Goal: Task Accomplishment & Management: Manage account settings

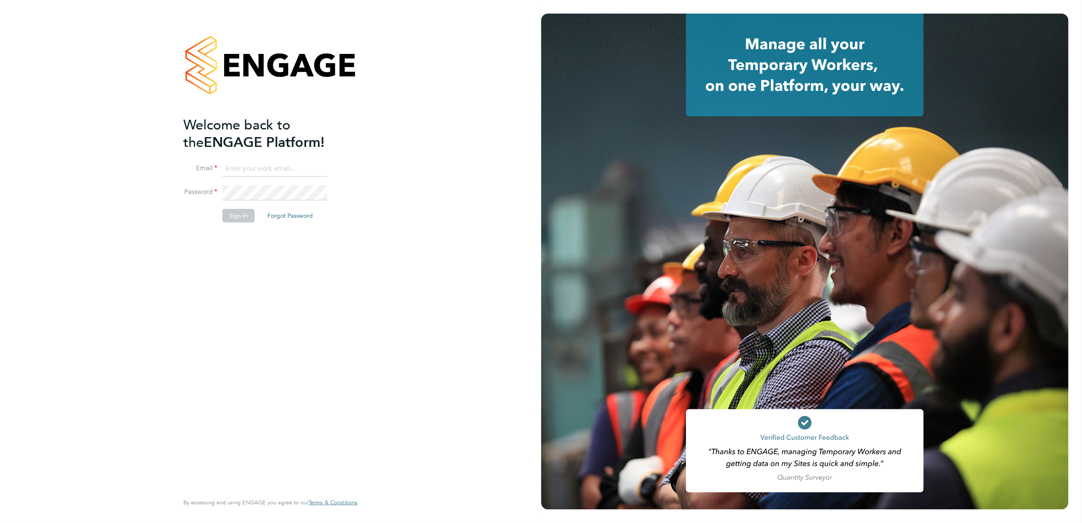
type input "[PERSON_NAME][EMAIL_ADDRESS][DOMAIN_NAME]"
click at [242, 221] on button "Sign In" at bounding box center [238, 216] width 32 height 14
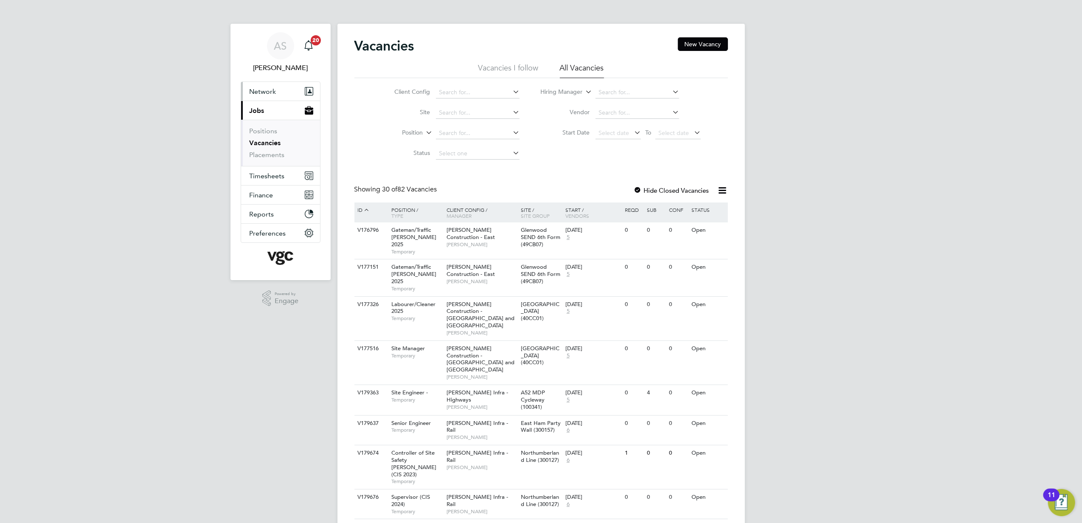
drag, startPoint x: 266, startPoint y: 93, endPoint x: 264, endPoint y: 99, distance: 6.7
click at [266, 93] on span "Network" at bounding box center [263, 91] width 27 height 8
click at [264, 149] on link "Workers" at bounding box center [263, 147] width 26 height 8
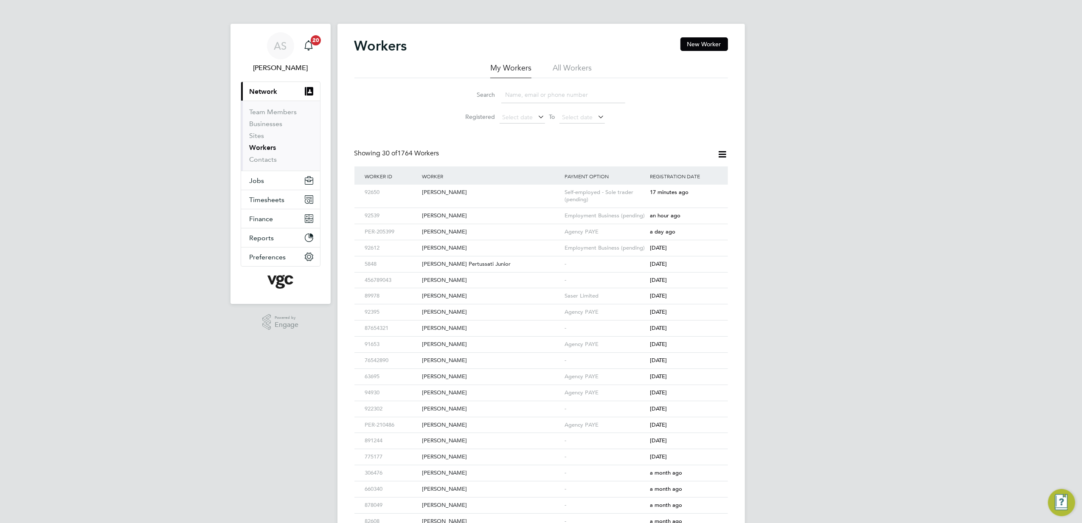
click at [523, 97] on input at bounding box center [563, 95] width 124 height 17
paste input "Vikas Vsohal"
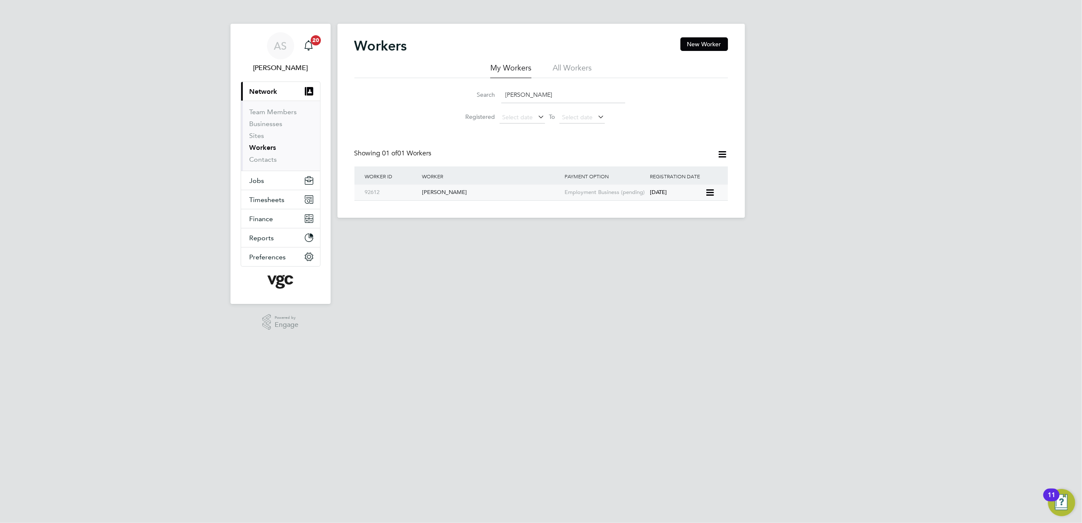
click at [471, 192] on div "Vikas Vsohal" at bounding box center [491, 193] width 143 height 16
click at [559, 94] on input "Vikas Vsohal" at bounding box center [563, 95] width 124 height 17
paste input "Olaniyi Ogunbunmi"
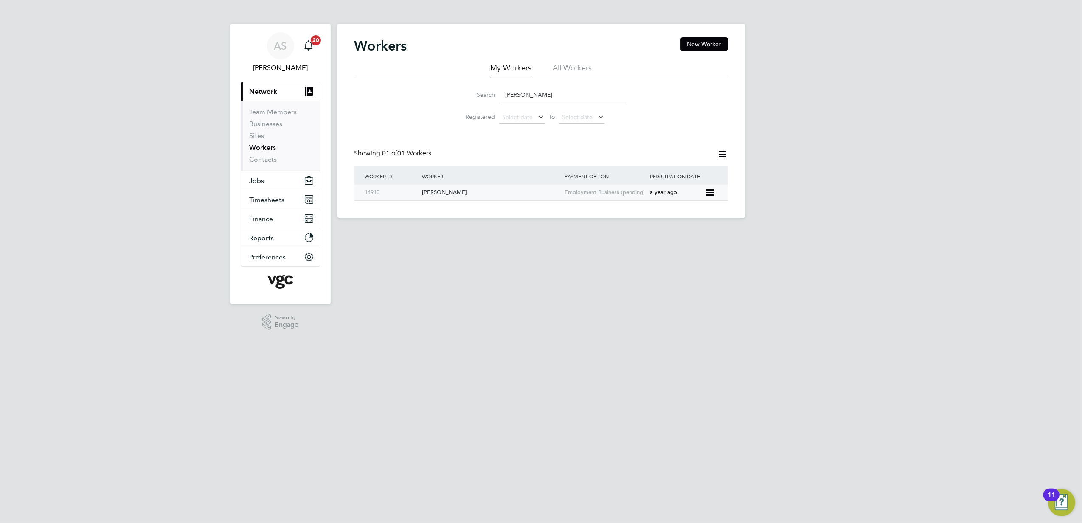
click at [553, 197] on div "Olaniyi Ogunbunmi" at bounding box center [491, 193] width 143 height 16
click at [575, 98] on input "Olaniyi Ogunbunmi" at bounding box center [563, 95] width 124 height 17
paste input "Babatunde Mose Adebowale Salako"
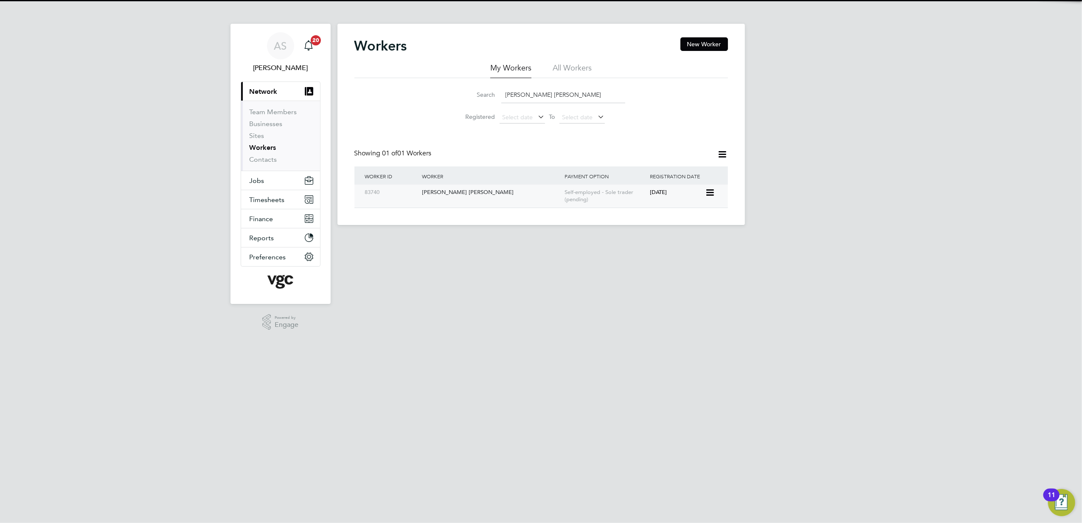
click at [577, 200] on div "Self-employed - Sole trader (pending)" at bounding box center [605, 196] width 86 height 23
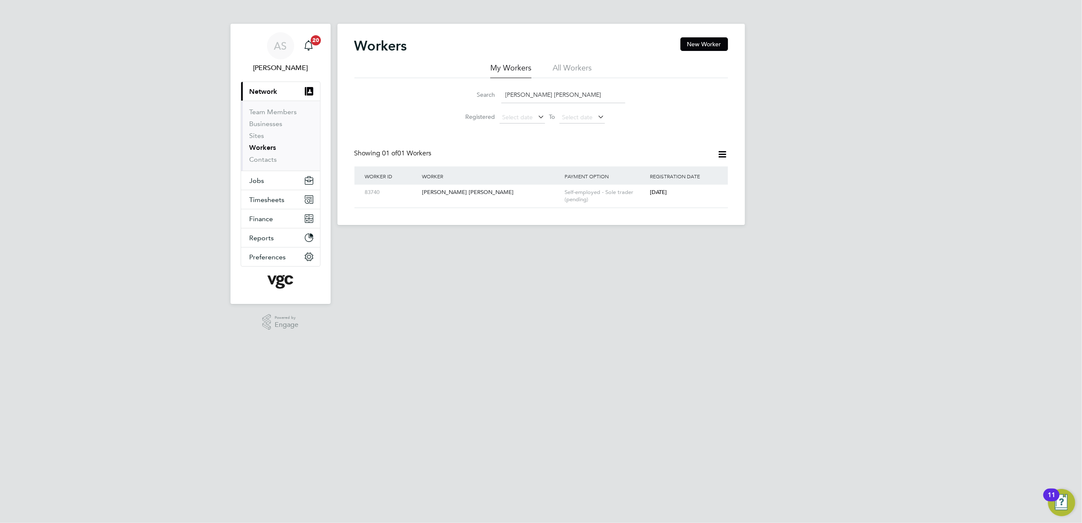
click at [512, 94] on input "Babatunde Mose Adebowale Salako" at bounding box center [563, 95] width 124 height 17
paste input "Adrian Stoian"
click at [515, 196] on div "Adrian Stoian" at bounding box center [491, 193] width 143 height 16
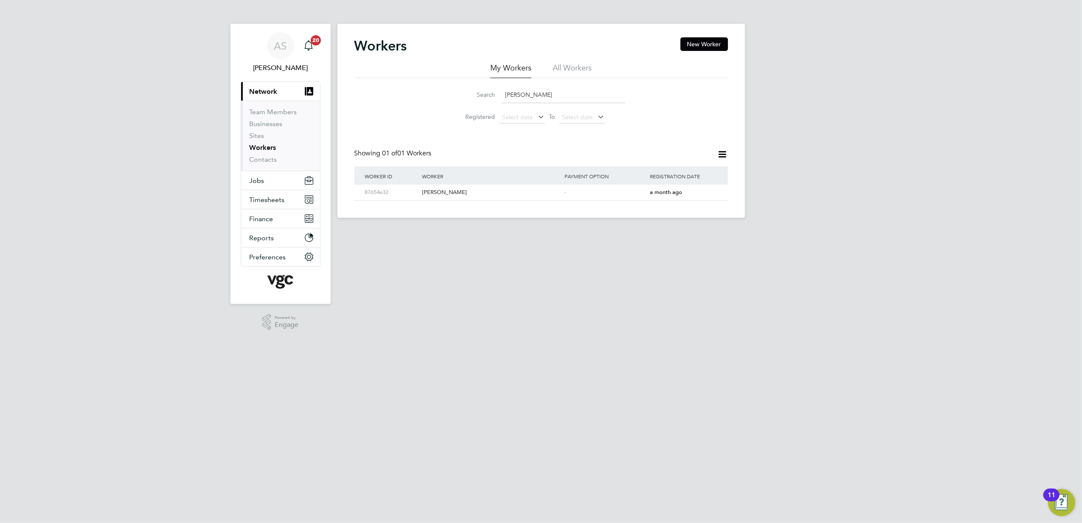
click at [553, 94] on input "Adrian Stoian" at bounding box center [563, 95] width 124 height 17
paste input "Tony Jenkinso"
type input "Tony Jenkinson"
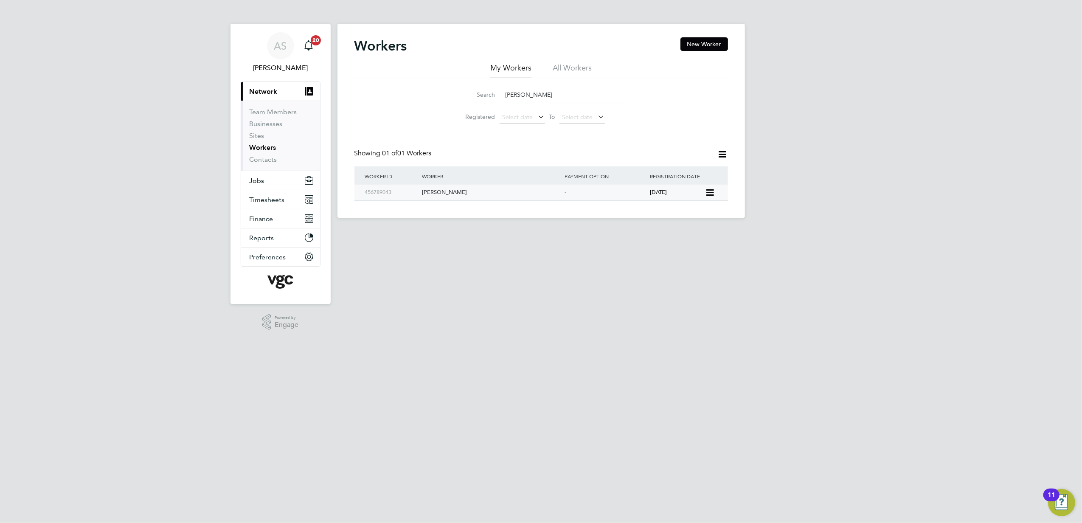
click at [452, 195] on div "Tony Jenkinson" at bounding box center [491, 193] width 143 height 16
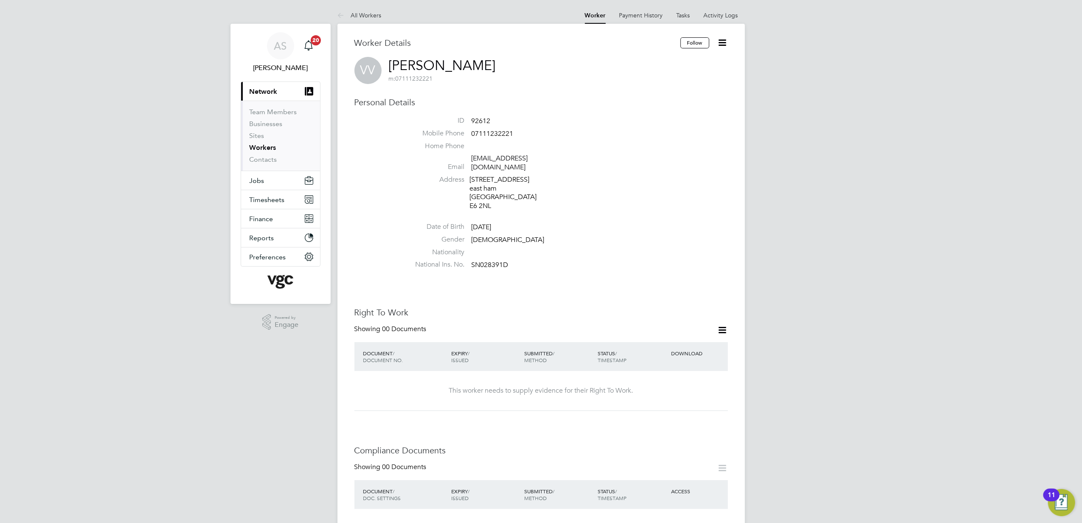
click at [727, 37] on icon at bounding box center [722, 42] width 11 height 11
click at [653, 99] on li "Edit Personal Details e" at bounding box center [674, 99] width 106 height 12
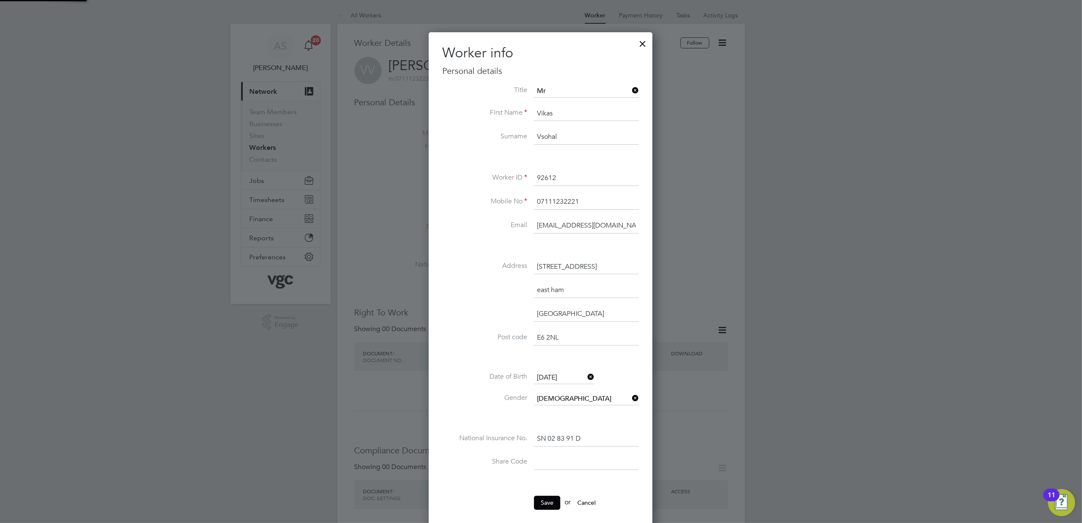
scroll to position [503, 225]
click at [491, 195] on li "Mobile No 07111232221" at bounding box center [540, 206] width 197 height 24
click at [542, 138] on input "Vsohal" at bounding box center [586, 136] width 105 height 15
type input "Sohal"
click at [549, 500] on button "Save" at bounding box center [547, 503] width 26 height 14
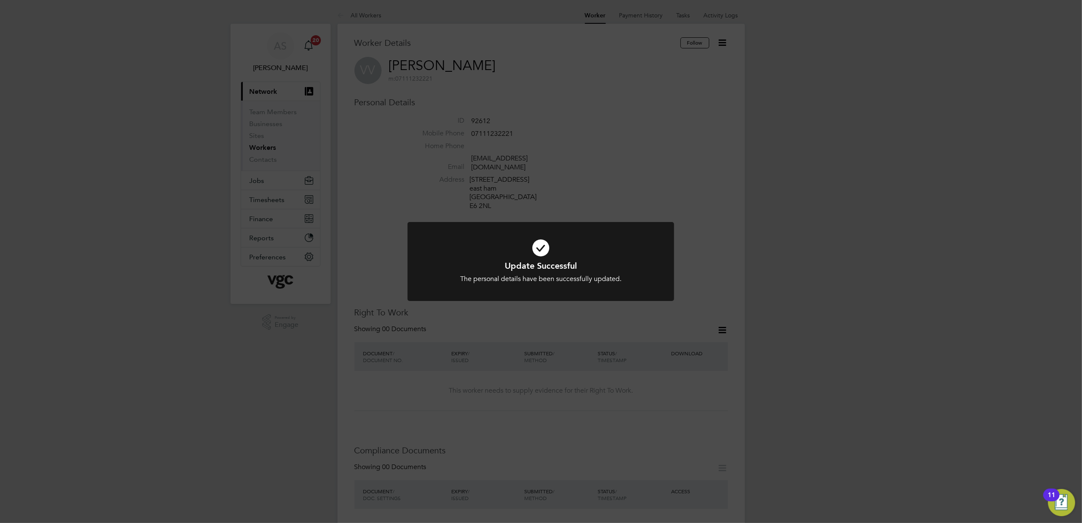
click at [806, 304] on div "Update Successful The personal details have been successfully updated. Cancel O…" at bounding box center [541, 261] width 1082 height 523
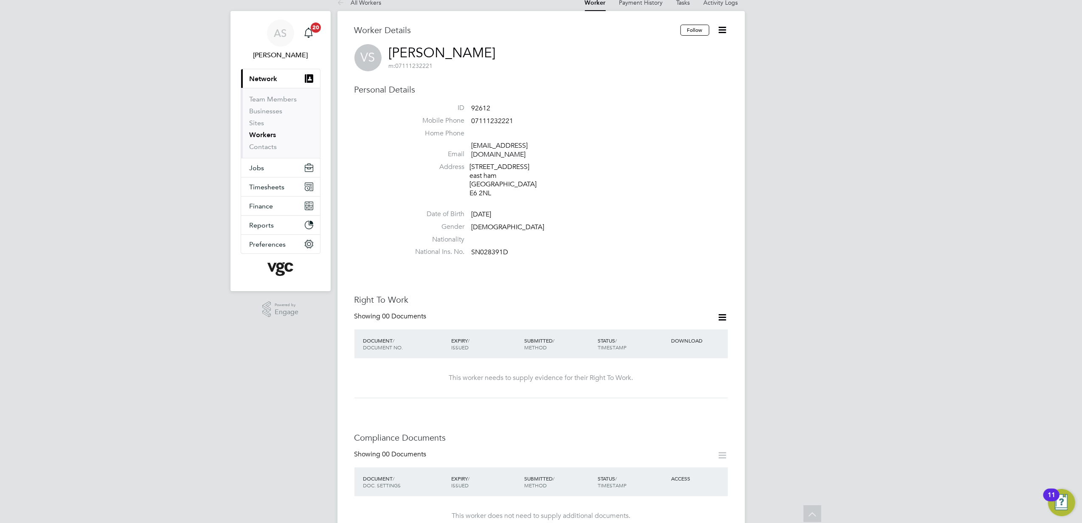
scroll to position [0, 0]
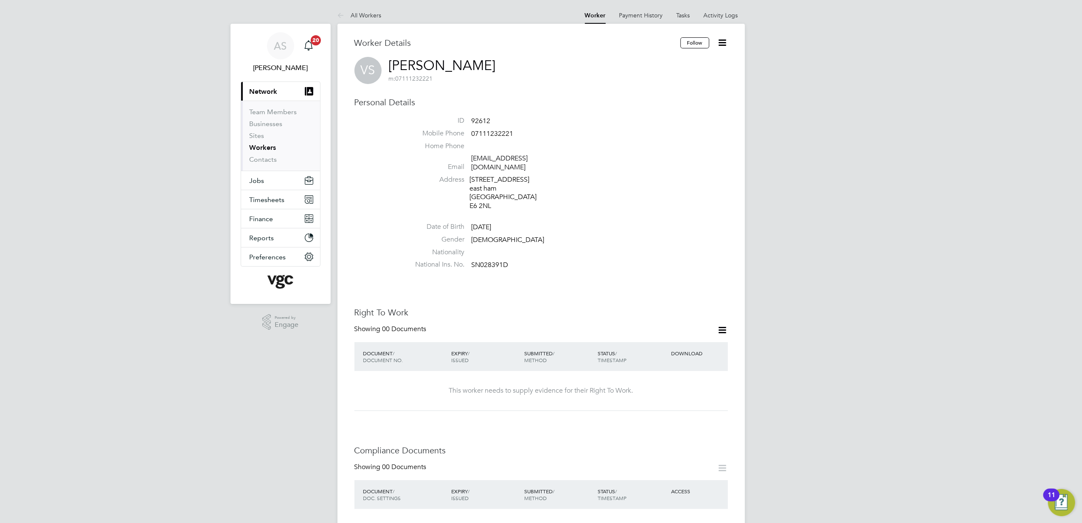
click at [721, 325] on icon at bounding box center [722, 330] width 11 height 11
click at [666, 340] on li "Add Right To Work Document" at bounding box center [675, 342] width 102 height 12
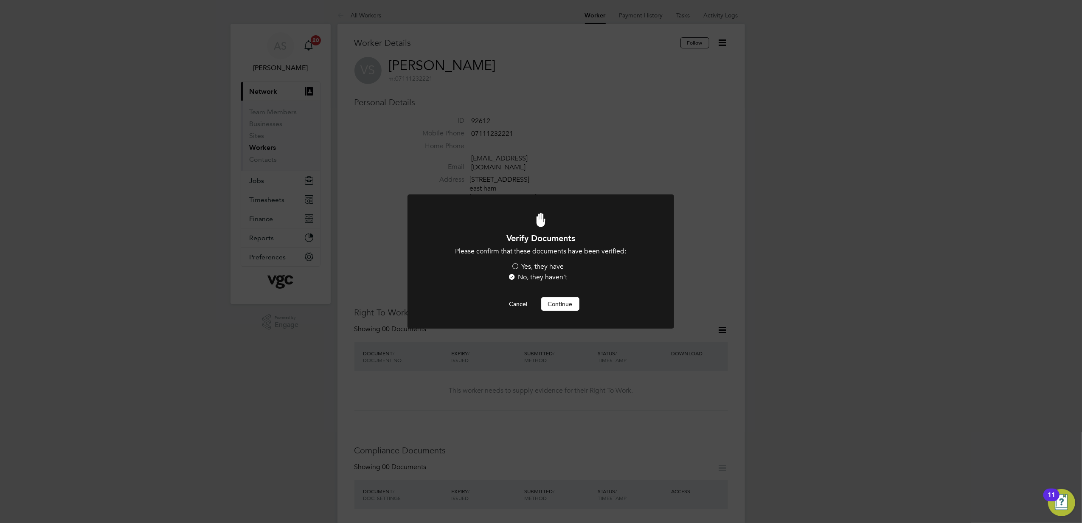
click at [542, 270] on label "Yes, they have" at bounding box center [537, 266] width 53 height 9
click at [0, 0] on input "Yes, they have" at bounding box center [0, 0] width 0 height 0
click at [551, 302] on button "Continue" at bounding box center [560, 304] width 38 height 14
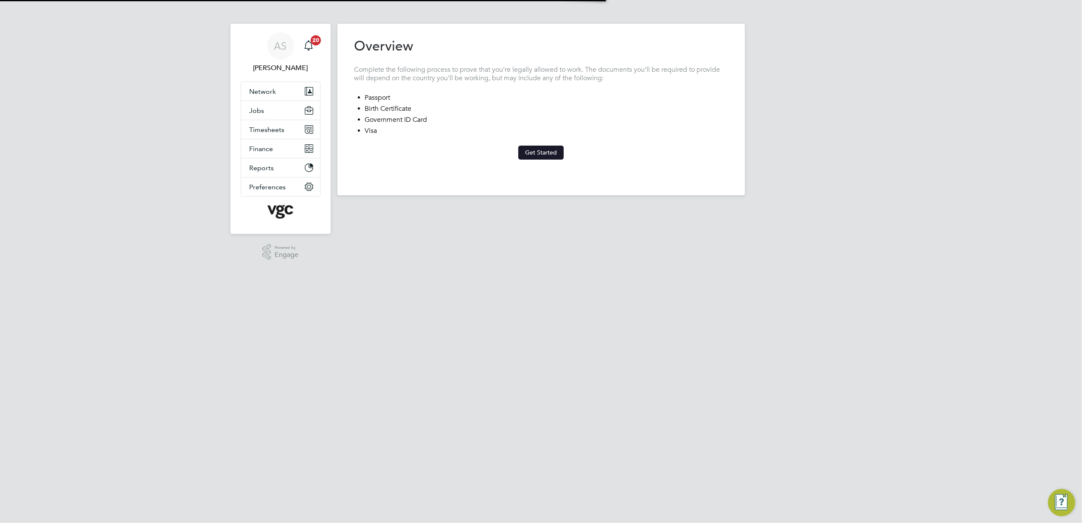
click at [537, 155] on button "Get Started" at bounding box center [540, 153] width 45 height 14
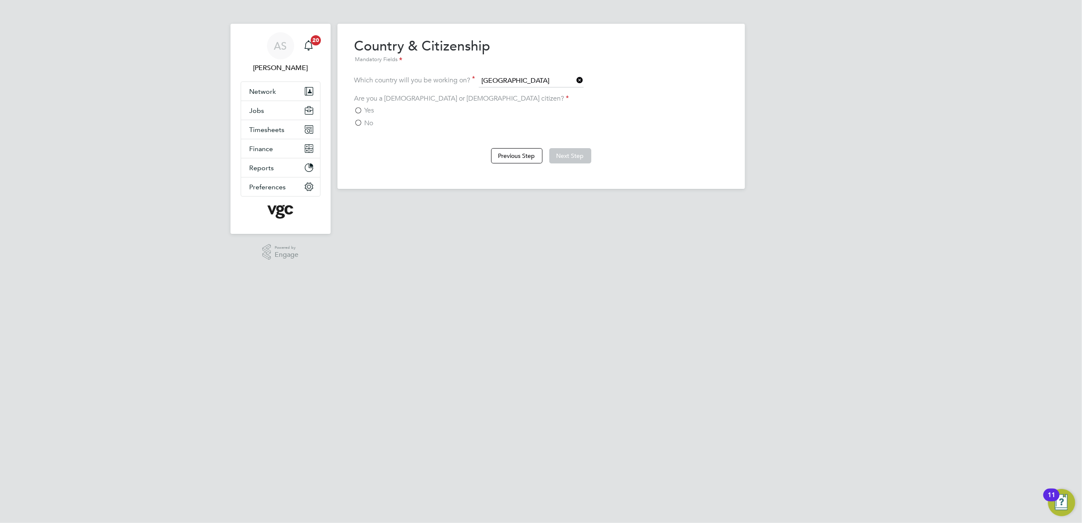
click at [374, 106] on span "Yes" at bounding box center [370, 110] width 10 height 8
click at [0, 0] on input "Yes" at bounding box center [0, 0] width 0 height 0
click at [578, 155] on button "Next Step" at bounding box center [570, 155] width 42 height 15
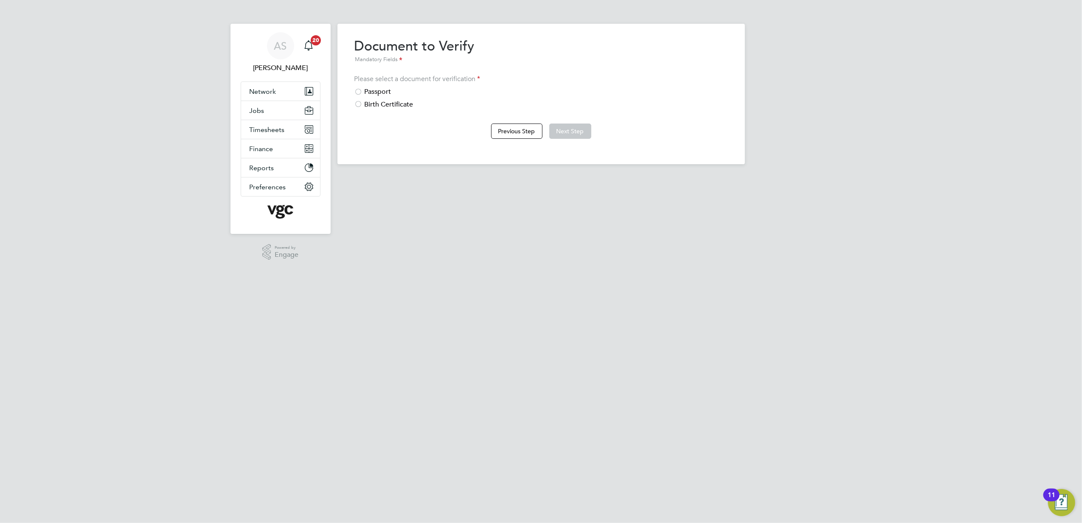
click at [388, 91] on div "Passport" at bounding box center [541, 91] width 374 height 9
click at [574, 131] on button "Next Step" at bounding box center [570, 131] width 42 height 15
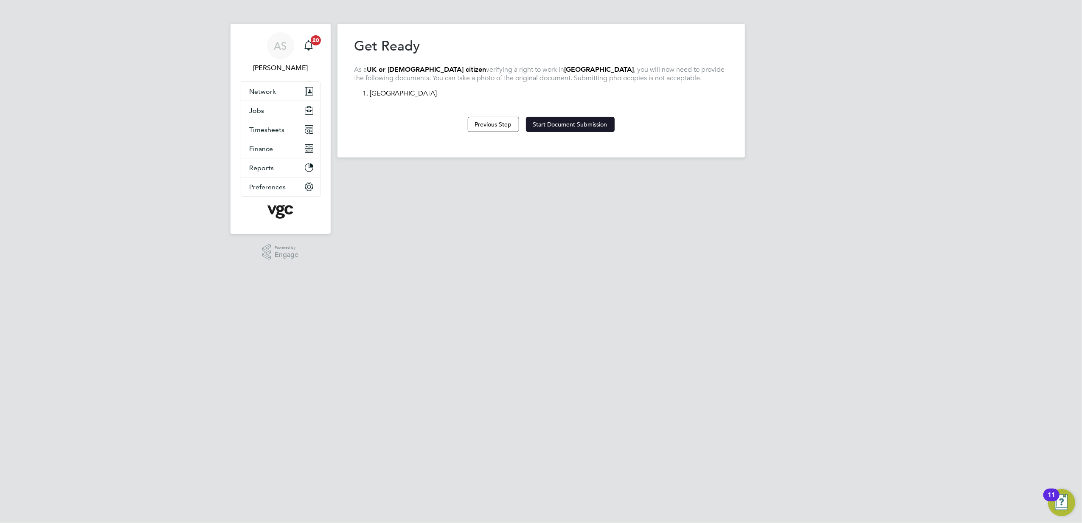
click at [556, 124] on button "Start Document Submission" at bounding box center [570, 124] width 89 height 15
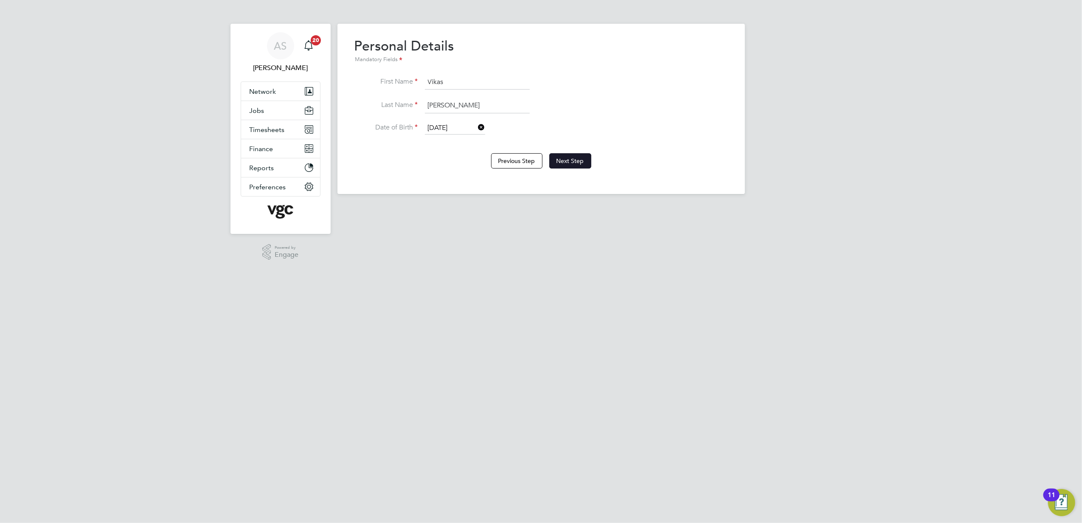
click at [582, 164] on button "Next Step" at bounding box center [570, 160] width 42 height 15
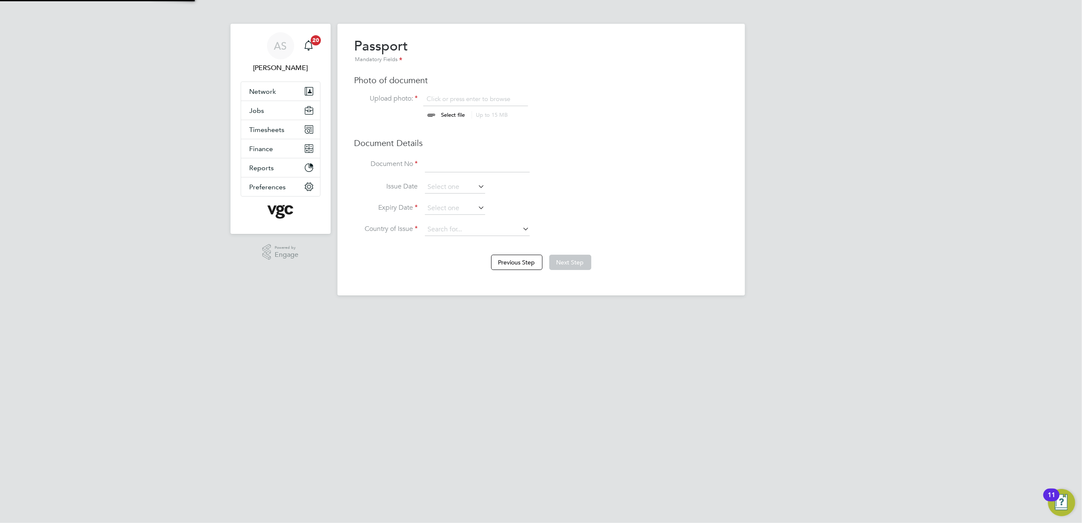
scroll to position [11, 105]
click at [453, 96] on input "file" at bounding box center [461, 107] width 133 height 25
type input "C:\fakepath\Vikas Sohal Passport.png"
click at [433, 160] on input at bounding box center [477, 164] width 105 height 15
paste input "534802030"
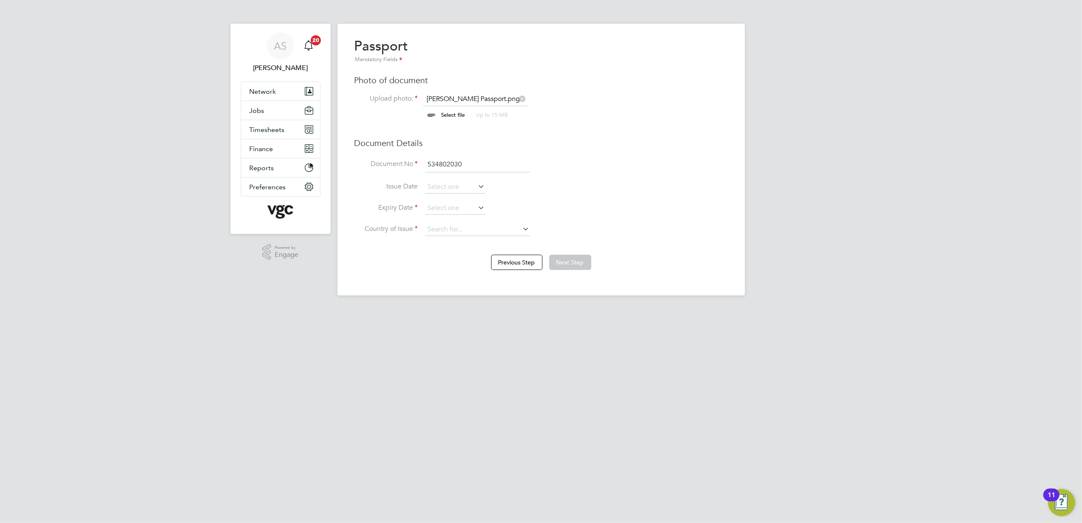
type input "534802030"
click at [572, 159] on li "Document No 534802030" at bounding box center [541, 169] width 374 height 24
click at [447, 209] on input at bounding box center [455, 208] width 60 height 13
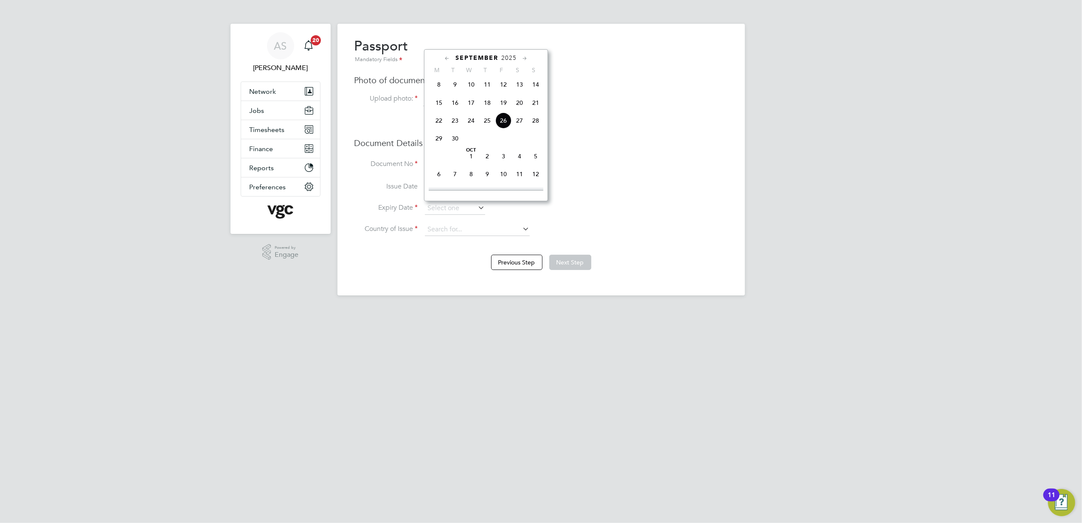
click at [493, 59] on span "September" at bounding box center [476, 57] width 43 height 7
click at [514, 59] on span "2025" at bounding box center [508, 57] width 15 height 7
click at [454, 138] on span "2026" at bounding box center [455, 136] width 16 height 16
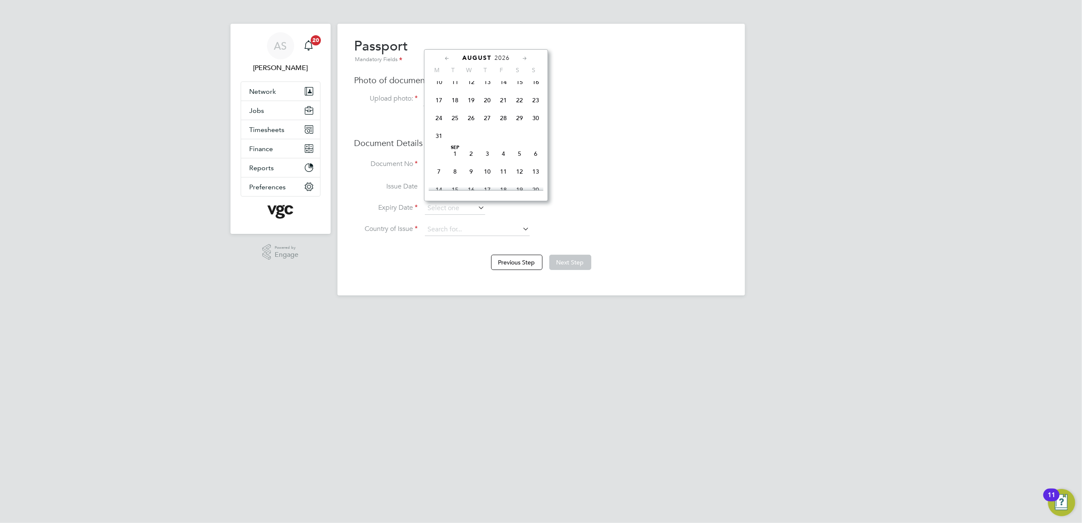
click at [447, 59] on icon at bounding box center [447, 58] width 8 height 9
click at [448, 59] on icon at bounding box center [447, 58] width 8 height 9
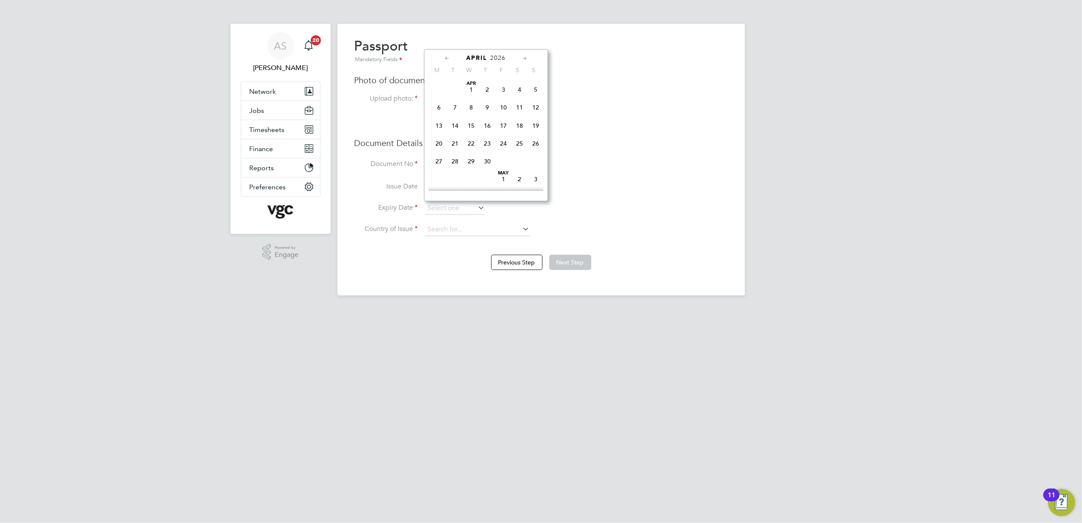
click at [448, 59] on icon at bounding box center [447, 58] width 8 height 9
click at [487, 141] on span "19" at bounding box center [487, 143] width 16 height 16
type input "19 Feb 2026"
click at [642, 148] on h3 "Document Details" at bounding box center [541, 143] width 374 height 11
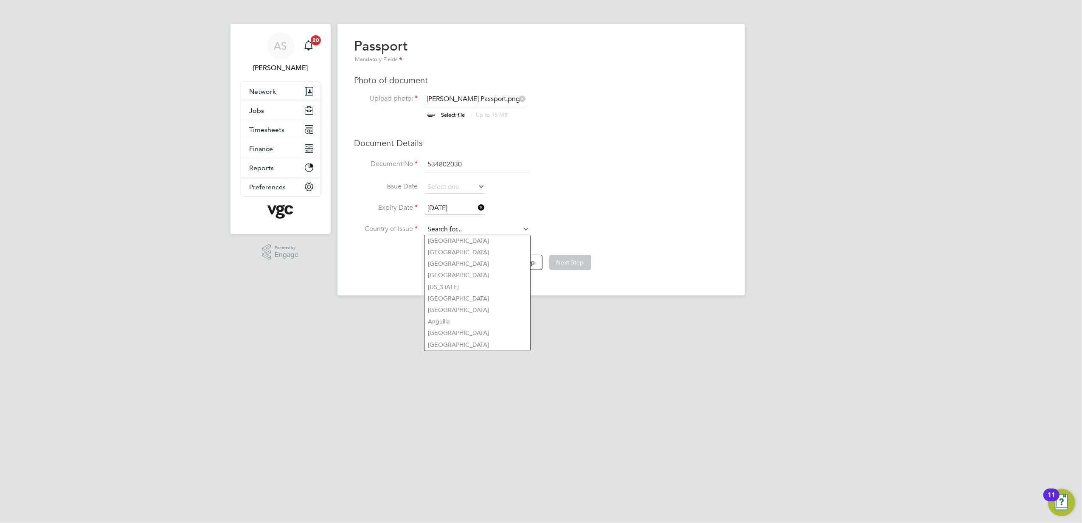
click at [454, 230] on input at bounding box center [477, 229] width 105 height 13
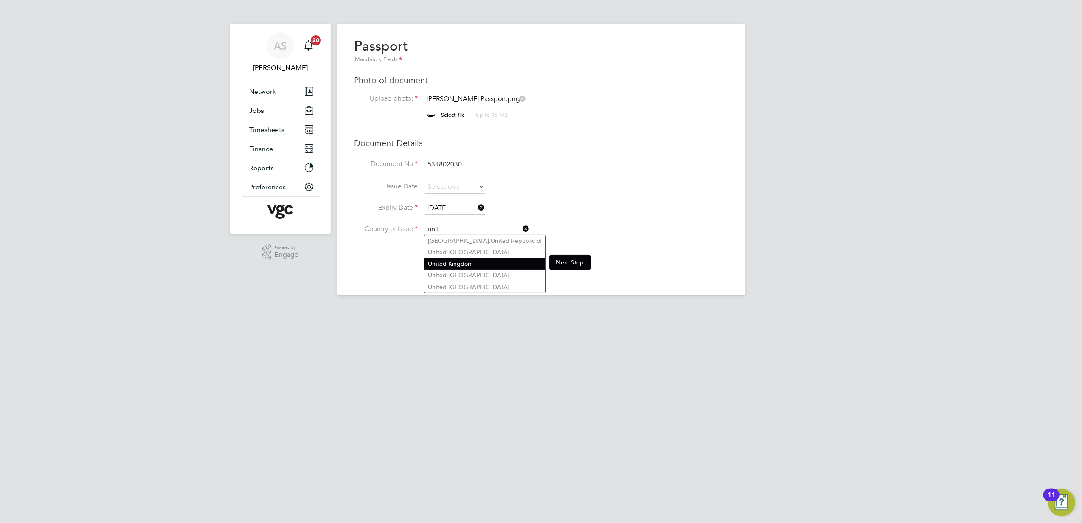
click at [476, 262] on li "Unit ed Kingdom" at bounding box center [484, 263] width 121 height 11
type input "United Kingdom"
click at [605, 194] on li "Issue Date" at bounding box center [541, 191] width 374 height 21
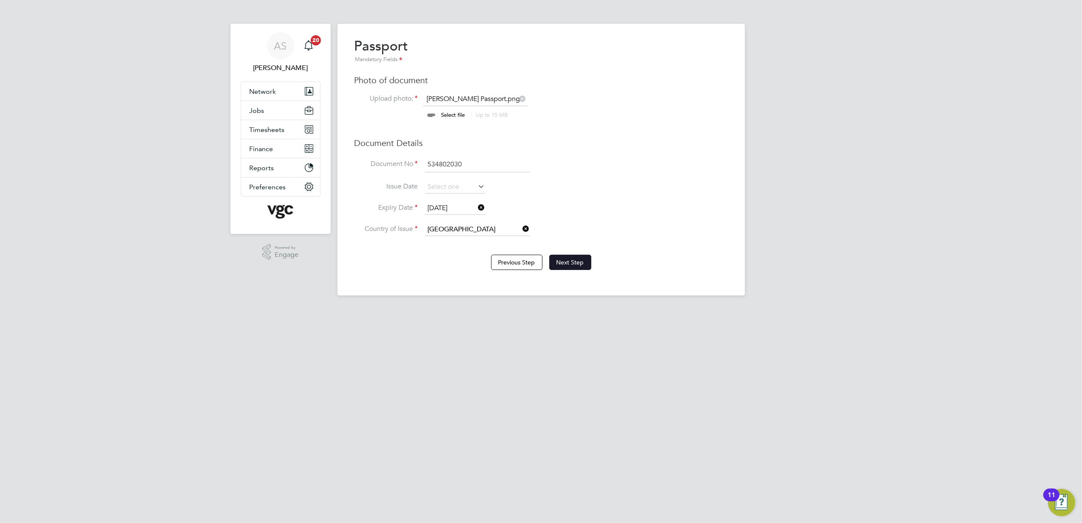
click at [582, 265] on button "Next Step" at bounding box center [570, 262] width 42 height 15
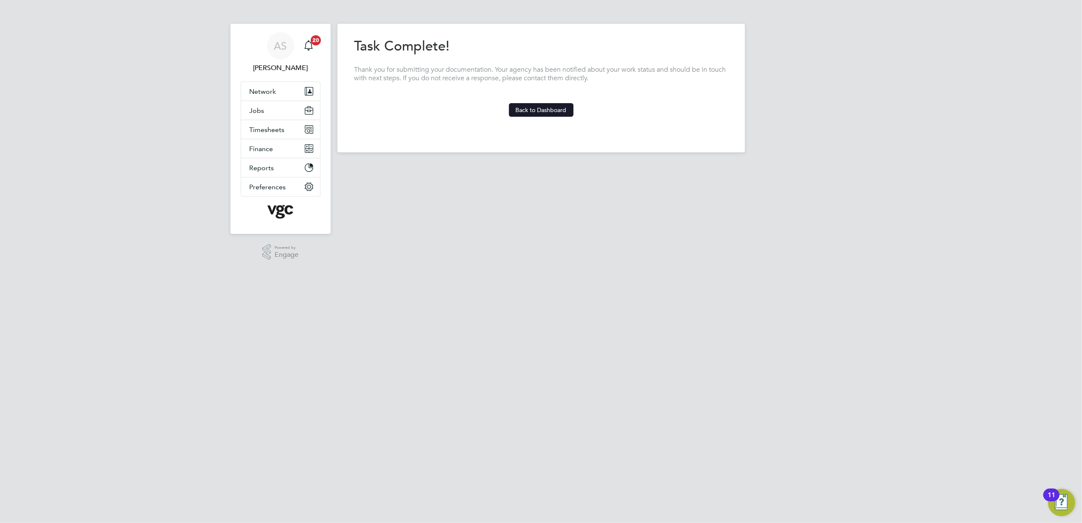
click at [548, 109] on button "Back to Dashboard" at bounding box center [541, 110] width 65 height 14
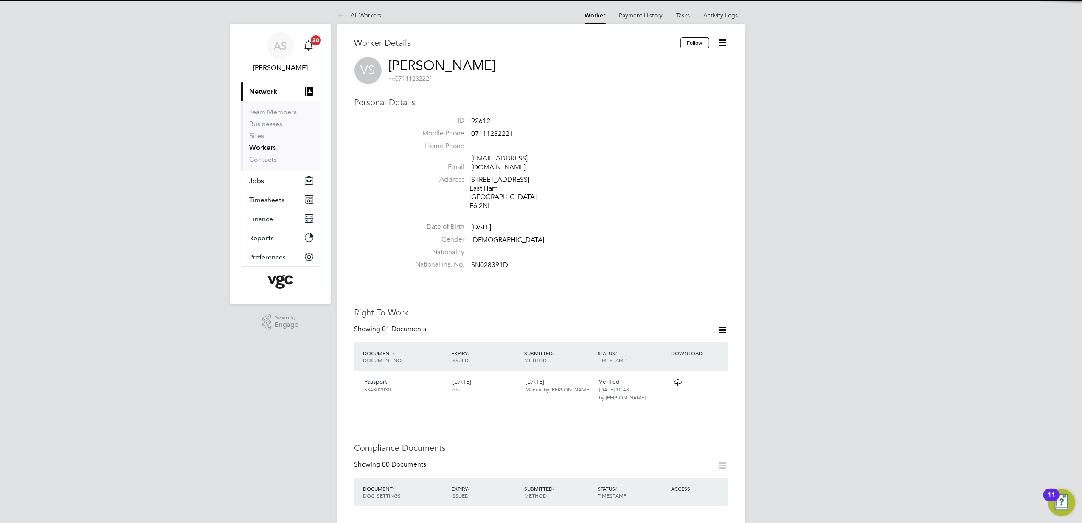
click at [631, 204] on li "Address 31 Bedford Road East Ham London E6 2NL" at bounding box center [566, 193] width 323 height 37
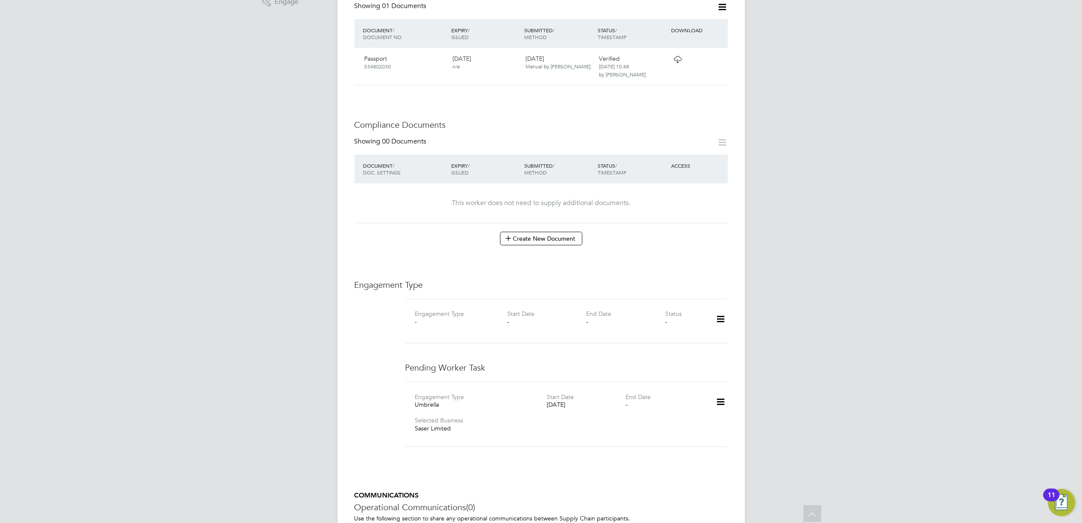
scroll to position [340, 0]
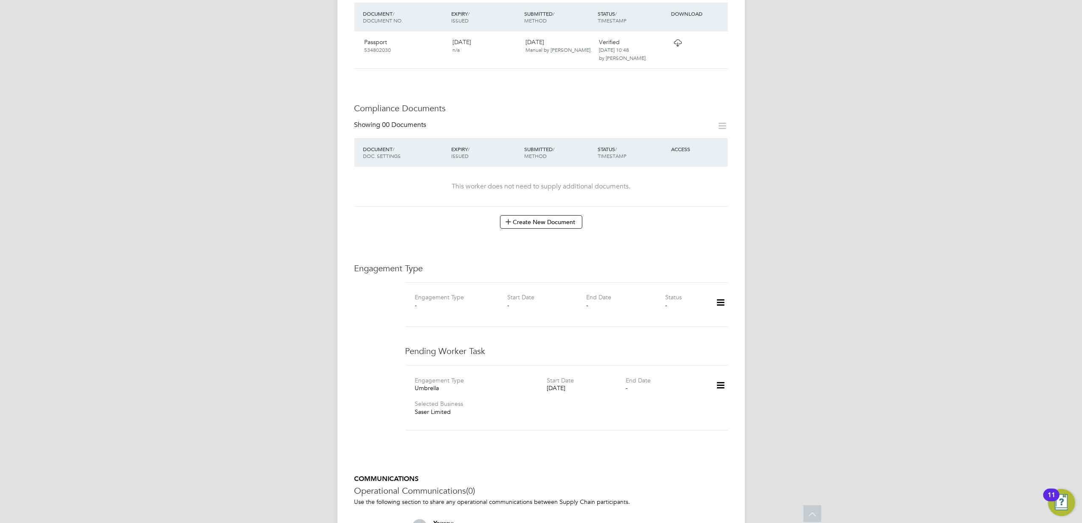
click at [720, 377] on icon at bounding box center [720, 386] width 15 height 20
click at [705, 428] on li "Confirm" at bounding box center [708, 427] width 32 height 12
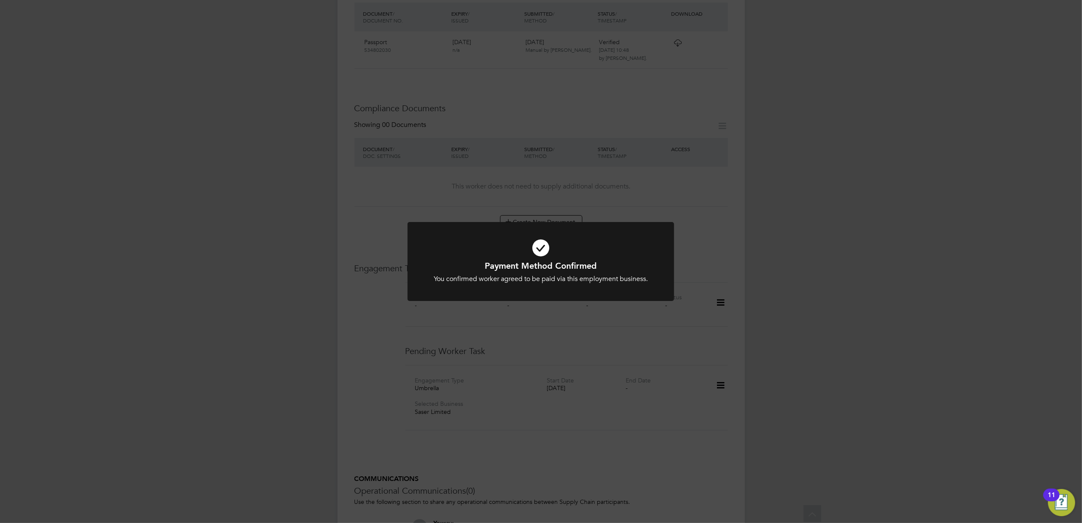
click at [627, 315] on div "Payment Method Confirmed You confirmed worker agreed to be paid via this employ…" at bounding box center [541, 261] width 1082 height 523
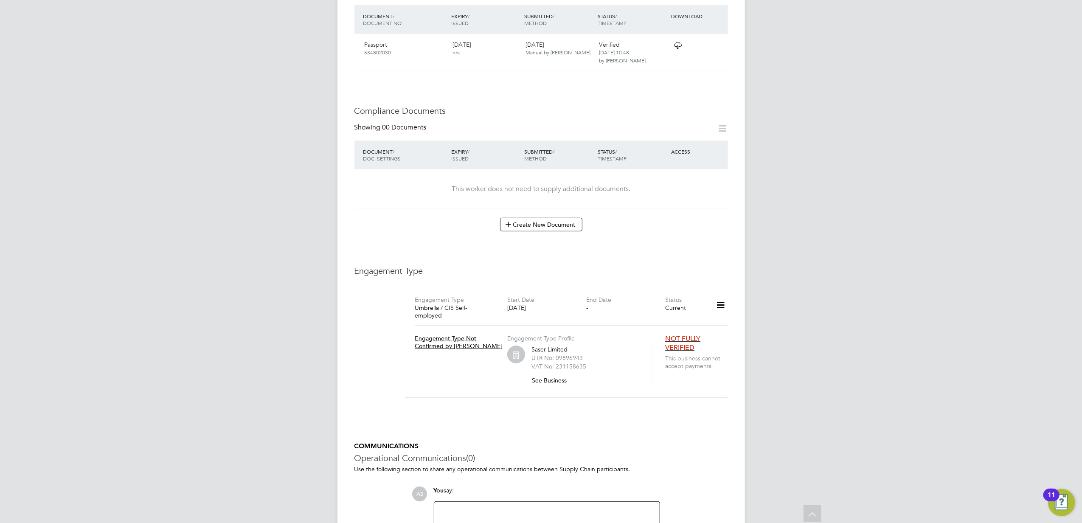
scroll to position [340, 0]
click at [721, 297] on icon at bounding box center [720, 303] width 15 height 20
click at [740, 402] on div "Worker Details Follow VS Vikas Sohal m: 07111232221 Personal Details ID 92612 M…" at bounding box center [540, 140] width 407 height 912
click at [692, 332] on li "NOT FULLY VERIFIED" at bounding box center [698, 342] width 66 height 20
click at [719, 295] on icon at bounding box center [720, 303] width 15 height 20
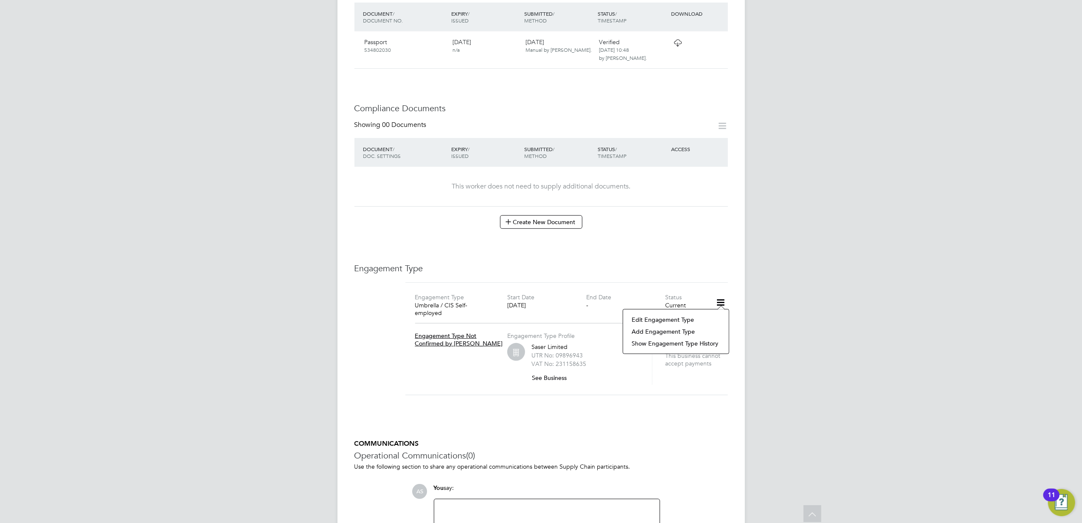
click at [834, 333] on div "AS Anna Slavova Notifications 20 Applications: Current page: Network Team Membe…" at bounding box center [541, 135] width 1082 height 950
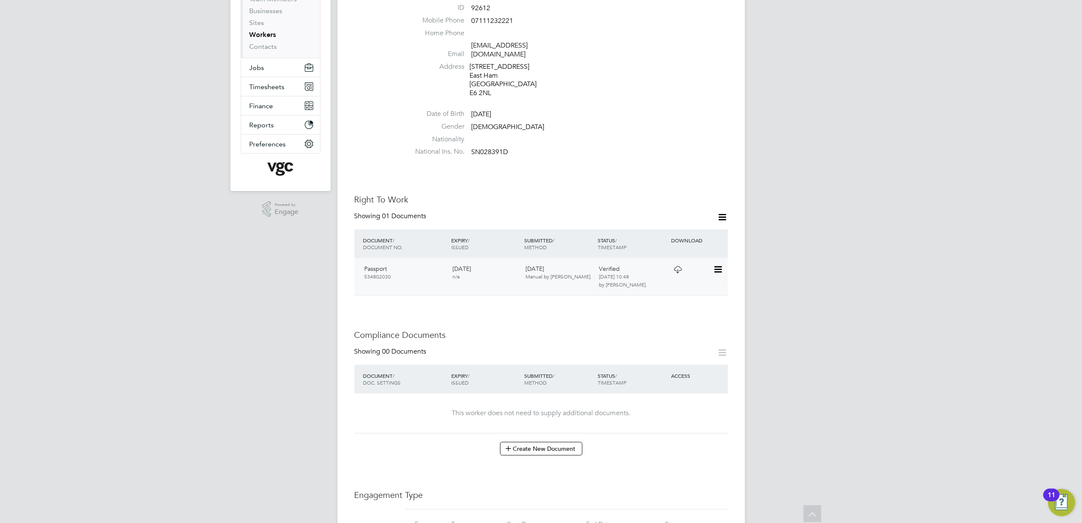
scroll to position [0, 0]
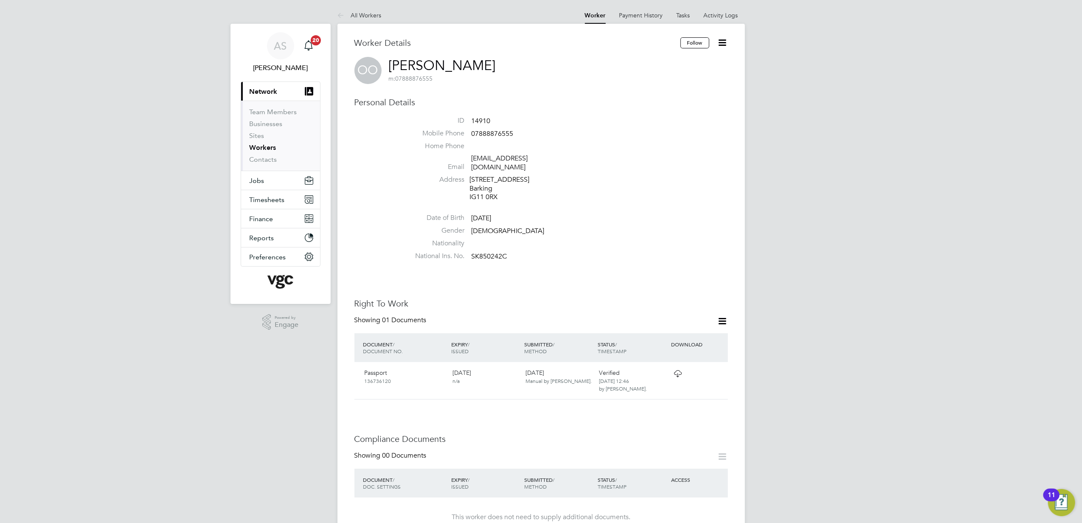
click at [656, 198] on ul "ID 14910 Mobile Phone [PHONE_NUMBER] Home Phone Email [EMAIL_ADDRESS][DOMAIN_NA…" at bounding box center [566, 190] width 323 height 148
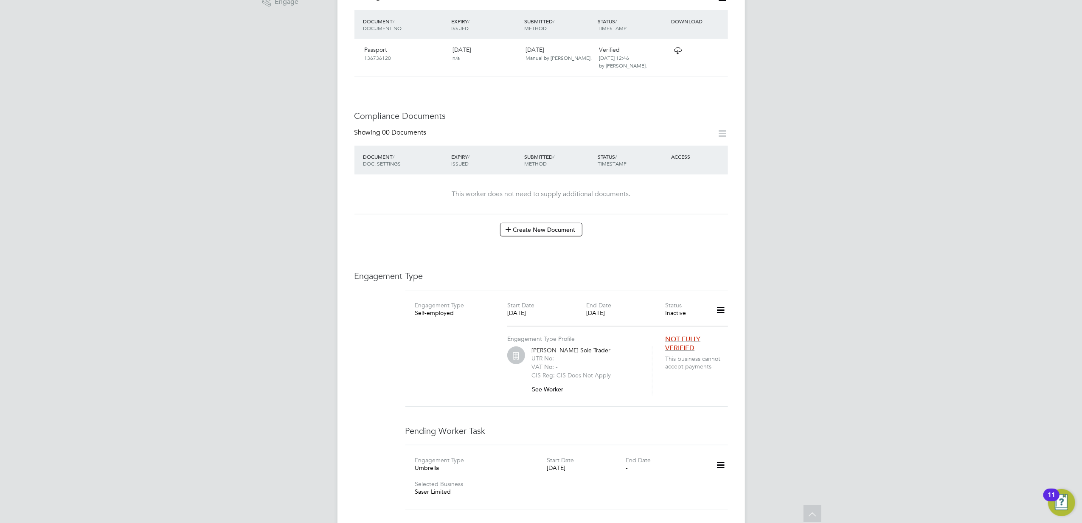
scroll to position [340, 0]
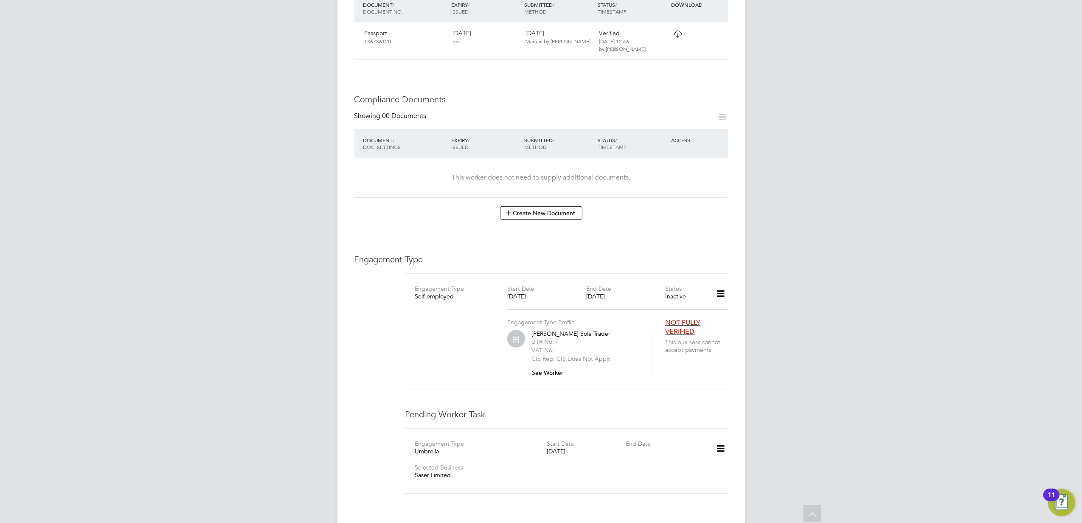
click at [719, 442] on icon at bounding box center [720, 449] width 15 height 20
click at [710, 492] on li "Confirm" at bounding box center [708, 489] width 32 height 12
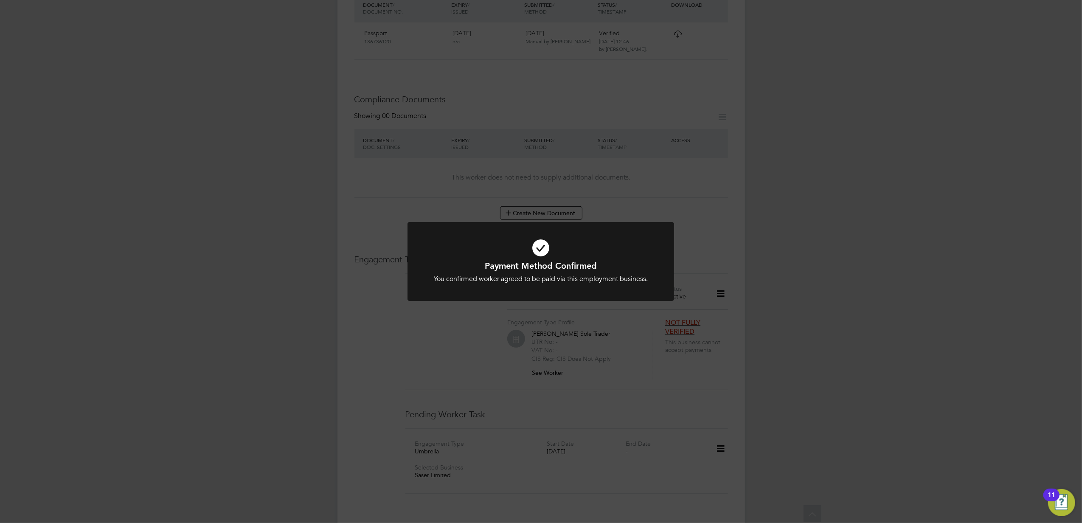
click at [924, 267] on div "Payment Method Confirmed You confirmed worker agreed to be paid via this employ…" at bounding box center [541, 261] width 1082 height 523
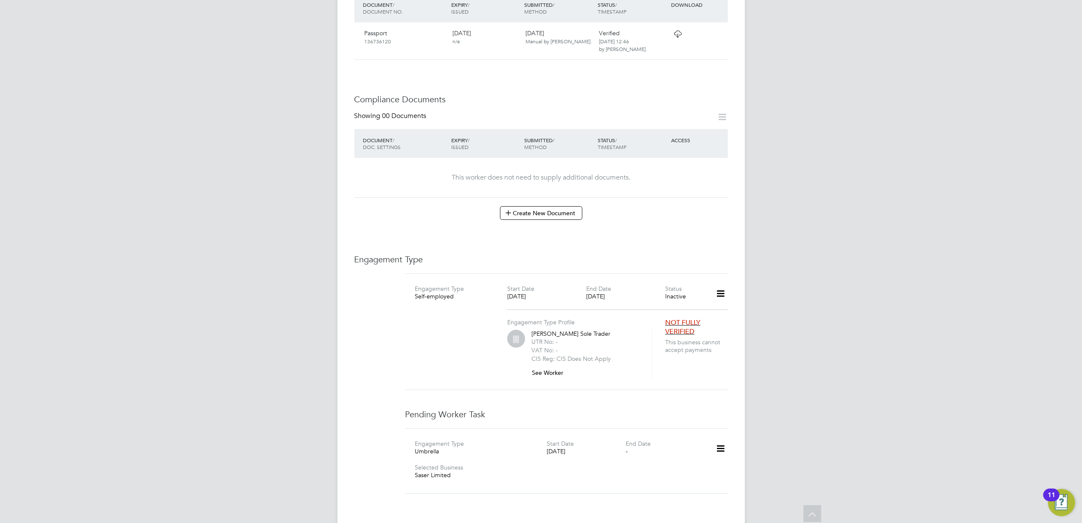
click at [894, 347] on div "AS [PERSON_NAME] Notifications 20 Applications: Current page: Network Team Memb…" at bounding box center [541, 184] width 1082 height 1048
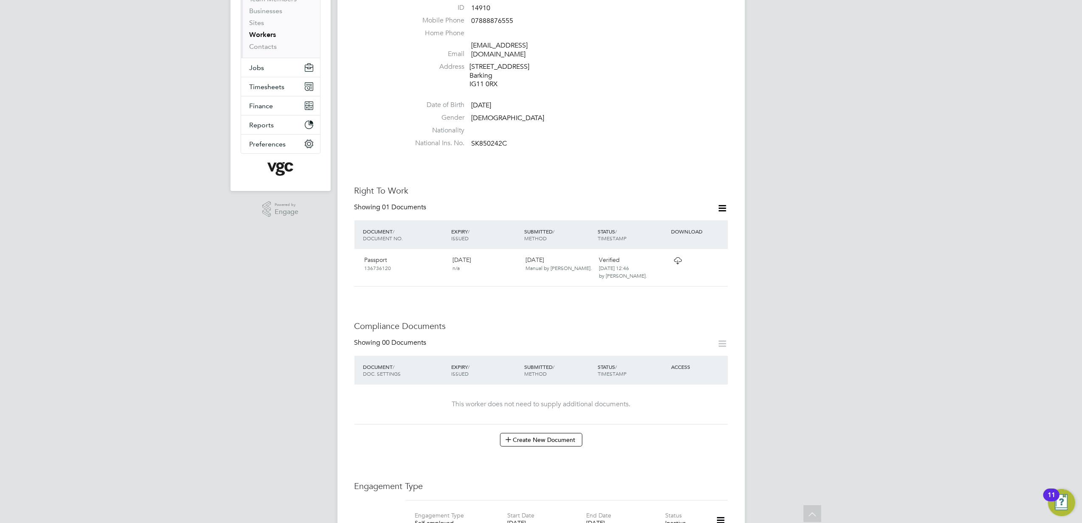
scroll to position [0, 0]
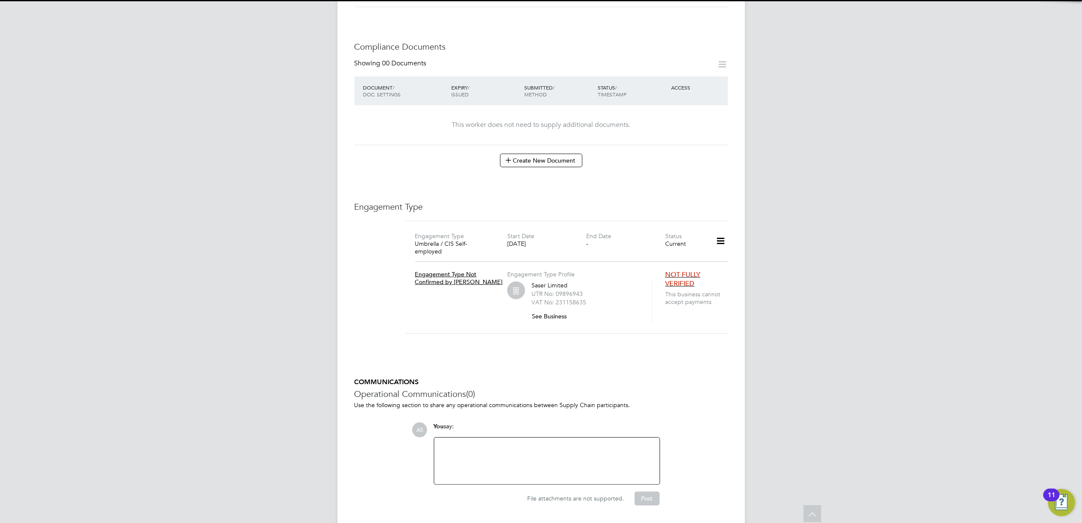
scroll to position [396, 0]
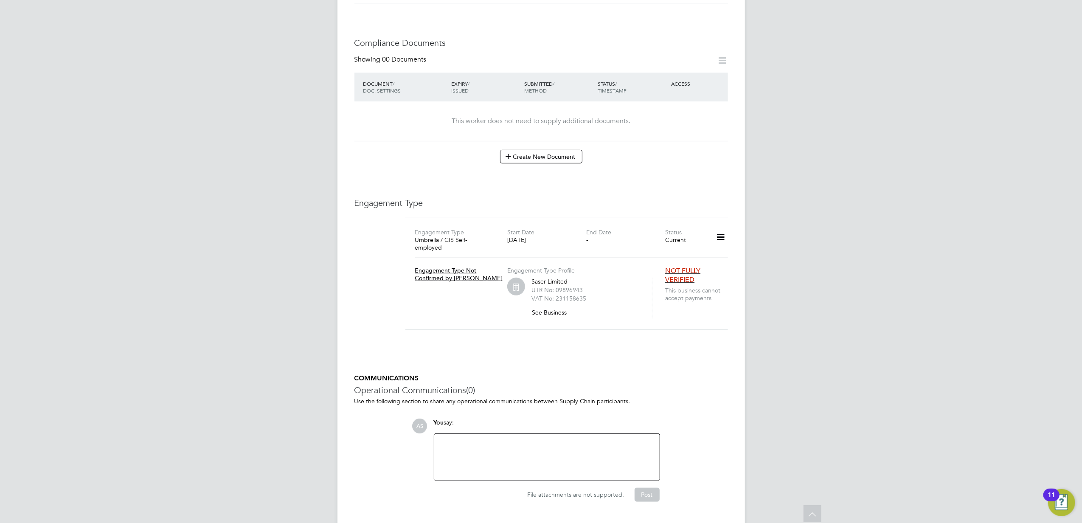
click at [657, 374] on h5 "COMMUNICATIONS" at bounding box center [541, 378] width 374 height 9
click at [719, 232] on icon at bounding box center [720, 238] width 15 height 20
click at [865, 294] on div "AS [PERSON_NAME] Notifications 20 Applications: Current page: Network Team Memb…" at bounding box center [541, 74] width 1082 height 941
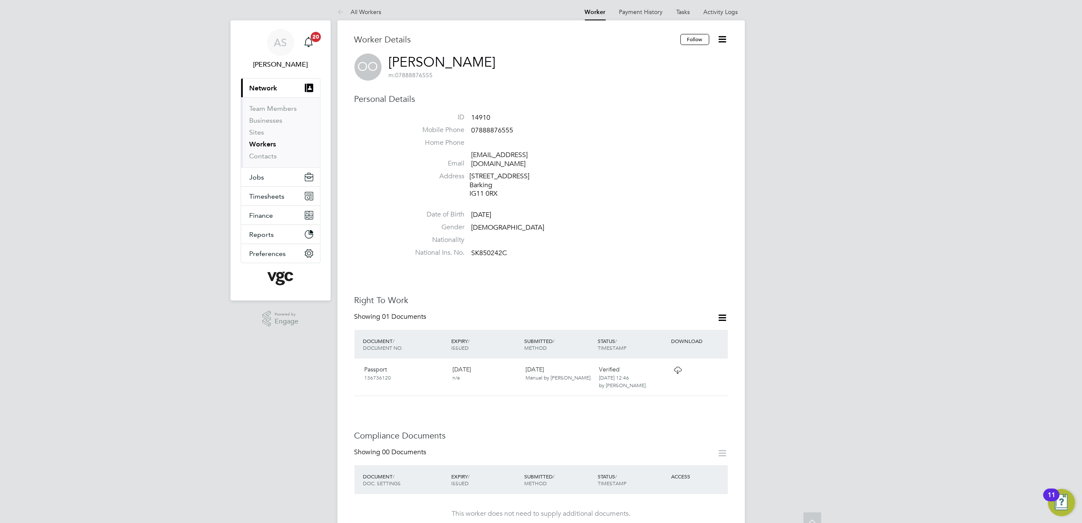
scroll to position [0, 0]
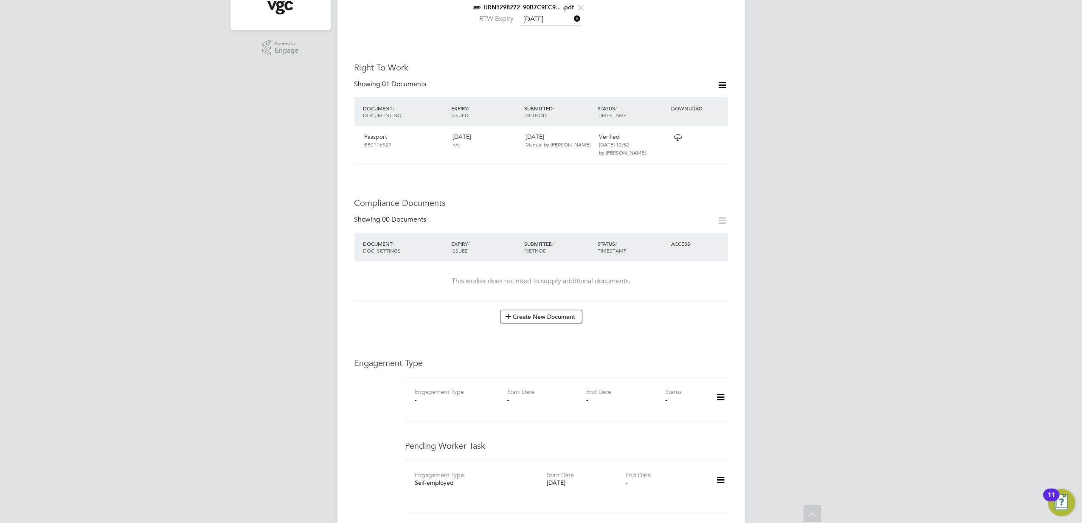
scroll to position [396, 0]
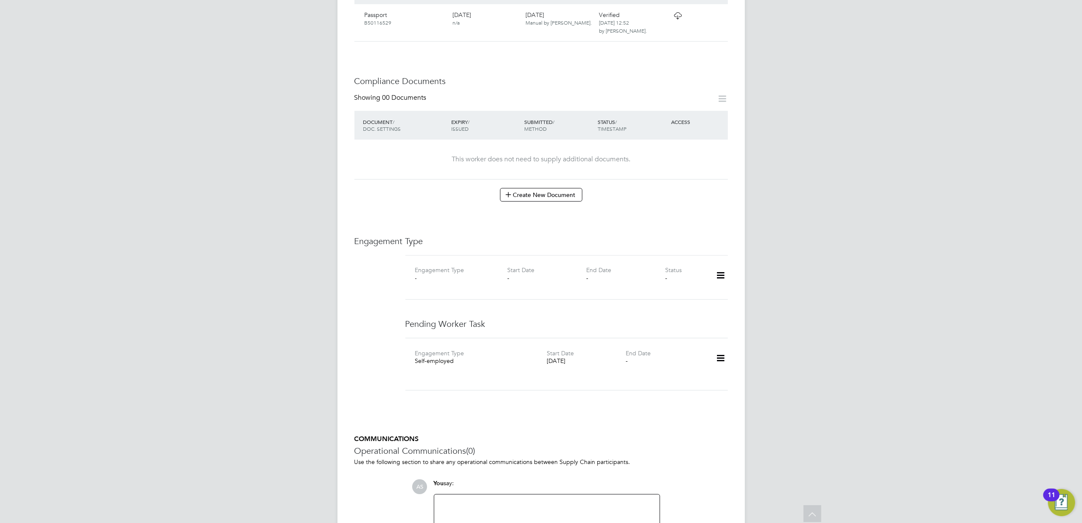
click at [722, 348] on icon at bounding box center [720, 358] width 15 height 20
click at [505, 408] on div "Worker Details Follow BS Babatunde Mose Adebowale Salako m: 07888999987 Persona…" at bounding box center [541, 101] width 374 height 921
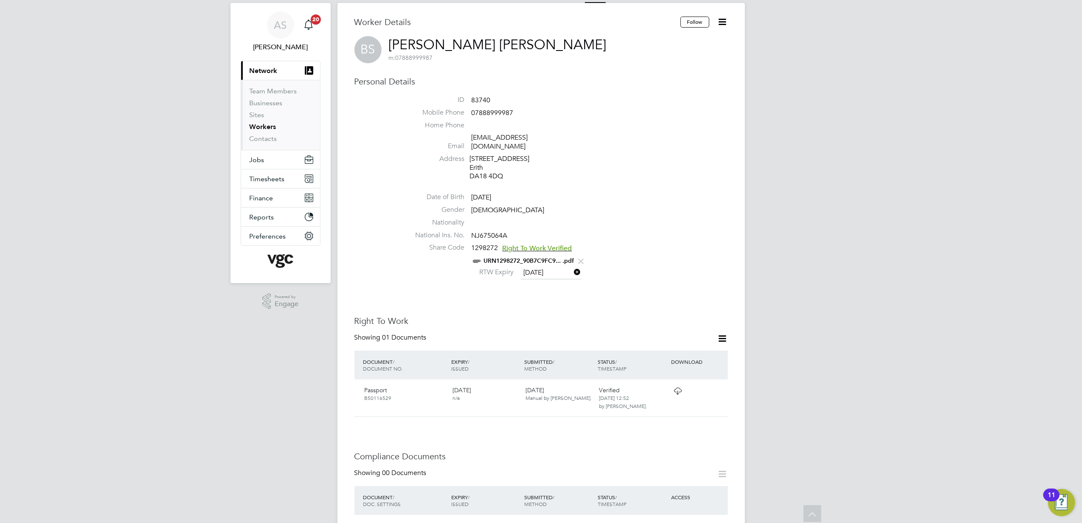
scroll to position [0, 0]
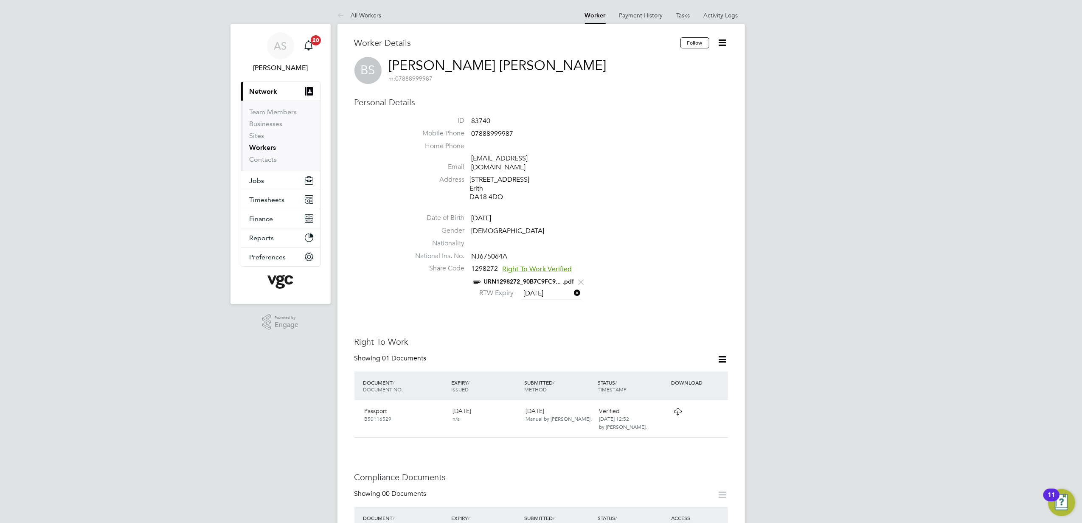
drag, startPoint x: 601, startPoint y: 66, endPoint x: 407, endPoint y: 57, distance: 194.2
click at [407, 57] on div "BS Babatunde Mose Adebowale Salako m: 07888999987" at bounding box center [541, 70] width 374 height 27
drag, startPoint x: 407, startPoint y: 57, endPoint x: 615, endPoint y: 129, distance: 220.1
click at [617, 129] on li "Mobile Phone 07888999987" at bounding box center [566, 135] width 323 height 13
drag, startPoint x: 613, startPoint y: 63, endPoint x: 388, endPoint y: 67, distance: 225.4
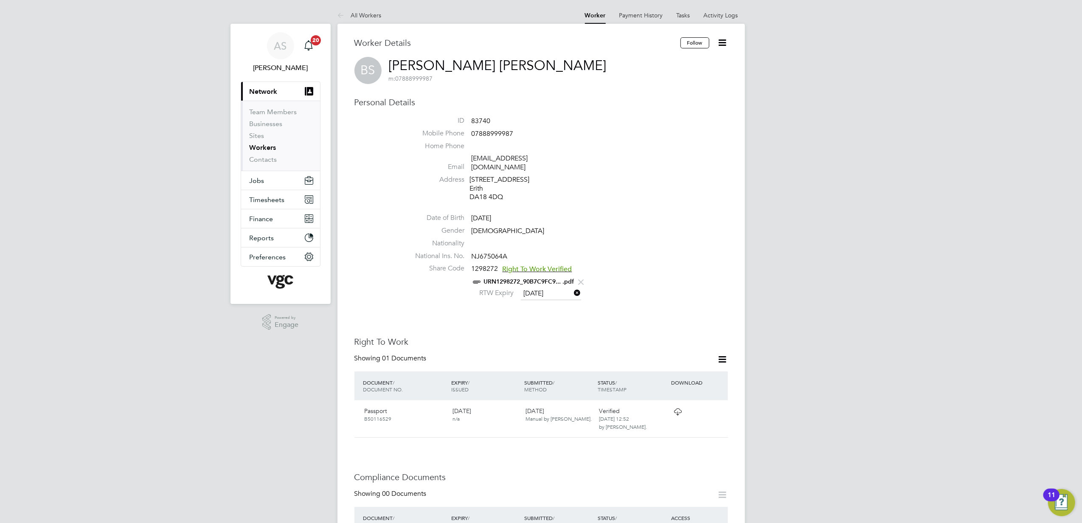
click at [388, 67] on div "BS Babatunde Mose Adebowale Salako m: 07888999987" at bounding box center [541, 70] width 374 height 27
copy h2 "Babatunde Mose Adebowale Salako m: 07888999987"
click at [756, 243] on div "AS Anna Slavova Notifications 20 Applications: Current page: Network Team Membe…" at bounding box center [541, 500] width 1082 height 1001
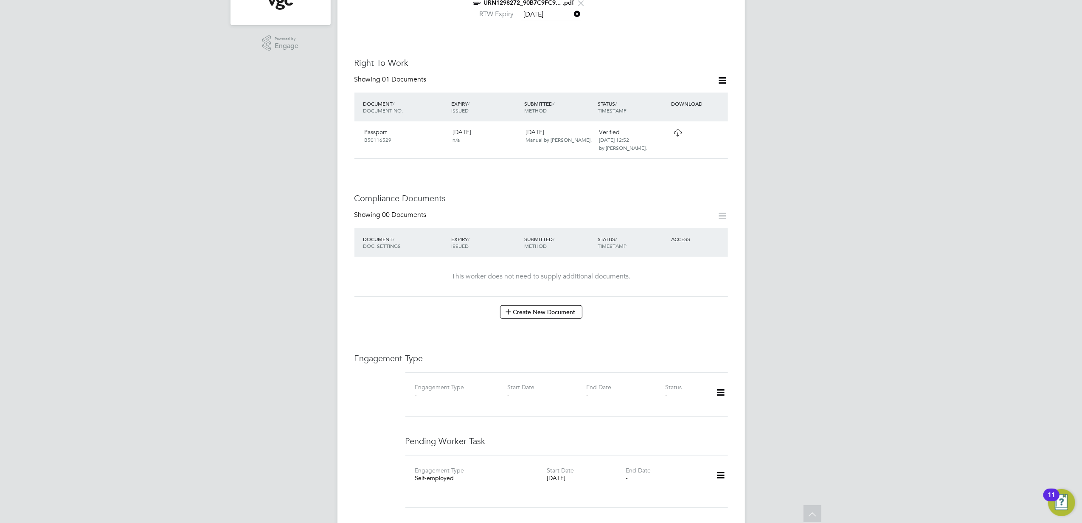
scroll to position [283, 0]
click at [722, 463] on icon at bounding box center [720, 472] width 15 height 20
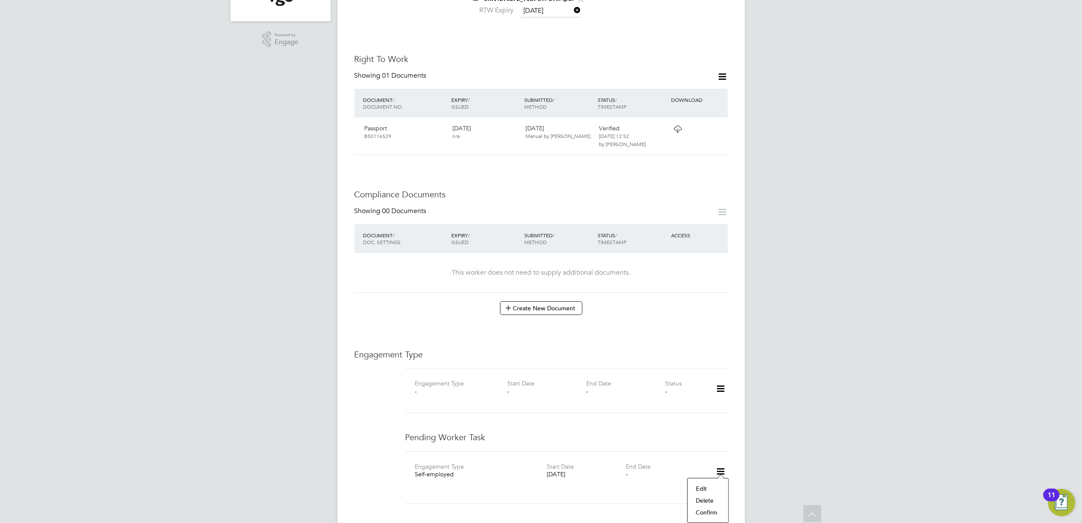
click at [700, 488] on li "Edit" at bounding box center [708, 489] width 32 height 12
click at [444, 452] on div "Payment Option Self-employed Start Date 12 Dec 2024 End Date Cancel Update" at bounding box center [566, 481] width 323 height 60
click at [861, 423] on div "AS Anna Slavova Notifications 20 Applications: Current page: Network Team Membe…" at bounding box center [541, 221] width 1082 height 1009
click at [413, 488] on div "Payment Option Self-employed Start Date 12 Dec 2024 End Date Cancel Update" at bounding box center [566, 481] width 329 height 39
click at [425, 487] on button "Cancel" at bounding box center [431, 494] width 32 height 14
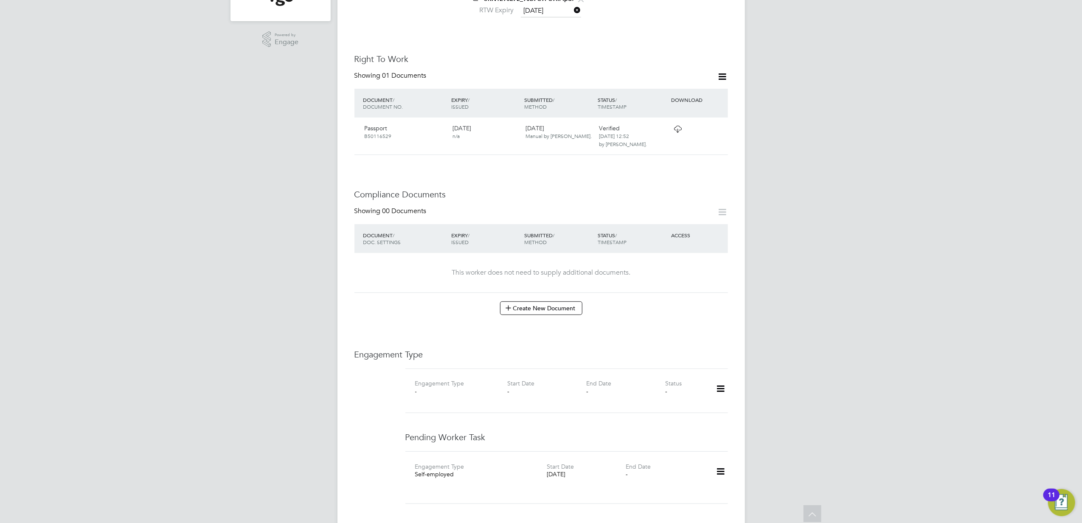
click at [723, 379] on icon at bounding box center [720, 389] width 15 height 20
click at [666, 412] on li "Add Engagement Type" at bounding box center [677, 417] width 96 height 12
click at [517, 464] on input at bounding box center [553, 470] width 105 height 12
click at [531, 508] on li "Umbrella" at bounding box center [554, 511] width 106 height 12
type input "Umbrella"
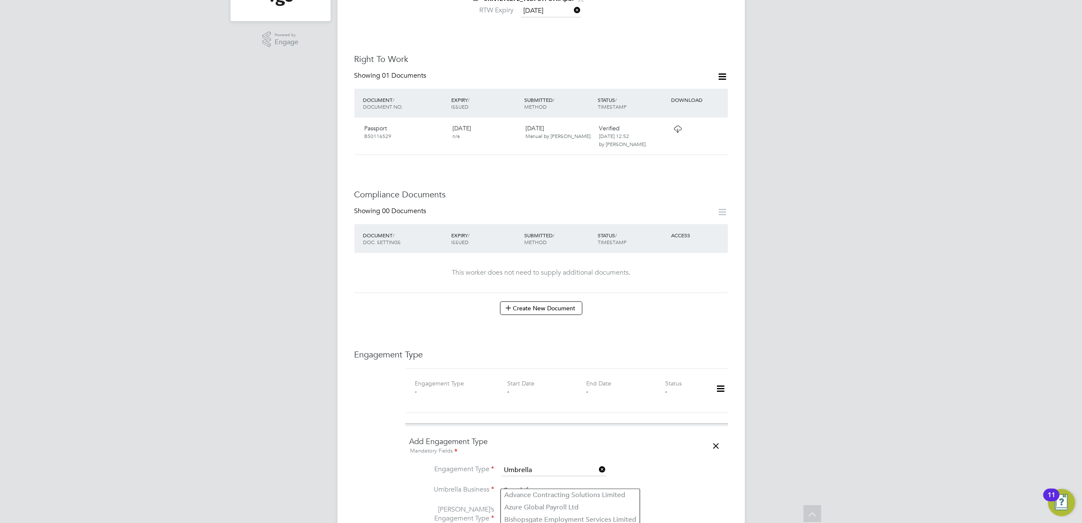
click at [527, 485] on input at bounding box center [553, 491] width 105 height 12
click at [552, 504] on li "Sa ser Limited" at bounding box center [554, 507] width 106 height 12
type input "Saser Limited"
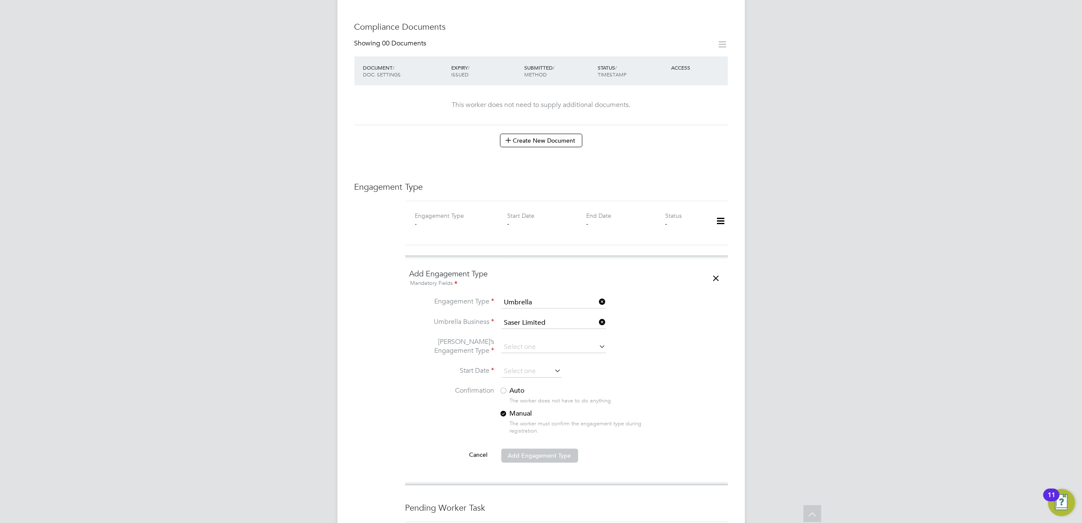
scroll to position [452, 0]
click at [547, 339] on input at bounding box center [553, 345] width 105 height 12
click at [564, 405] on li "Self-employed" at bounding box center [554, 411] width 106 height 12
type input "Self-employed"
click at [690, 336] on li "Umbrella’s Engagement Type Self-employed" at bounding box center [567, 349] width 314 height 28
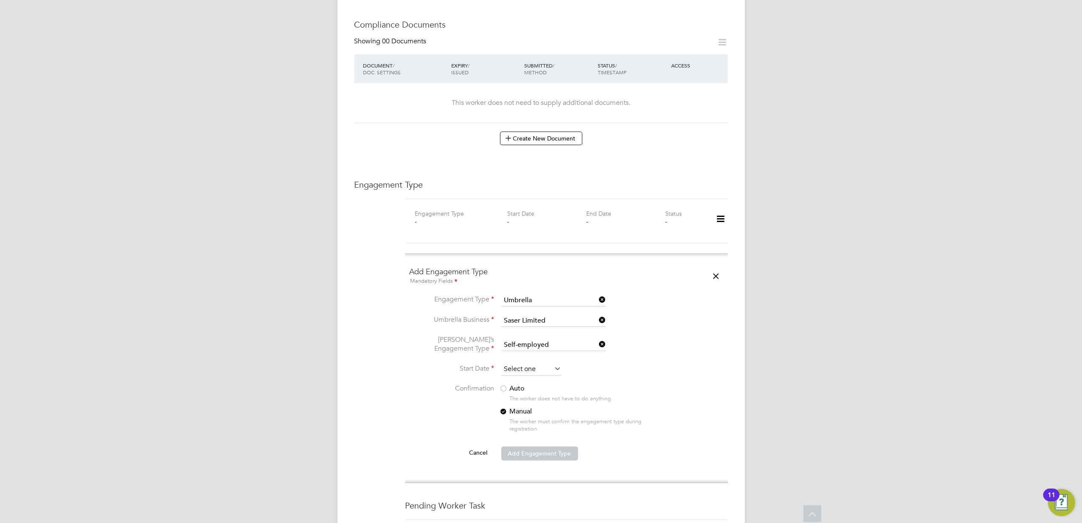
click at [522, 364] on input at bounding box center [531, 369] width 60 height 13
click at [525, 363] on input at bounding box center [531, 369] width 60 height 13
click at [523, 213] on icon at bounding box center [524, 212] width 8 height 9
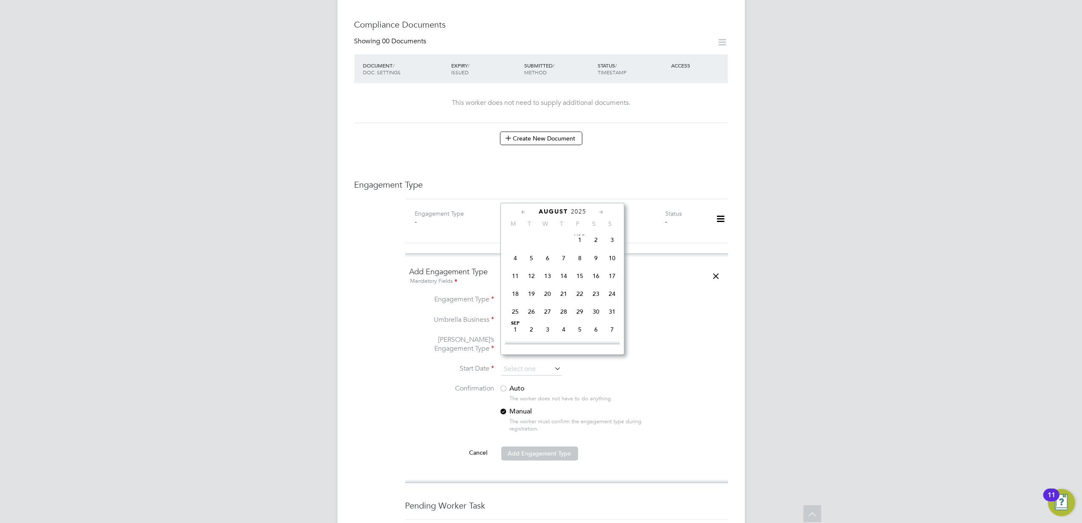
click at [565, 316] on span "28" at bounding box center [564, 311] width 16 height 16
type input "28 Aug 2025"
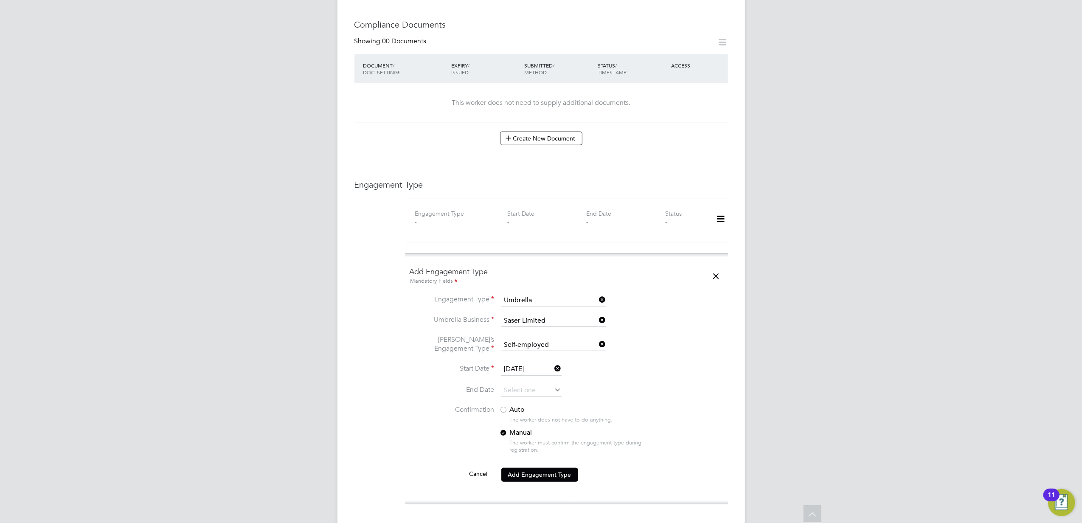
click at [734, 376] on div "Worker Details Follow BS Babatunde Mose Adebowale Salako m: 07888999987 Persona…" at bounding box center [540, 182] width 407 height 1223
click at [513, 416] on div "The worker does not have to do anything." at bounding box center [584, 419] width 149 height 7
click at [508, 405] on label "Auto" at bounding box center [576, 409] width 153 height 9
click at [413, 430] on li "Confirmation Auto The worker does not have to do anything. Manual The worker mu…" at bounding box center [567, 436] width 314 height 62
click at [542, 468] on button "Add Engagement Type" at bounding box center [539, 475] width 77 height 14
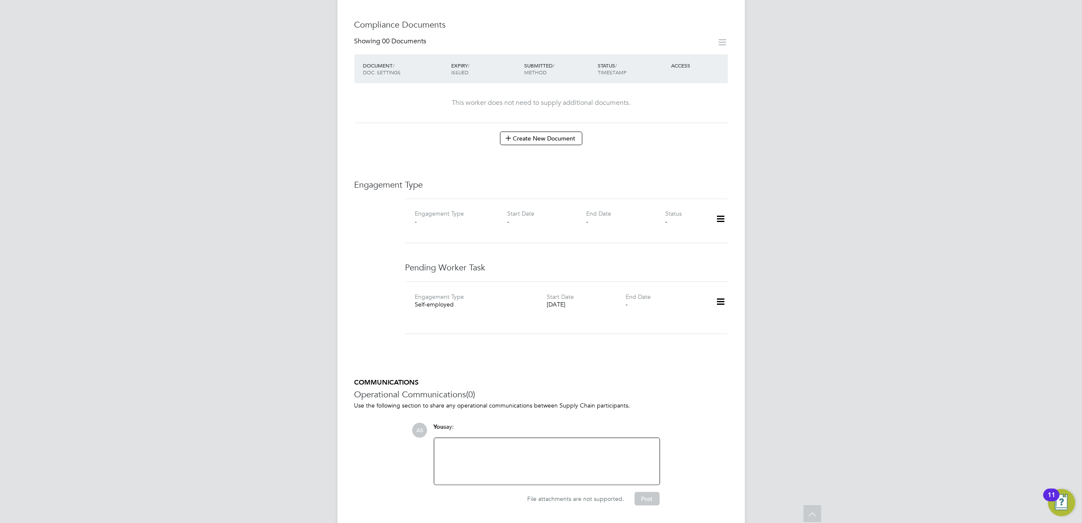
click at [722, 292] on icon at bounding box center [720, 302] width 15 height 20
click at [711, 345] on li "Confirm" at bounding box center [708, 343] width 32 height 12
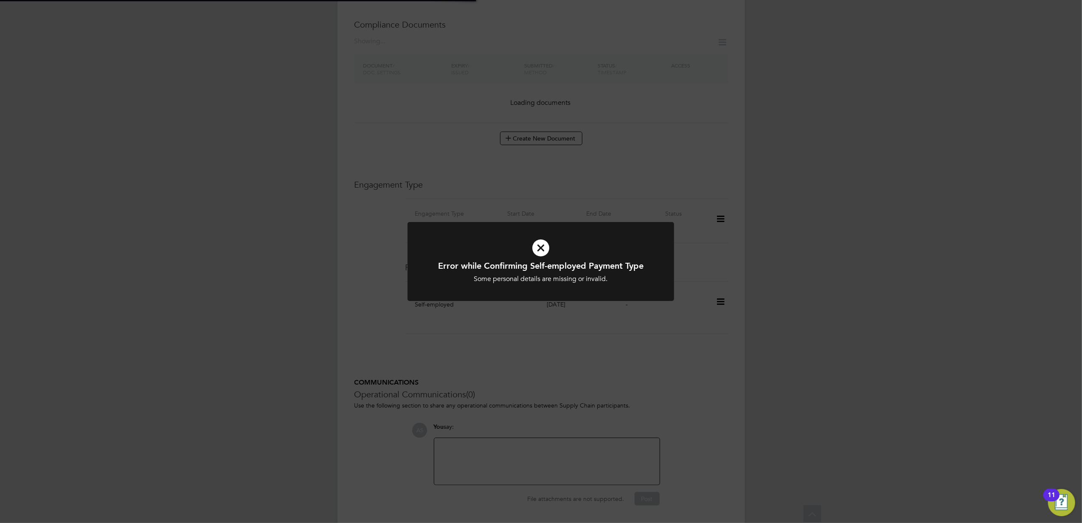
scroll to position [444, 0]
click at [597, 350] on div "Error while Confirming Self-employed Payment Type Some personal details are mis…" at bounding box center [541, 261] width 1082 height 523
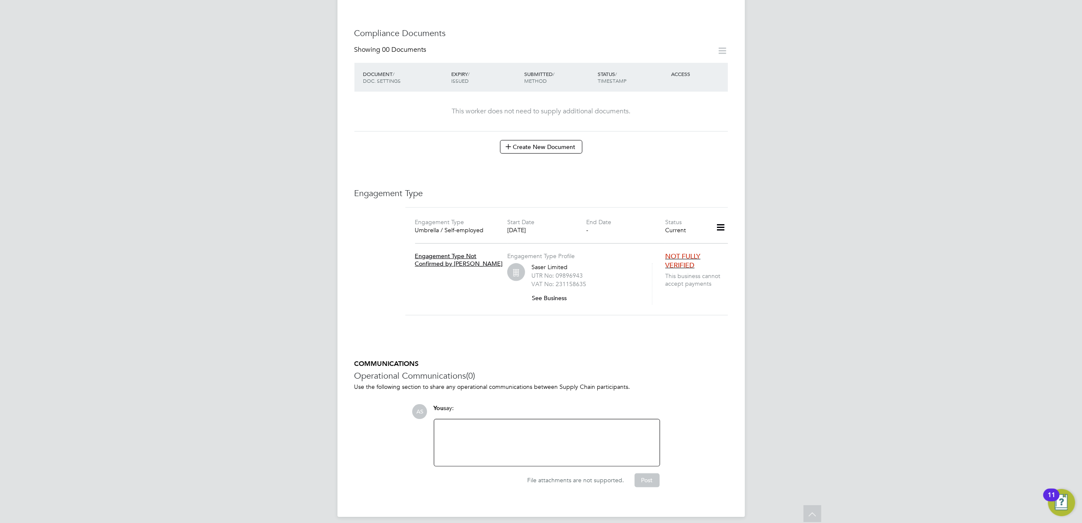
click at [562, 360] on h5 "COMMUNICATIONS" at bounding box center [541, 364] width 374 height 9
click at [928, 208] on div "AS Anna Slavova Notifications 20 Applications: Current page: Network Team Membe…" at bounding box center [541, 43] width 1082 height 975
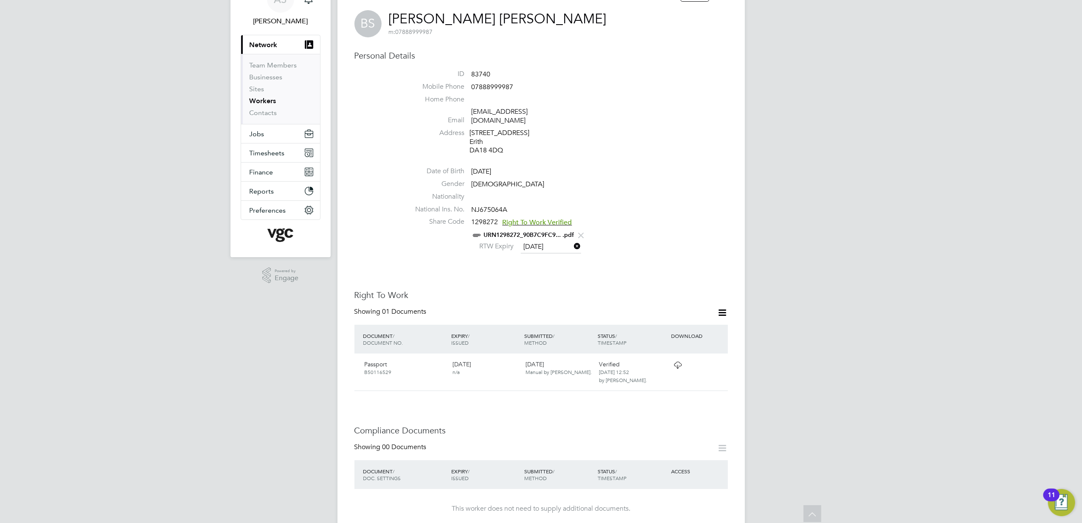
scroll to position [0, 0]
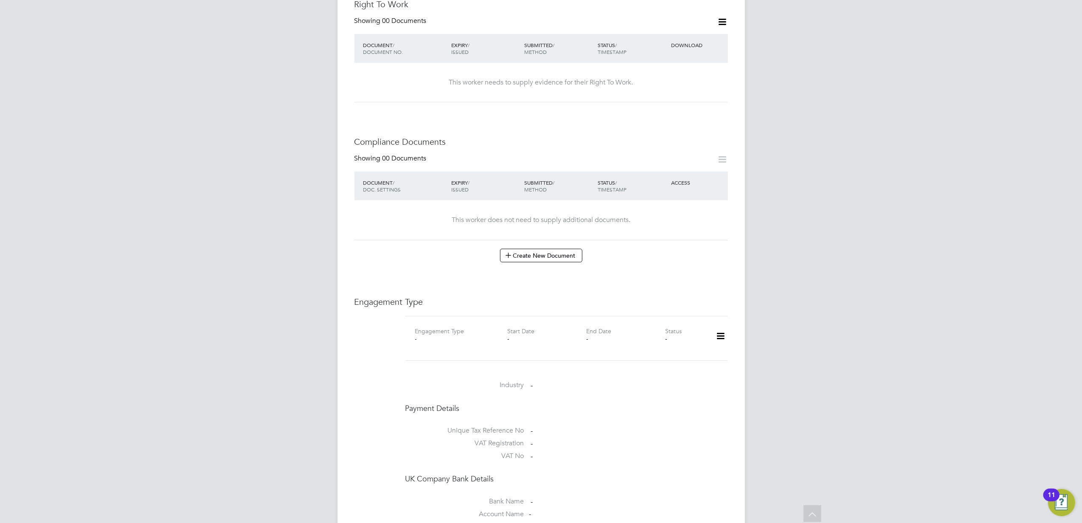
scroll to position [34, 0]
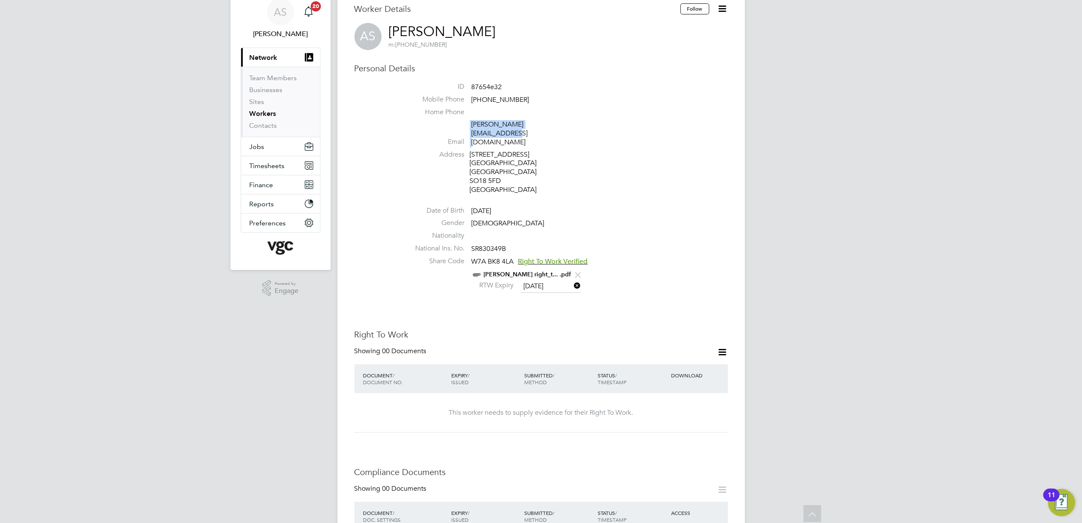
drag, startPoint x: 566, startPoint y: 123, endPoint x: 469, endPoint y: 124, distance: 97.6
click at [469, 124] on li "Email adrian.gstoian@yahoo.co.uk" at bounding box center [566, 135] width 323 height 30
copy li "adrian.gstoian@yahoo.co.uk"
click at [633, 167] on li "Address 660 Bitterne road East Southampton Southampton SO18 5FD United Kingdom" at bounding box center [566, 173] width 323 height 46
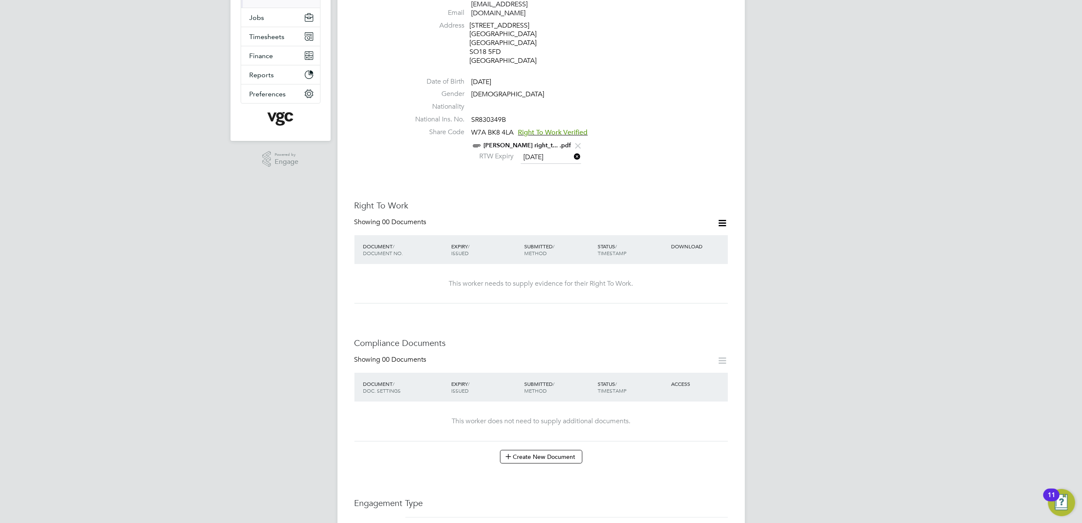
scroll to position [170, 0]
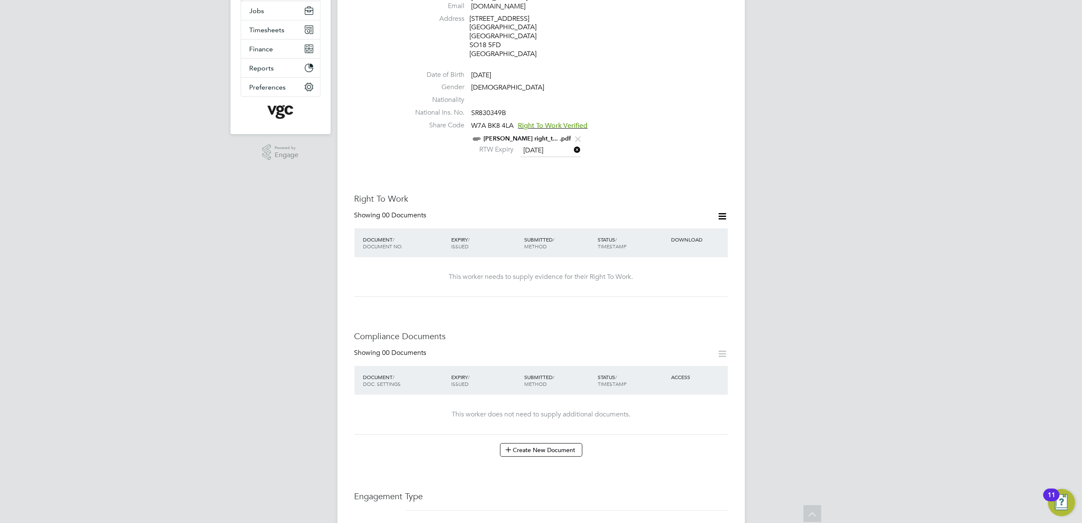
click at [722, 348] on icon at bounding box center [722, 353] width 11 height 11
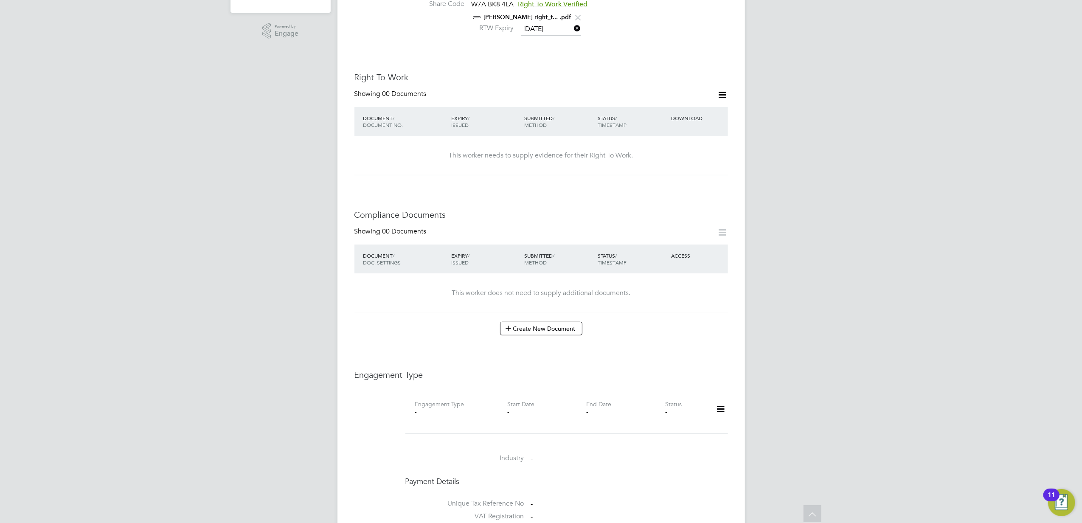
scroll to position [340, 0]
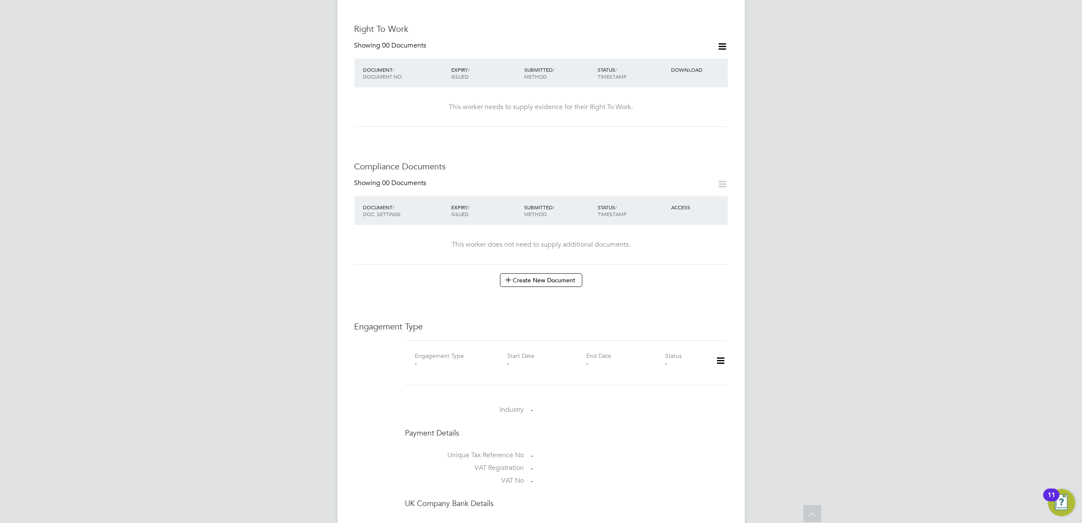
click at [721, 351] on icon at bounding box center [720, 361] width 15 height 20
click at [844, 301] on div "AS Anna Slavova Notifications 20 Applications: Current page: Network Team Membe…" at bounding box center [541, 229] width 1082 height 1139
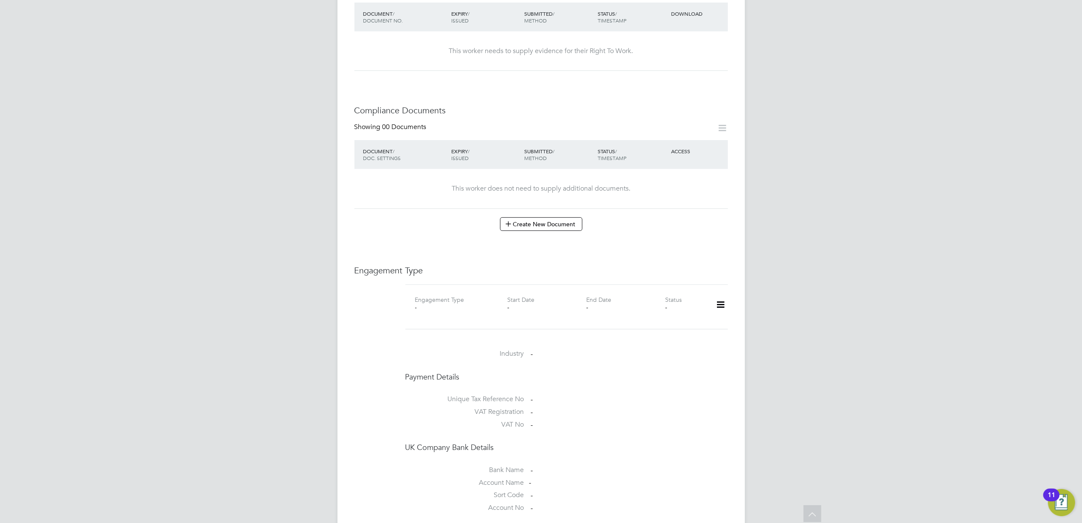
scroll to position [396, 0]
click at [715, 295] on icon at bounding box center [720, 305] width 15 height 20
click at [688, 321] on li "Add Engagement Type" at bounding box center [677, 324] width 96 height 12
click at [539, 380] on input at bounding box center [553, 386] width 105 height 12
click at [556, 416] on li "Umbrella" at bounding box center [554, 418] width 106 height 12
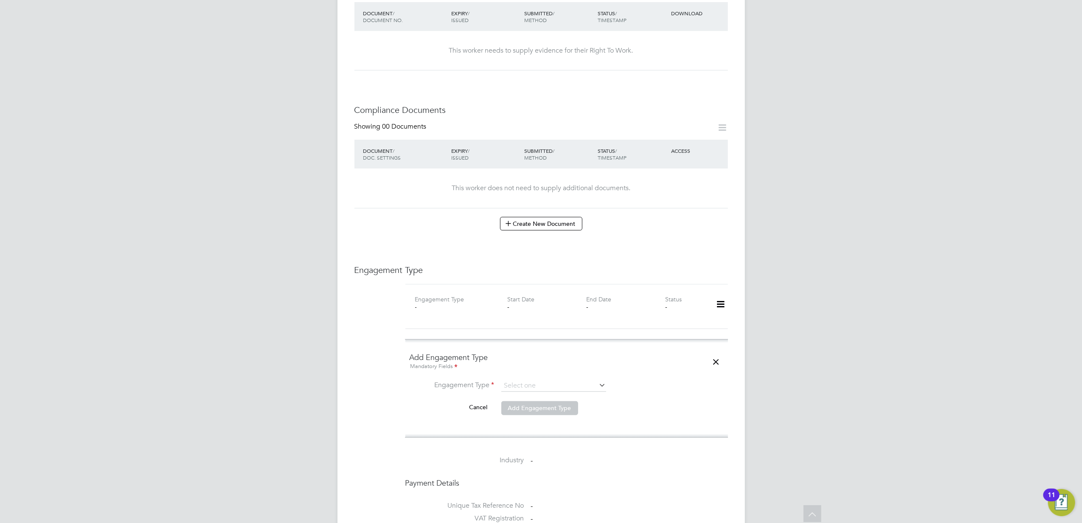
type input "Umbrella"
click at [530, 400] on input at bounding box center [553, 406] width 105 height 12
click at [548, 413] on li "Sa ser Limited" at bounding box center [554, 414] width 106 height 12
type input "Saser Limited"
click at [694, 423] on li "Umbrella’s Engagement Type" at bounding box center [567, 435] width 314 height 28
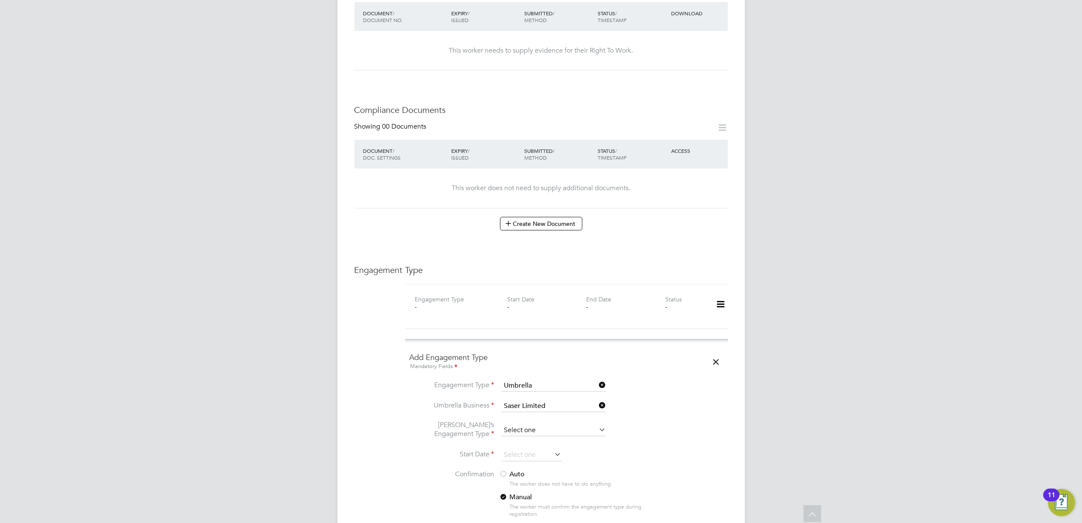
click at [553, 424] on input at bounding box center [553, 430] width 105 height 12
click at [562, 438] on li "CIS Self-employed" at bounding box center [554, 439] width 106 height 12
type input "CIS Self-employed"
click at [717, 449] on li "Start Date" at bounding box center [567, 459] width 314 height 21
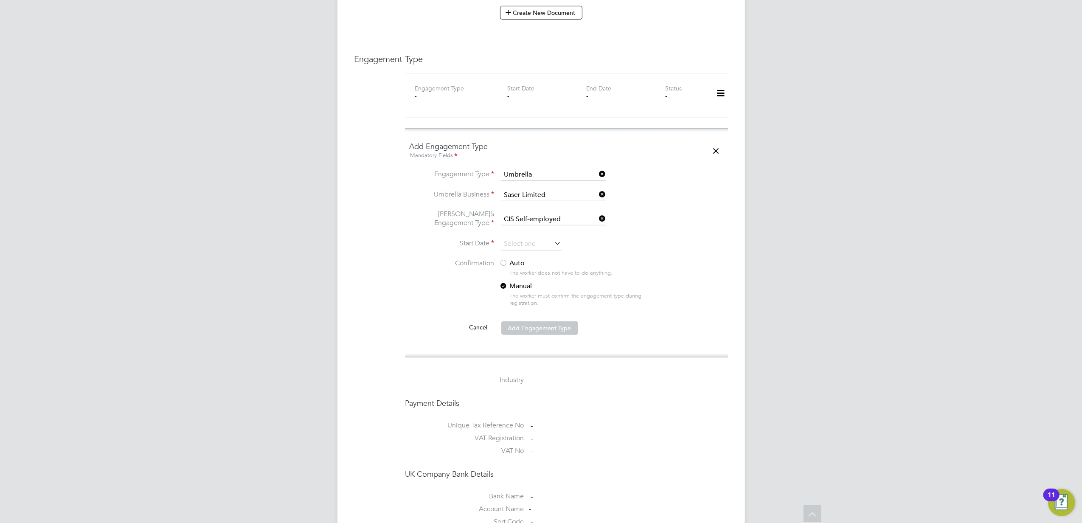
scroll to position [679, 0]
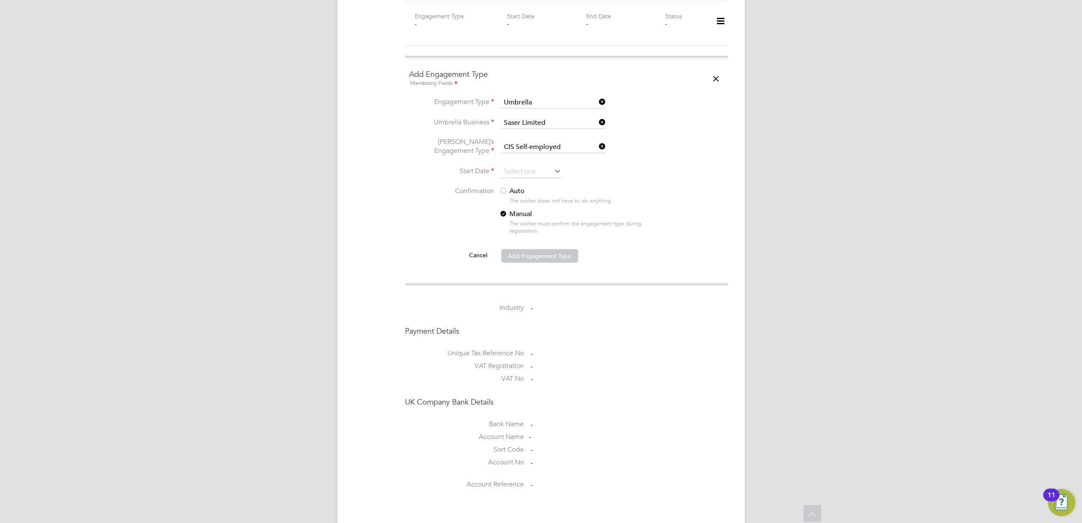
click at [520, 166] on li "Start Date" at bounding box center [567, 176] width 314 height 21
click at [527, 166] on input at bounding box center [531, 172] width 60 height 13
click at [530, 166] on input at bounding box center [531, 172] width 60 height 13
click at [518, 36] on span "8" at bounding box center [515, 32] width 16 height 16
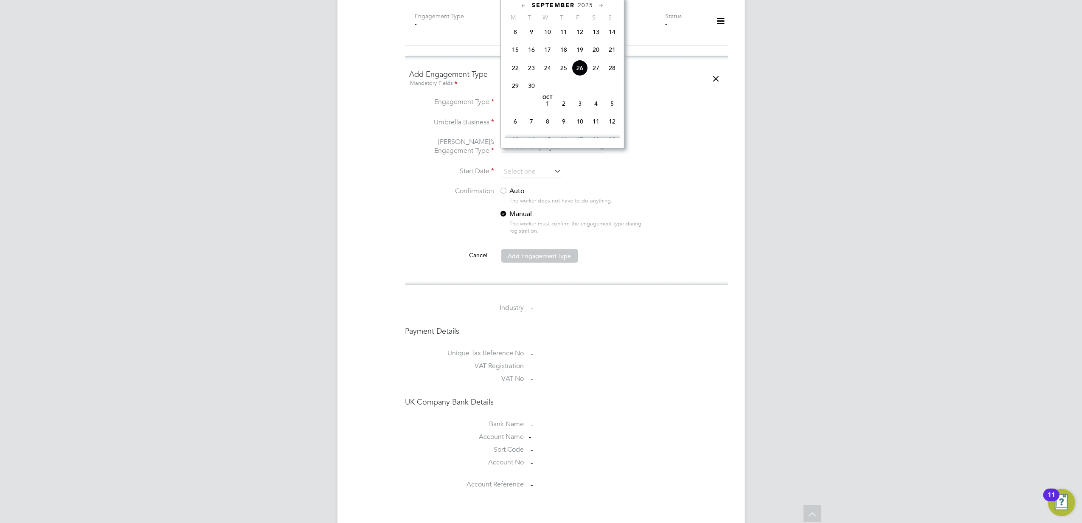
type input "08 Sep 2025"
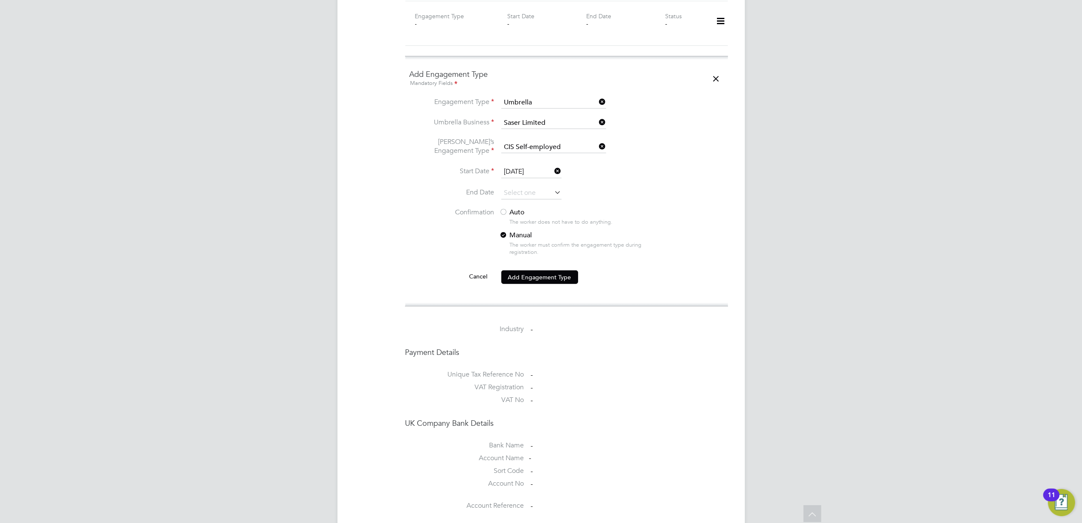
click at [683, 245] on li "Confirmation Auto The worker does not have to do anything. Manual The worker mu…" at bounding box center [567, 239] width 314 height 62
click at [525, 208] on label "Auto" at bounding box center [576, 212] width 153 height 9
click at [546, 270] on button "Add Engagement Type" at bounding box center [539, 277] width 77 height 14
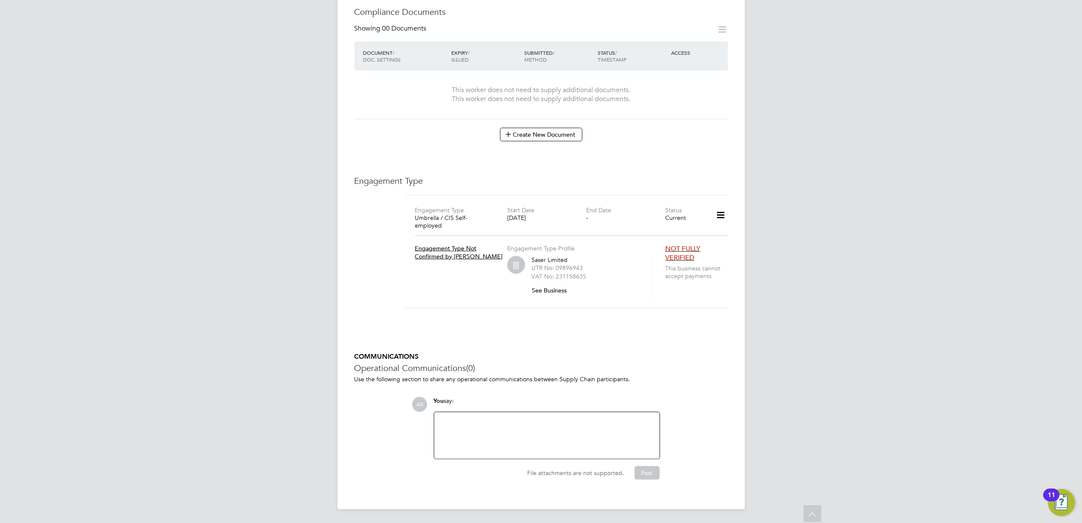
scroll to position [464, 0]
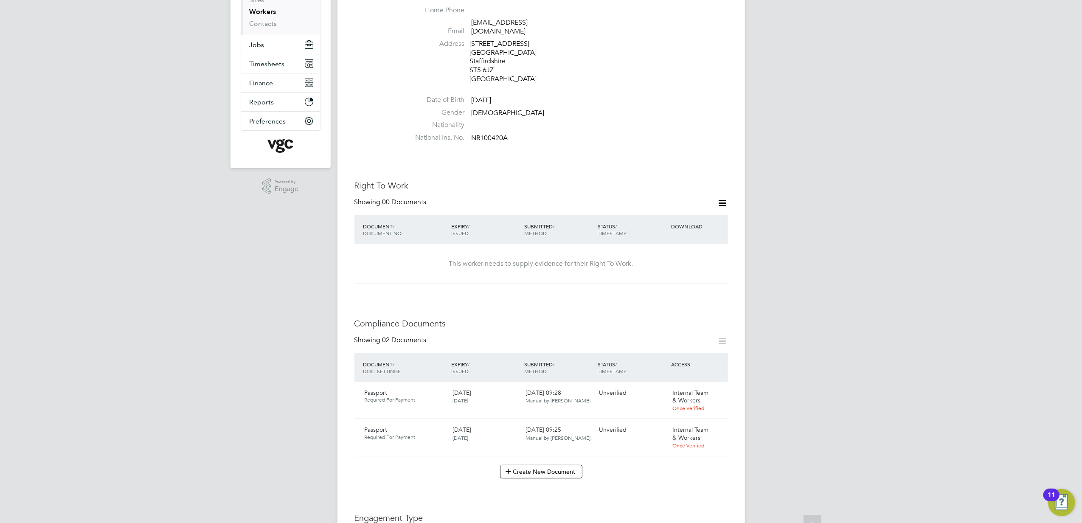
scroll to position [283, 0]
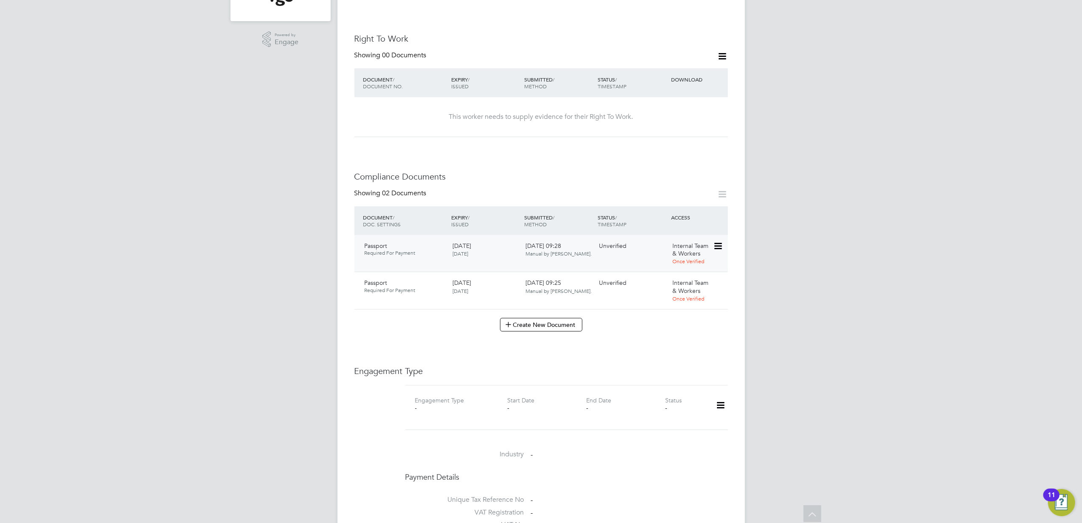
click at [717, 241] on icon at bounding box center [717, 246] width 8 height 10
click at [695, 257] on li "Edit Document" at bounding box center [686, 258] width 67 height 12
type input "Passport"
type input "[DATE]"
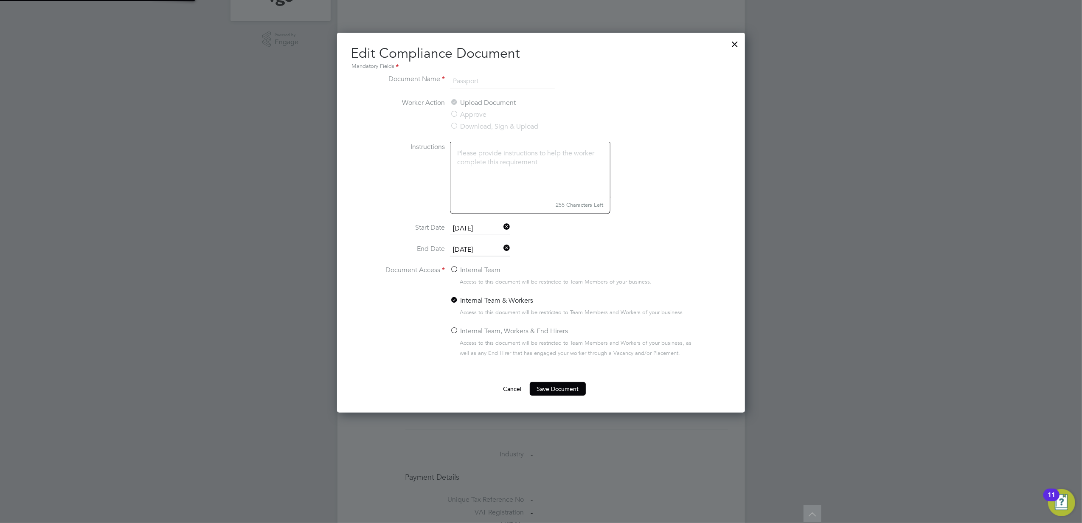
scroll to position [380, 408]
click at [643, 95] on li "Document Name Passport" at bounding box center [541, 86] width 320 height 24
click at [691, 153] on li "Instructions 255 Characters Left" at bounding box center [541, 182] width 320 height 81
click at [730, 38] on div at bounding box center [735, 41] width 15 height 15
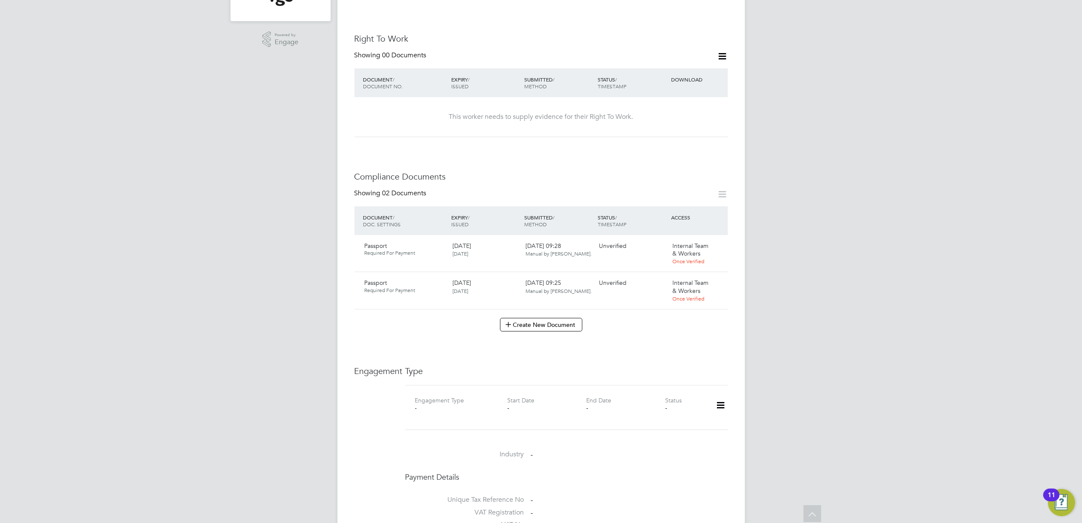
click at [720, 189] on icon at bounding box center [722, 194] width 11 height 11
click at [960, 291] on div "AS [PERSON_NAME] Notifications 20 Applications: Current page: Network Team Memb…" at bounding box center [541, 280] width 1082 height 1126
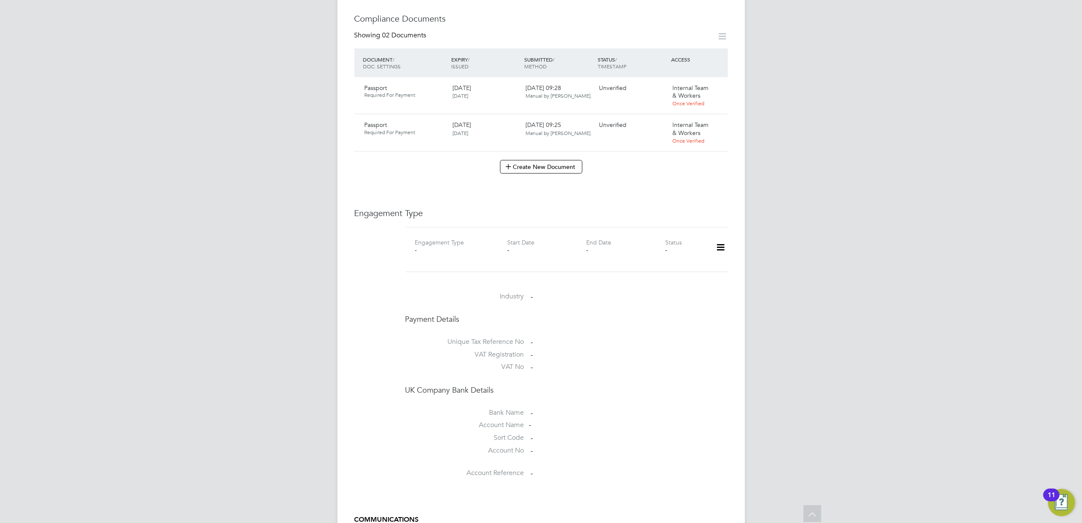
scroll to position [452, 0]
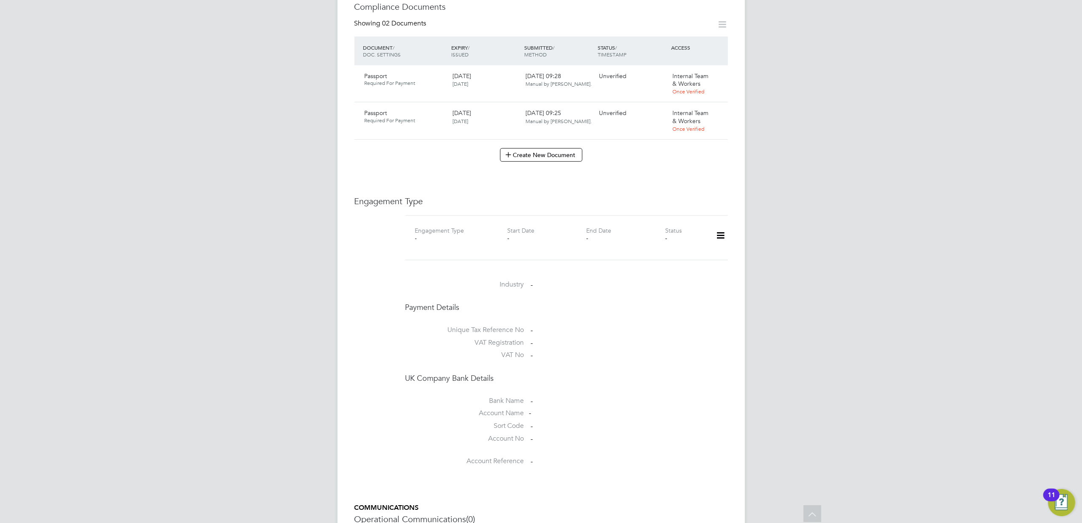
click at [717, 231] on icon at bounding box center [720, 236] width 15 height 20
click at [668, 264] on li "Add Engagement Type" at bounding box center [677, 265] width 96 height 12
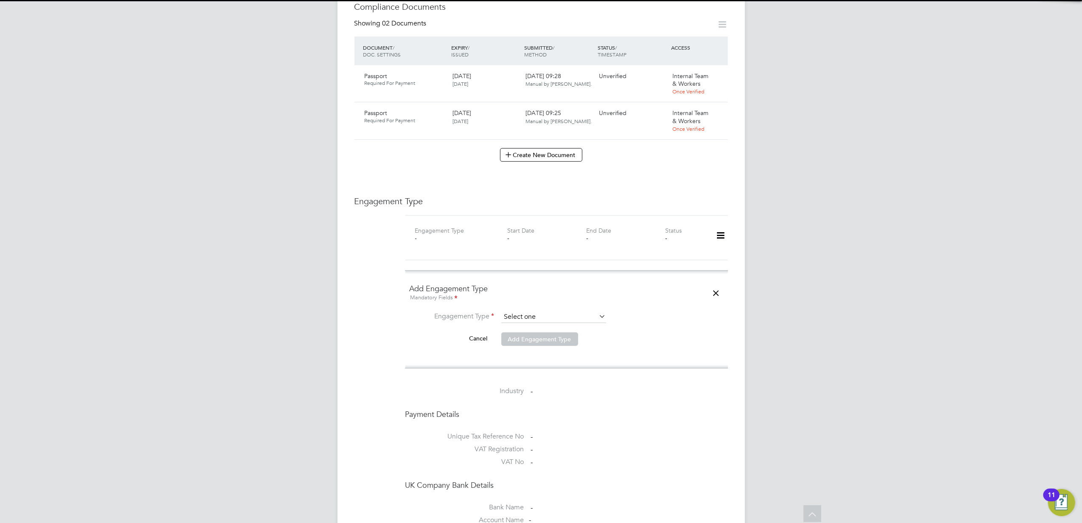
click at [559, 311] on input at bounding box center [553, 317] width 105 height 12
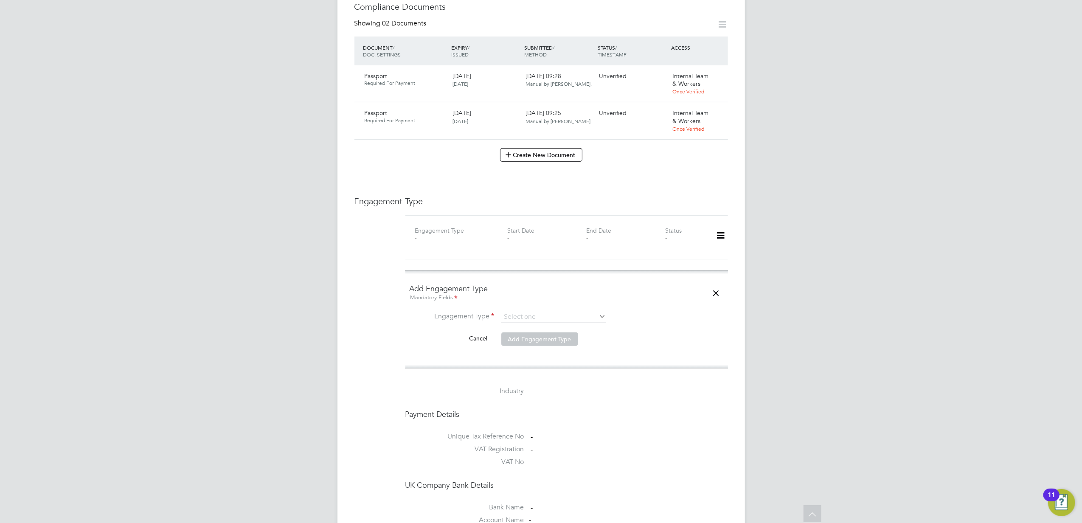
click at [893, 343] on div "AS [PERSON_NAME] Notifications 20 Applications: Current page: Network Team Memb…" at bounding box center [541, 164] width 1082 height 1233
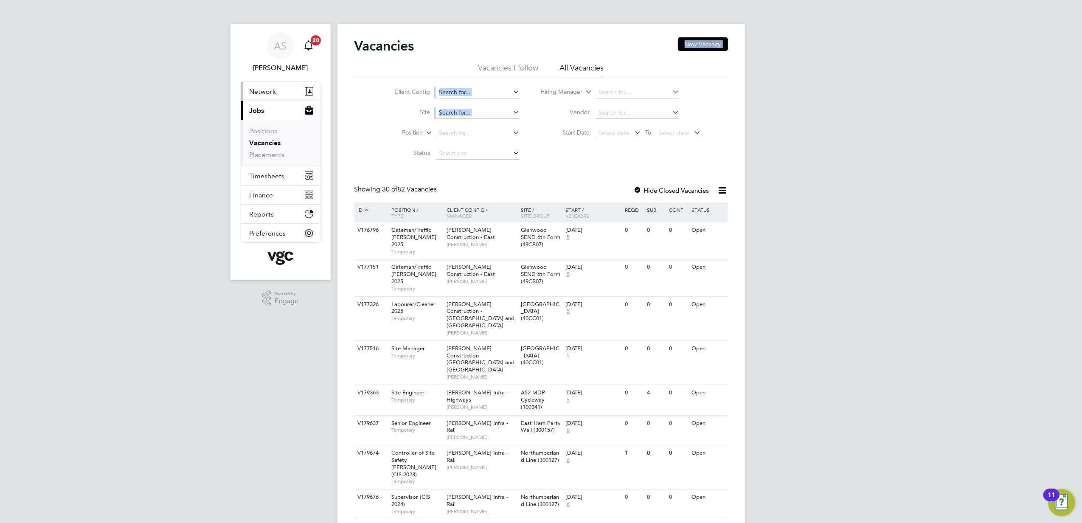
click at [256, 89] on span "Network" at bounding box center [263, 91] width 27 height 8
click at [262, 143] on link "Workers" at bounding box center [263, 147] width 26 height 8
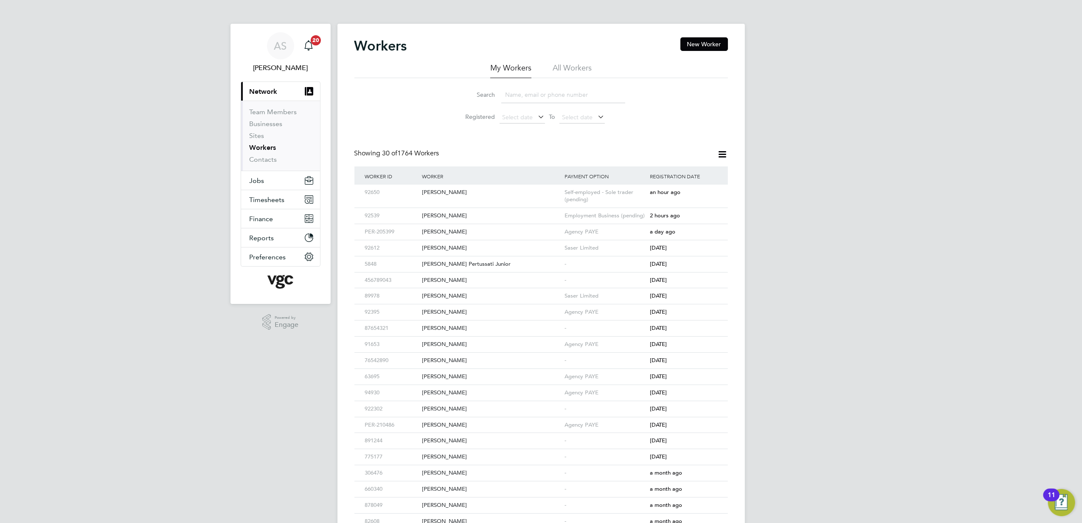
click at [536, 95] on input at bounding box center [563, 95] width 124 height 17
paste input "[PERSON_NAME]"
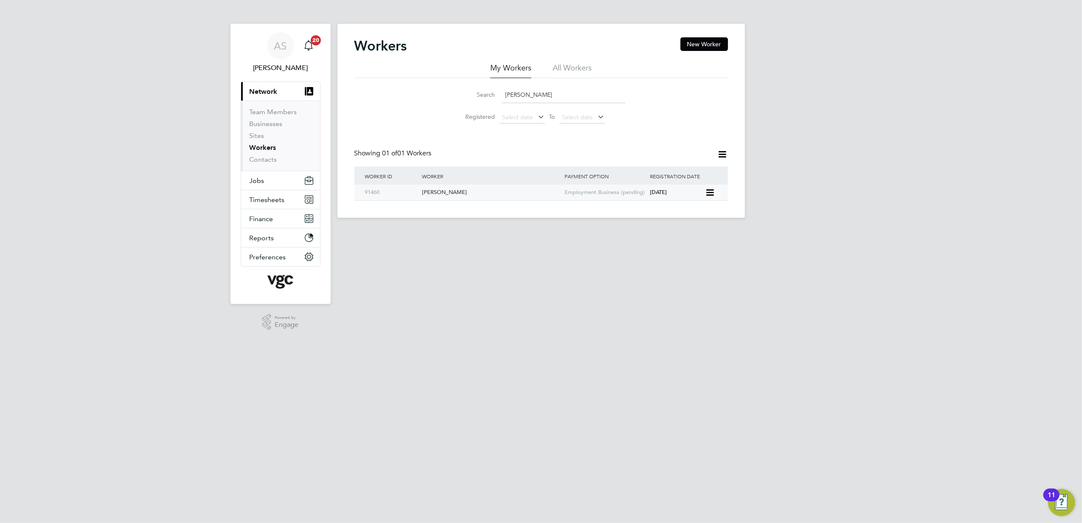
click at [667, 193] on span "[DATE]" at bounding box center [658, 191] width 17 height 7
click at [457, 231] on html "AS [PERSON_NAME] Notifications 20 Applications: Current page: Network Team Memb…" at bounding box center [541, 115] width 1082 height 231
click at [700, 231] on html "AS [PERSON_NAME] Notifications 20 Applications: Current page: Network Team Memb…" at bounding box center [541, 115] width 1082 height 231
click at [494, 231] on html "AS [PERSON_NAME] Notifications 20 Applications: Current page: Network Team Memb…" at bounding box center [541, 115] width 1082 height 231
click at [548, 93] on input "[PERSON_NAME]" at bounding box center [563, 95] width 124 height 17
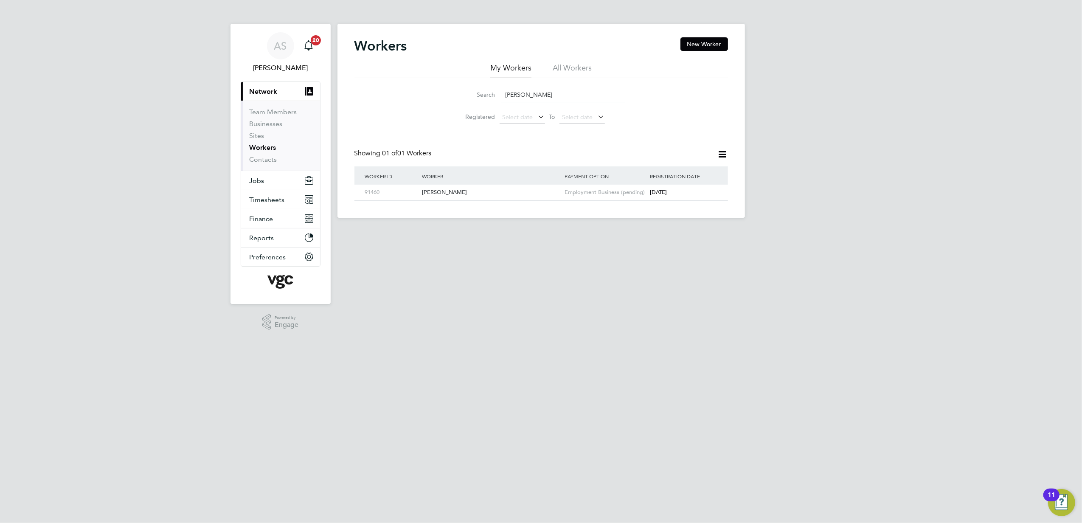
click at [548, 93] on input "[PERSON_NAME]" at bounding box center [563, 95] width 124 height 17
paste input "[PERSON_NAME]"
click at [490, 194] on div "[PERSON_NAME]" at bounding box center [491, 193] width 143 height 16
click at [566, 98] on input "[PERSON_NAME]" at bounding box center [563, 95] width 124 height 17
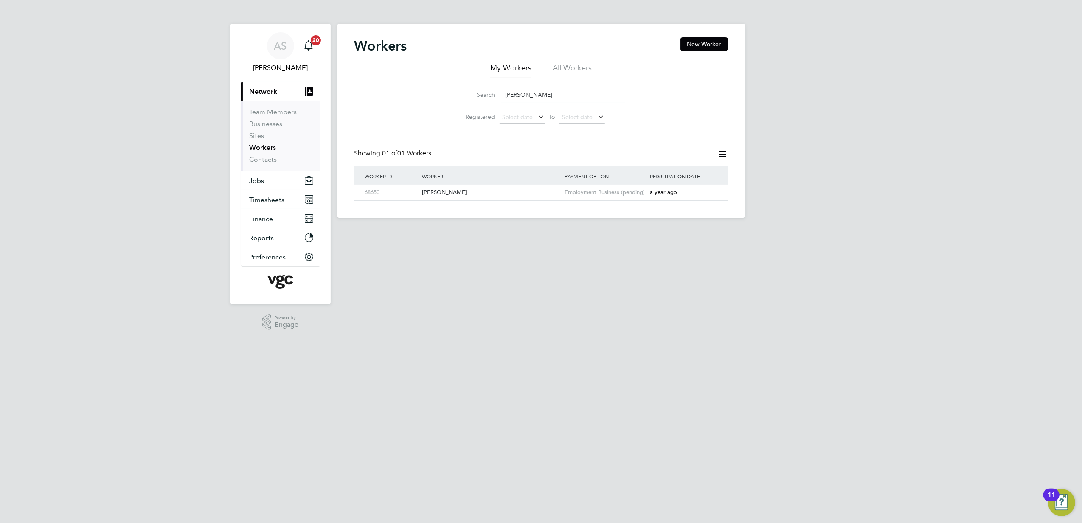
click at [566, 98] on input "[PERSON_NAME]" at bounding box center [563, 95] width 124 height 17
paste input "[PERSON_NAME]"
click at [521, 196] on div "[PERSON_NAME]" at bounding box center [491, 193] width 143 height 16
click at [569, 97] on input "[PERSON_NAME]" at bounding box center [563, 95] width 124 height 17
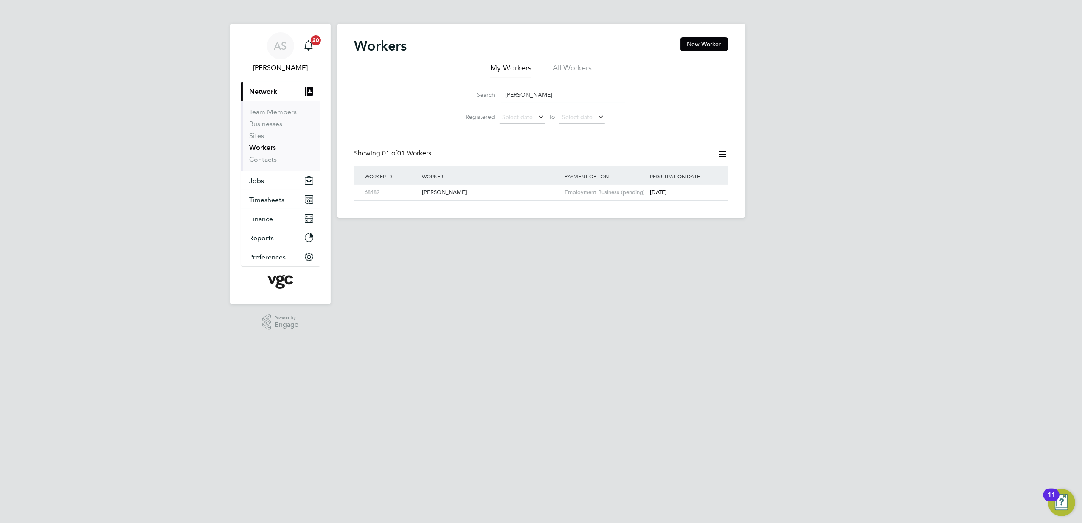
click at [569, 97] on input "[PERSON_NAME]" at bounding box center [563, 95] width 124 height 17
paste input "[PERSON_NAME]"
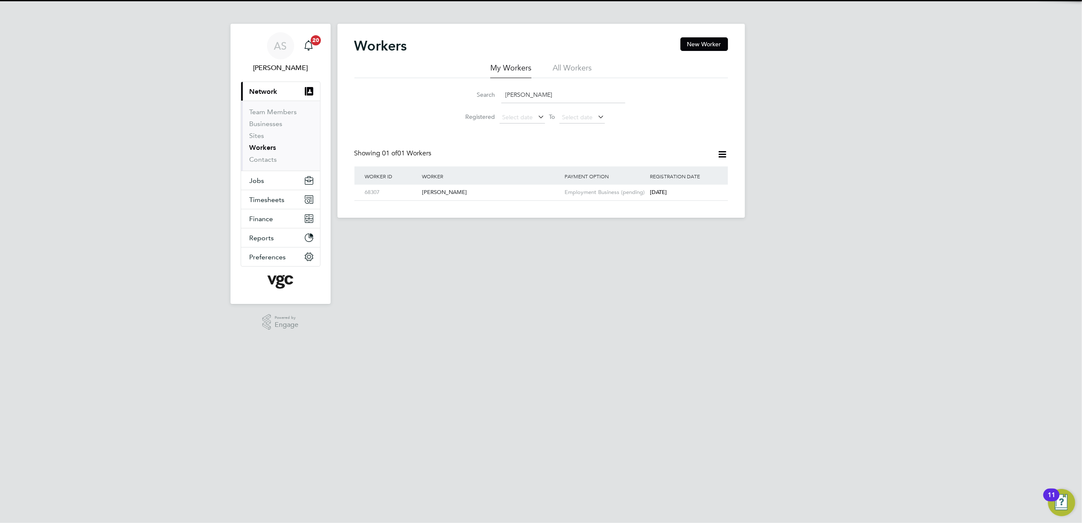
click at [493, 190] on div "[PERSON_NAME]" at bounding box center [491, 193] width 143 height 16
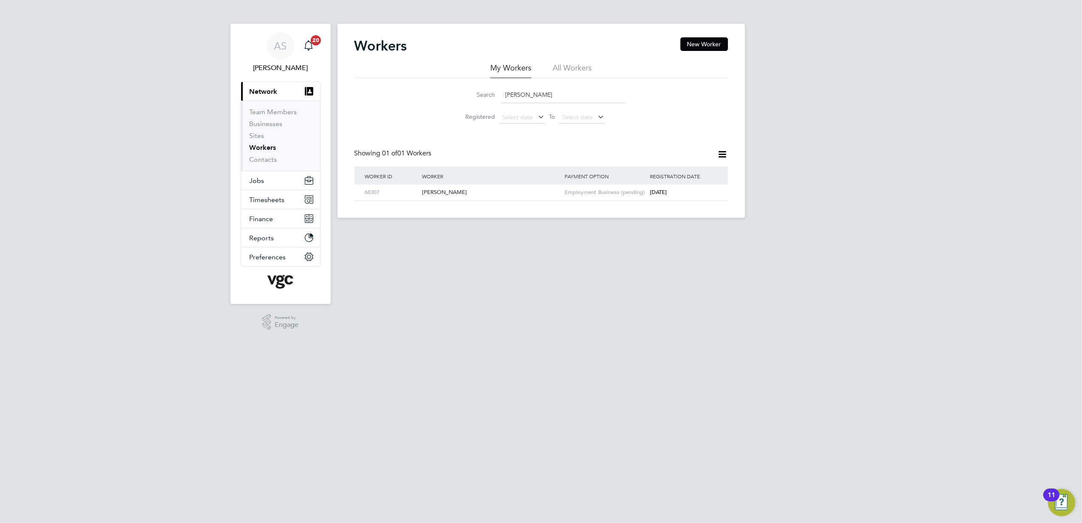
click at [530, 95] on input "Mircea-Dan Ciocan" at bounding box center [563, 95] width 124 height 17
paste input "oyo Gisanri"
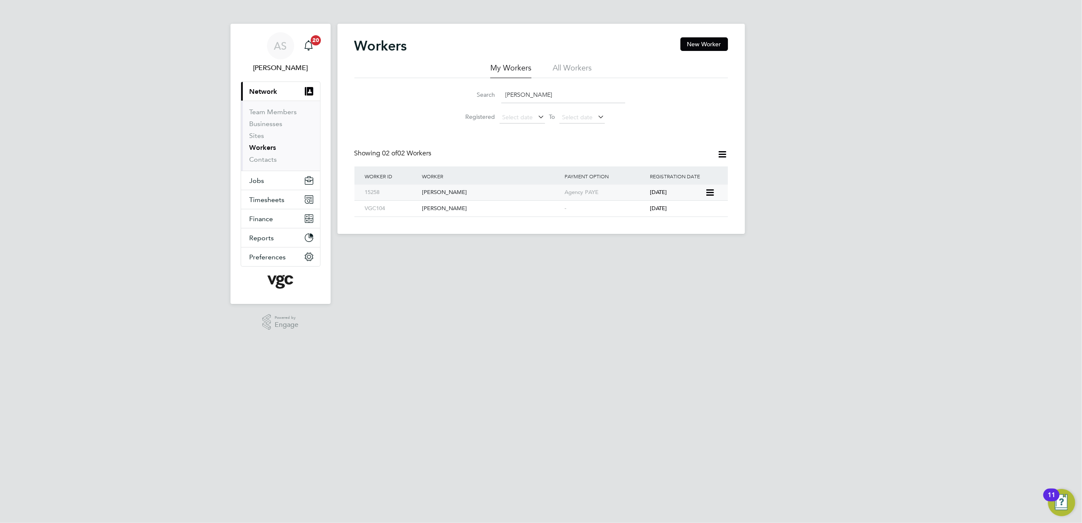
click at [527, 192] on div "Moyo Gisanrin" at bounding box center [491, 193] width 143 height 16
click at [546, 99] on input "Moyo Gisanrin" at bounding box center [563, 95] width 124 height 17
paste input "David Andrew Morriso"
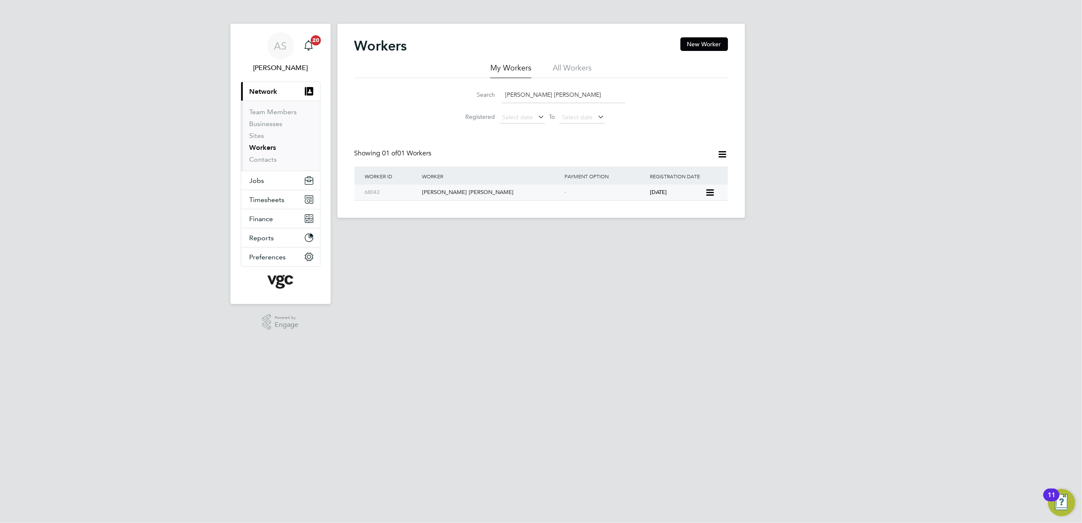
click at [486, 191] on div "David Andrew Morrison" at bounding box center [491, 193] width 143 height 16
click at [556, 97] on input "David Andrew Morrison" at bounding box center [563, 95] width 124 height 17
paste input "Kirsten Charmaine Kray"
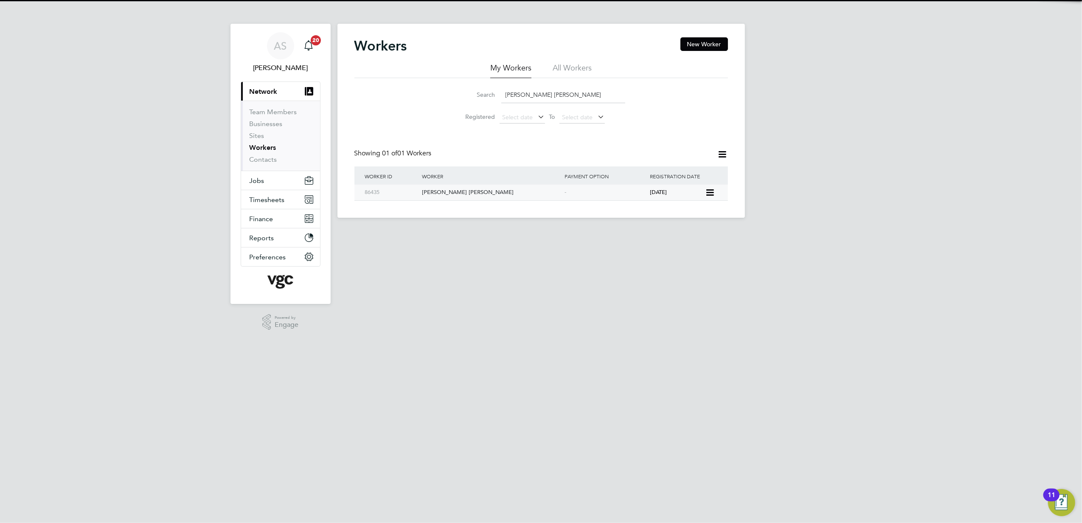
click at [486, 194] on div "Kirsten Charmaine Kray" at bounding box center [491, 193] width 143 height 16
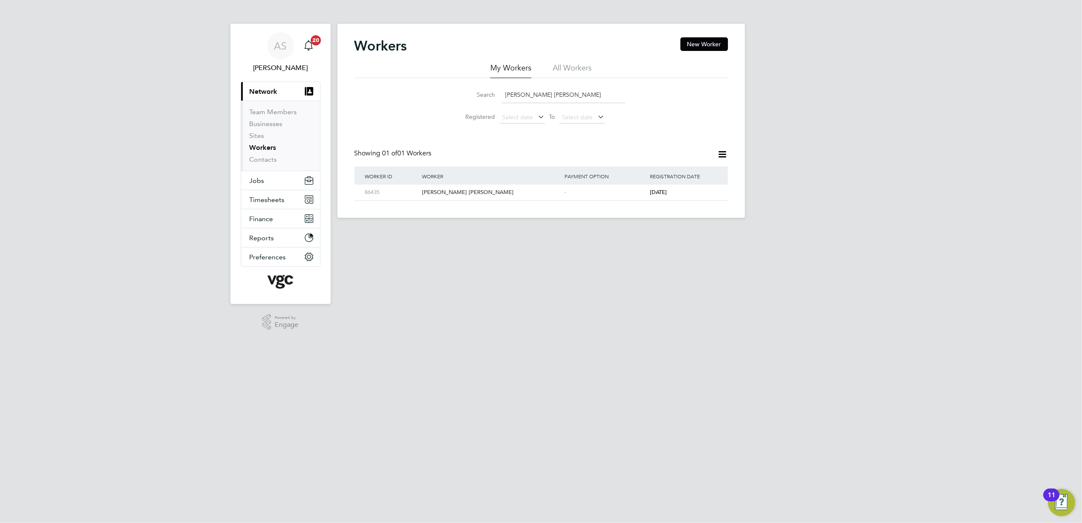
click at [513, 231] on html "AS Anna Slavova Notifications 20 Applications: Current page: Network Team Membe…" at bounding box center [541, 115] width 1082 height 231
click at [523, 96] on input "Kirsten Charmaine Kray" at bounding box center [563, 95] width 124 height 17
paste input "Robert Arywn Owen"
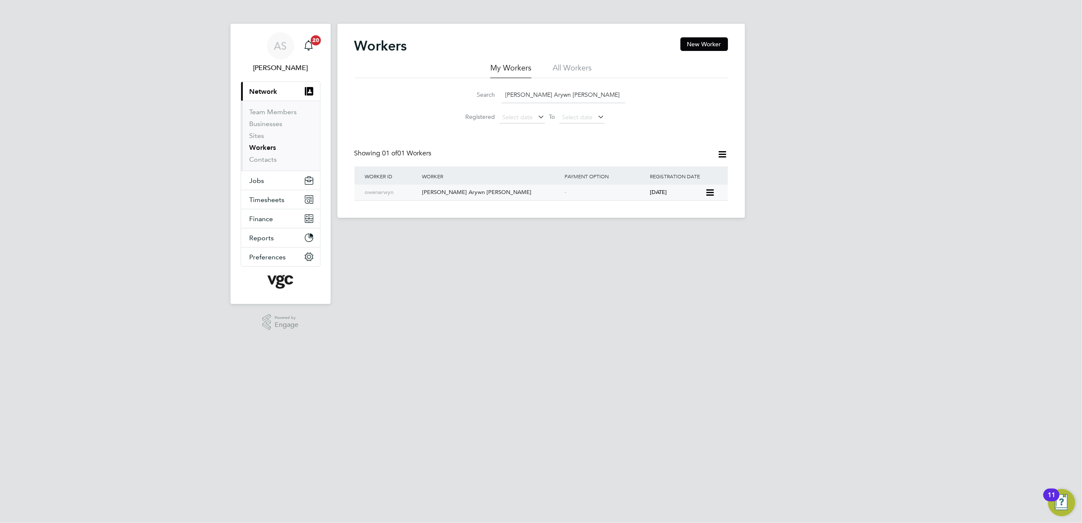
click at [519, 197] on div "Robert Arywn Owen" at bounding box center [491, 193] width 143 height 16
click at [590, 100] on input "Robert Arywn Owen" at bounding box center [563, 95] width 124 height 17
paste input "John Powell"
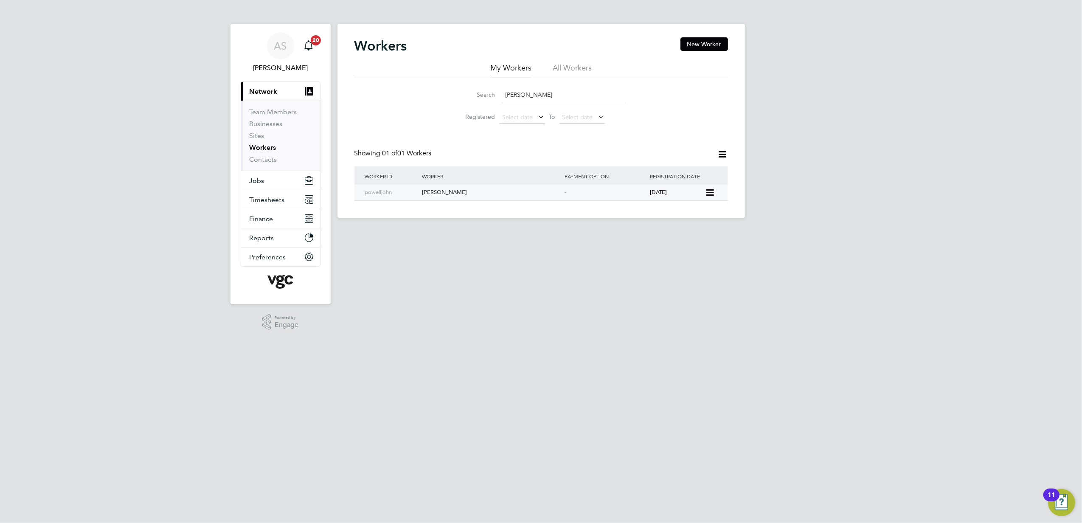
click at [655, 199] on div "2 years ago" at bounding box center [676, 193] width 57 height 16
click at [556, 98] on input "John Powell" at bounding box center [563, 95] width 124 height 17
paste input "Alan Vaughan Griffiths"
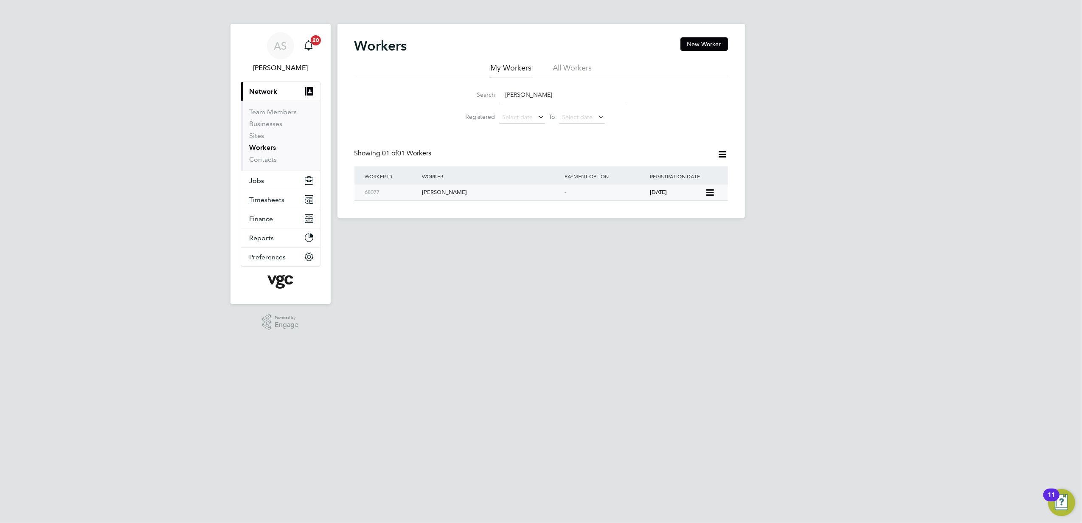
click at [683, 197] on div "2 years ago" at bounding box center [676, 193] width 57 height 16
click at [573, 99] on input "Alan Vaughan Griffiths" at bounding box center [563, 95] width 124 height 17
paste input "Peter John Davie"
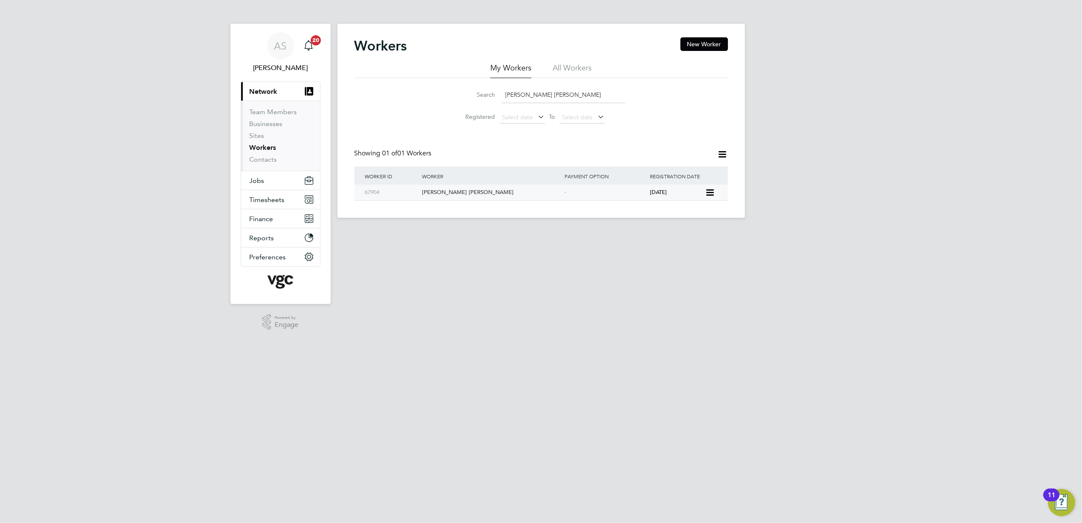
click at [559, 193] on div "Peter John Davies" at bounding box center [491, 193] width 143 height 16
click at [583, 94] on input "Peter John Davies" at bounding box center [563, 95] width 124 height 17
paste input "aul Aron Lloyd Humphrey"
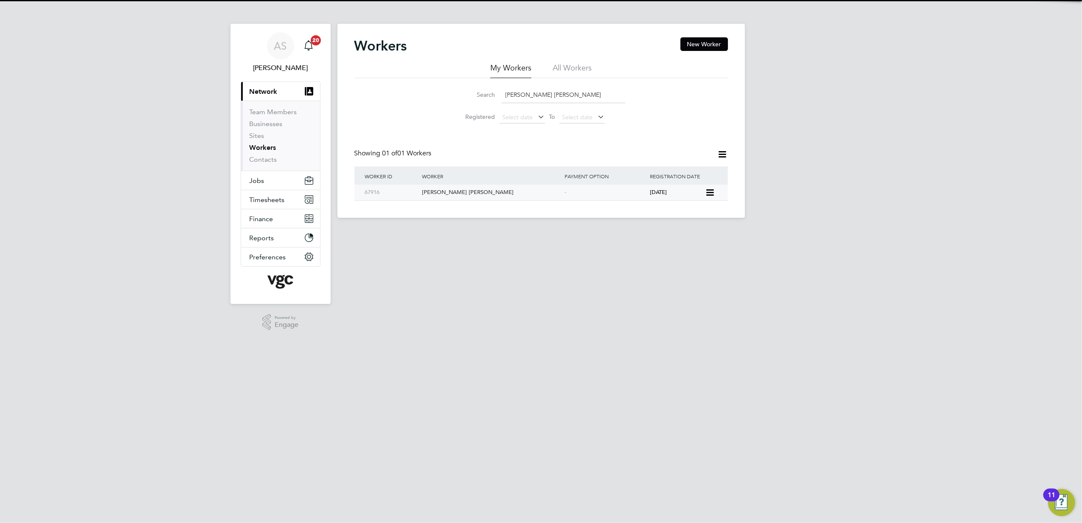
click at [614, 197] on div "-" at bounding box center [605, 193] width 86 height 16
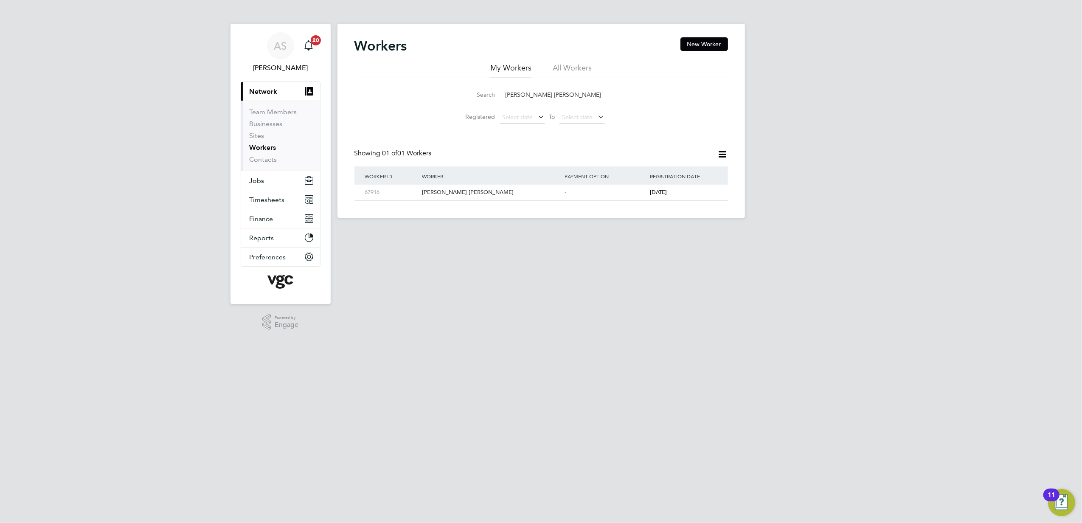
click at [529, 97] on input "Paul Aron Lloyd Humphreys" at bounding box center [563, 95] width 124 height 17
paste input "Nicholas Wynne Summer"
click at [569, 194] on div "-" at bounding box center [605, 193] width 86 height 16
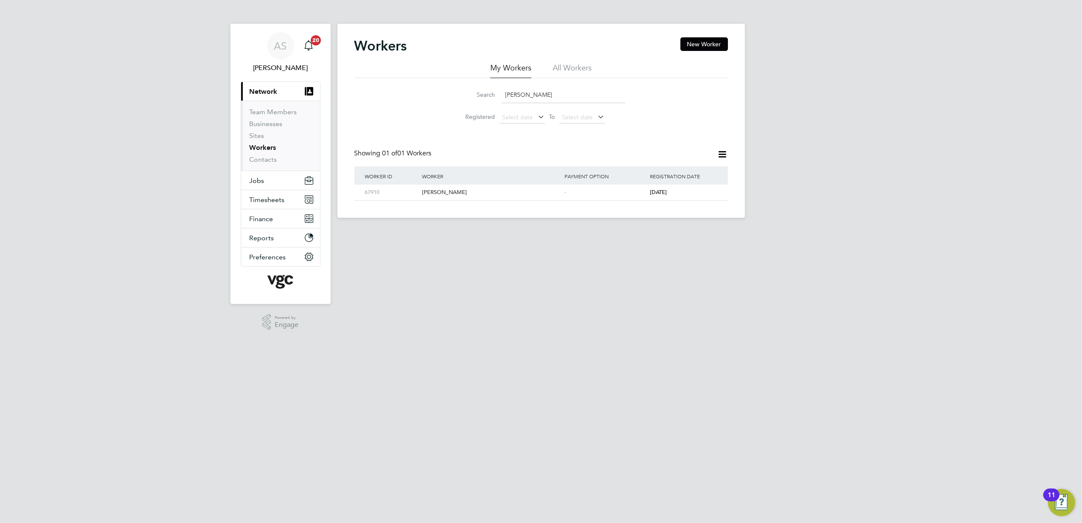
click at [576, 90] on input "Nicholas Wynne Summers" at bounding box center [563, 95] width 124 height 17
paste input "Steven Shelley"
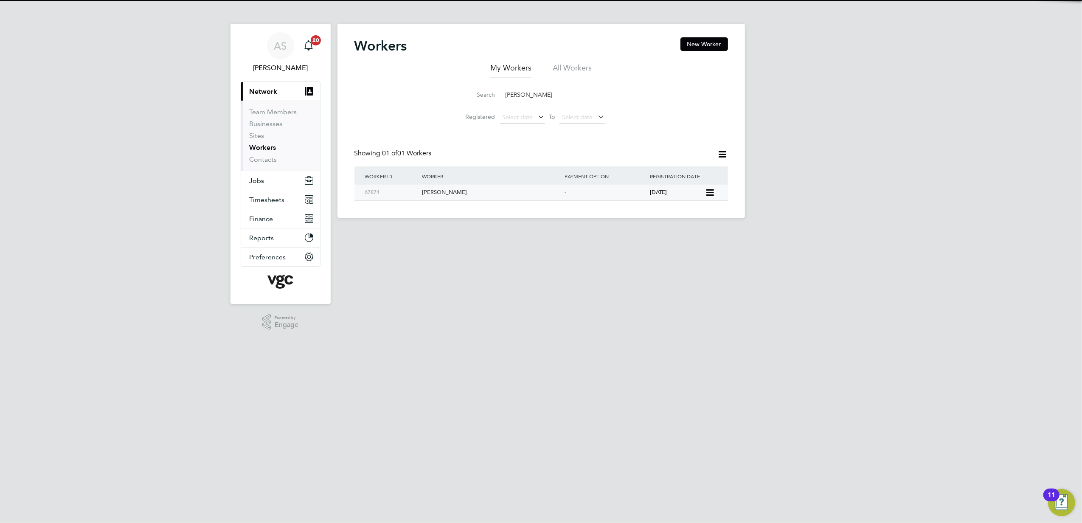
click at [527, 193] on div "Steven Shelley" at bounding box center [491, 193] width 143 height 16
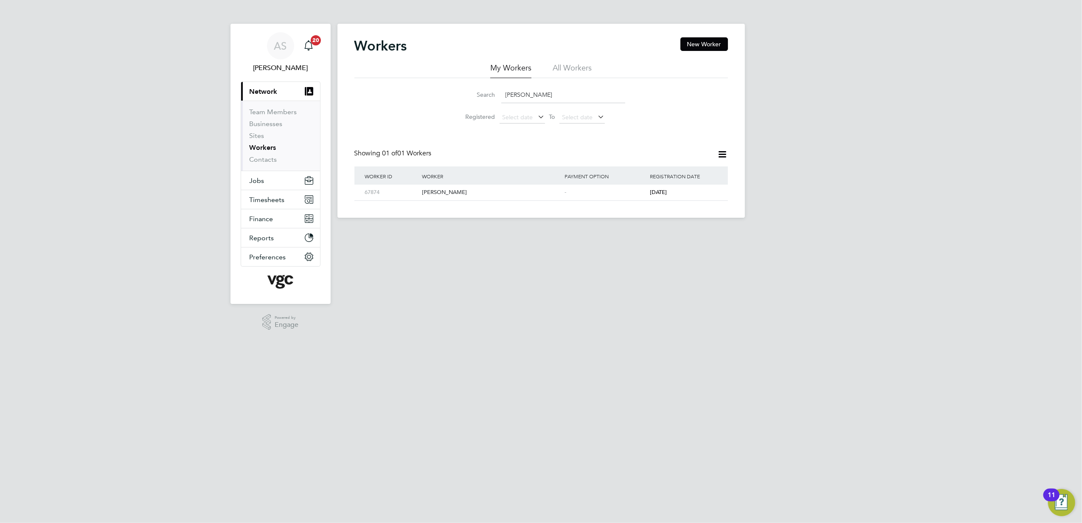
click at [573, 98] on input "Steven Shelley" at bounding box center [563, 95] width 124 height 17
paste input "Jason Neil Jones"
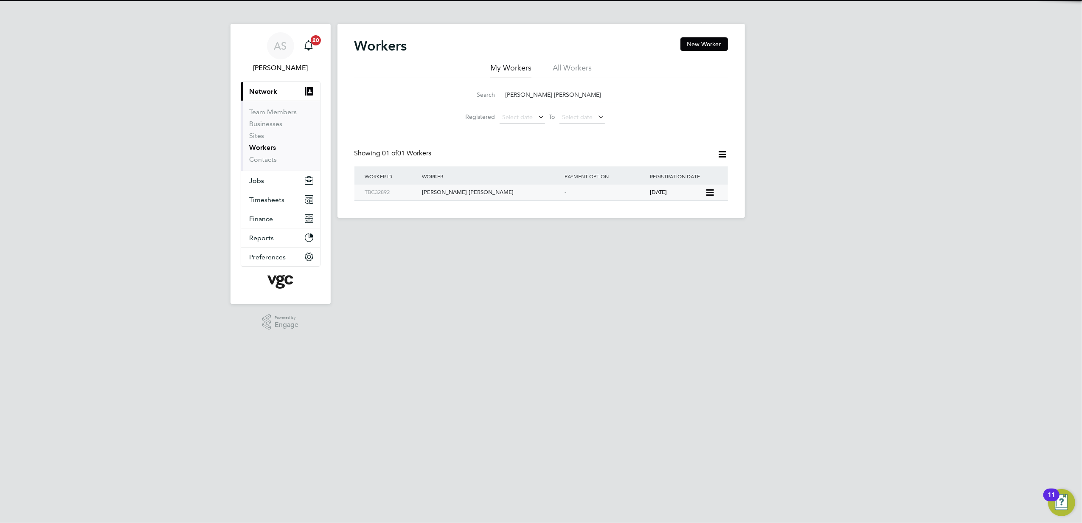
click at [560, 193] on div "Jason Neil Jones" at bounding box center [491, 193] width 143 height 16
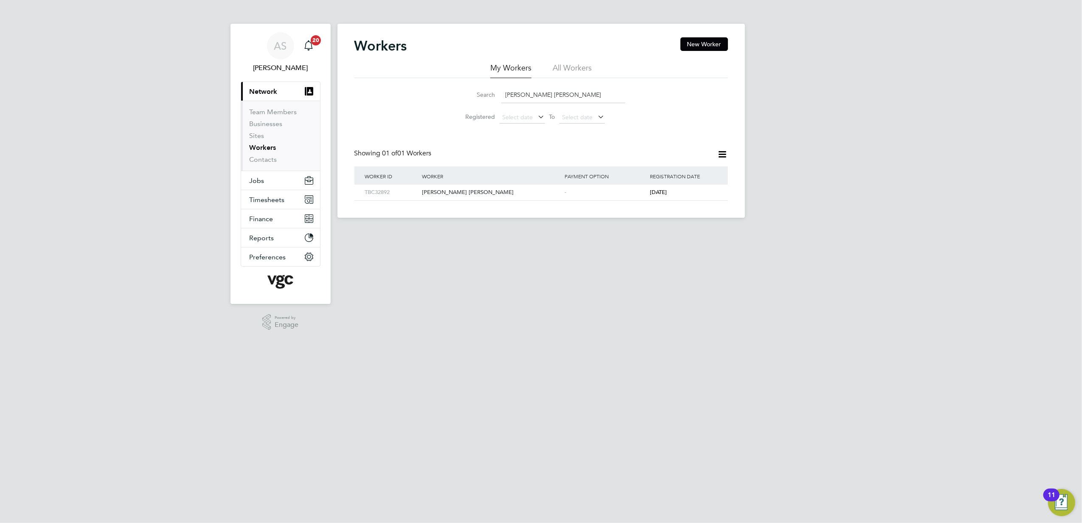
click at [550, 92] on input "Jason Neil Jones" at bounding box center [563, 95] width 124 height 17
paste input "Arwyn Tomos George"
click at [505, 192] on div "Arwyn Tomos George" at bounding box center [491, 193] width 143 height 16
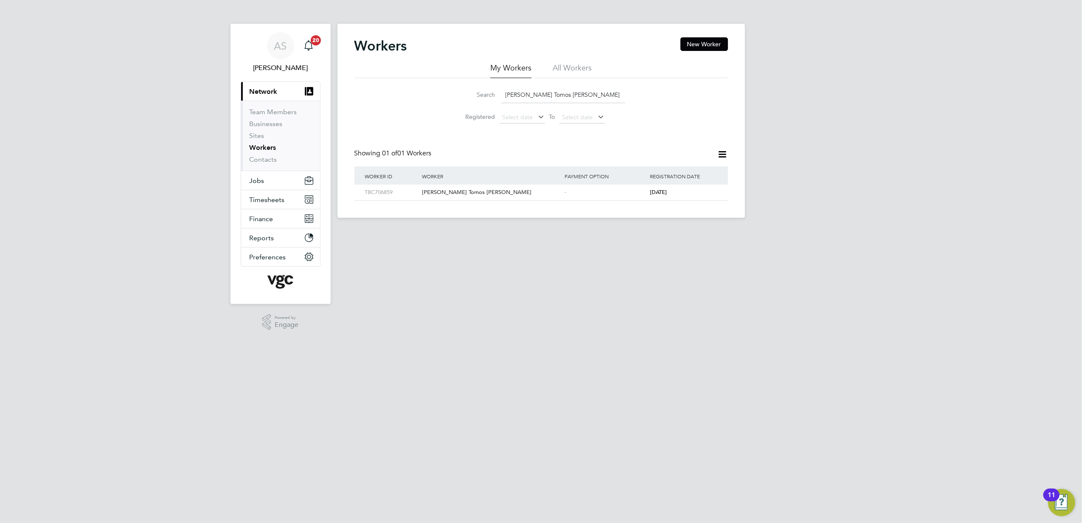
click at [560, 98] on input "Arwyn Tomos George" at bounding box center [563, 95] width 124 height 17
paste input "Shaun O'Neill"
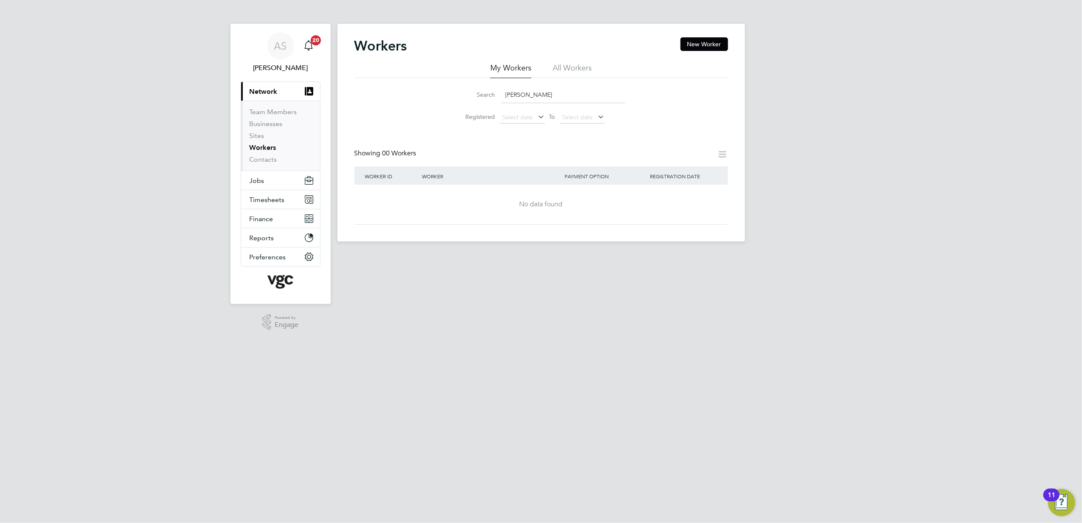
click at [658, 114] on div "Search Shaun O'Neill Registered Select date To Select date" at bounding box center [541, 103] width 374 height 50
click at [574, 68] on li "All Workers" at bounding box center [572, 70] width 39 height 15
click at [552, 104] on li "Search Shaun O'Neill" at bounding box center [541, 94] width 189 height 25
click at [559, 89] on input "Shaun O'Neill" at bounding box center [563, 95] width 124 height 17
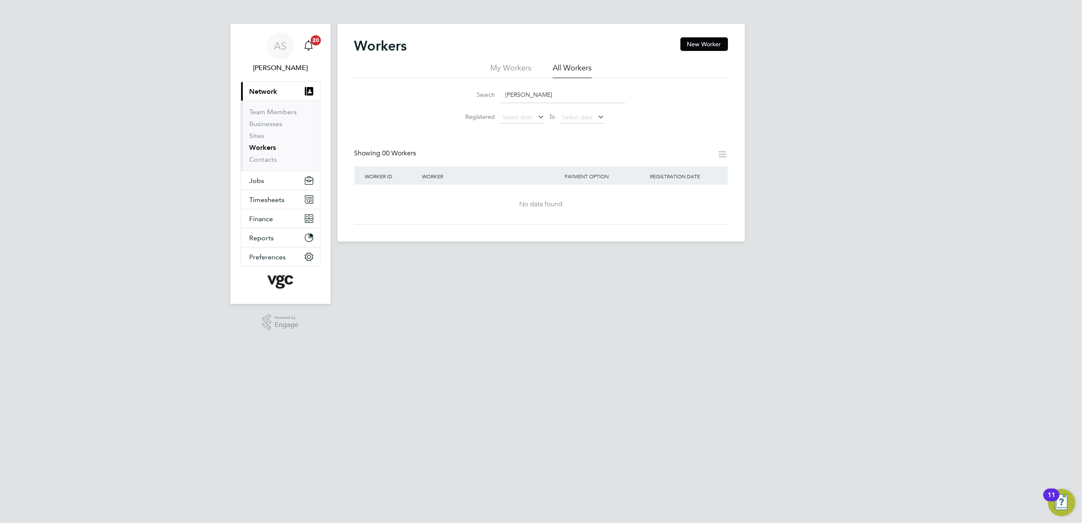
click at [559, 89] on input "Shaun O'Neill" at bounding box center [563, 95] width 124 height 17
paste input "George Iulian Mihroi"
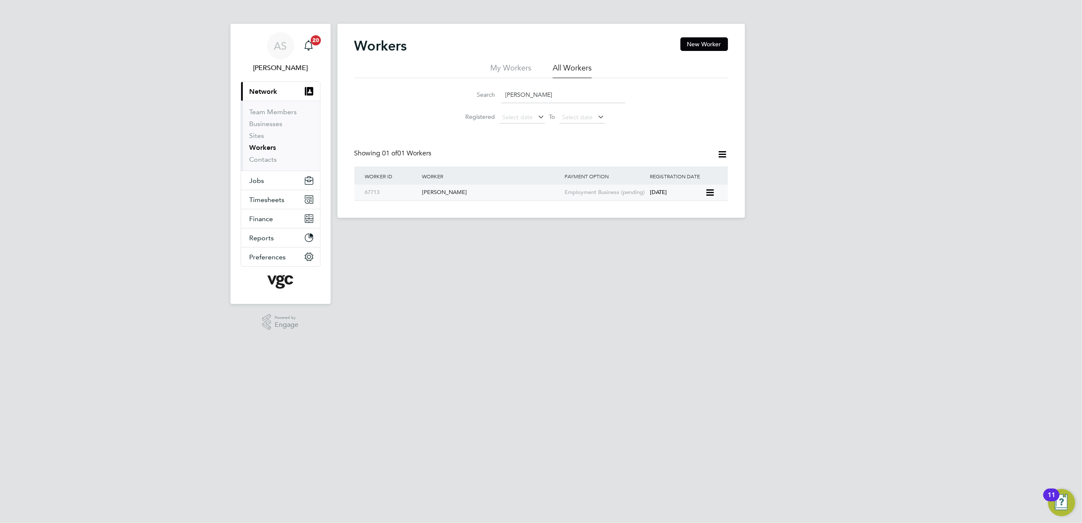
click at [545, 193] on div "George Iulian Mihroi" at bounding box center [491, 193] width 143 height 16
click at [549, 95] on input "George Iulian Mihroi" at bounding box center [563, 95] width 124 height 17
paste input "Jamie Lee Williams"
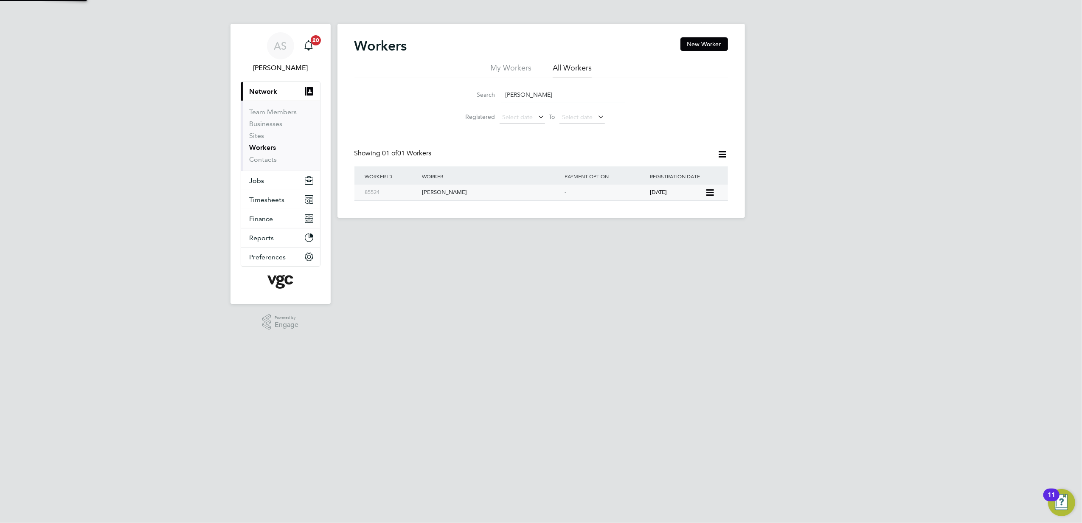
type input "Jamie Lee Williams"
drag, startPoint x: 525, startPoint y: 190, endPoint x: 523, endPoint y: 185, distance: 5.3
click at [525, 190] on div "Jamie Lee Williams" at bounding box center [491, 193] width 143 height 16
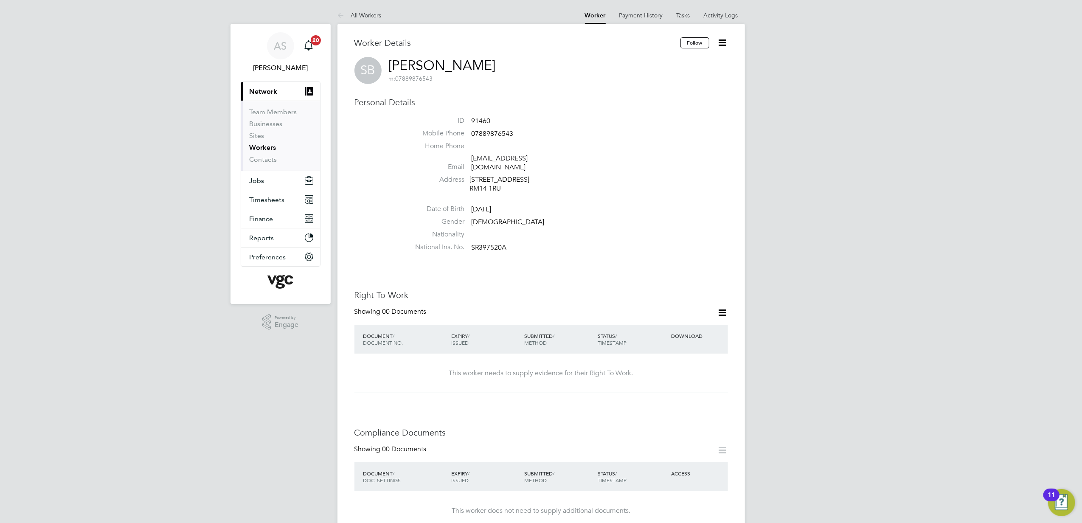
click at [714, 189] on ul "ID 91460 Mobile Phone [PHONE_NUMBER] Home Phone Email [EMAIL_ADDRESS][DOMAIN_NA…" at bounding box center [566, 185] width 323 height 139
click at [719, 307] on icon at bounding box center [722, 312] width 11 height 11
click at [668, 323] on li "Add Right To Work Document" at bounding box center [675, 324] width 102 height 12
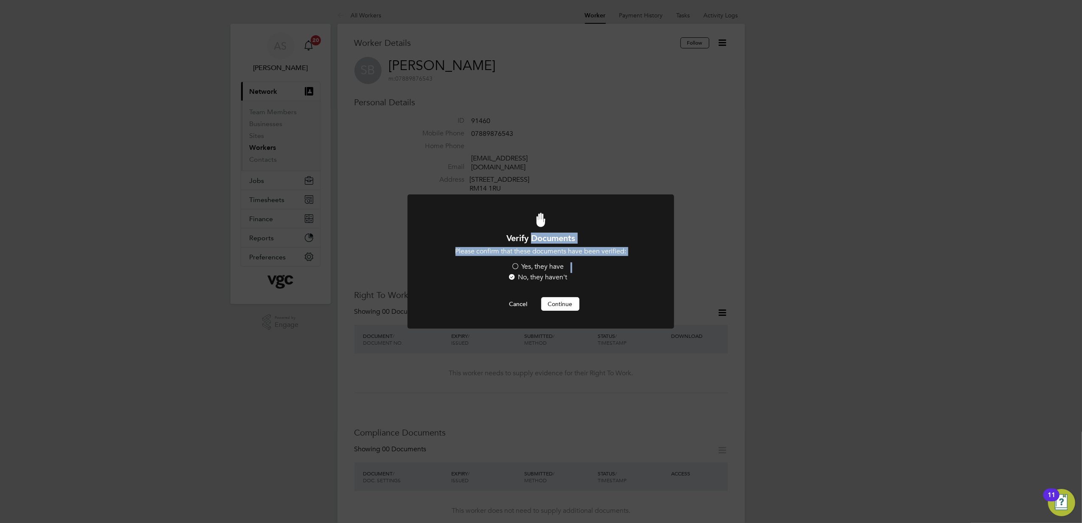
drag, startPoint x: 543, startPoint y: 282, endPoint x: 541, endPoint y: 275, distance: 7.3
click at [542, 278] on div "Verify Documents Please confirm that these documents have been verified: Yes, t…" at bounding box center [540, 272] width 221 height 78
drag, startPoint x: 541, startPoint y: 275, endPoint x: 537, endPoint y: 272, distance: 5.1
click at [535, 267] on label "Yes, they have" at bounding box center [537, 266] width 53 height 9
click at [0, 0] on input "Yes, they have" at bounding box center [0, 0] width 0 height 0
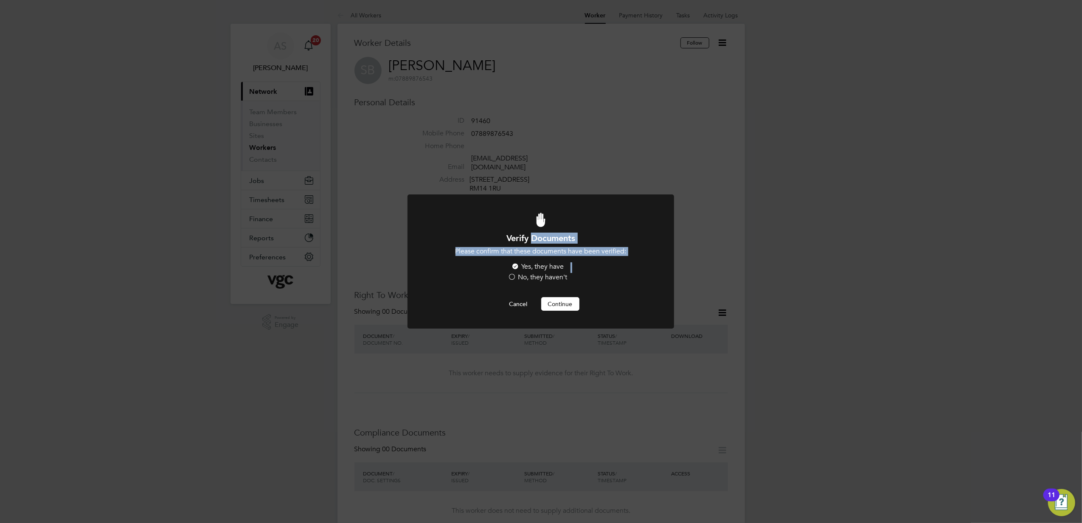
click at [559, 304] on button "Continue" at bounding box center [560, 304] width 38 height 14
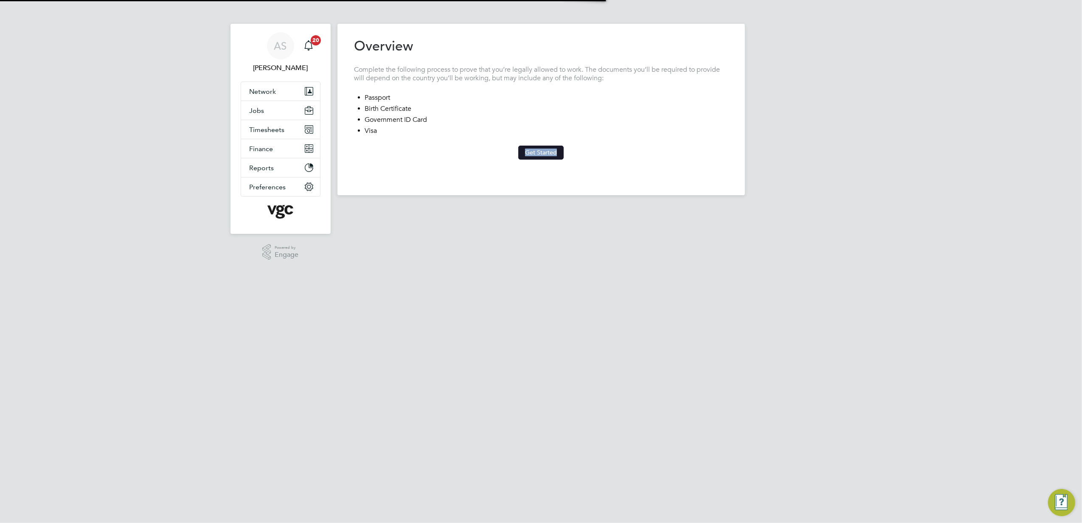
drag, startPoint x: 0, startPoint y: 0, endPoint x: 556, endPoint y: 157, distance: 577.3
click at [557, 162] on div "Previous Step Next Step" at bounding box center [541, 169] width 374 height 19
click at [549, 152] on button "Get Started" at bounding box center [540, 153] width 45 height 14
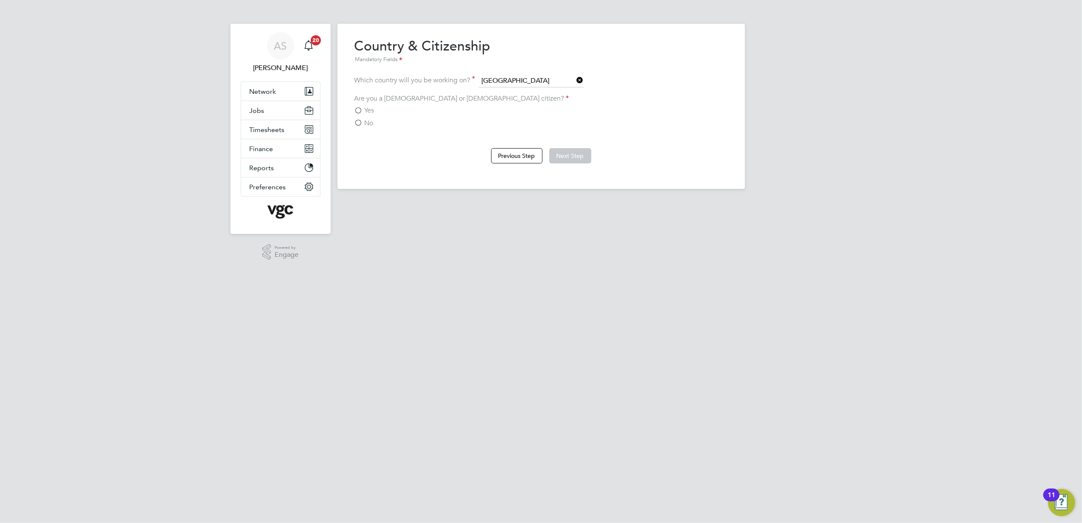
click at [363, 119] on label "No" at bounding box center [363, 123] width 19 height 8
click at [0, 0] on input "No" at bounding box center [0, 0] width 0 height 0
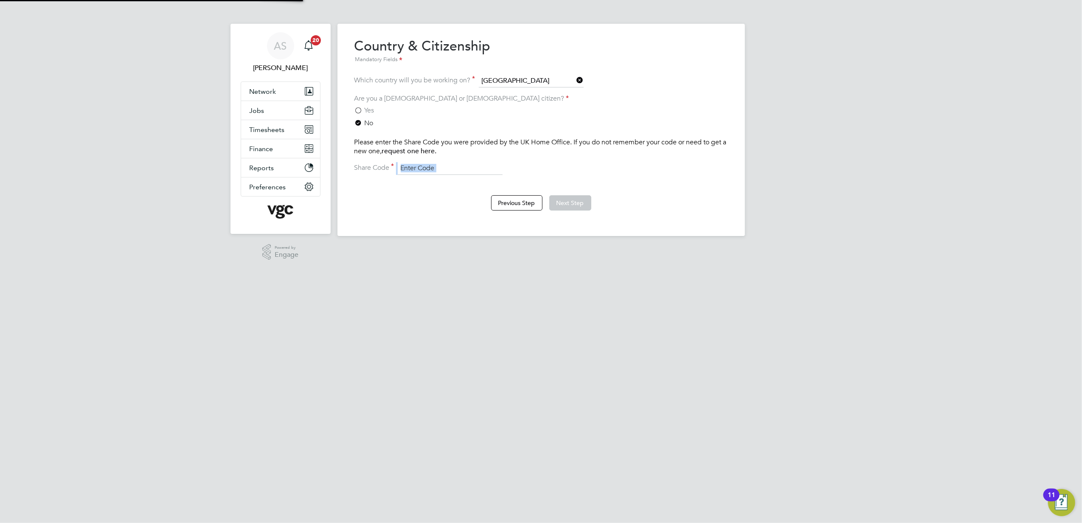
drag, startPoint x: 430, startPoint y: 170, endPoint x: 427, endPoint y: 98, distance: 71.8
click at [425, 116] on div "Overview Complete the following process to prove that you’re legally allowed to…" at bounding box center [541, 128] width 374 height 182
click at [467, 171] on input at bounding box center [450, 168] width 105 height 13
click at [452, 165] on input at bounding box center [450, 168] width 105 height 13
paste input "WE-ZP65A63-P9"
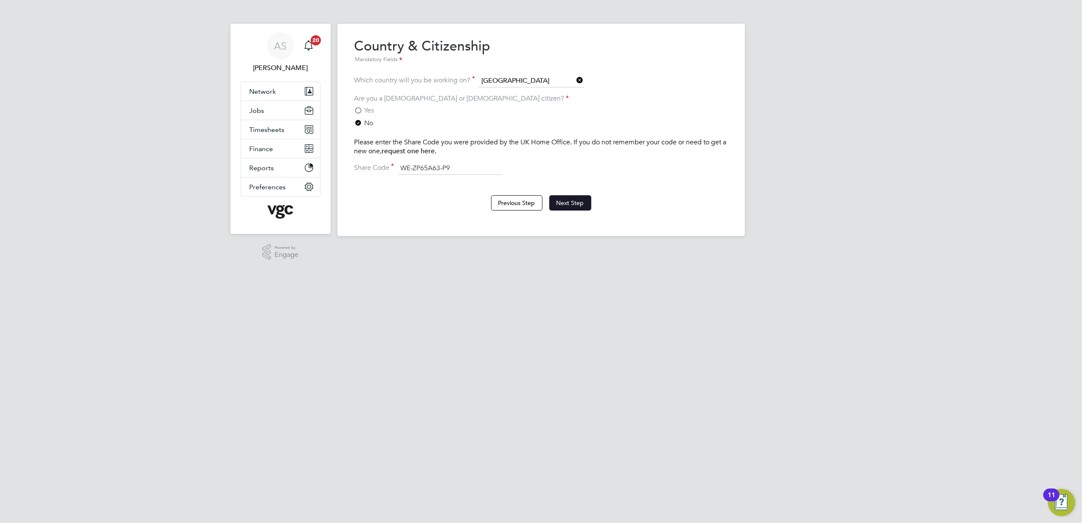
type input "WE-ZP65A63-P9"
click at [564, 205] on button "Next Step" at bounding box center [570, 202] width 42 height 15
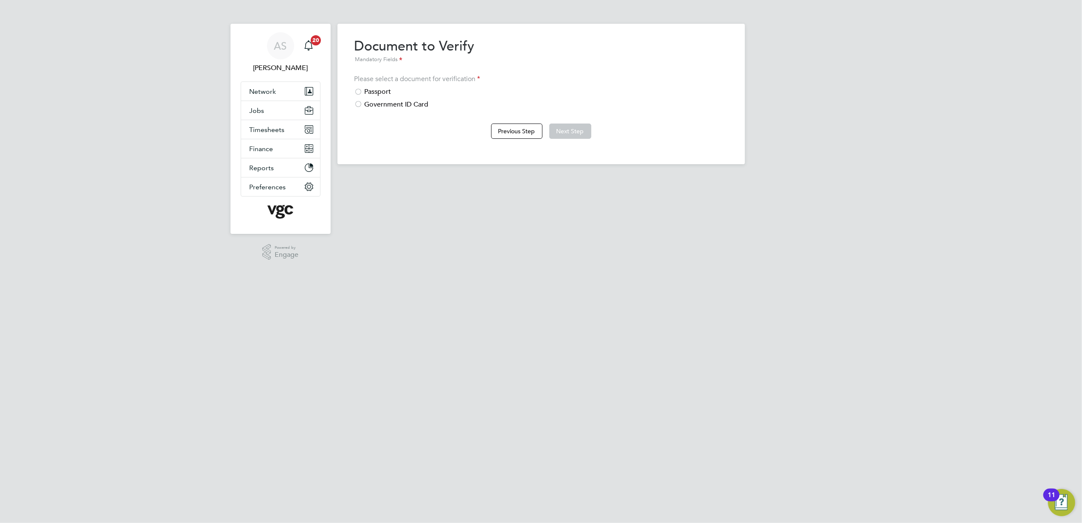
click at [365, 89] on div "Passport" at bounding box center [541, 91] width 374 height 9
click at [571, 130] on button "Next Step" at bounding box center [570, 131] width 42 height 15
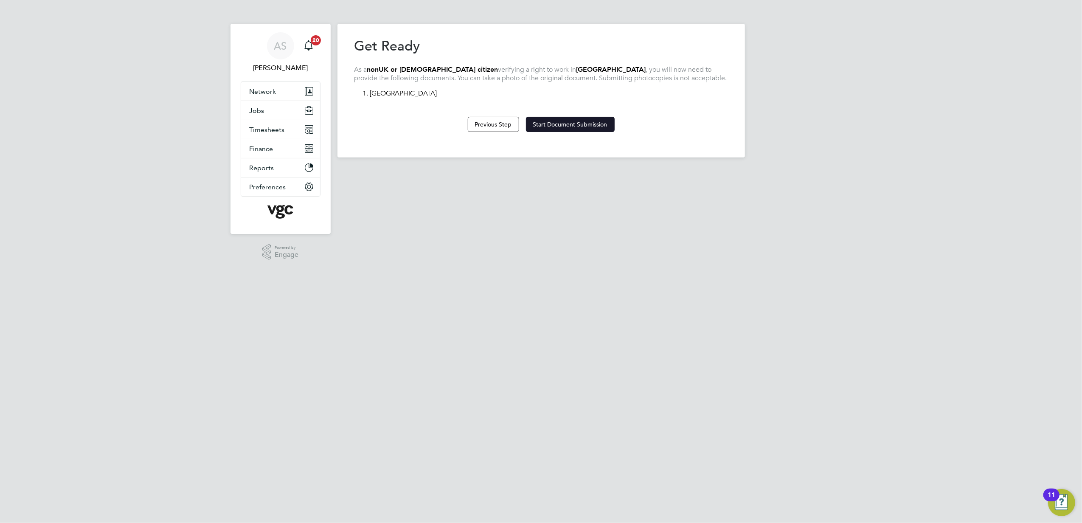
click at [589, 127] on button "Start Document Submission" at bounding box center [570, 124] width 89 height 15
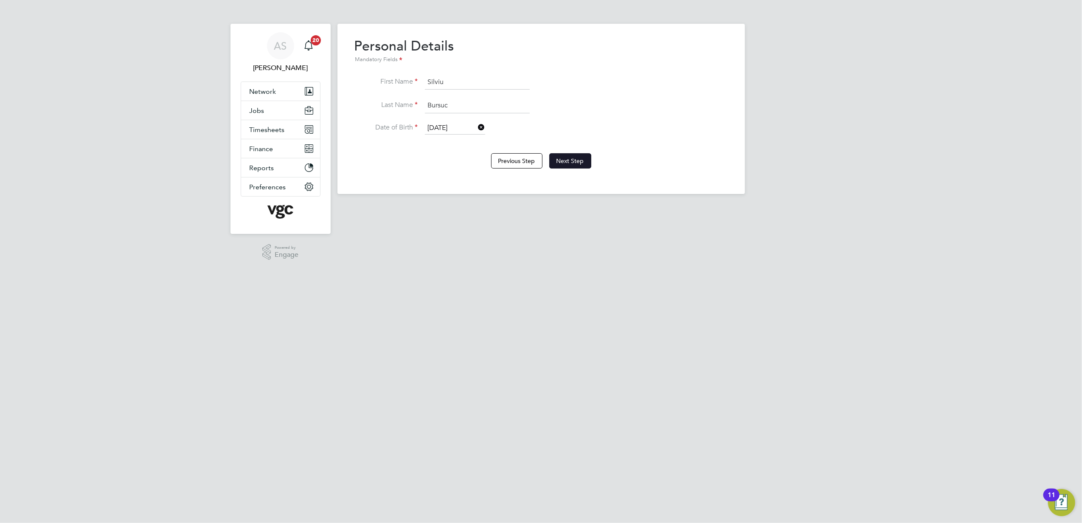
click at [578, 162] on button "Next Step" at bounding box center [570, 160] width 42 height 15
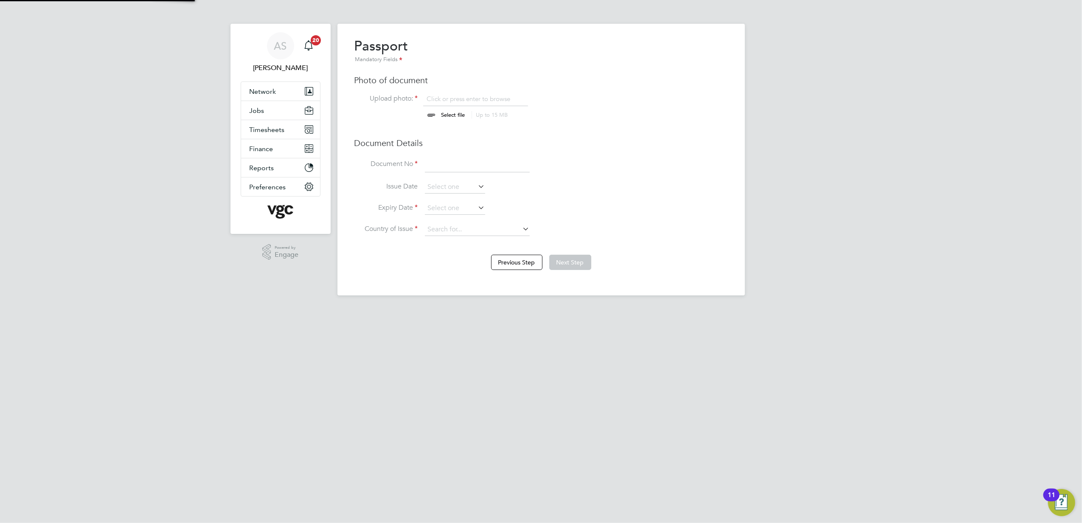
scroll to position [11, 105]
click at [451, 111] on input "file" at bounding box center [461, 107] width 133 height 25
type input "C:\fakepath\Silviu Bursuc Passport1.jpg"
click at [492, 172] on input at bounding box center [477, 164] width 105 height 15
paste input "062370655"
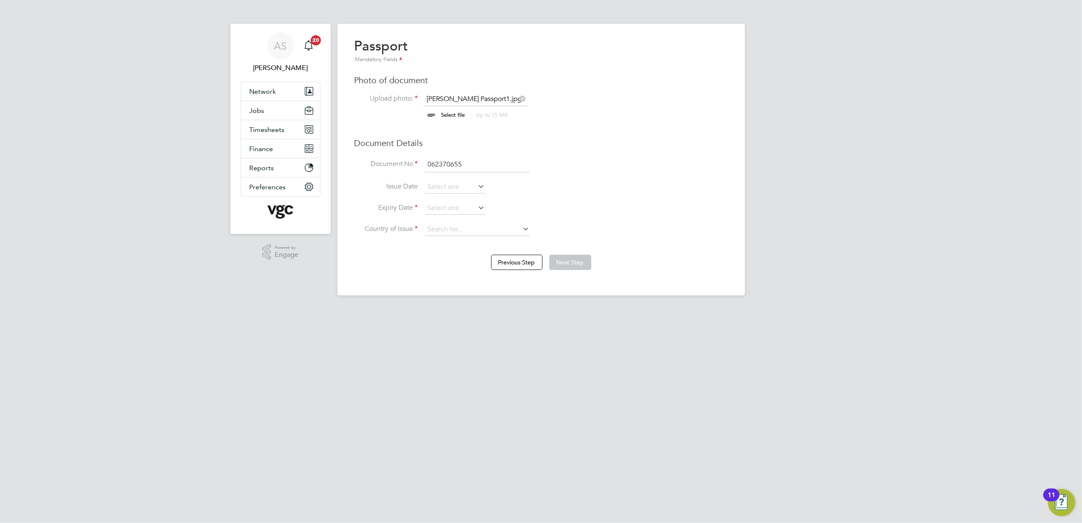
type input "062370655"
click at [686, 177] on li "Document No 062370655" at bounding box center [541, 169] width 374 height 24
drag, startPoint x: 438, startPoint y: 203, endPoint x: 444, endPoint y: 205, distance: 5.8
click at [438, 203] on input at bounding box center [455, 208] width 60 height 13
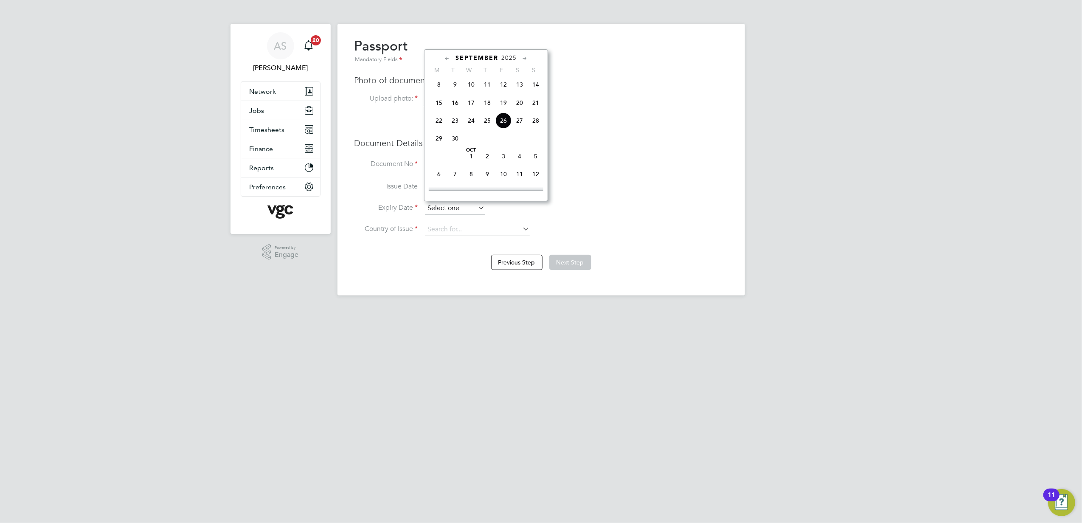
click at [444, 205] on input at bounding box center [455, 208] width 60 height 13
click at [462, 209] on input at bounding box center [455, 208] width 60 height 13
click at [505, 56] on span "2025" at bounding box center [508, 57] width 15 height 7
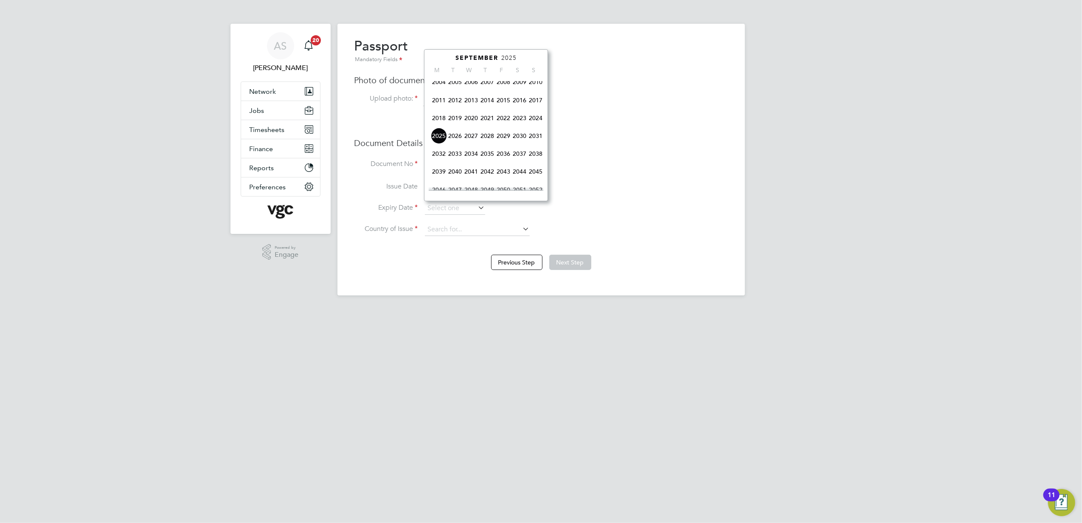
click at [440, 158] on span "2032" at bounding box center [439, 154] width 16 height 16
click at [449, 57] on icon at bounding box center [447, 58] width 8 height 9
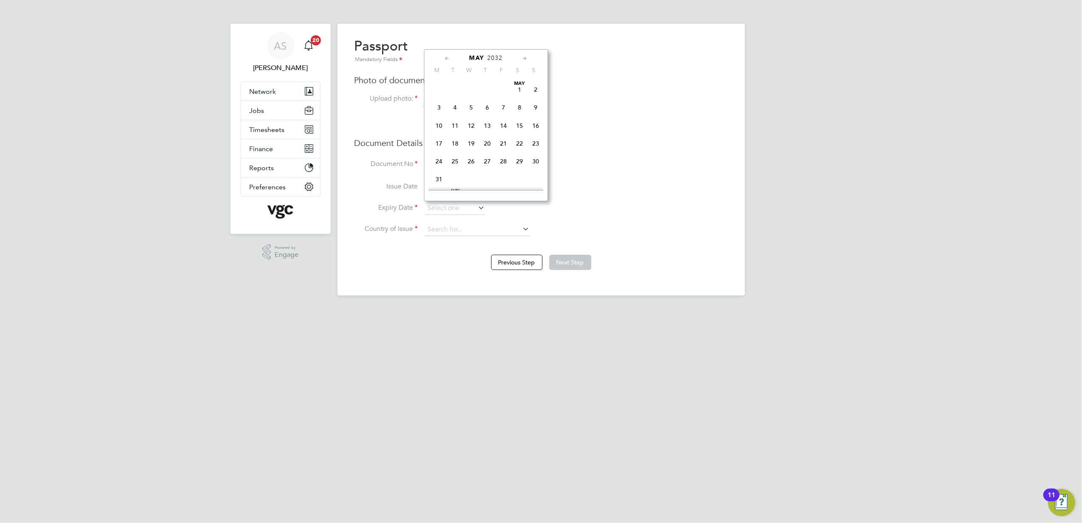
click at [521, 59] on icon at bounding box center [525, 58] width 8 height 9
click at [524, 56] on icon at bounding box center [525, 58] width 8 height 9
click at [436, 160] on span "26" at bounding box center [439, 158] width 16 height 16
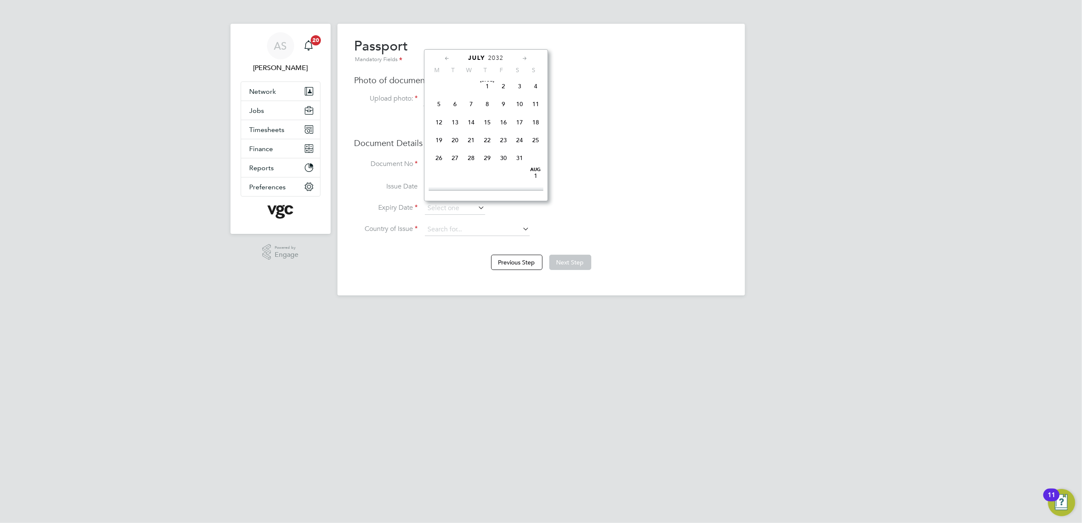
type input "26 Jul 2032"
click at [663, 154] on div "Passport Mandatory Fields Photo of document Upload photo: Silviu Bursuc Passpor…" at bounding box center [541, 140] width 374 height 207
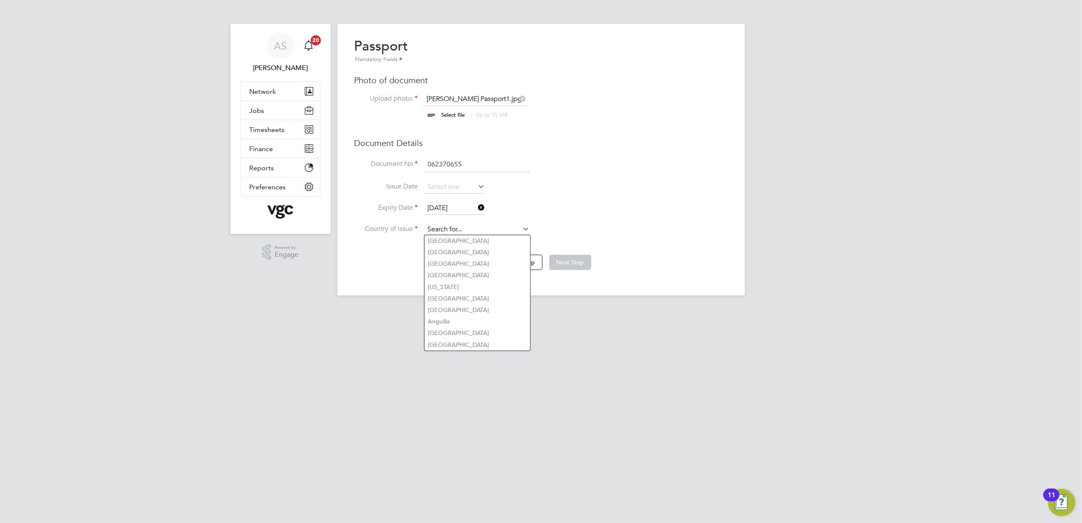
click at [481, 230] on input at bounding box center [477, 229] width 105 height 13
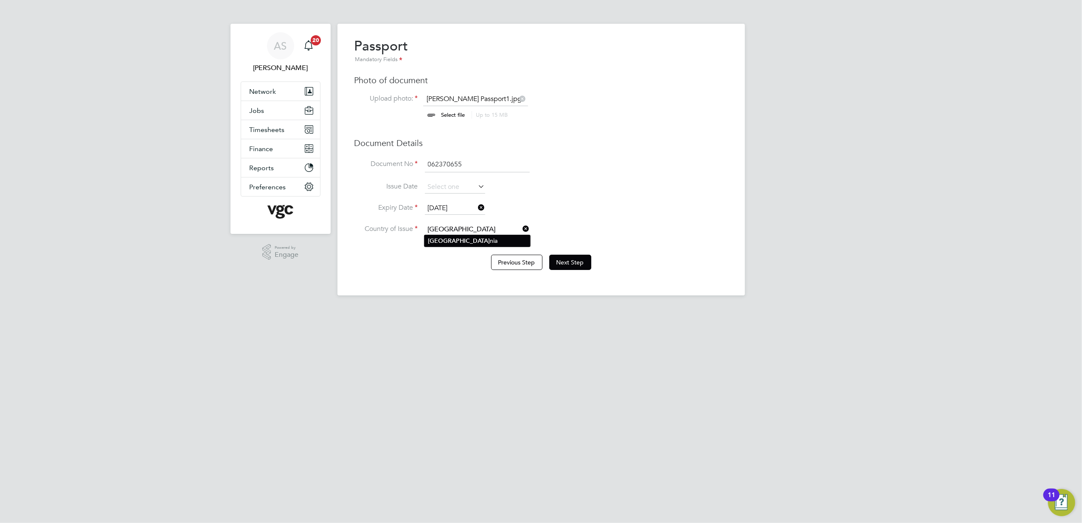
click at [435, 243] on b "Roma" at bounding box center [459, 240] width 62 height 7
type input "Romania"
click at [600, 188] on li "Issue Date" at bounding box center [541, 191] width 374 height 21
click at [576, 258] on button "Next Step" at bounding box center [570, 262] width 42 height 15
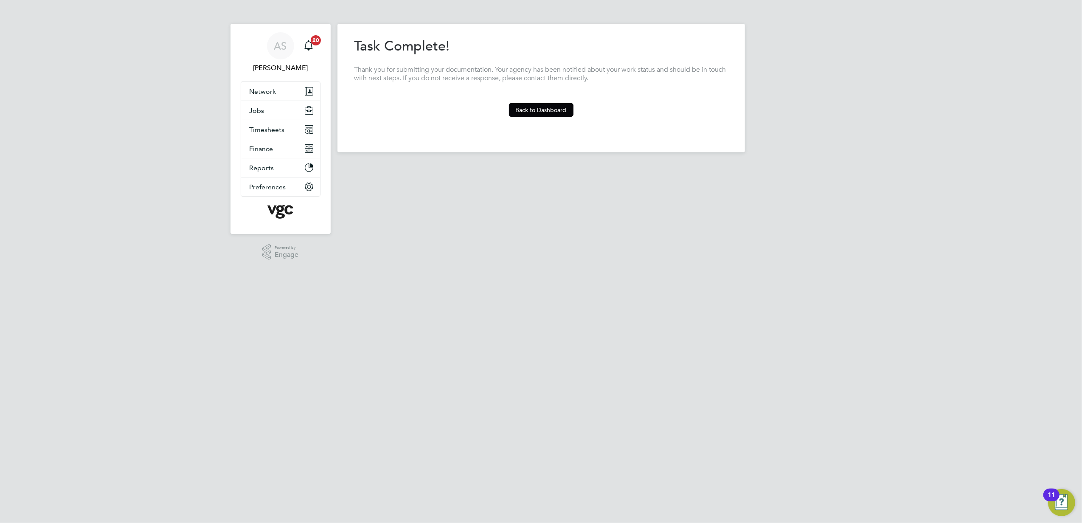
click at [543, 99] on section "Task Complete! Thank you for submitting your documentation. Your agency has bee…" at bounding box center [541, 76] width 374 height 79
click at [544, 109] on button "Back to Dashboard" at bounding box center [541, 110] width 65 height 14
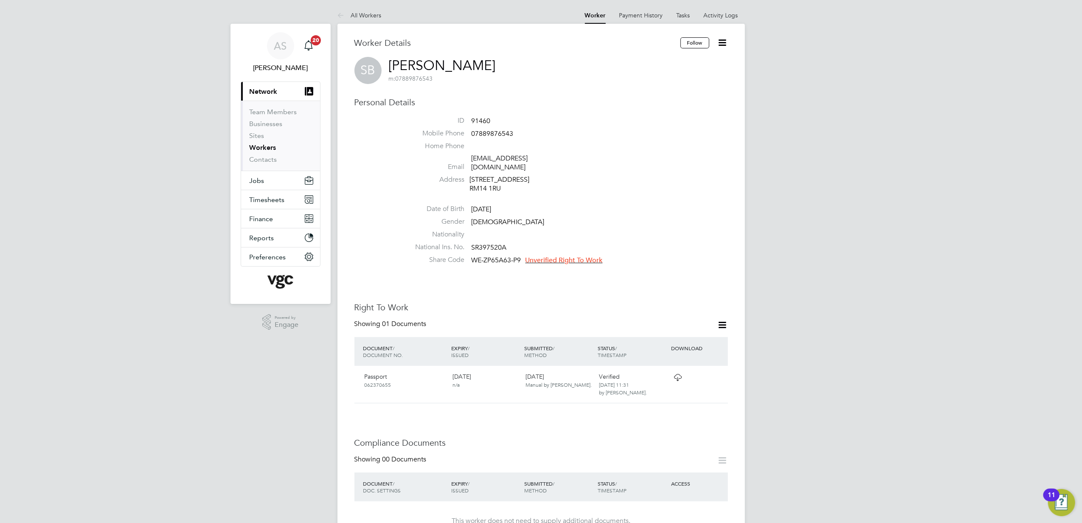
click at [722, 320] on icon at bounding box center [722, 325] width 11 height 11
click at [778, 385] on div "AS Anna Slavova Notifications 20 Applications: Current page: Network Team Membe…" at bounding box center [541, 490] width 1082 height 980
click at [719, 372] on icon at bounding box center [717, 377] width 8 height 10
click at [860, 375] on div "AS Anna Slavova Notifications 20 Applications: Current page: Network Team Membe…" at bounding box center [541, 490] width 1082 height 980
click at [727, 42] on icon at bounding box center [722, 42] width 11 height 11
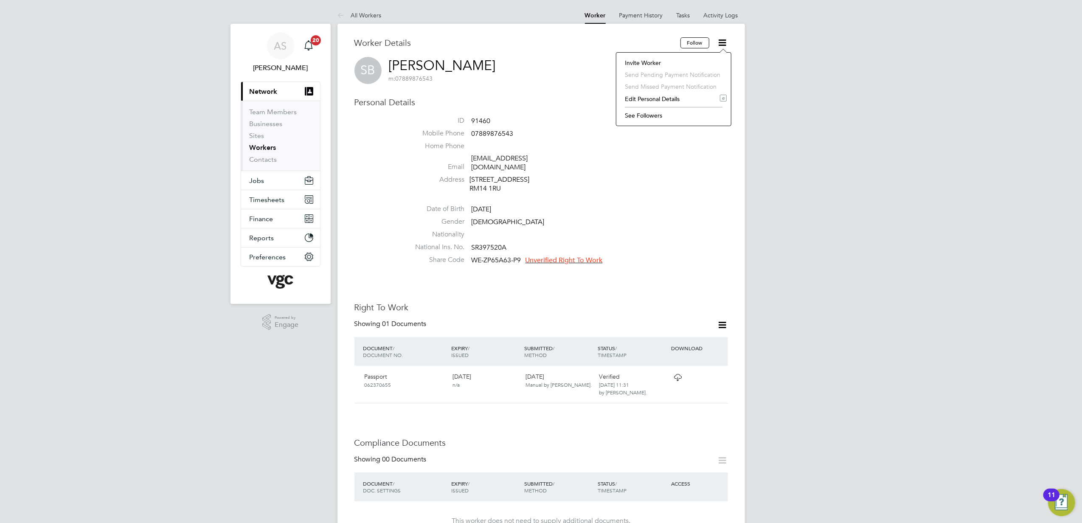
click at [678, 205] on li "Date of Birth 04 Nov 1986" at bounding box center [566, 211] width 323 height 13
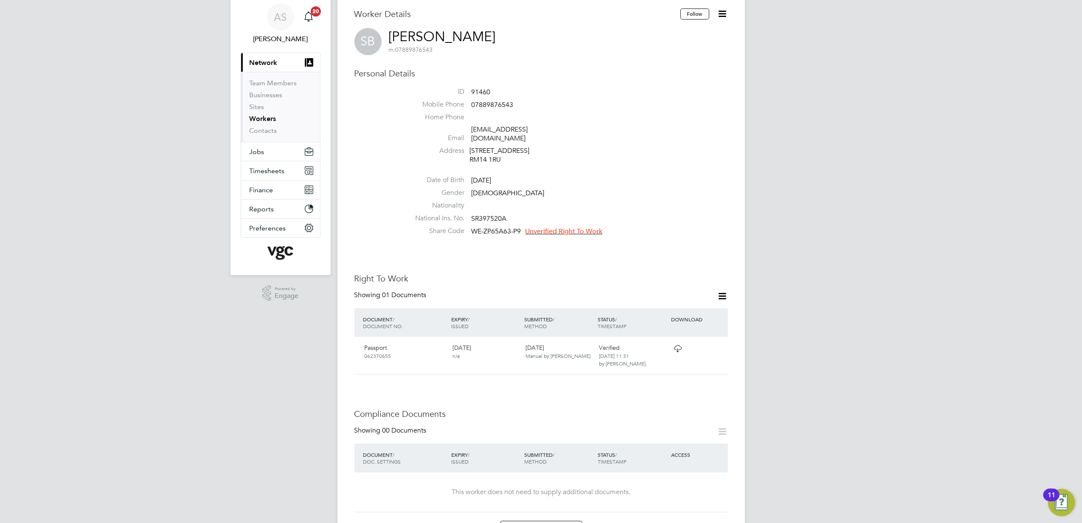
scroll to position [56, 0]
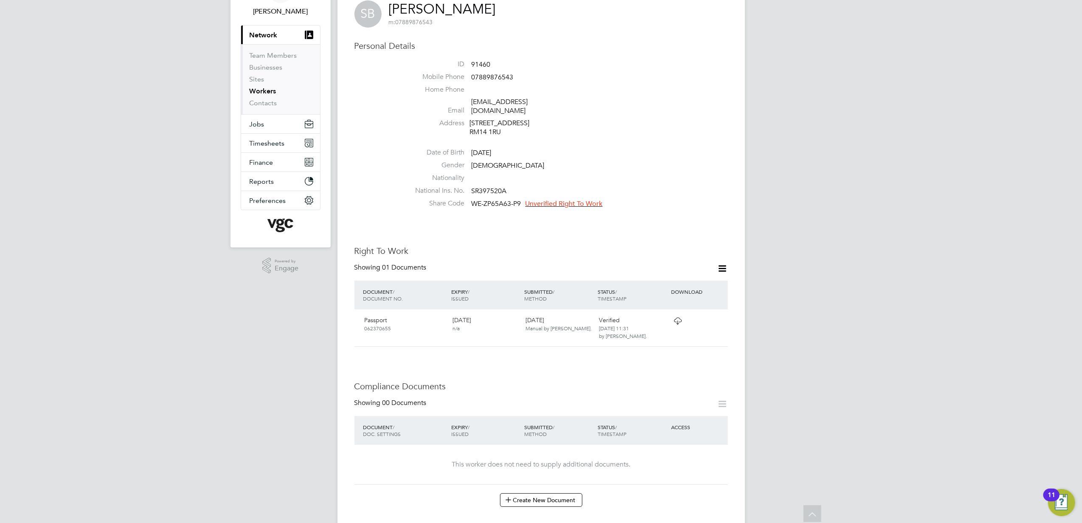
click at [720, 263] on icon at bounding box center [722, 268] width 11 height 11
click at [691, 280] on li "Add Right To Work Document" at bounding box center [675, 281] width 102 height 12
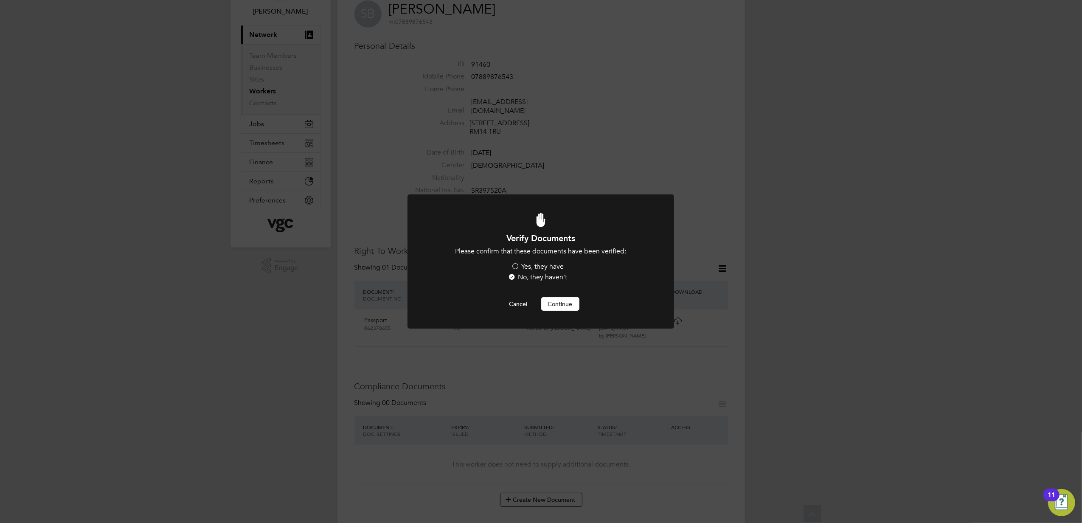
click at [548, 269] on label "Yes, they have" at bounding box center [537, 266] width 53 height 9
click at [0, 0] on input "Yes, they have" at bounding box center [0, 0] width 0 height 0
click at [559, 304] on button "Continue" at bounding box center [560, 304] width 38 height 14
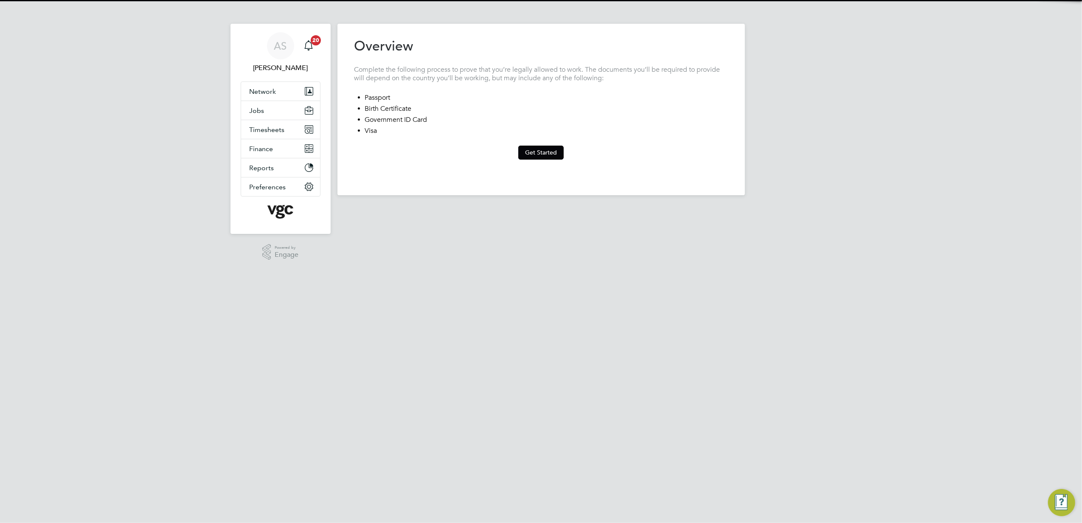
click at [531, 147] on button "Get Started" at bounding box center [540, 153] width 45 height 14
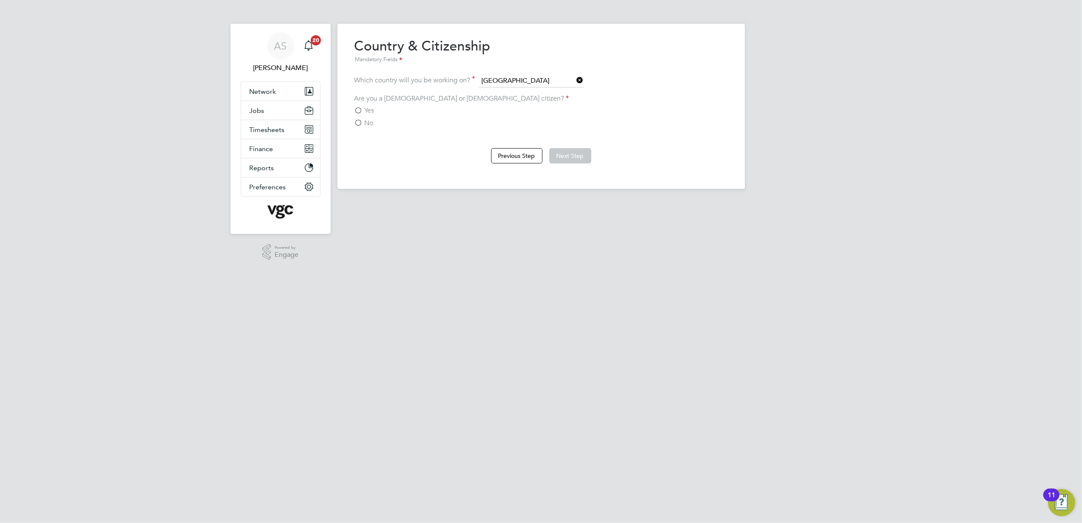
click at [372, 106] on span "Yes" at bounding box center [370, 110] width 10 height 8
click at [0, 0] on input "Yes" at bounding box center [0, 0] width 0 height 0
click at [365, 123] on span "No" at bounding box center [369, 123] width 9 height 8
click at [0, 0] on input "No" at bounding box center [0, 0] width 0 height 0
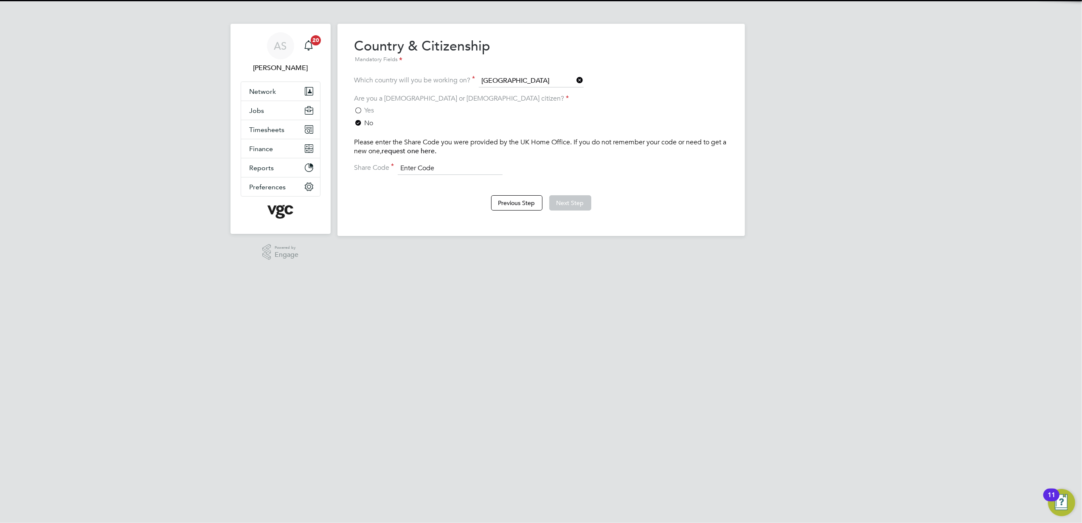
click at [454, 166] on input at bounding box center [450, 168] width 105 height 13
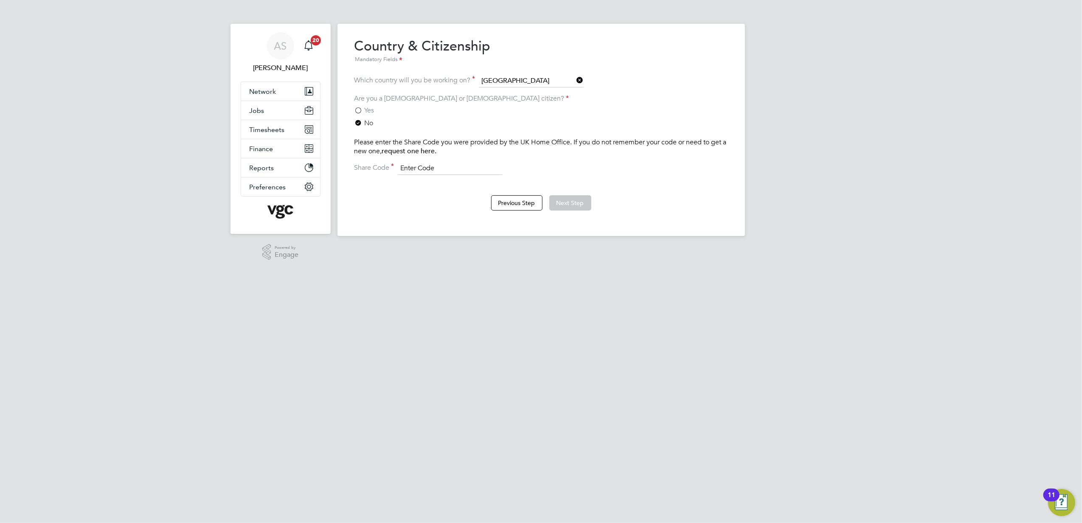
paste input "[DATE]"
type input "[DATE]"
click at [454, 166] on input "[DATE]" at bounding box center [450, 168] width 105 height 13
click at [442, 169] on input at bounding box center [450, 168] width 105 height 13
paste input "WE-ZP65A63-P9"
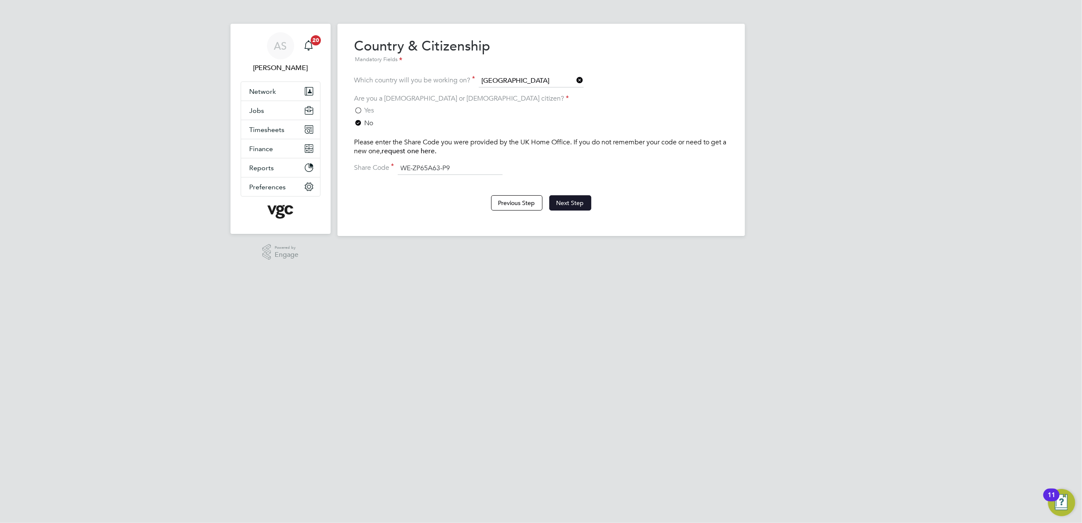
type input "WE-ZP65A63-P9"
click at [578, 203] on button "Next Step" at bounding box center [570, 202] width 42 height 15
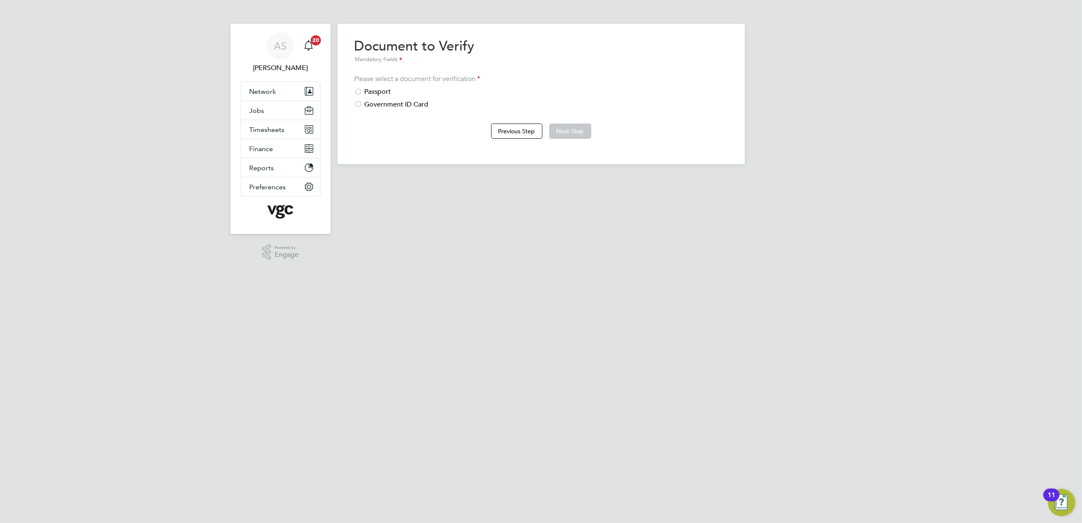
click at [364, 92] on div "Passport" at bounding box center [541, 91] width 374 height 9
click at [559, 134] on button "Next Step" at bounding box center [570, 131] width 42 height 15
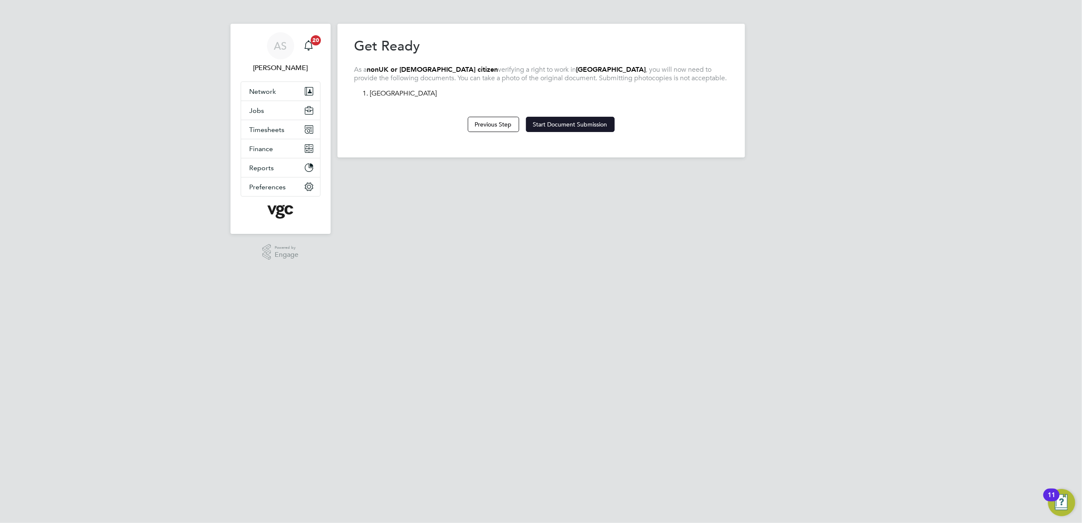
click at [595, 124] on button "Start Document Submission" at bounding box center [570, 124] width 89 height 15
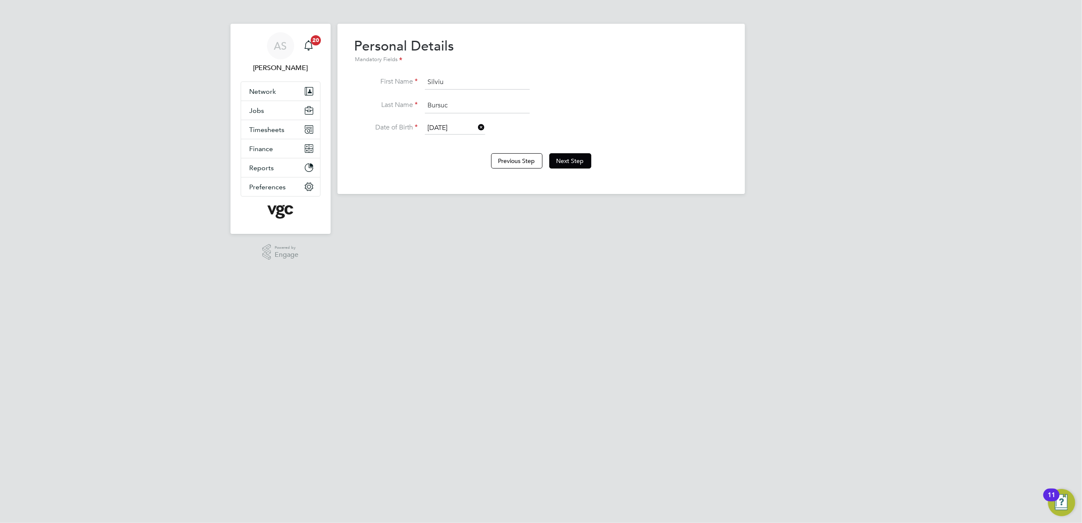
click at [594, 159] on div "Previous Step Next Step" at bounding box center [541, 160] width 374 height 34
click at [574, 162] on button "Next Step" at bounding box center [570, 160] width 42 height 15
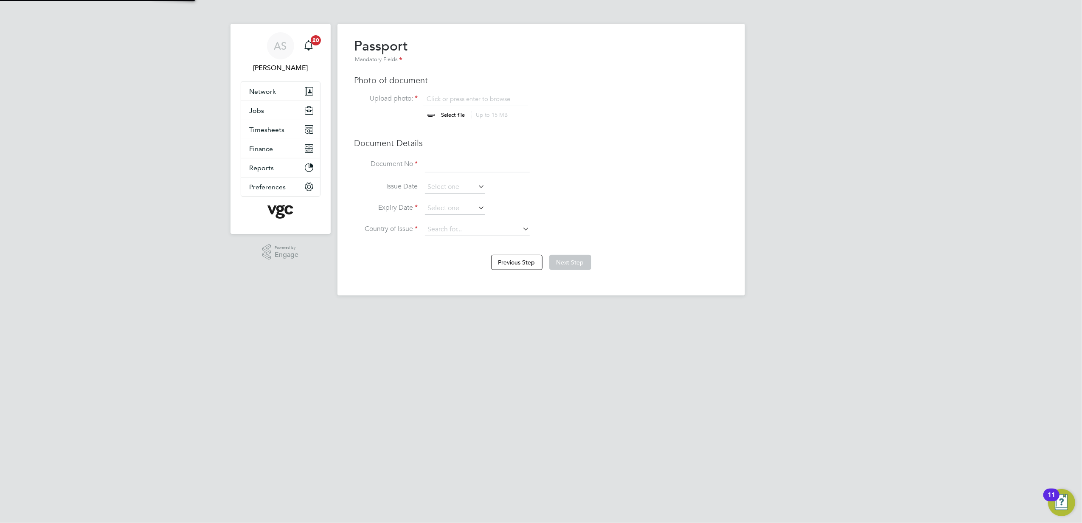
scroll to position [11, 105]
click at [462, 113] on input "file" at bounding box center [461, 107] width 133 height 25
type input "C:\fakepath\right_to_work_check_4B1CD197AE424A5CBBEAFBCB0D1A0F64.pdf"
drag, startPoint x: 450, startPoint y: 166, endPoint x: 342, endPoint y: 174, distance: 108.9
click at [450, 166] on input at bounding box center [477, 164] width 105 height 15
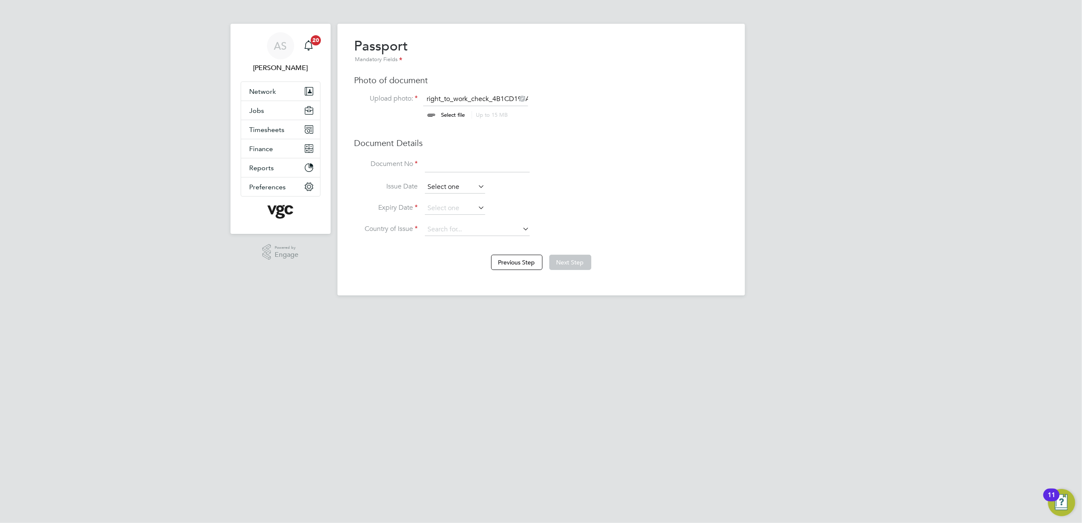
paste input "WE-ZP65A63-P9"
type input "WE-ZP65A63-P9"
drag, startPoint x: 441, startPoint y: 208, endPoint x: 452, endPoint y: 205, distance: 11.2
click at [441, 208] on input at bounding box center [455, 208] width 60 height 13
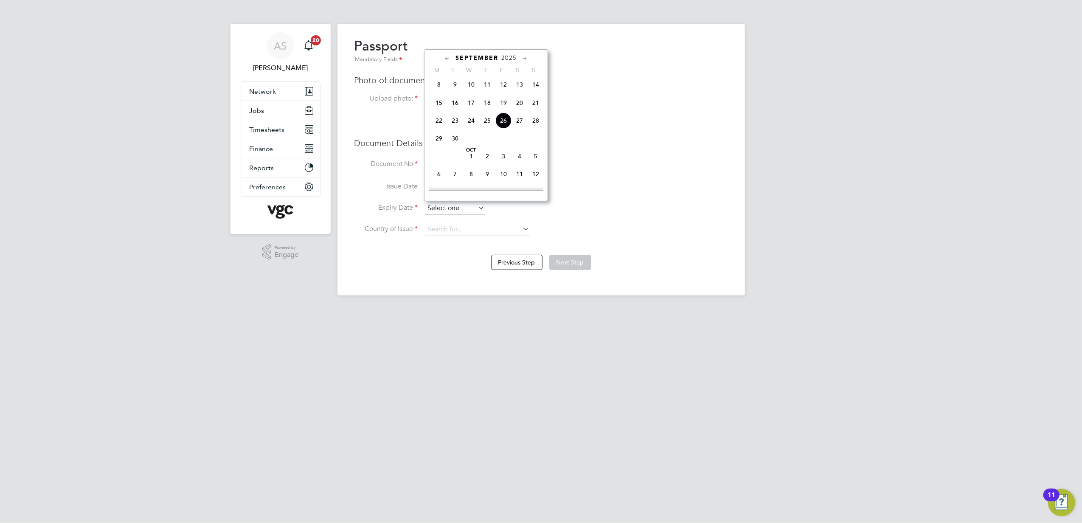
click at [452, 205] on input at bounding box center [455, 208] width 60 height 13
click at [524, 56] on icon at bounding box center [525, 58] width 8 height 9
click at [523, 56] on icon at bounding box center [525, 58] width 8 height 9
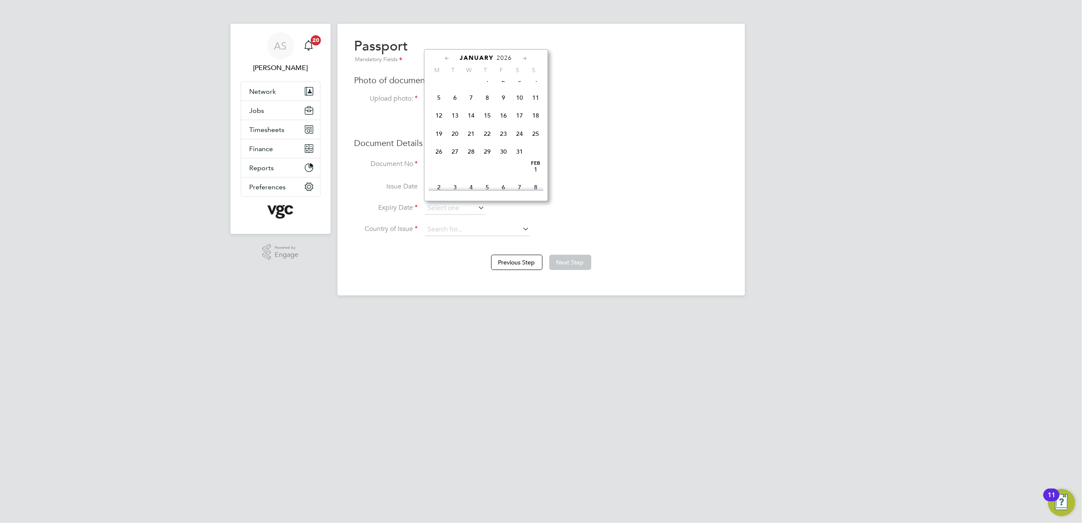
click at [525, 58] on icon at bounding box center [525, 58] width 8 height 9
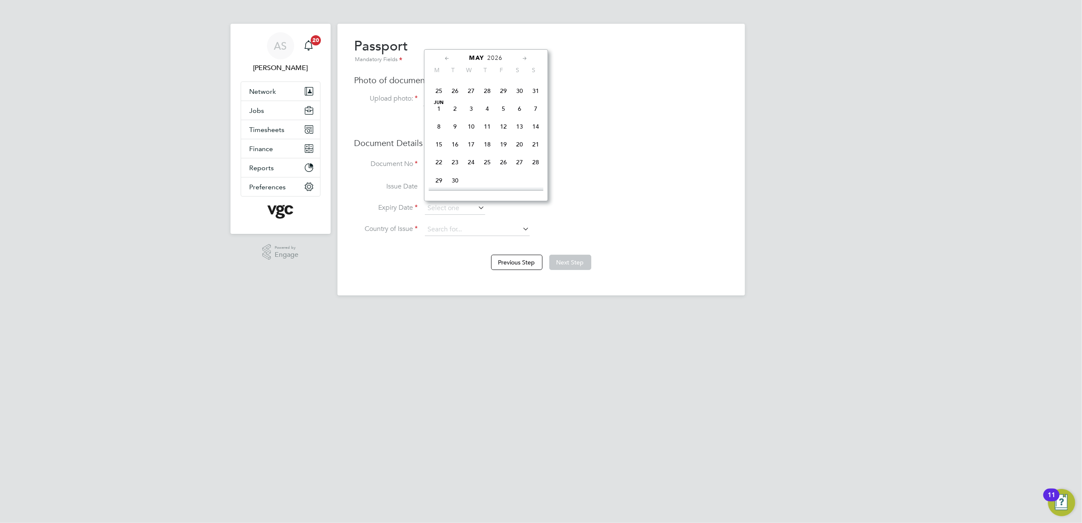
click at [525, 58] on icon at bounding box center [525, 58] width 8 height 9
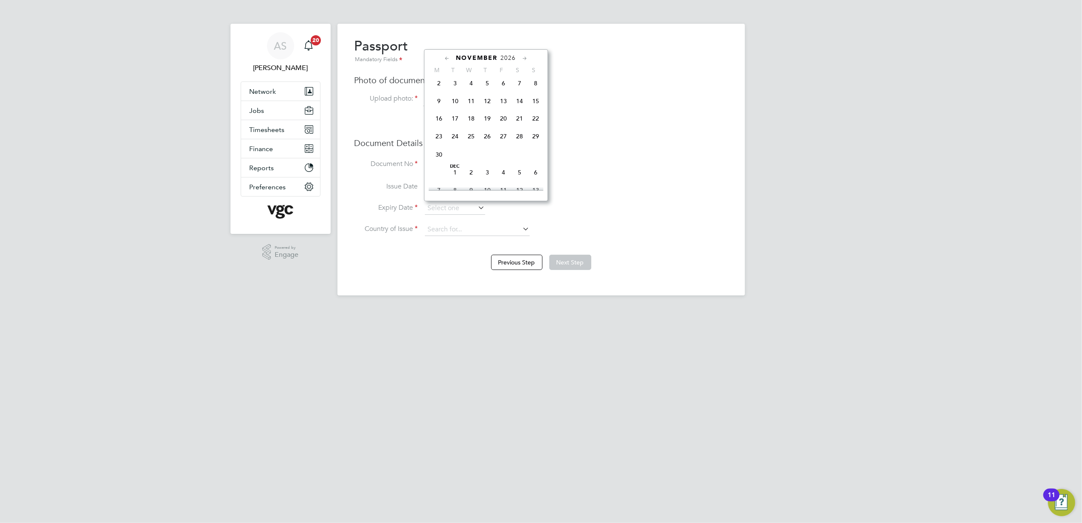
click at [525, 58] on icon at bounding box center [525, 58] width 8 height 9
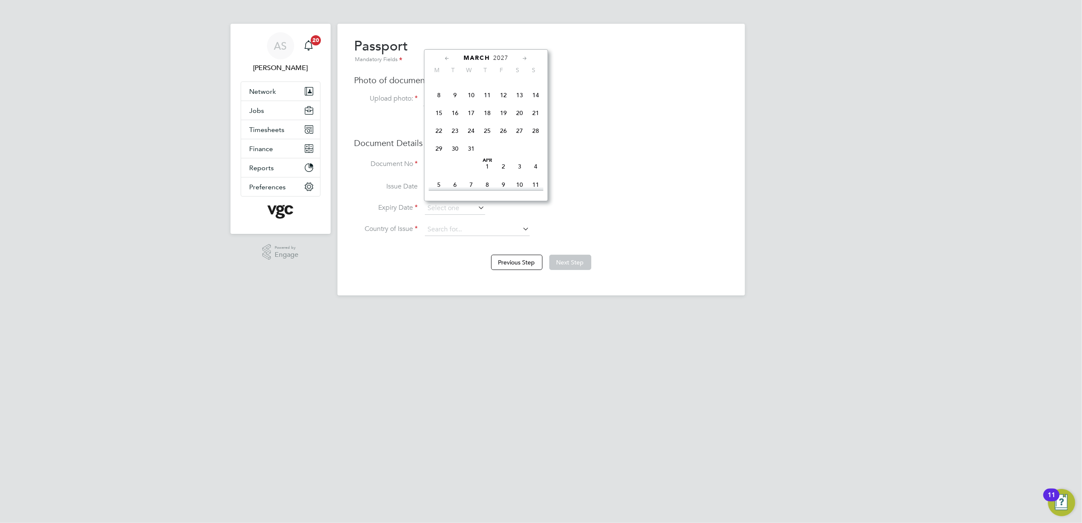
click at [526, 121] on span "20" at bounding box center [519, 113] width 16 height 16
type input "[DATE]"
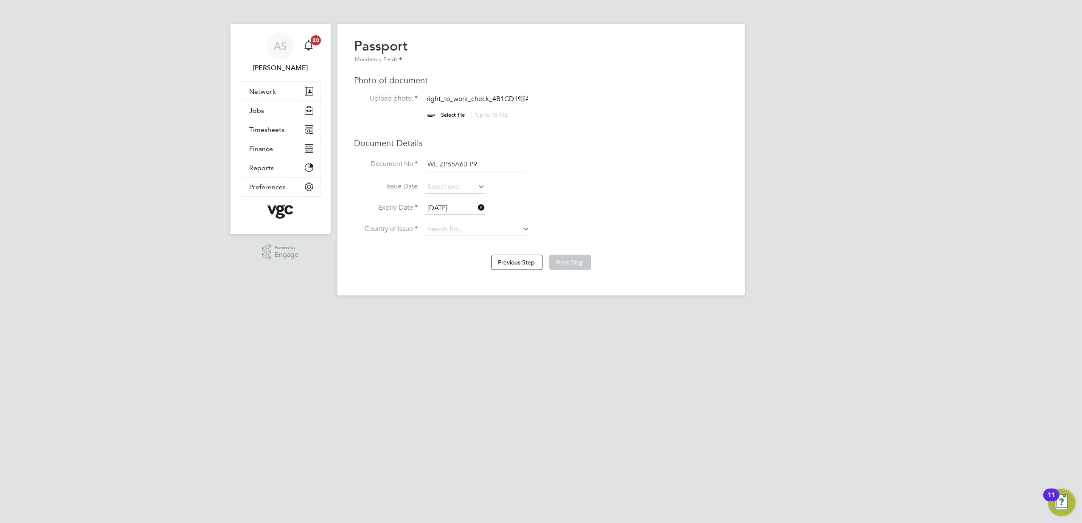
click at [652, 199] on li "Issue Date" at bounding box center [541, 191] width 374 height 21
click at [458, 225] on input at bounding box center [477, 229] width 105 height 13
click at [501, 244] on li "Roma nia" at bounding box center [477, 240] width 106 height 11
type input "[GEOGRAPHIC_DATA]"
click at [576, 266] on button "Next Step" at bounding box center [570, 262] width 42 height 15
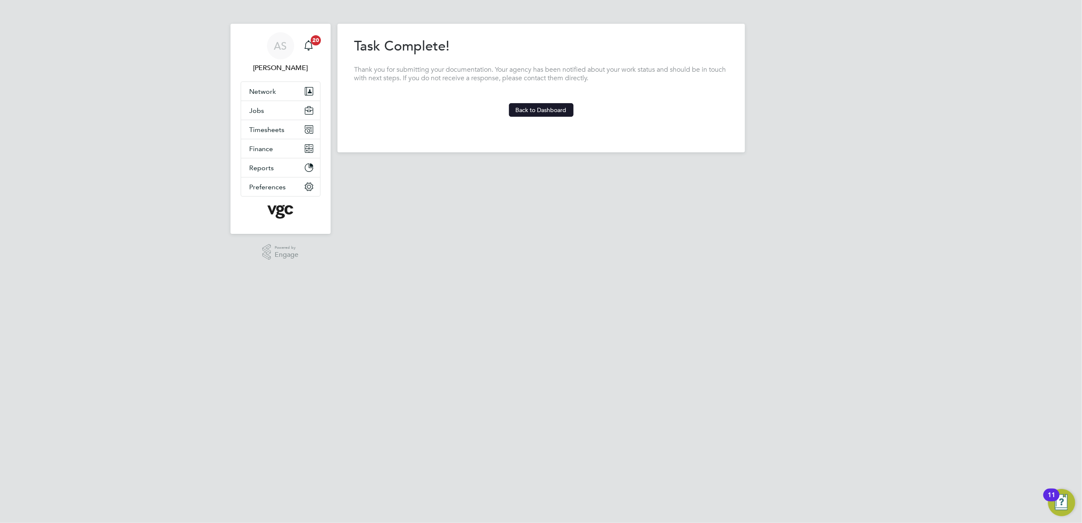
click at [553, 112] on button "Back to Dashboard" at bounding box center [541, 110] width 65 height 14
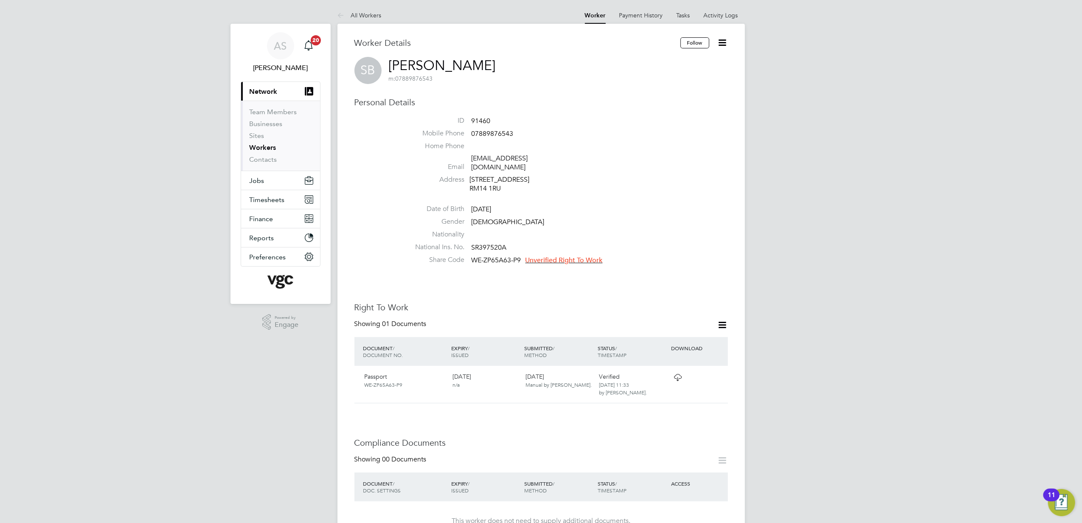
click at [583, 256] on span "Unverified Right To Work" at bounding box center [563, 260] width 77 height 8
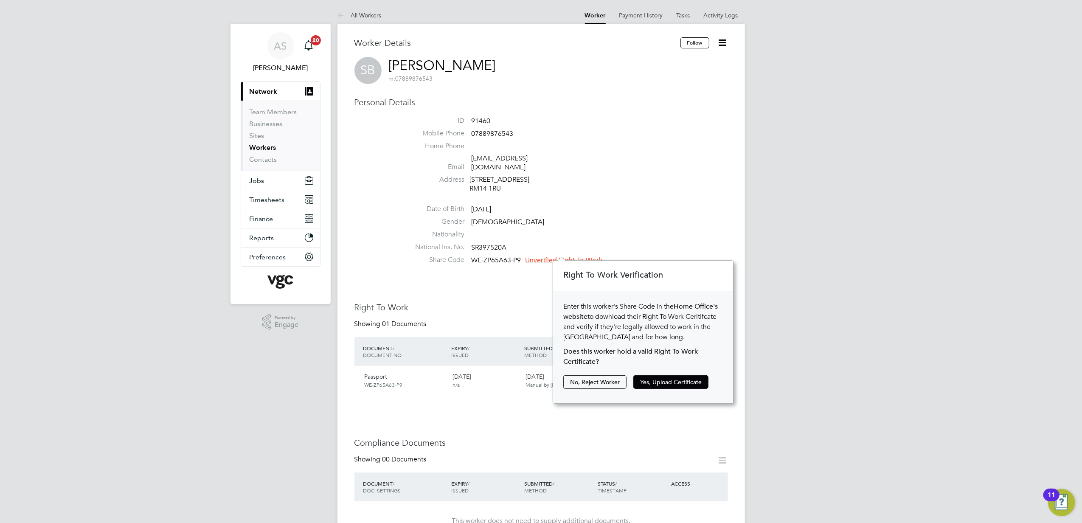
scroll to position [8, 77]
click at [678, 382] on button "Yes, Upload Certificate" at bounding box center [670, 382] width 75 height 14
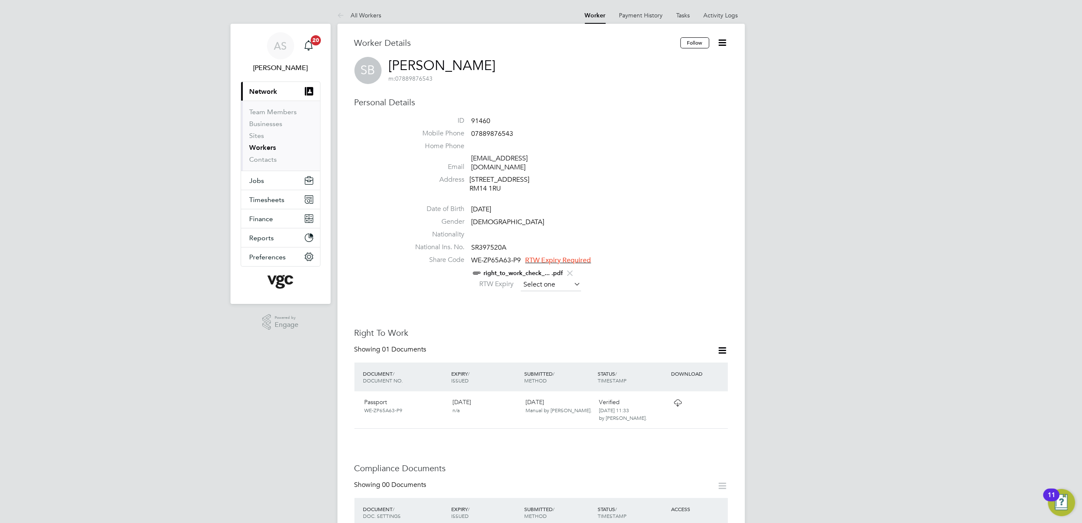
click at [539, 278] on input at bounding box center [551, 284] width 60 height 13
click at [559, 279] on input at bounding box center [551, 284] width 60 height 13
click at [620, 197] on span "19" at bounding box center [615, 189] width 16 height 16
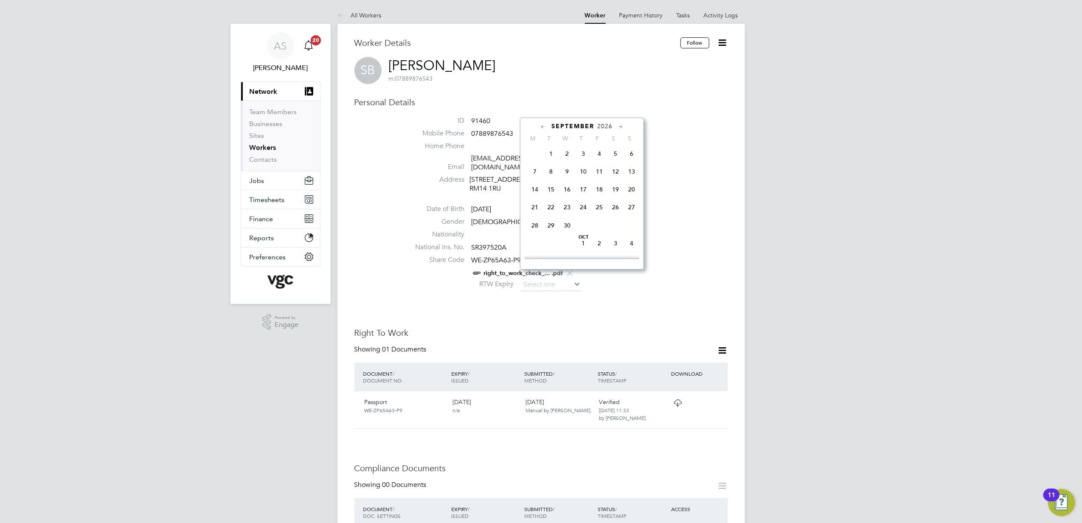
type input "[DATE]"
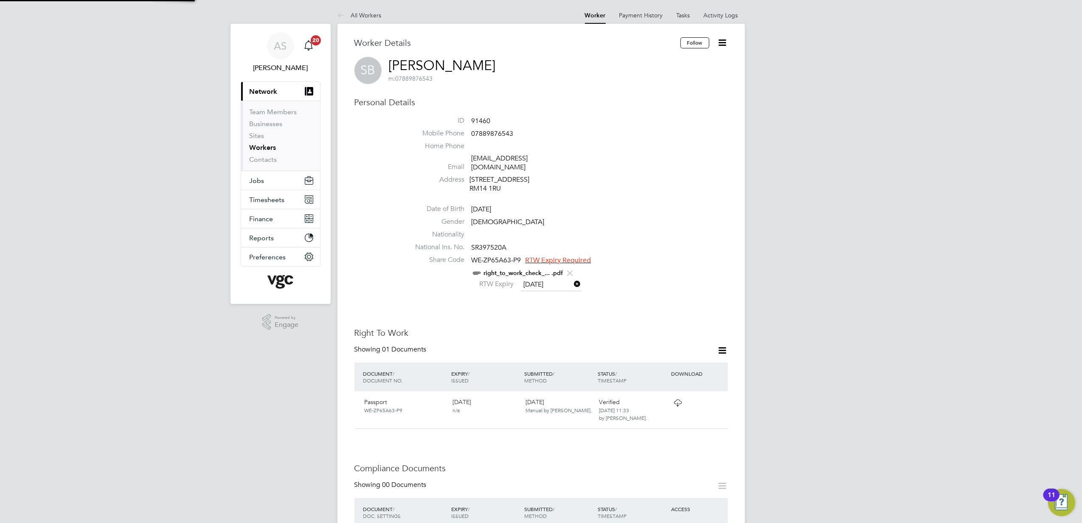
scroll to position [8, 69]
click at [707, 268] on div "right_to_work_check_... .pdf" at bounding box center [566, 273] width 323 height 11
drag, startPoint x: 604, startPoint y: 334, endPoint x: 635, endPoint y: 364, distance: 43.2
click at [625, 359] on div "Worker Details Follow SB [PERSON_NAME] m: 07889876543 Personal Details ID 91460…" at bounding box center [541, 499] width 374 height 924
click at [447, 327] on h3 "Right To Work" at bounding box center [541, 332] width 374 height 11
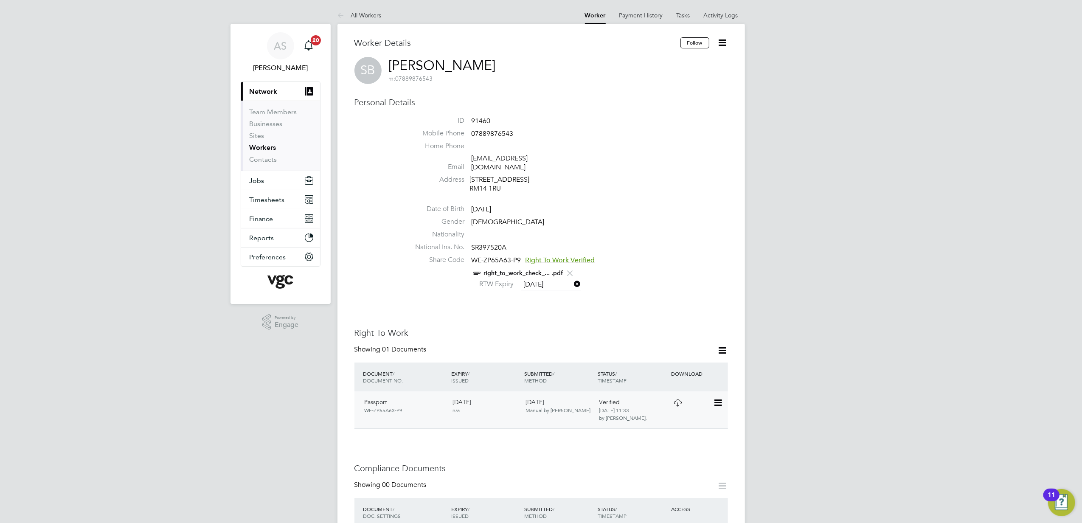
click at [719, 398] on icon at bounding box center [717, 403] width 8 height 10
click at [695, 454] on li "View Details" at bounding box center [690, 455] width 62 height 12
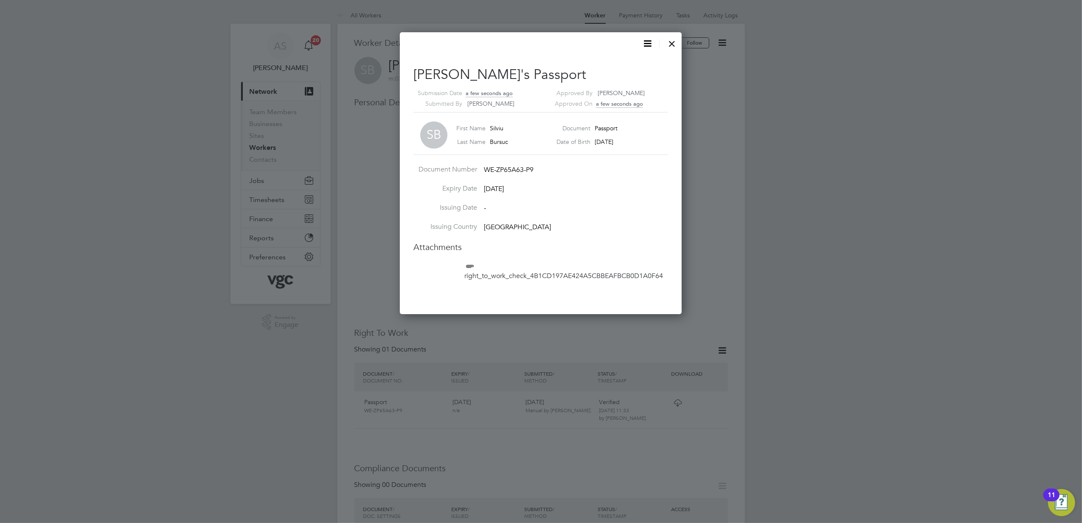
scroll to position [8, 104]
drag, startPoint x: 484, startPoint y: 270, endPoint x: 475, endPoint y: 268, distance: 8.8
click at [477, 269] on li "right_to_work_check_4B1CD197AE424A5CBBEAFBCB0D1A0F64" at bounding box center [544, 275] width 161 height 28
click at [472, 267] on icon at bounding box center [469, 266] width 11 height 11
click at [644, 45] on icon at bounding box center [647, 43] width 11 height 11
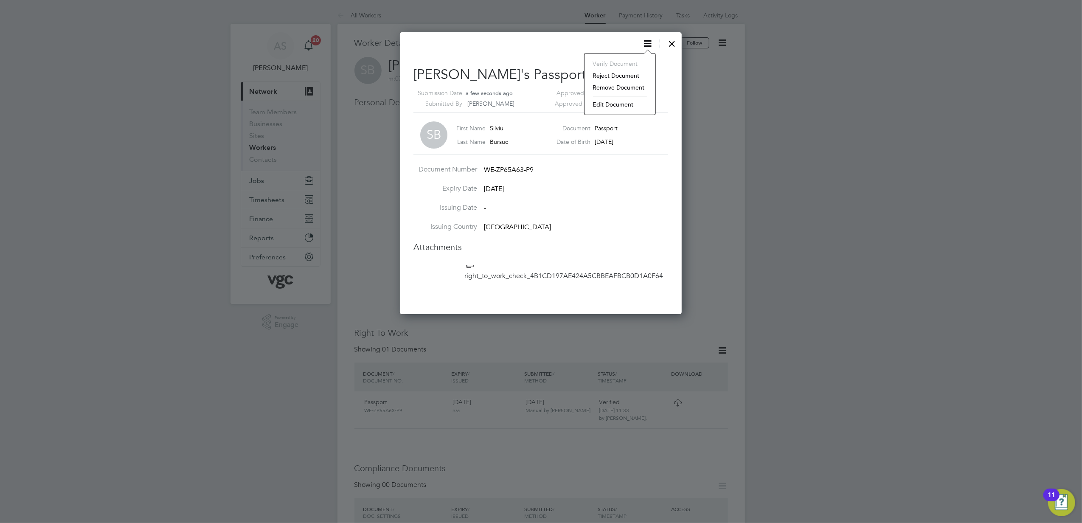
click at [632, 102] on li "Edit Document" at bounding box center [620, 104] width 62 height 12
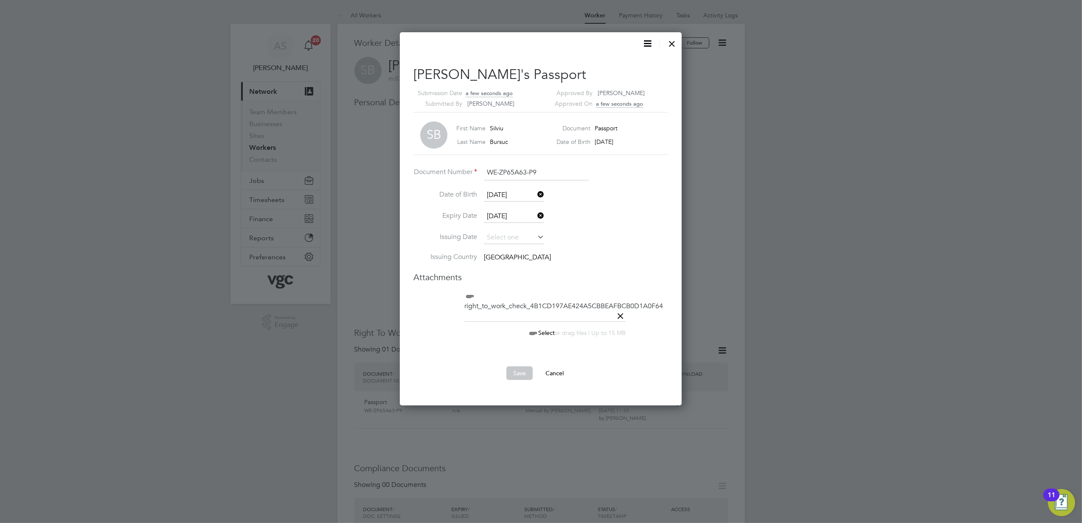
click at [617, 314] on icon at bounding box center [620, 316] width 11 height 11
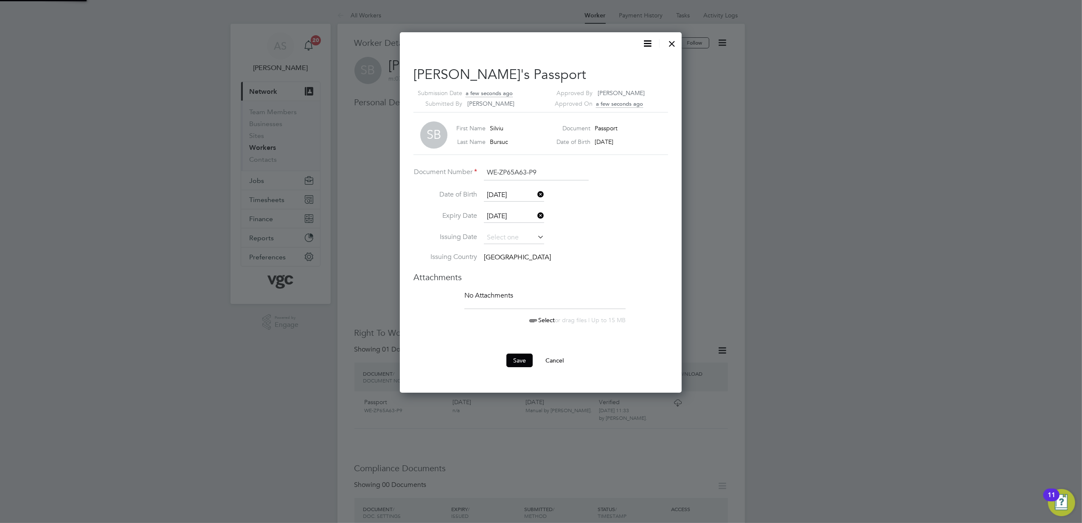
scroll to position [360, 282]
click at [542, 317] on span "Select" at bounding box center [541, 320] width 27 height 8
click at [520, 364] on button "Save" at bounding box center [519, 362] width 26 height 14
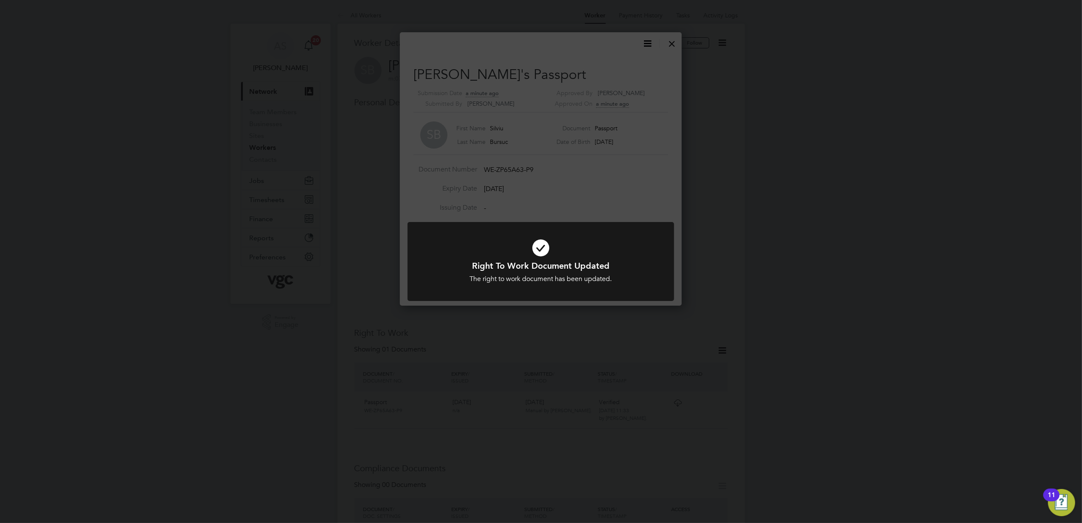
click at [800, 222] on div "Right To Work Document Updated The right to work document has been updated. Can…" at bounding box center [541, 261] width 1082 height 523
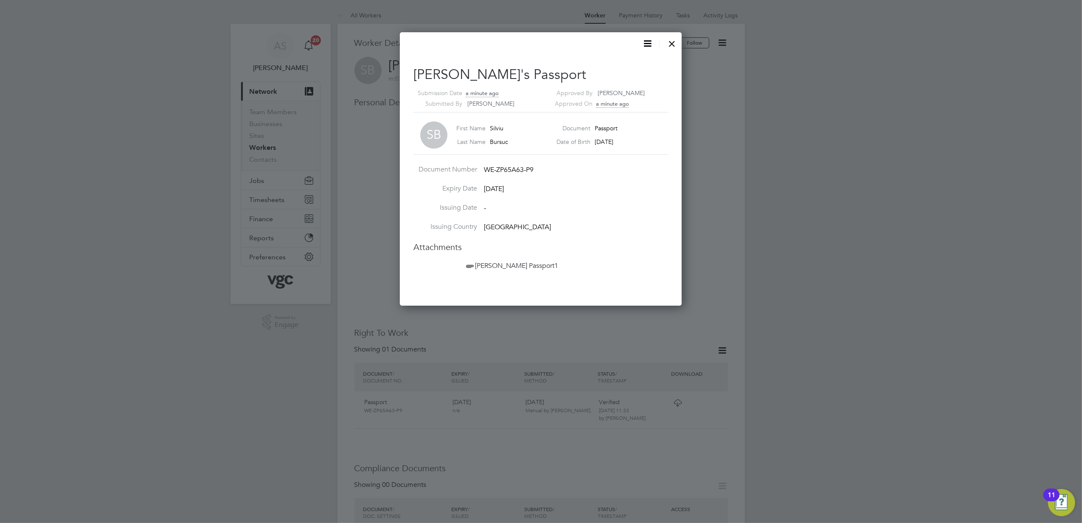
click at [805, 280] on div at bounding box center [541, 261] width 1082 height 523
click at [669, 45] on div at bounding box center [671, 41] width 15 height 15
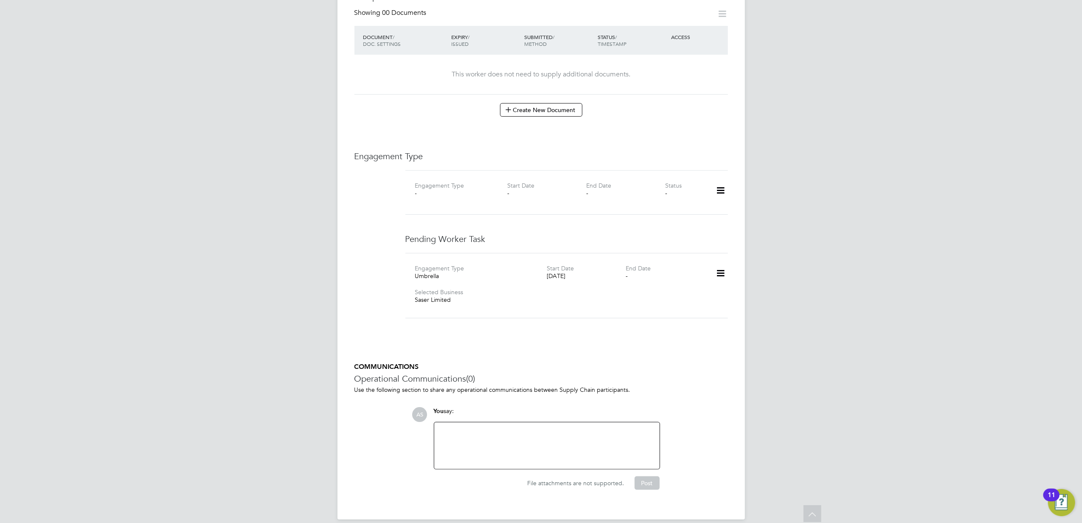
scroll to position [475, 0]
click at [719, 265] on icon at bounding box center [720, 271] width 15 height 20
click at [720, 180] on icon at bounding box center [720, 188] width 15 height 20
click at [683, 214] on li "Add Engagement Type" at bounding box center [677, 217] width 96 height 12
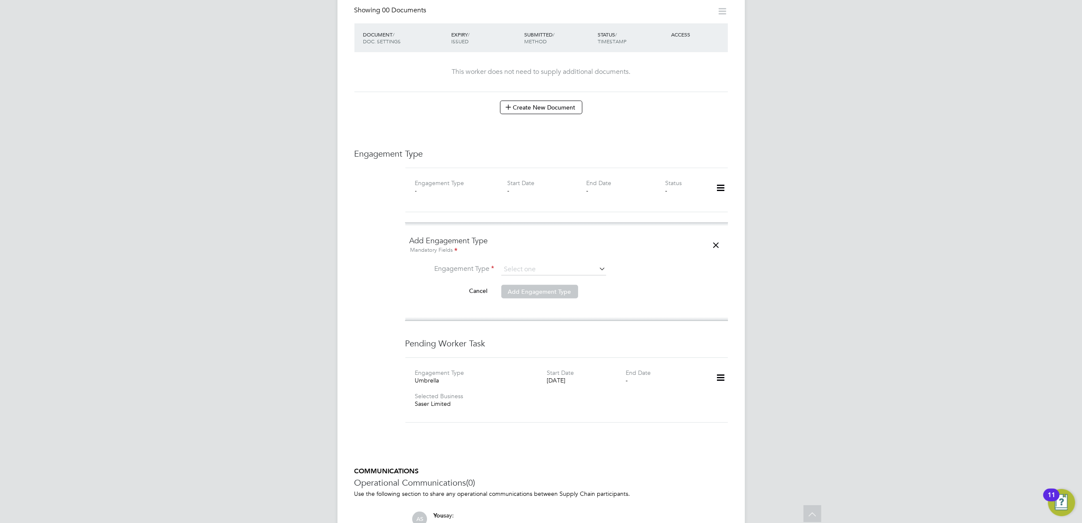
click at [722, 374] on icon at bounding box center [720, 378] width 15 height 20
click at [705, 390] on li "Edit" at bounding box center [708, 395] width 32 height 12
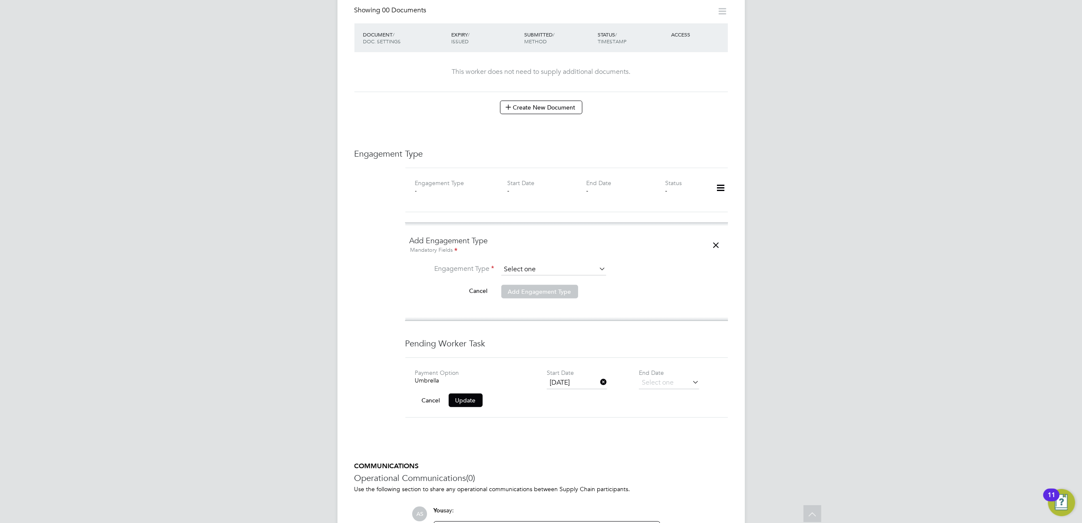
click at [525, 264] on input at bounding box center [553, 270] width 105 height 12
click at [528, 311] on li "Umbrella" at bounding box center [554, 311] width 106 height 12
type input "Umbrella"
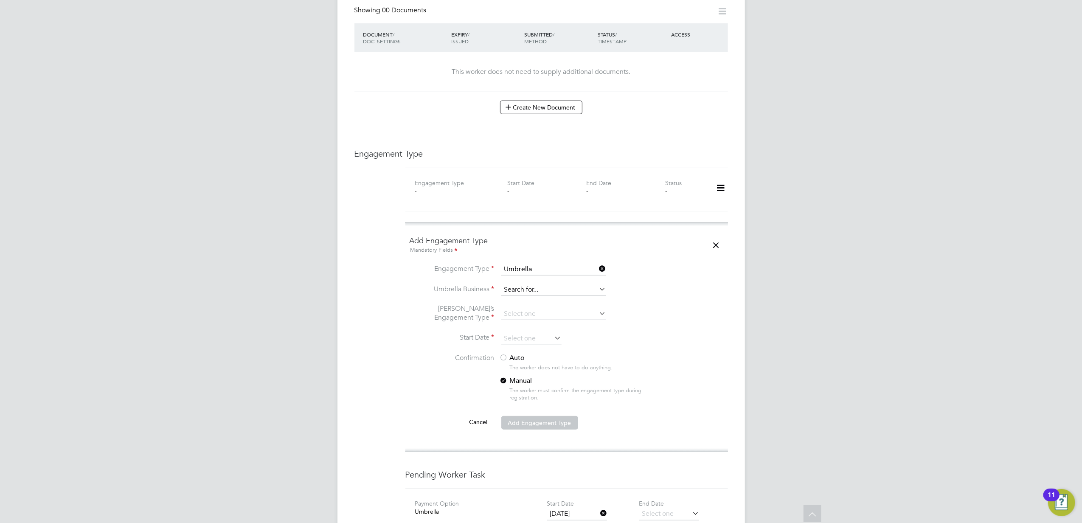
click at [527, 284] on input at bounding box center [553, 290] width 105 height 12
click at [539, 295] on li "Sas er Limited" at bounding box center [554, 295] width 106 height 12
type input "Saser Limited"
click at [521, 308] on input at bounding box center [553, 314] width 105 height 12
click at [538, 329] on li "CIS Self-employed" at bounding box center [554, 331] width 106 height 12
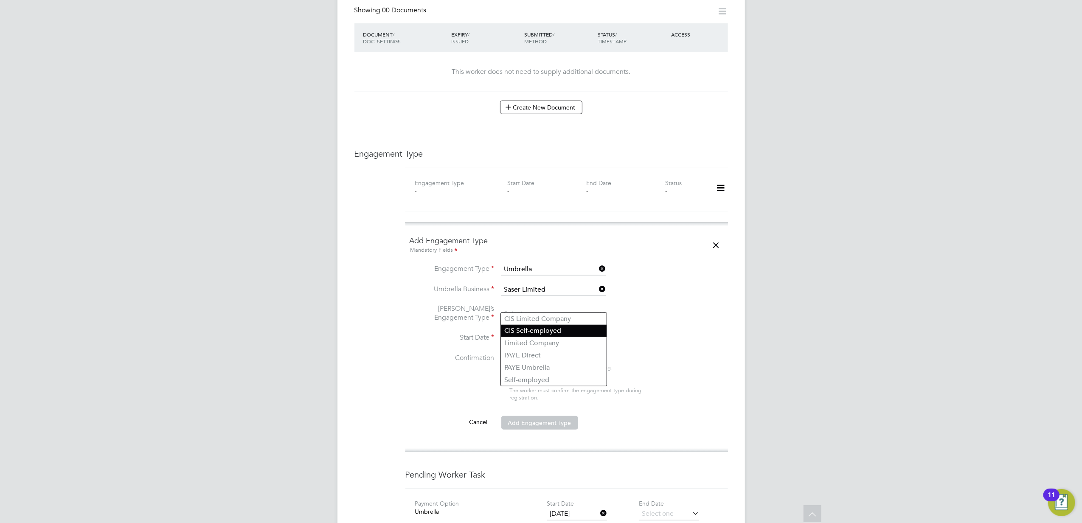
type input "CIS Self-employed"
click at [518, 332] on input at bounding box center [531, 338] width 60 height 13
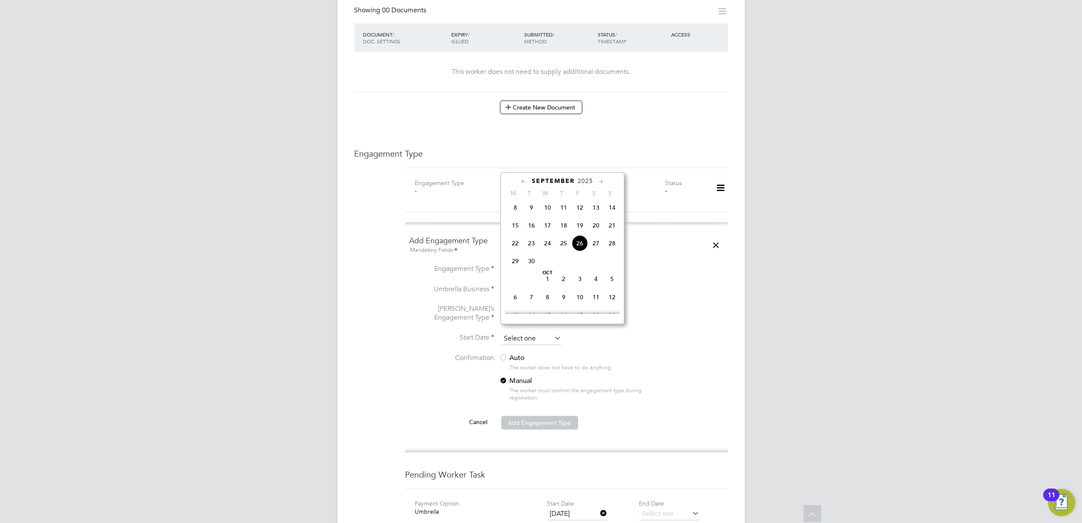
click at [527, 332] on input at bounding box center [531, 338] width 60 height 13
click at [525, 179] on icon at bounding box center [524, 181] width 8 height 9
click at [561, 233] on span "7" at bounding box center [564, 227] width 16 height 16
type input "[DATE]"
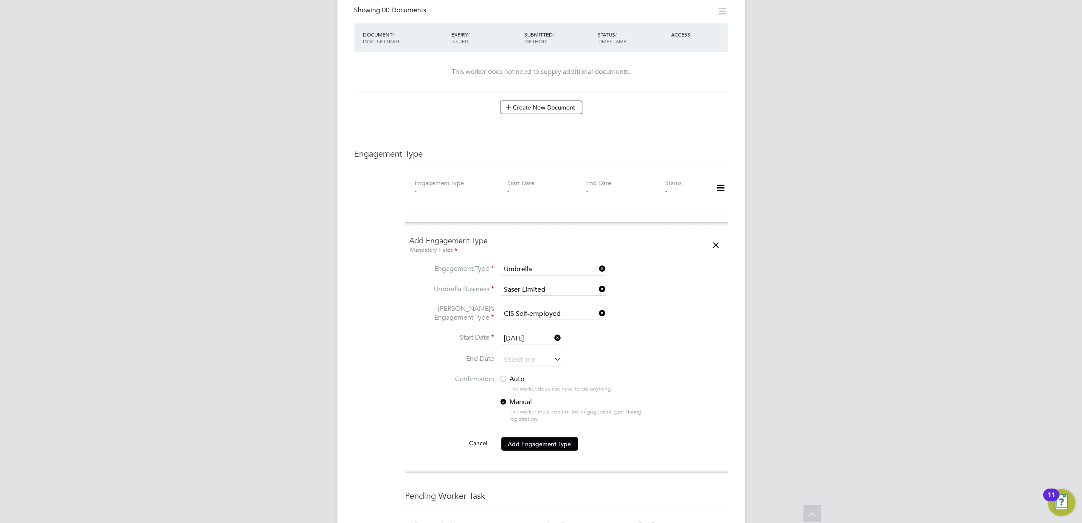
click at [693, 332] on li "Start Date [DATE]" at bounding box center [567, 342] width 314 height 21
click at [574, 385] on div "The worker does not have to do anything." at bounding box center [584, 388] width 149 height 7
click at [532, 375] on label "Auto" at bounding box center [576, 379] width 153 height 9
click at [538, 438] on button "Add Engagement Type" at bounding box center [539, 444] width 77 height 14
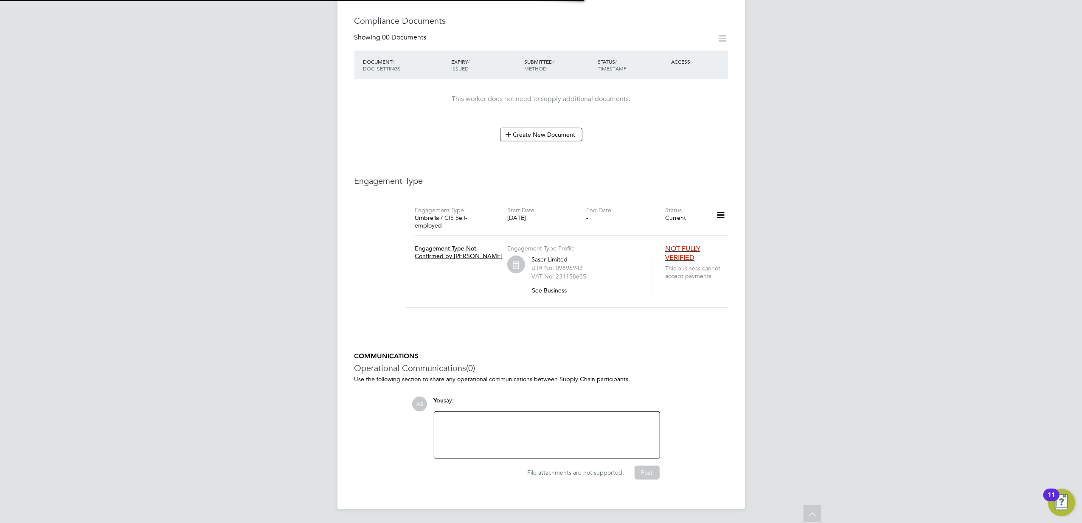
scroll to position [435, 0]
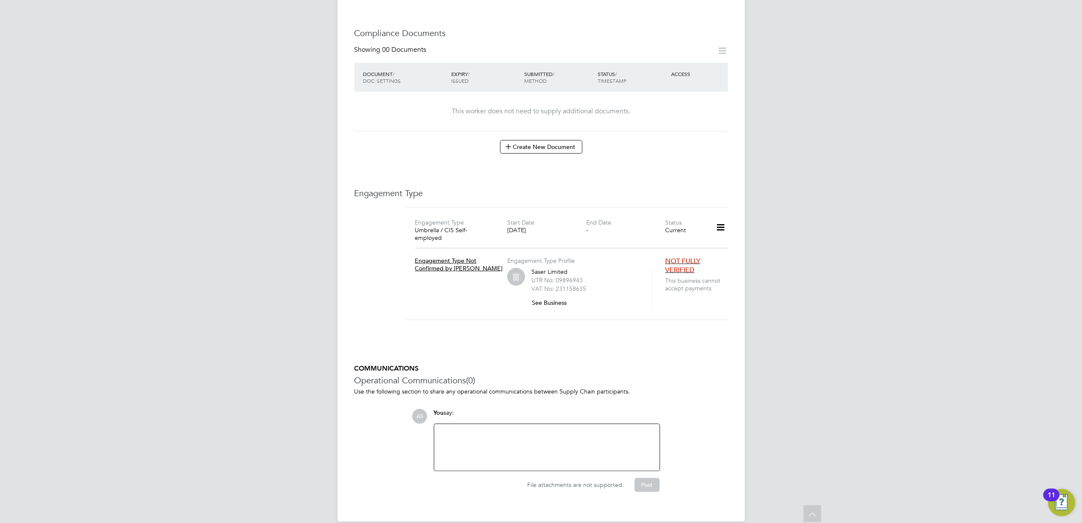
click at [716, 219] on icon at bounding box center [720, 228] width 15 height 20
click at [657, 364] on h5 "COMMUNICATIONS" at bounding box center [541, 368] width 374 height 9
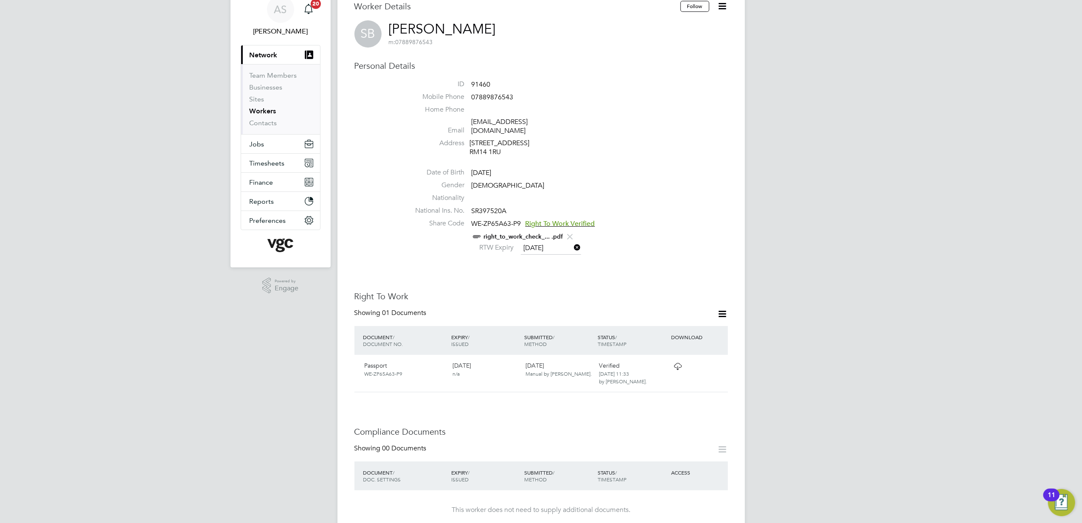
scroll to position [56, 0]
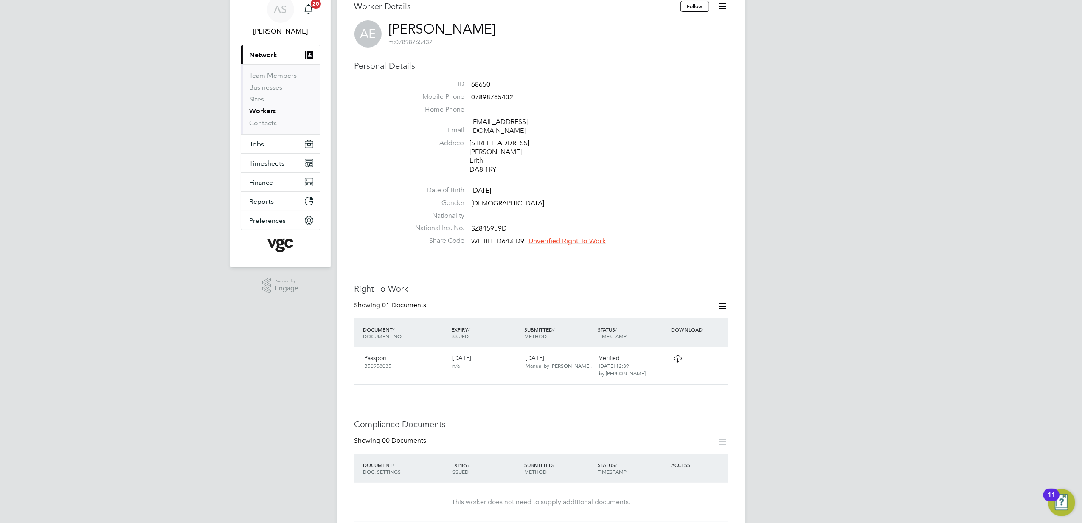
scroll to position [56, 0]
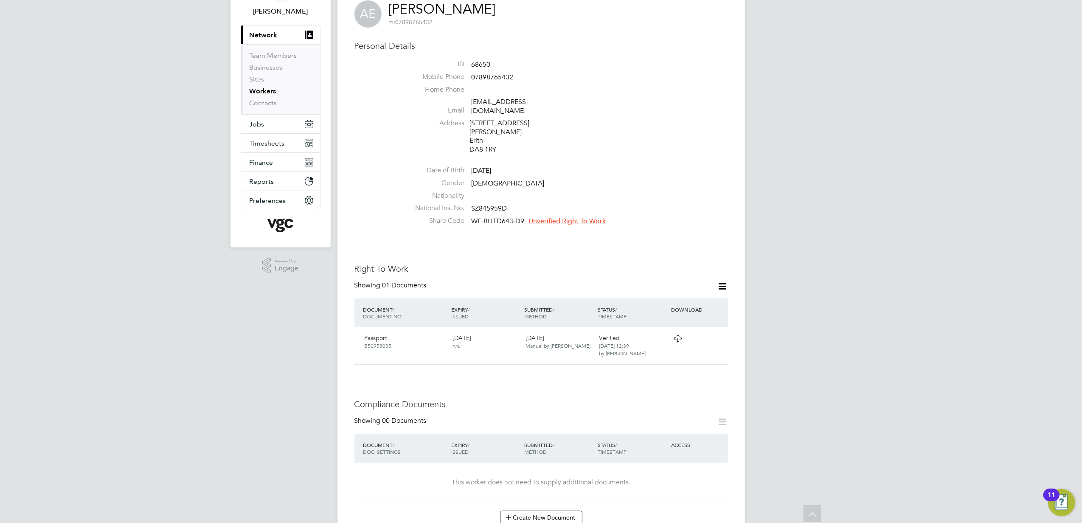
click at [578, 217] on span "Unverified Right To Work" at bounding box center [567, 221] width 77 height 8
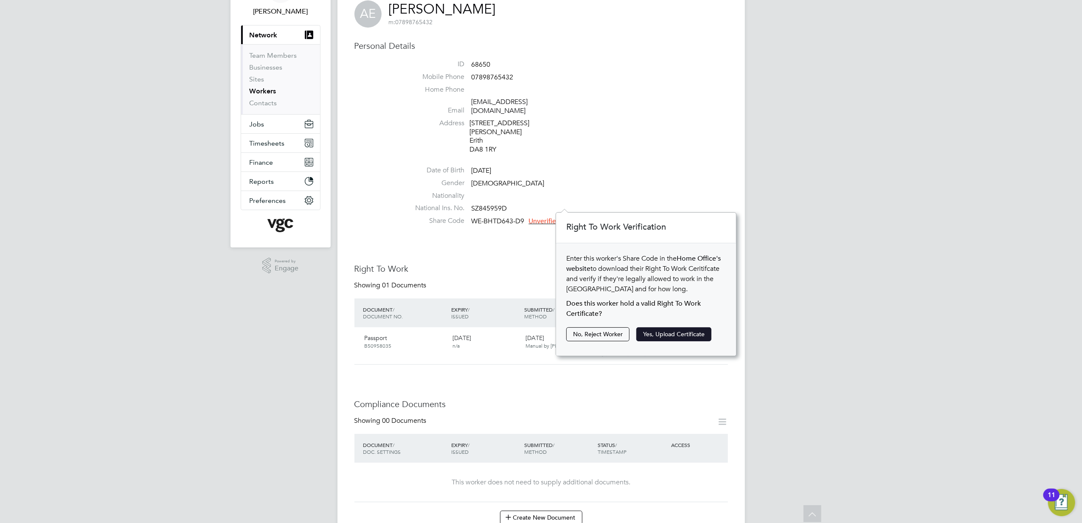
click at [671, 336] on button "Yes, Upload Certificate" at bounding box center [673, 334] width 75 height 14
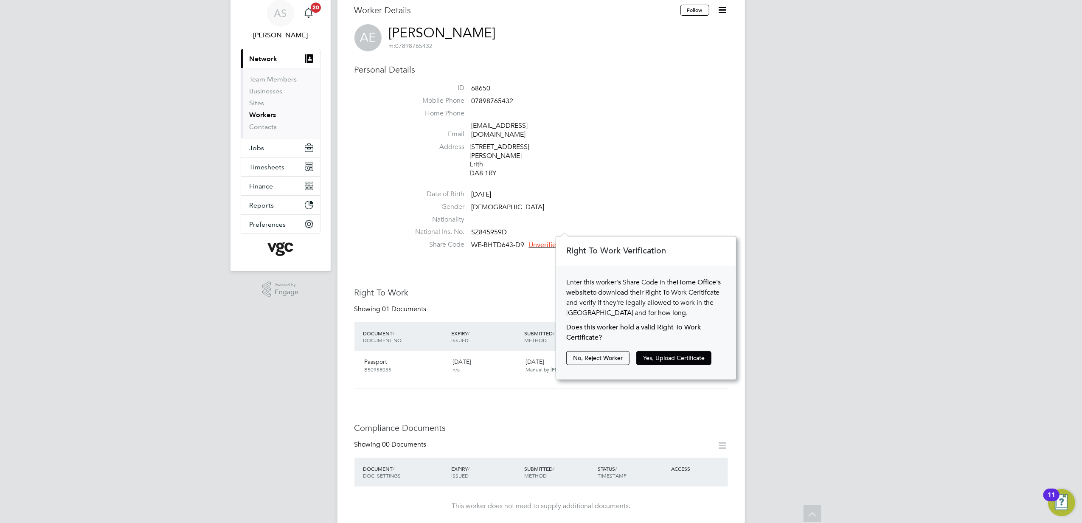
drag, startPoint x: 520, startPoint y: 14, endPoint x: 424, endPoint y: 17, distance: 96.4
click at [418, 12] on div "Worker Details Follow [PERSON_NAME] m: 07898765432 Personal Details ID 68650 Mo…" at bounding box center [540, 507] width 407 height 1032
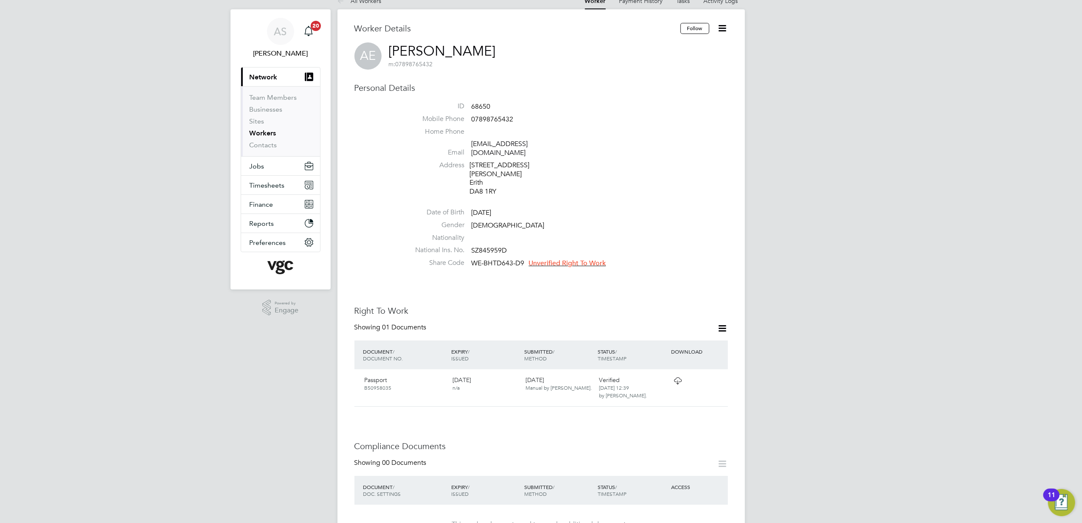
drag, startPoint x: 424, startPoint y: 17, endPoint x: 525, endPoint y: 63, distance: 111.1
click at [549, 77] on div "Worker Details Follow [PERSON_NAME] m: 07898765432 Personal Details ID 68650 Mo…" at bounding box center [541, 517] width 374 height 989
drag, startPoint x: 539, startPoint y: 48, endPoint x: 389, endPoint y: 48, distance: 149.4
click at [389, 48] on div "[PERSON_NAME] Egberongbe m: 07898765432" at bounding box center [541, 55] width 374 height 27
copy h2 "[PERSON_NAME] m: 07898765432"
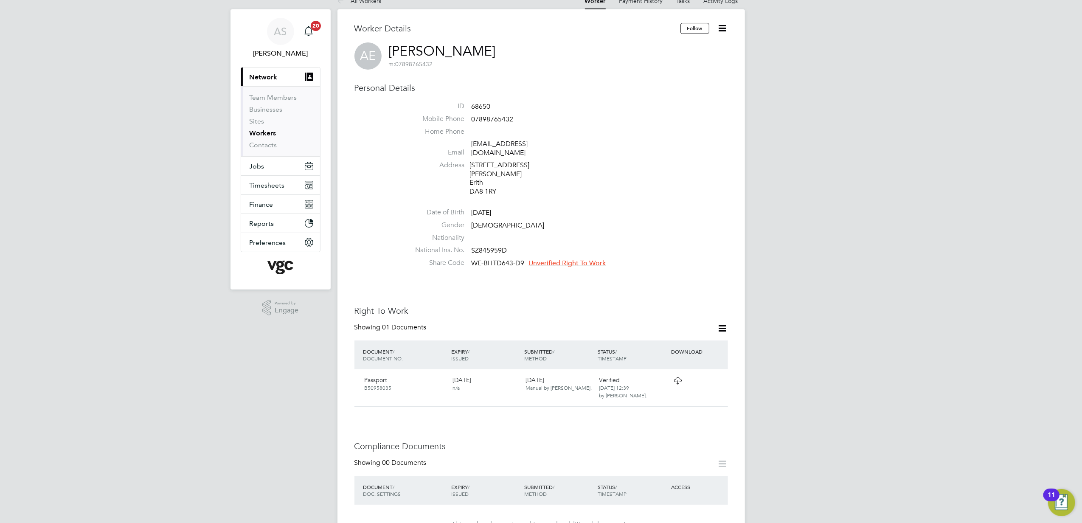
click at [581, 259] on span "Unverified Right To Work" at bounding box center [567, 263] width 77 height 8
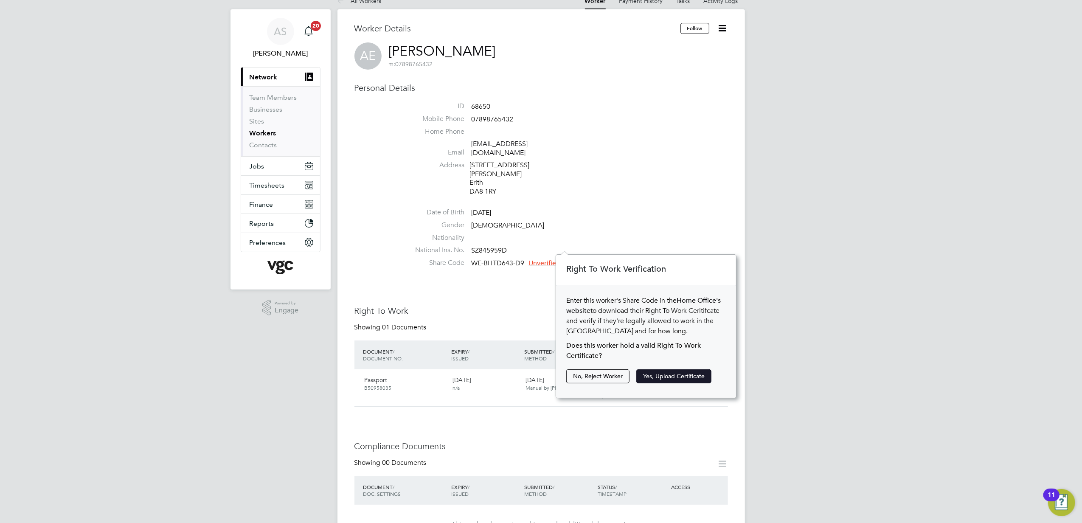
click at [677, 378] on button "Yes, Upload Certificate" at bounding box center [673, 376] width 75 height 14
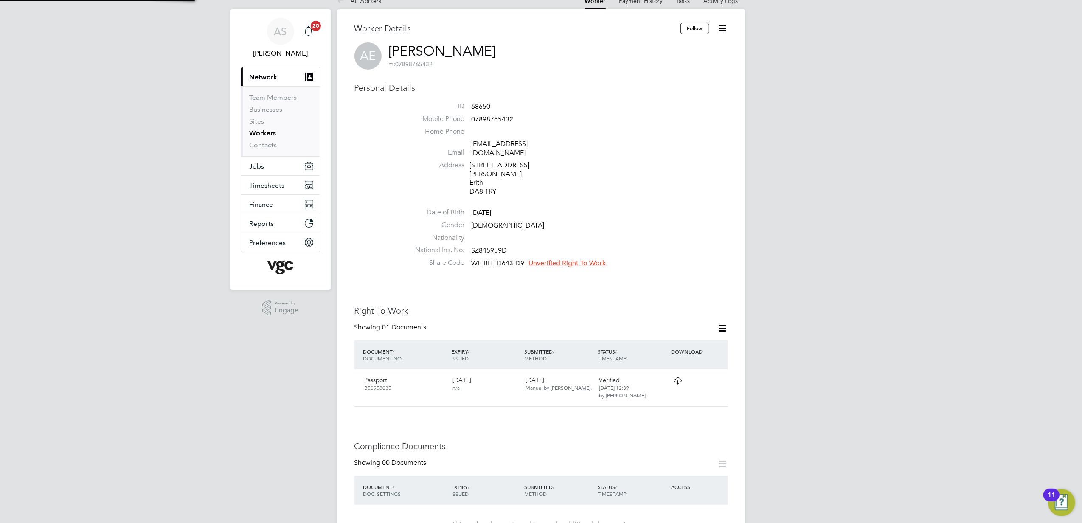
scroll to position [0, 0]
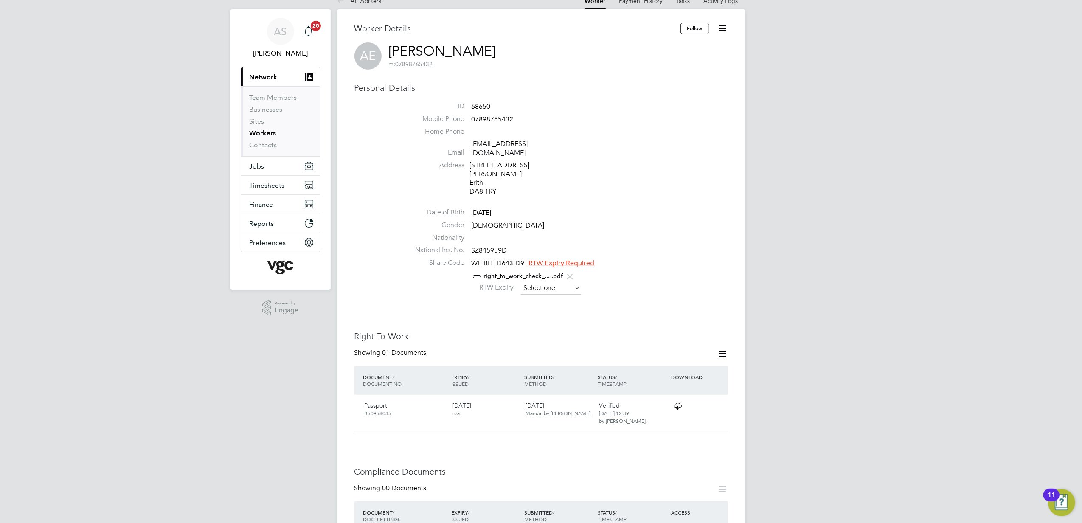
click at [550, 282] on input at bounding box center [551, 288] width 60 height 13
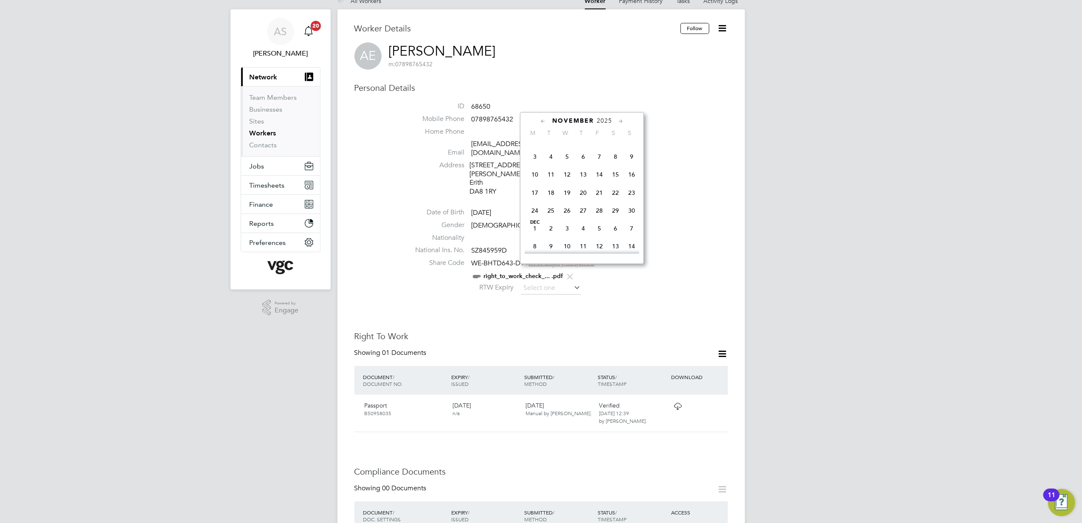
scroll to position [536, 0]
click at [583, 216] on span "18" at bounding box center [583, 207] width 16 height 16
type input "[DATE]"
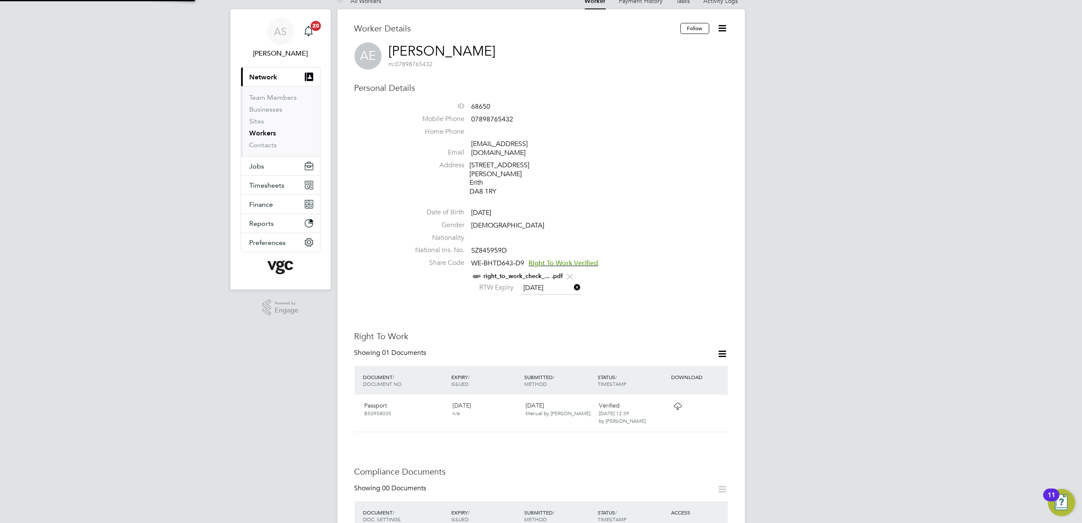
scroll to position [8, 69]
click at [671, 278] on li "Share Code WE-BHTD643-D9 Right To Work Verified right_to_work_check_... .pdf RT…" at bounding box center [566, 277] width 323 height 38
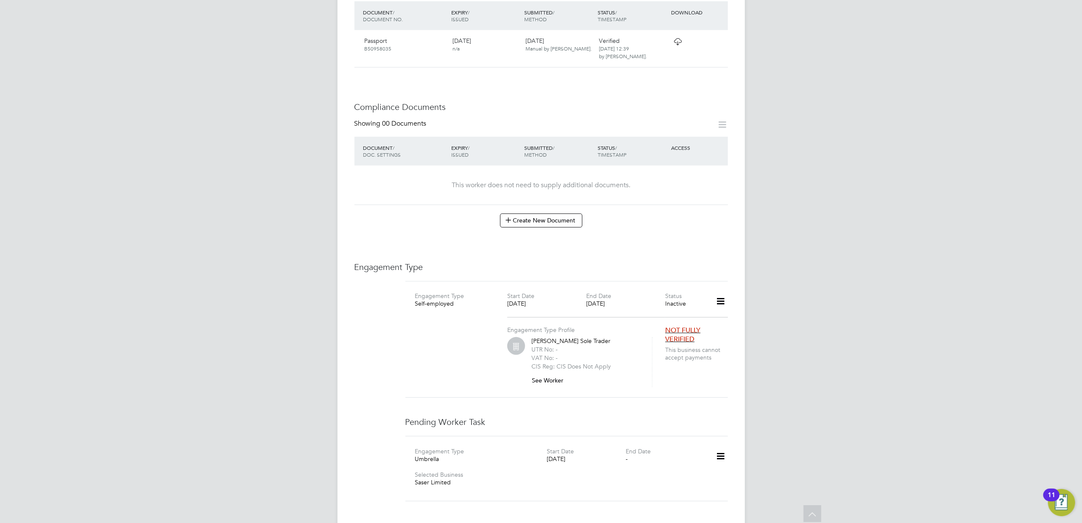
scroll to position [411, 0]
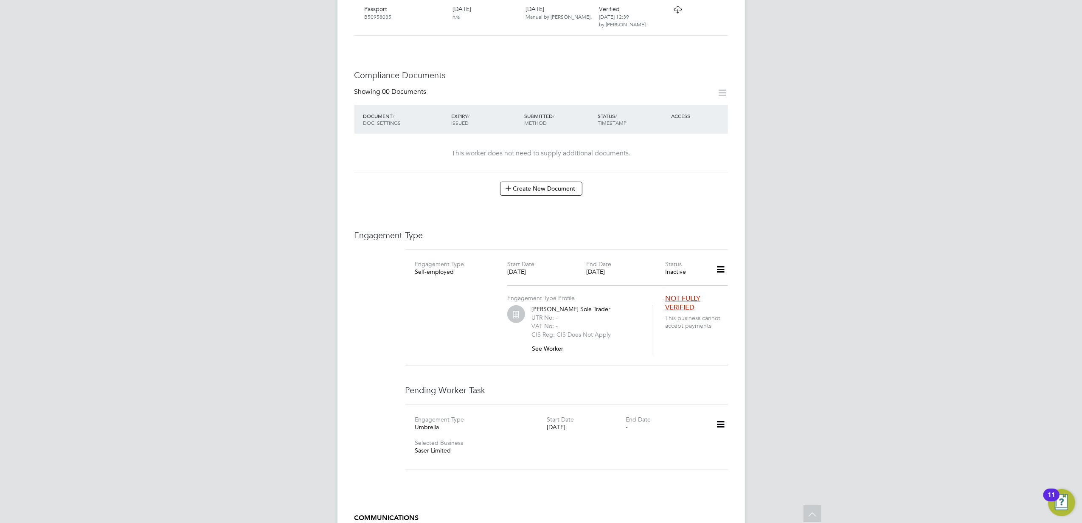
click at [719, 415] on icon at bounding box center [720, 425] width 15 height 20
click at [625, 429] on div "Engagement Type Umbrella Start Date [DATE] End Date - Selected Business Saser L…" at bounding box center [566, 437] width 329 height 44
click at [719, 415] on icon at bounding box center [720, 425] width 15 height 20
click at [710, 453] on li "Confirm" at bounding box center [708, 456] width 32 height 12
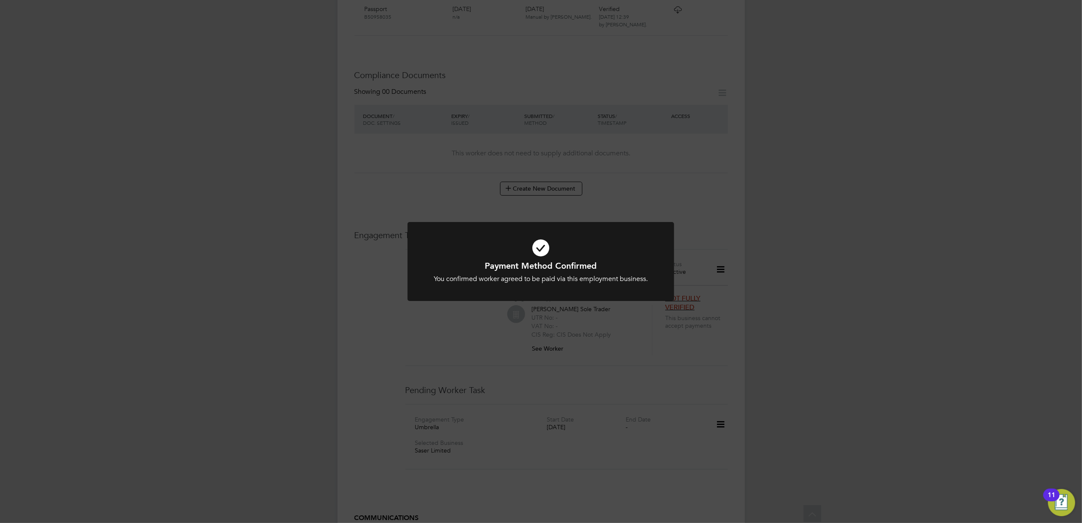
click at [671, 351] on div "Payment Method Confirmed You confirmed worker agreed to be paid via this employ…" at bounding box center [541, 261] width 1082 height 523
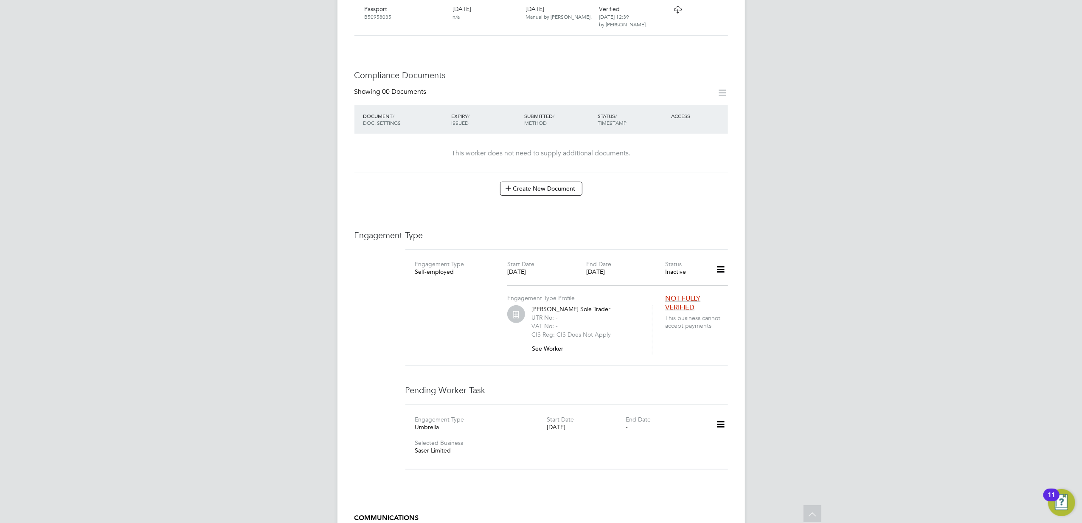
click at [796, 376] on div "AS Anna Slavova Notifications 20 Applications: Current page: Network Team Membe…" at bounding box center [541, 136] width 1082 height 1095
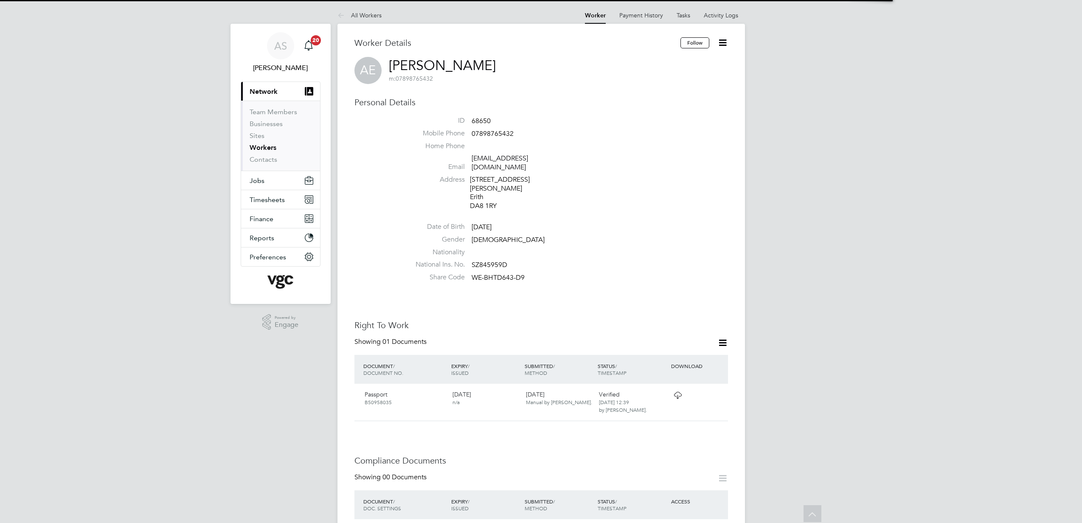
scroll to position [340, 0]
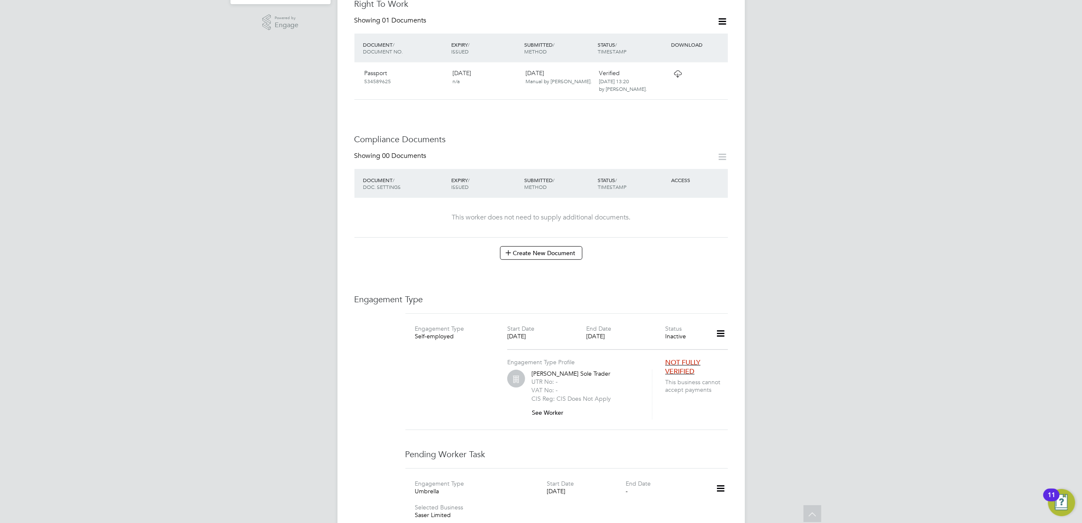
scroll to position [340, 0]
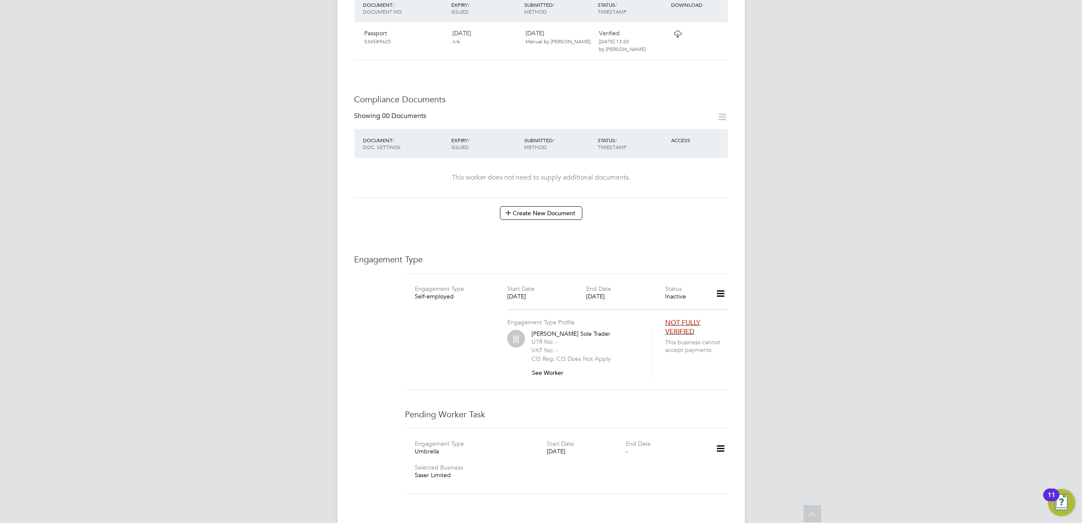
click at [719, 439] on icon at bounding box center [720, 449] width 15 height 20
click at [717, 491] on li "Confirm" at bounding box center [708, 489] width 32 height 12
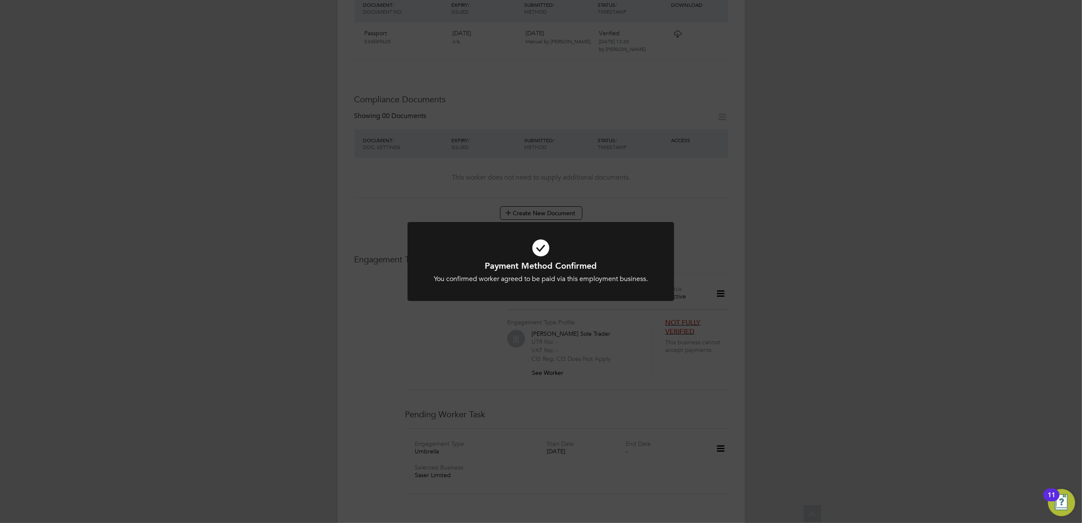
click at [774, 208] on div "Payment Method Confirmed You confirmed worker agreed to be paid via this employ…" at bounding box center [541, 261] width 1082 height 523
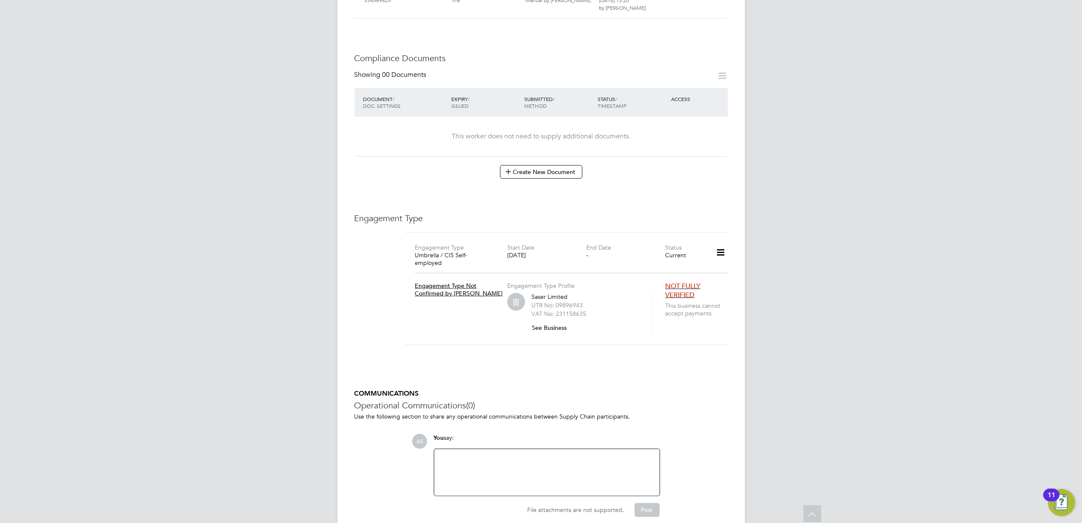
scroll to position [396, 0]
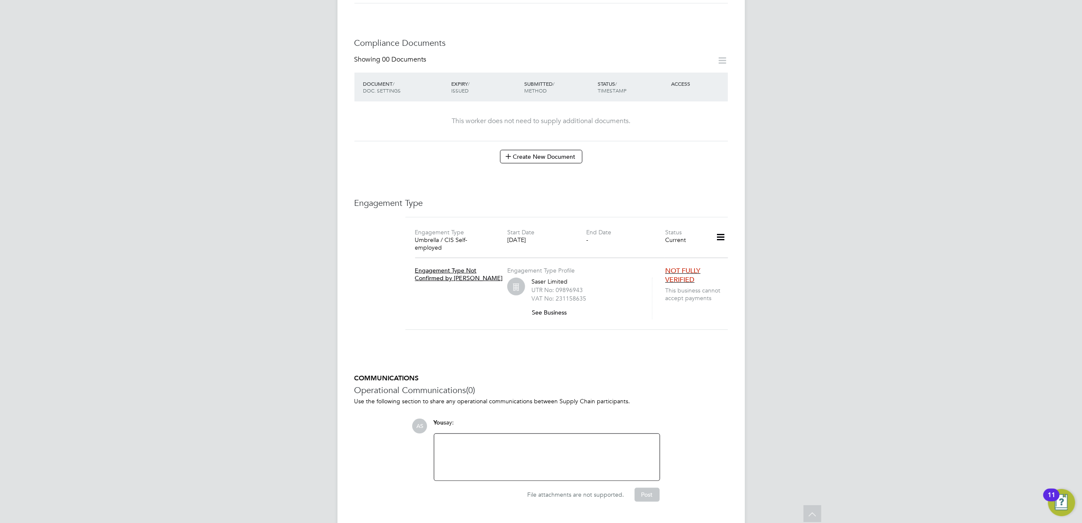
click at [834, 316] on div "AS Anna Slavova Notifications 20 Applications: Current page: Network Team Membe…" at bounding box center [541, 74] width 1082 height 941
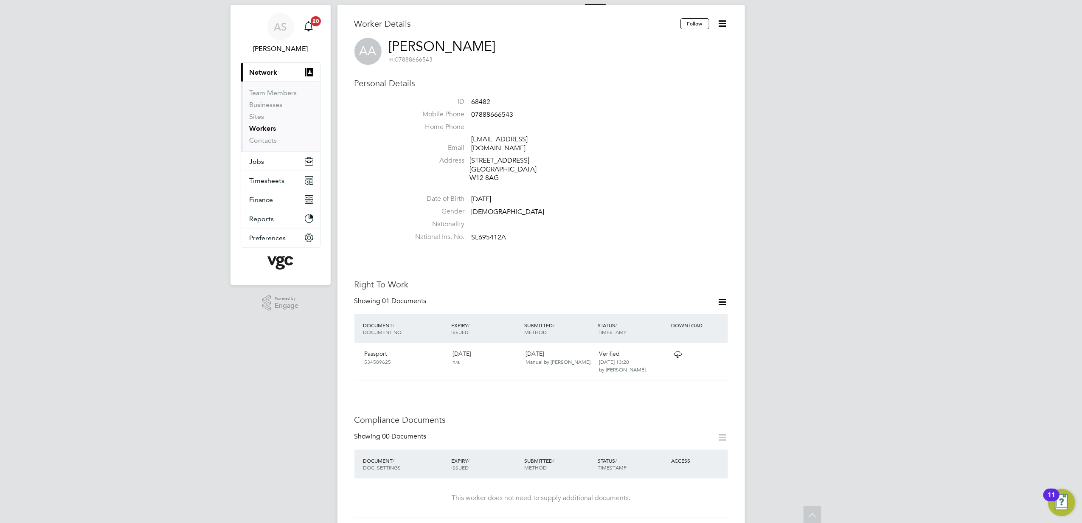
scroll to position [0, 0]
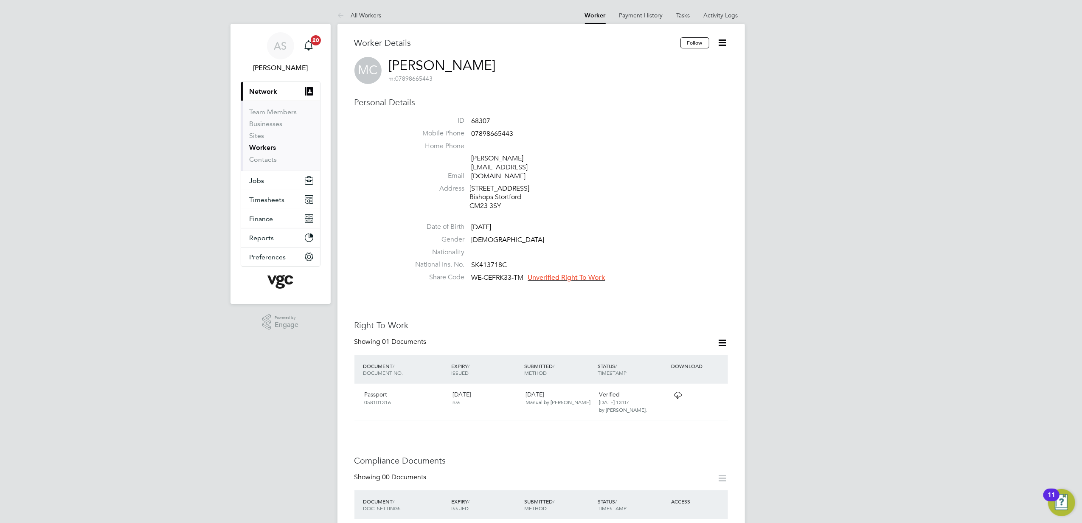
drag, startPoint x: 559, startPoint y: 264, endPoint x: 547, endPoint y: 255, distance: 14.9
click at [559, 273] on span "Unverified Right To Work" at bounding box center [566, 277] width 77 height 8
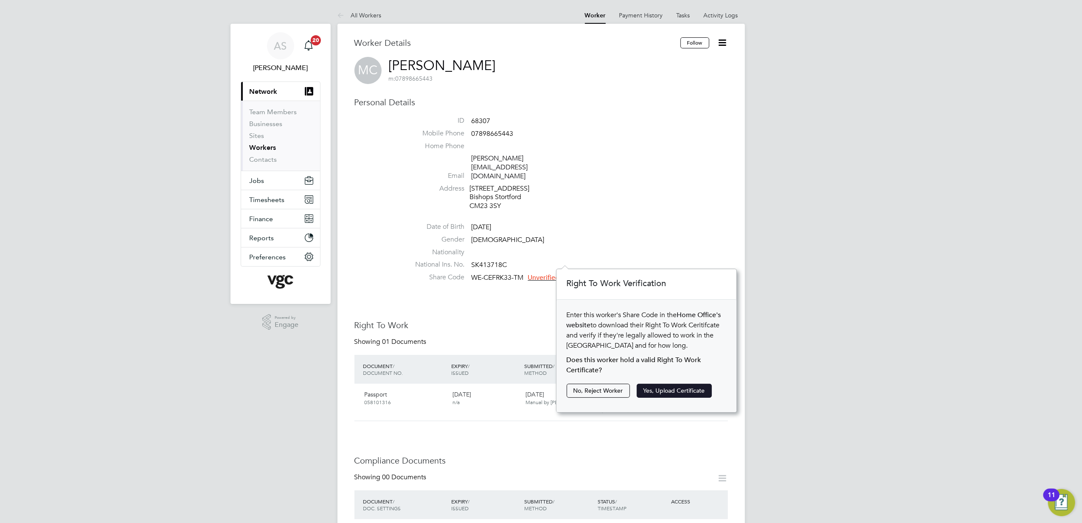
click at [697, 389] on button "Yes, Upload Certificate" at bounding box center [674, 391] width 75 height 14
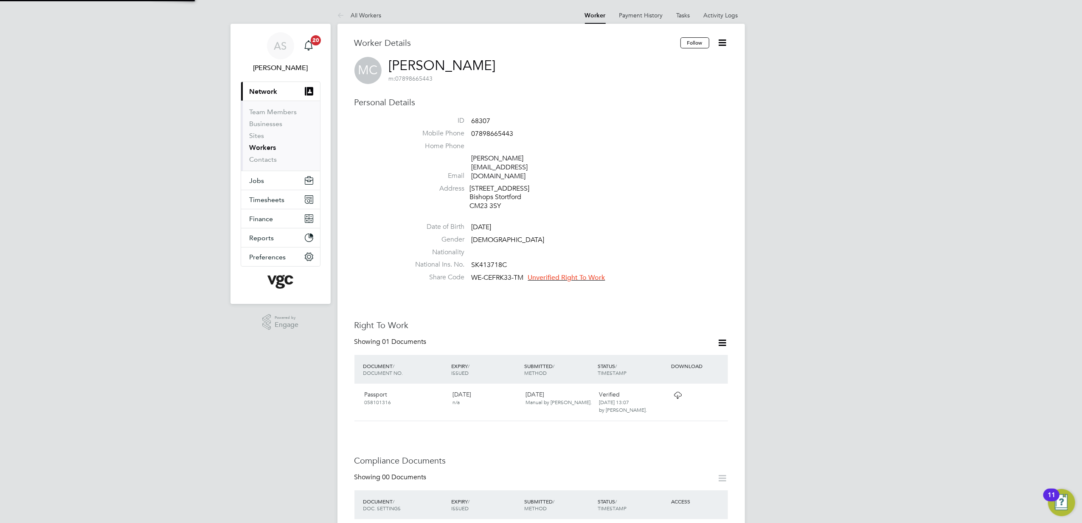
scroll to position [30, 180]
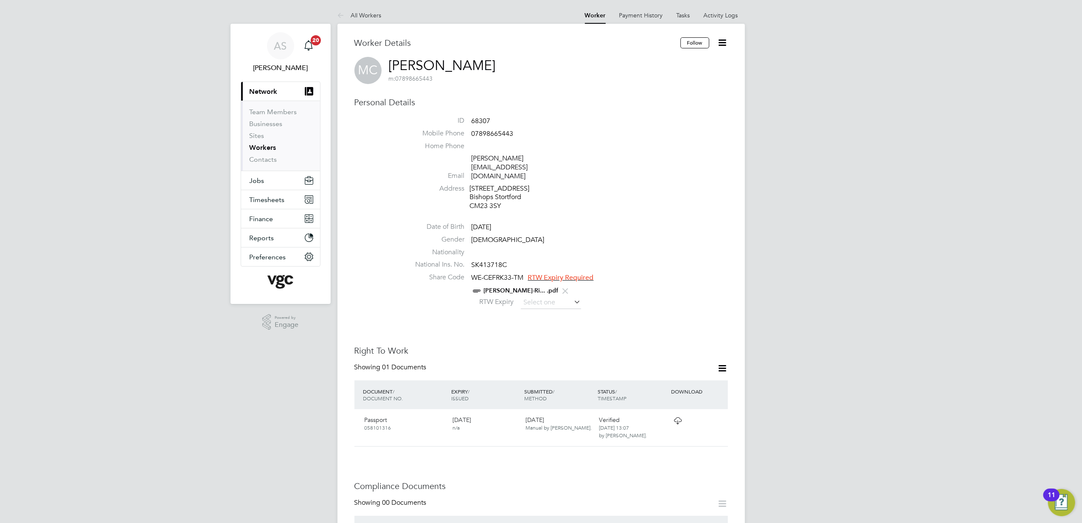
click at [569, 296] on input at bounding box center [551, 302] width 60 height 13
click at [608, 207] on span "19" at bounding box center [615, 199] width 16 height 16
type input "19 Sep 2026"
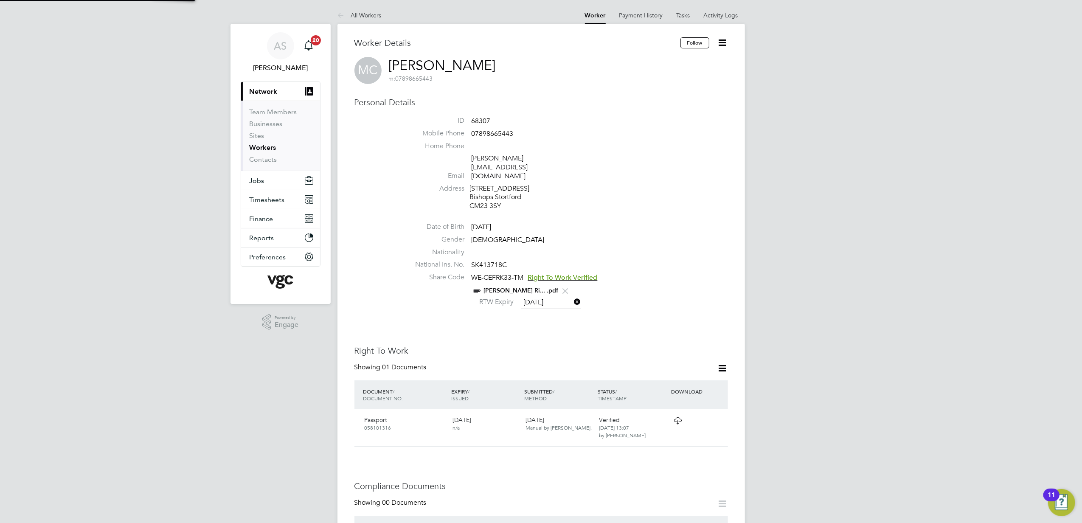
scroll to position [8, 69]
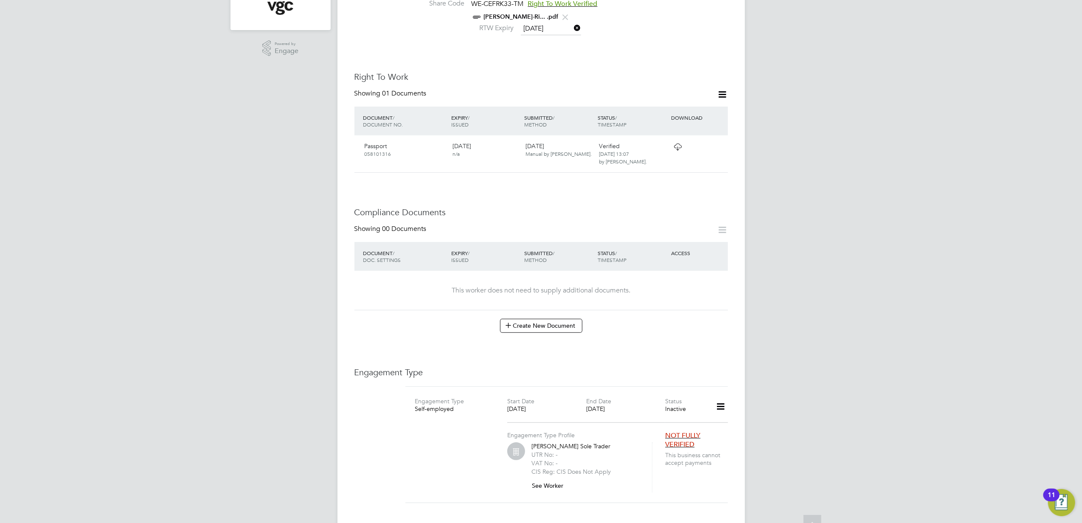
scroll to position [283, 0]
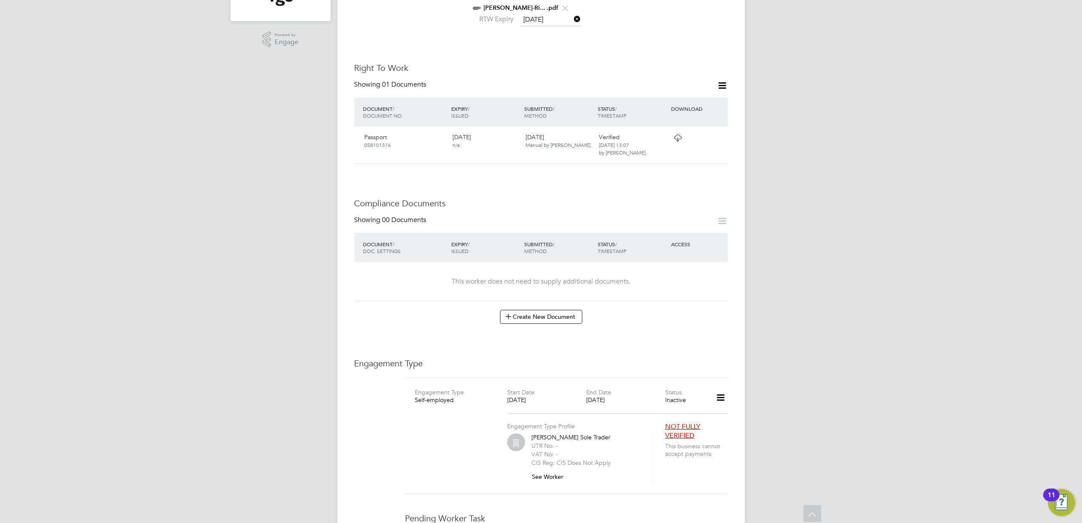
click at [724, 388] on icon at bounding box center [720, 398] width 15 height 20
click at [813, 370] on div "AS Anna Slavova Notifications 20 Applications: Current page: Network Team Membe…" at bounding box center [541, 264] width 1082 height 1095
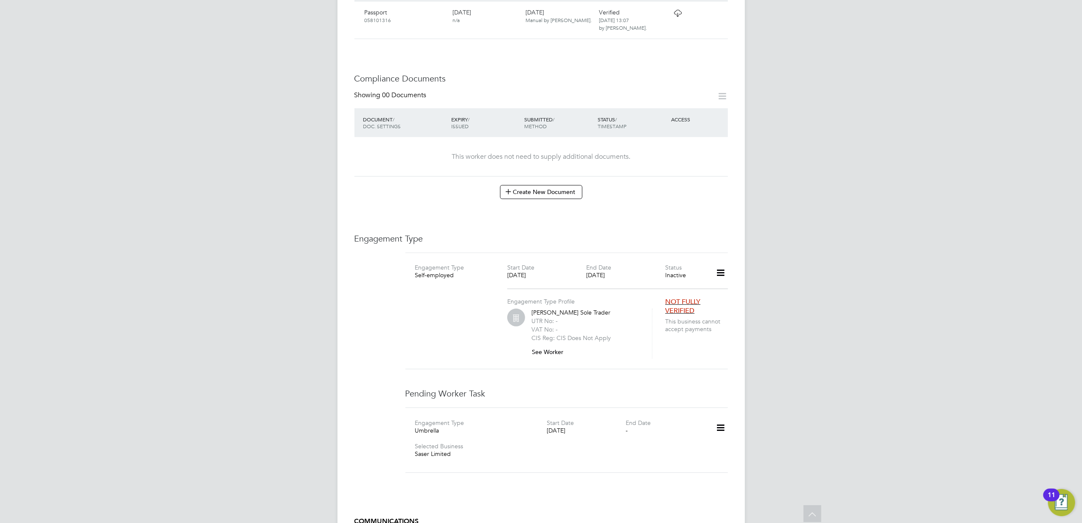
scroll to position [509, 0]
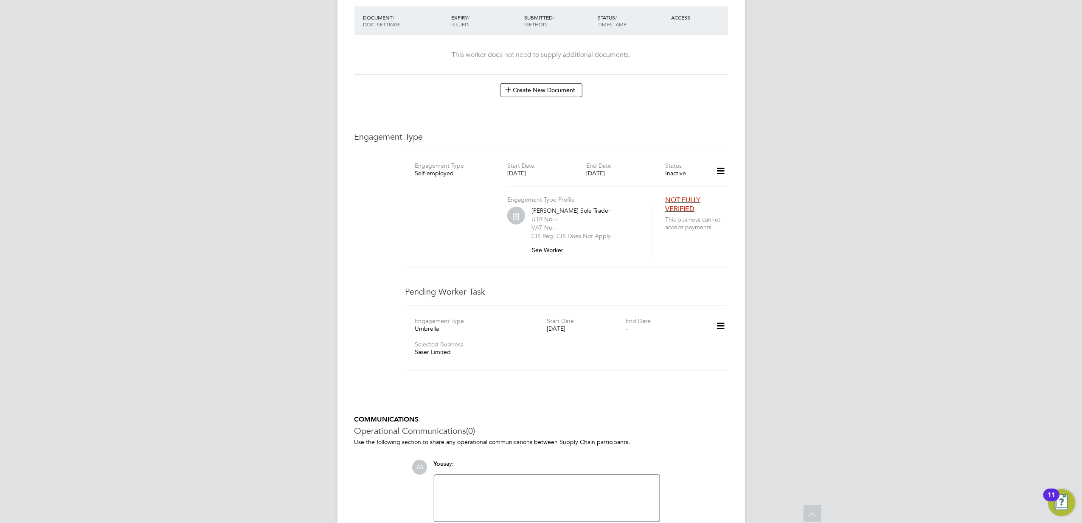
click at [718, 316] on icon at bounding box center [720, 326] width 15 height 20
click at [699, 358] on li "Confirm" at bounding box center [708, 357] width 32 height 12
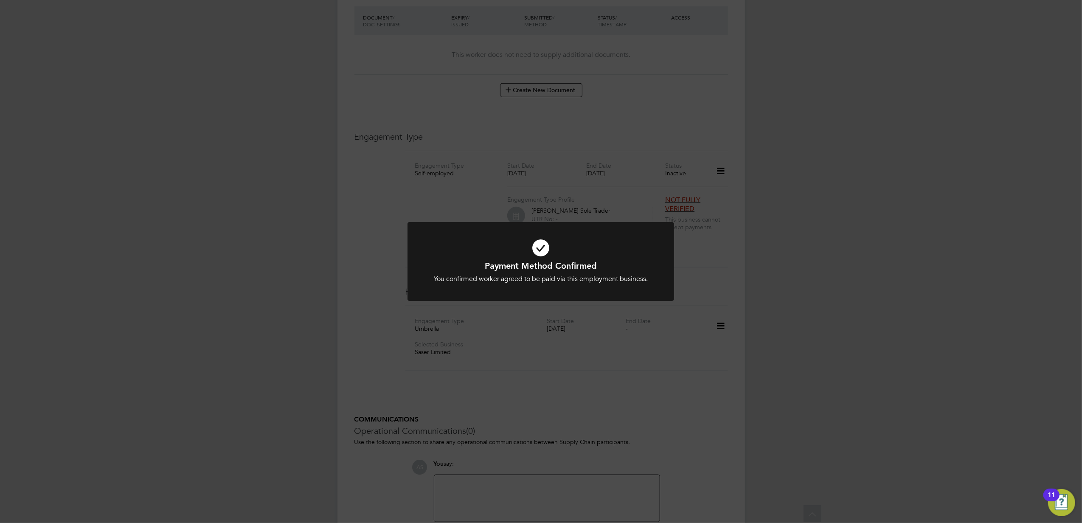
click at [732, 307] on div "Payment Method Confirmed You confirmed worker agreed to be paid via this employ…" at bounding box center [541, 261] width 1082 height 523
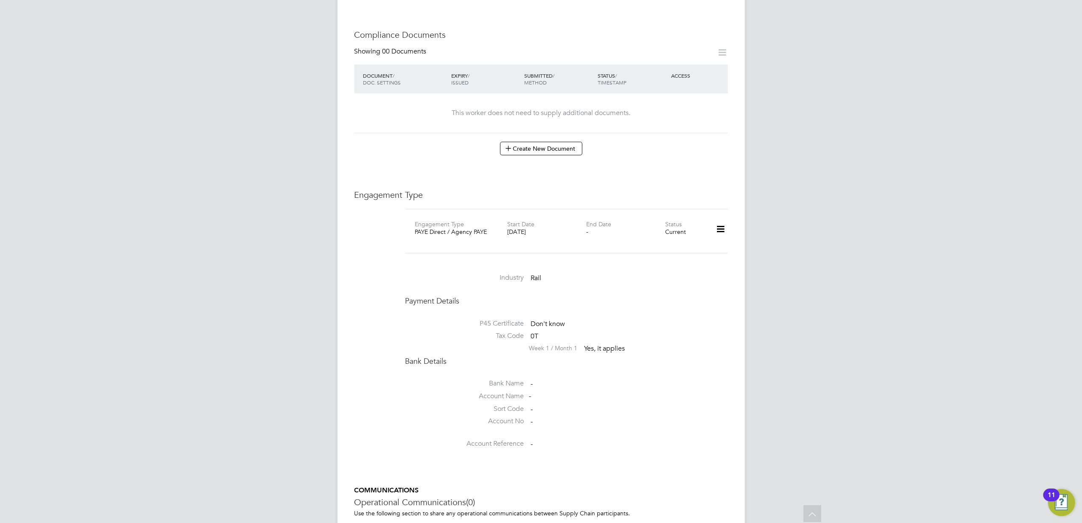
scroll to position [531, 0]
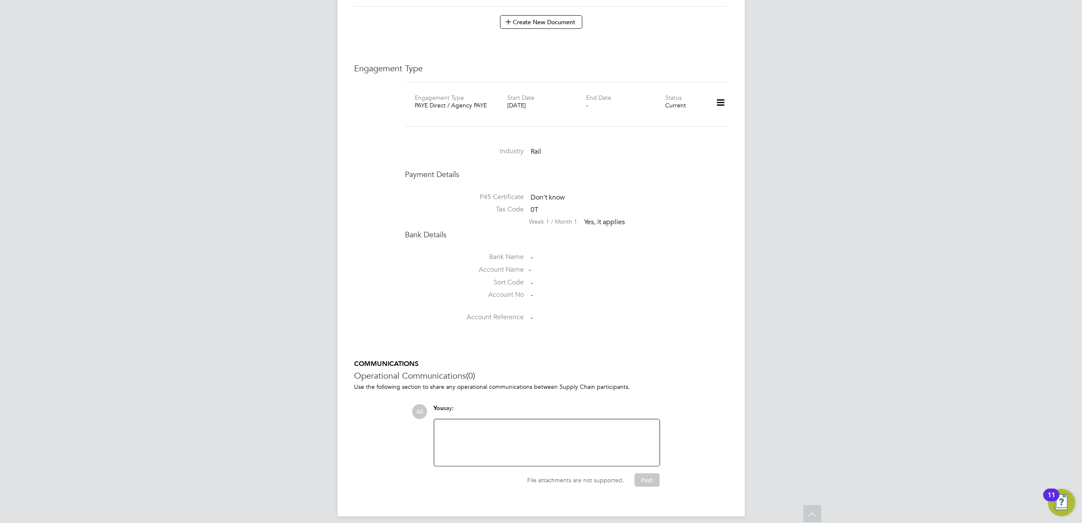
click at [717, 93] on icon at bounding box center [720, 103] width 15 height 20
click at [684, 219] on div "P45 Certificate Don't know Tax Code 0T Week 1 / Month 1 Yes, it applies" at bounding box center [566, 206] width 323 height 47
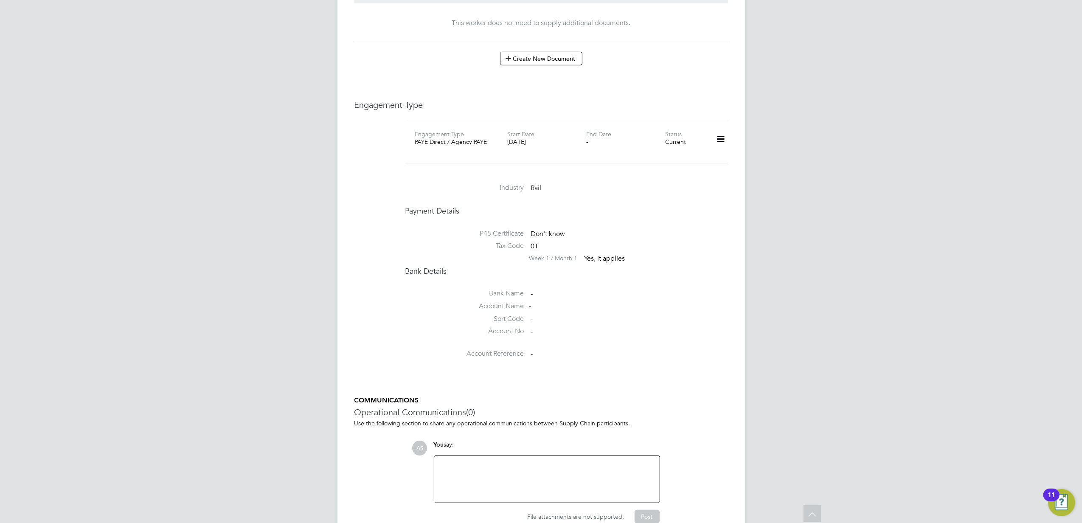
scroll to position [474, 0]
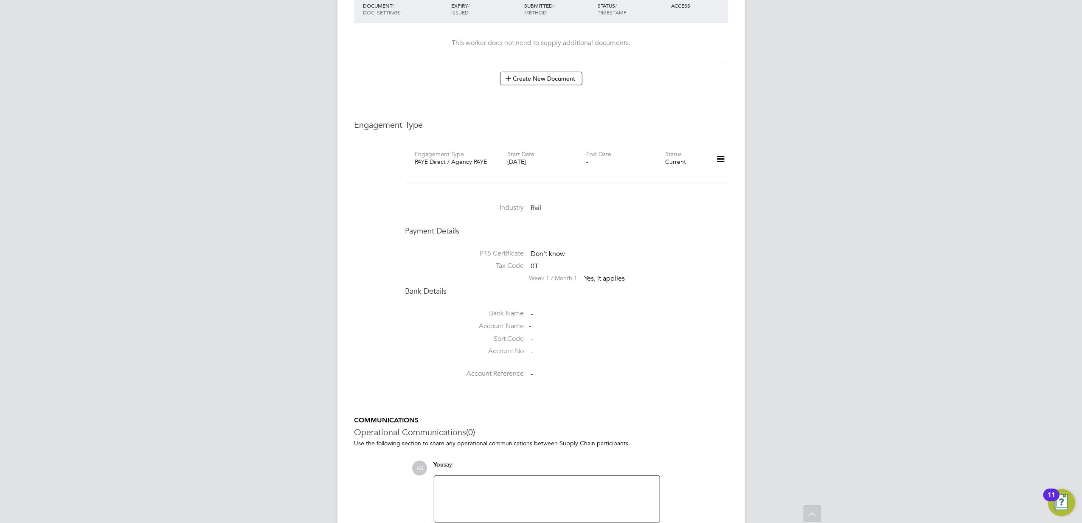
click at [712, 153] on div at bounding box center [718, 161] width 26 height 24
click at [715, 151] on icon at bounding box center [720, 159] width 15 height 20
click at [681, 309] on li "Bank Name -" at bounding box center [566, 315] width 323 height 13
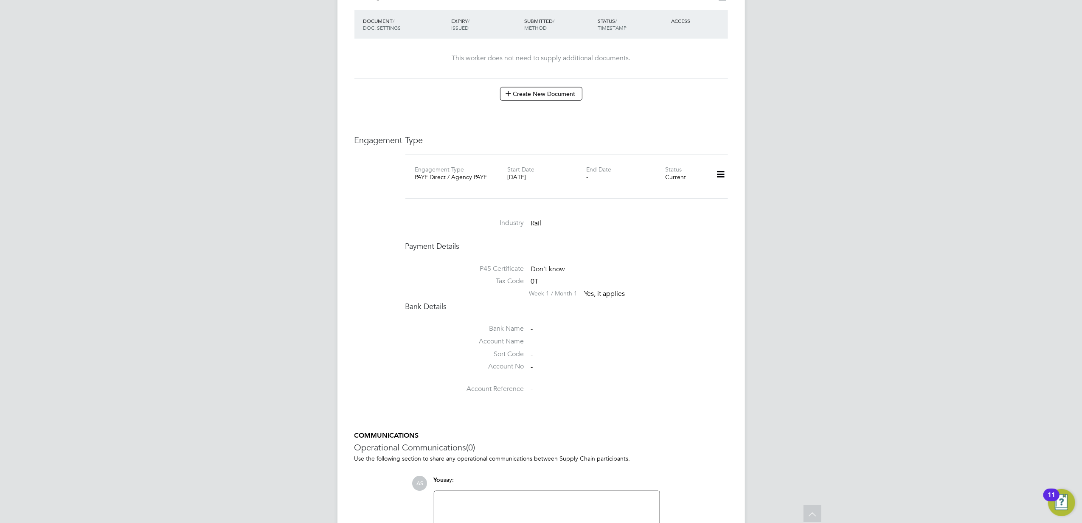
scroll to position [418, 0]
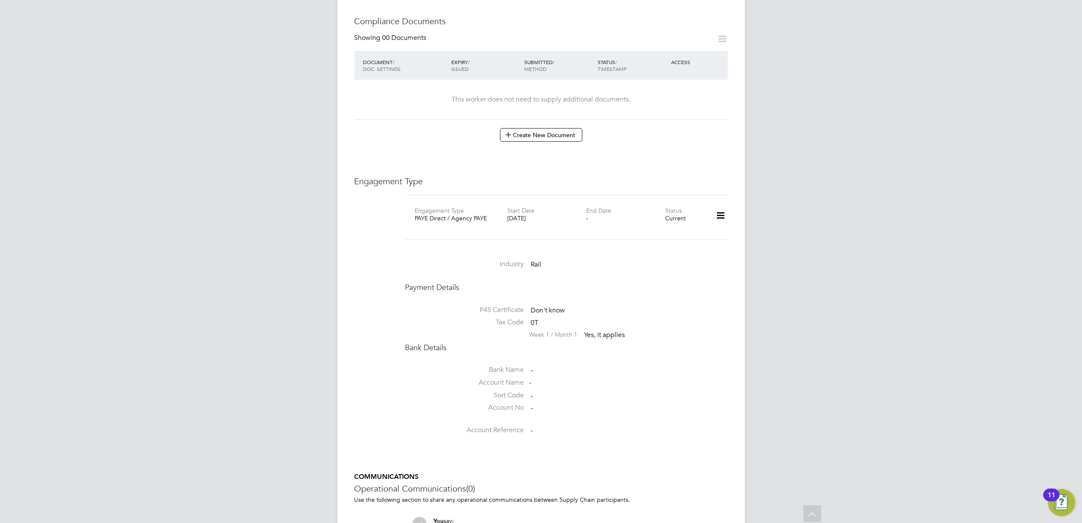
click at [695, 306] on div "P45 Certificate Don't know Tax Code 0T Week 1 / Month 1 Yes, it applies" at bounding box center [566, 319] width 323 height 47
click at [719, 210] on icon at bounding box center [720, 216] width 15 height 20
click at [850, 236] on div "AS [PERSON_NAME] Notifications 20 Applications: Current page: Network Team Memb…" at bounding box center [541, 112] width 1082 height 1061
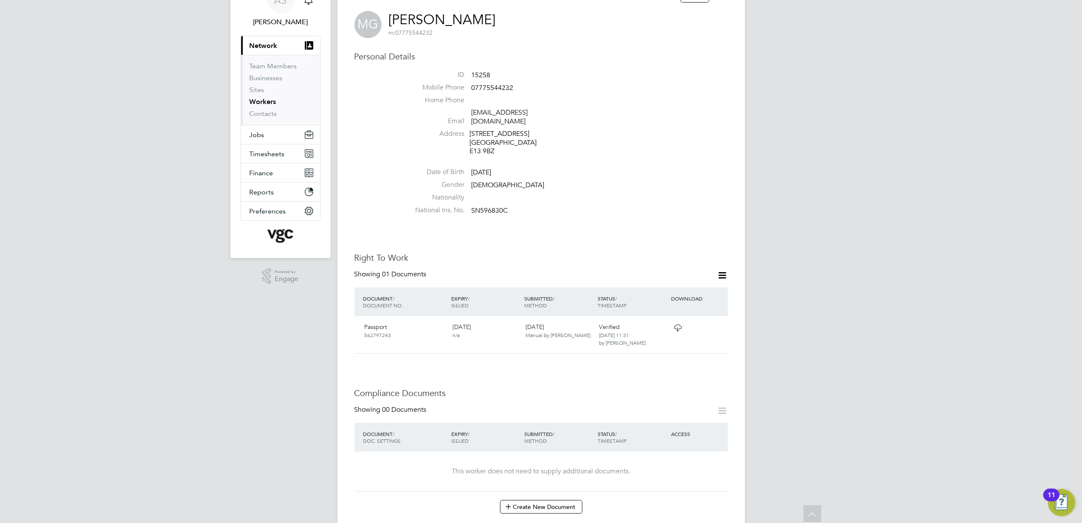
scroll to position [0, 0]
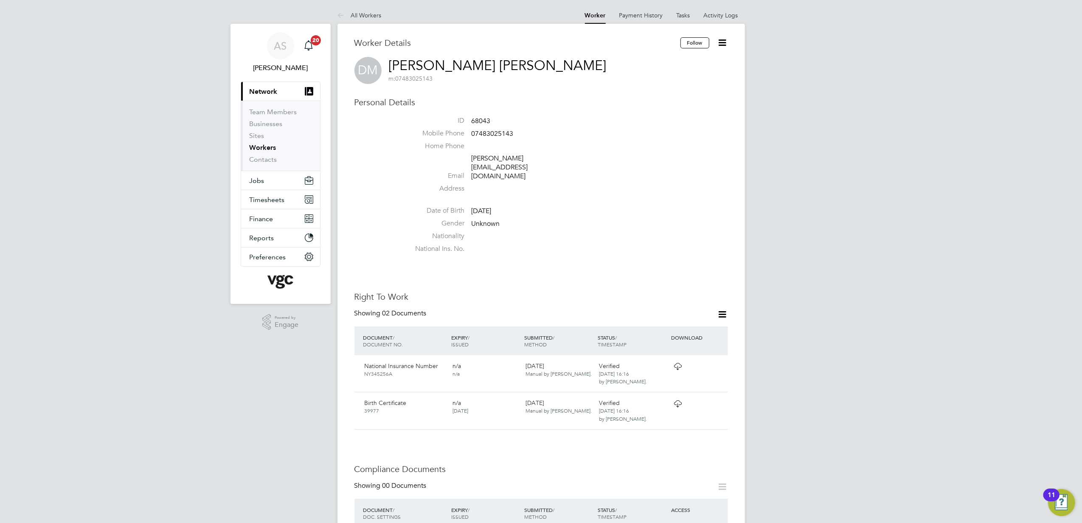
click at [267, 198] on span "Timesheets" at bounding box center [267, 200] width 35 height 8
click at [256, 185] on button "Jobs" at bounding box center [280, 180] width 79 height 19
click at [259, 155] on link "Placements" at bounding box center [267, 155] width 35 height 8
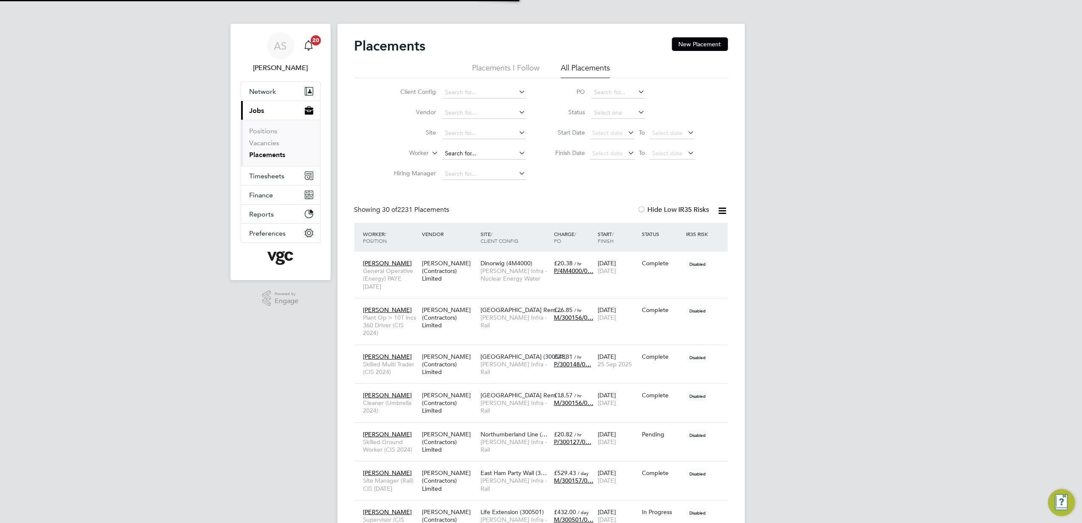
click at [462, 152] on input at bounding box center [484, 154] width 84 height 12
paste input "David Andrew Morrison"
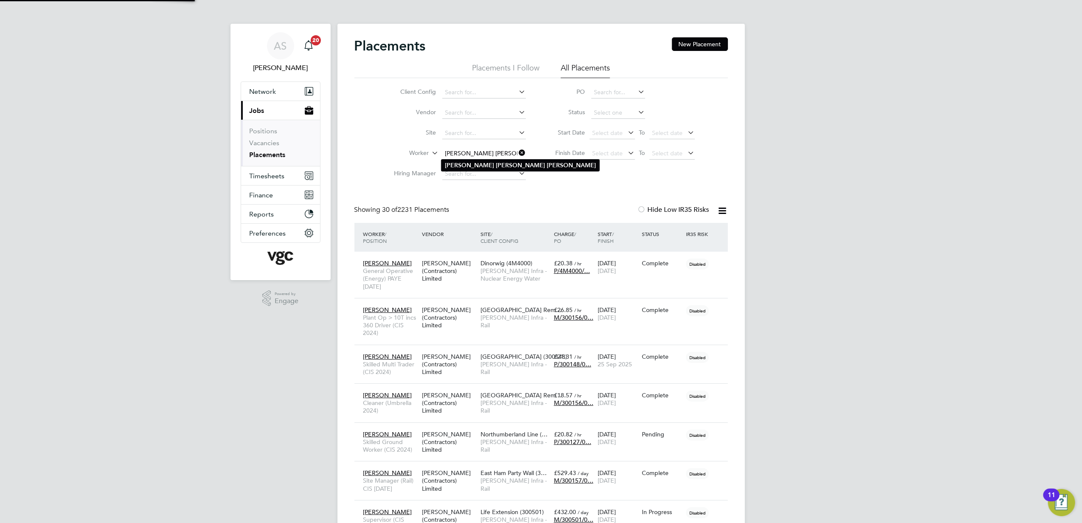
type input "David Andrew Morrison"
click at [496, 167] on b "Andrew" at bounding box center [520, 165] width 49 height 7
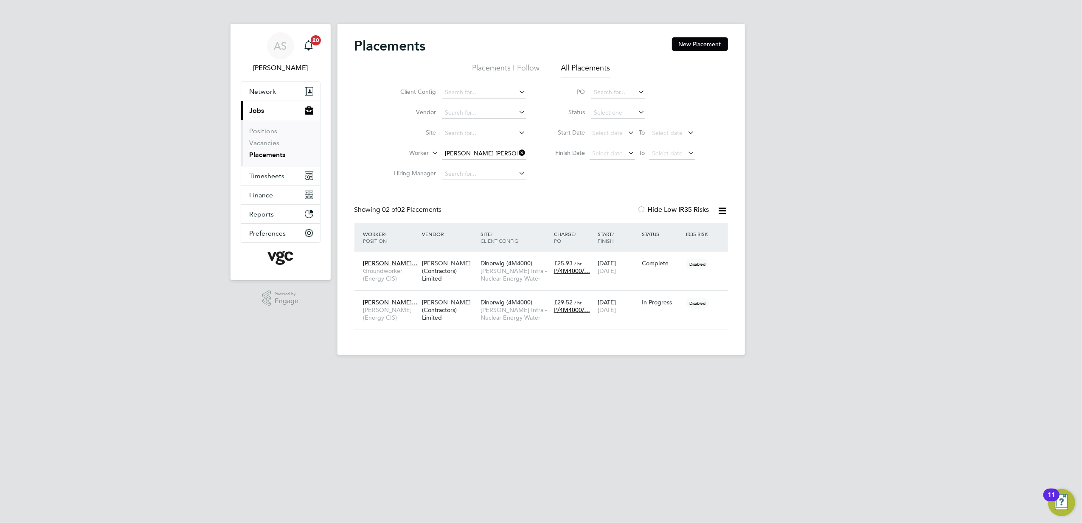
click at [517, 155] on icon at bounding box center [517, 153] width 0 height 12
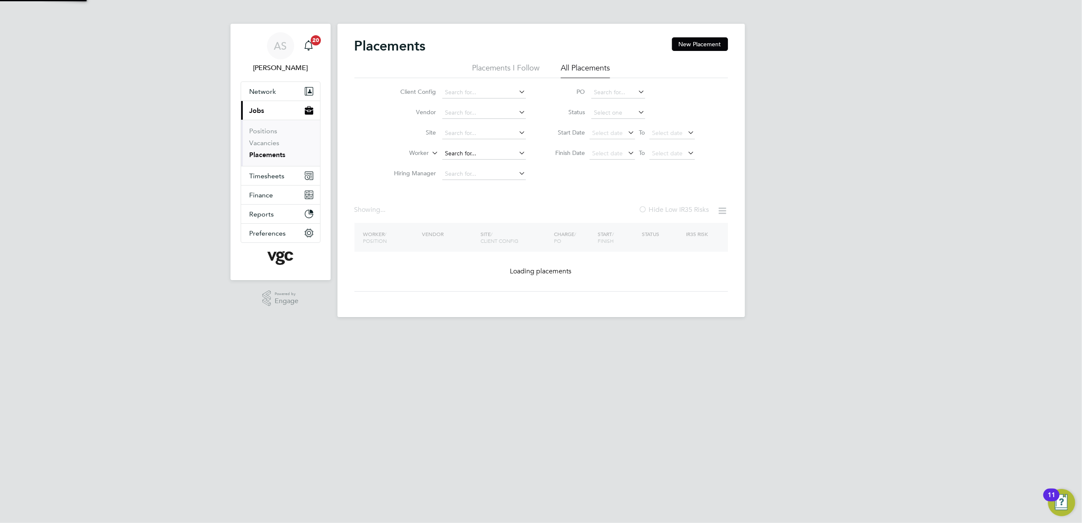
click at [502, 152] on input at bounding box center [484, 154] width 84 height 12
paste input "Kirsten Charmaine Kray"
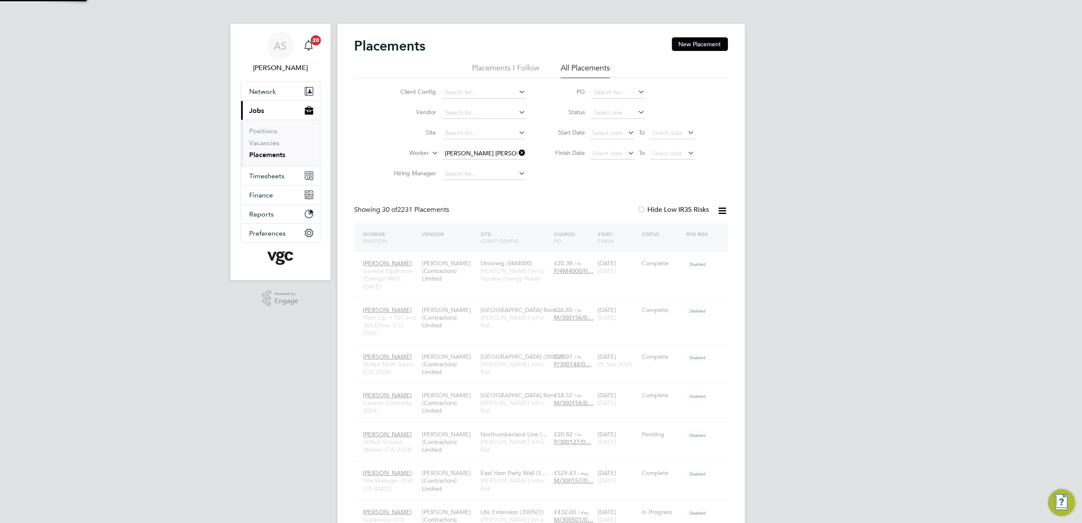
click at [492, 154] on input "Kirsten Charmaine Kray" at bounding box center [484, 154] width 84 height 12
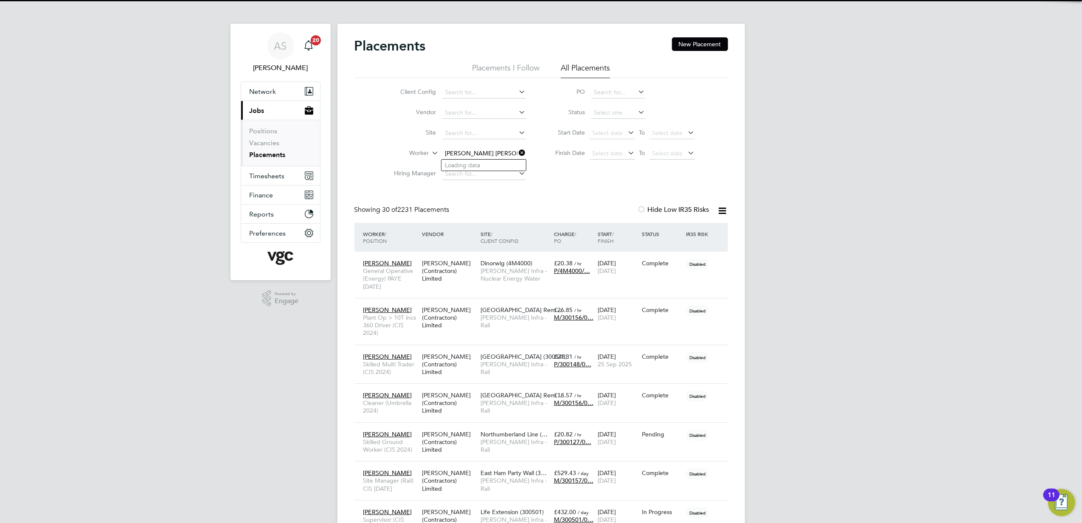
scroll to position [24, 74]
type input "Kirsten Charmaine Kray"
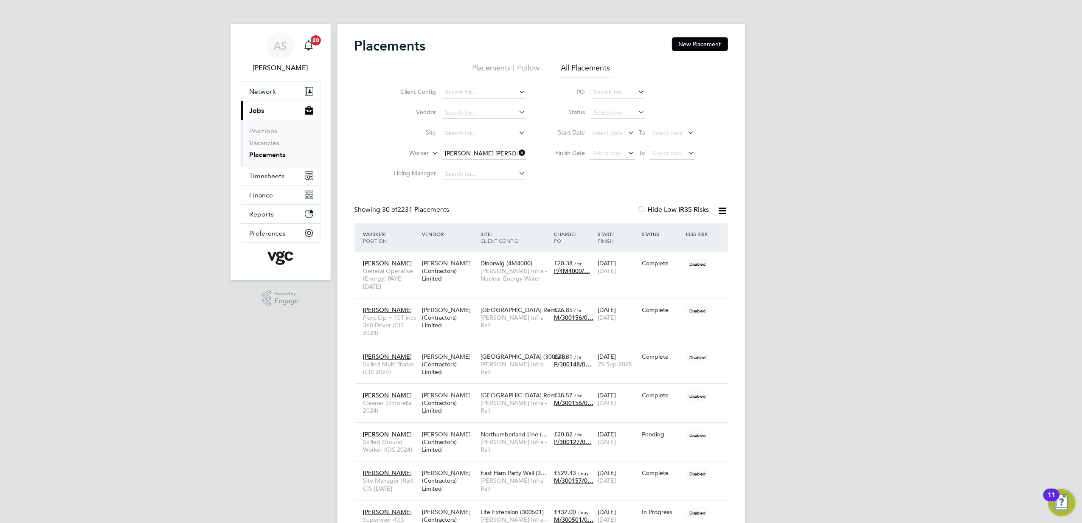
click at [489, 169] on li "Kirsten Charmaine Kray" at bounding box center [501, 165] width 121 height 11
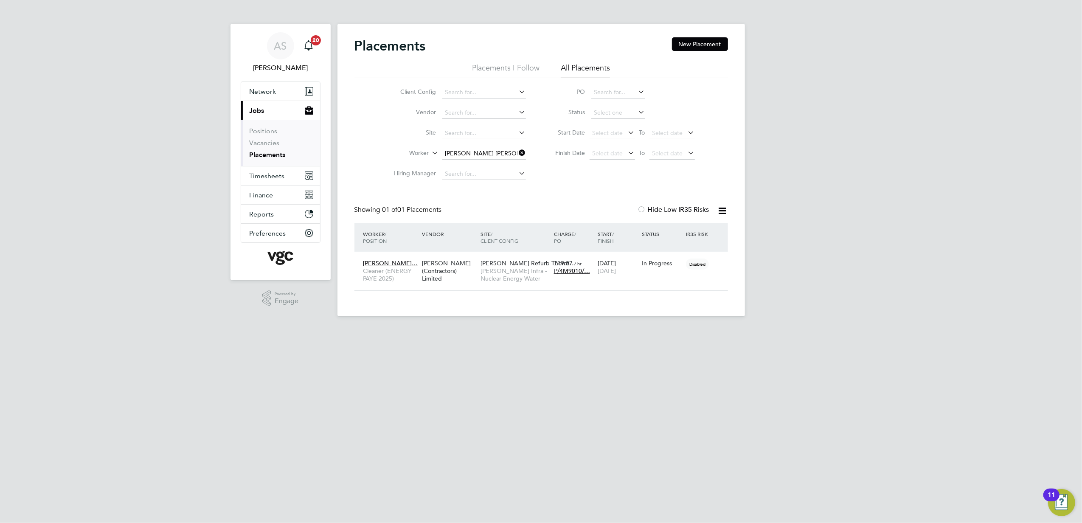
click at [583, 330] on html "AS Anna Slavova Notifications 20 Applications: Network Team Members Businesses …" at bounding box center [541, 165] width 1082 height 330
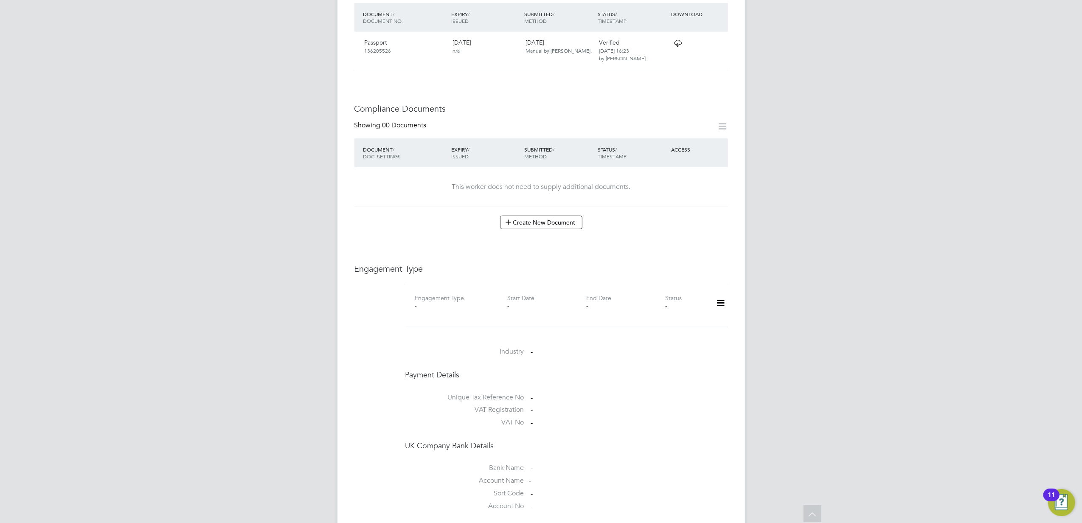
scroll to position [396, 0]
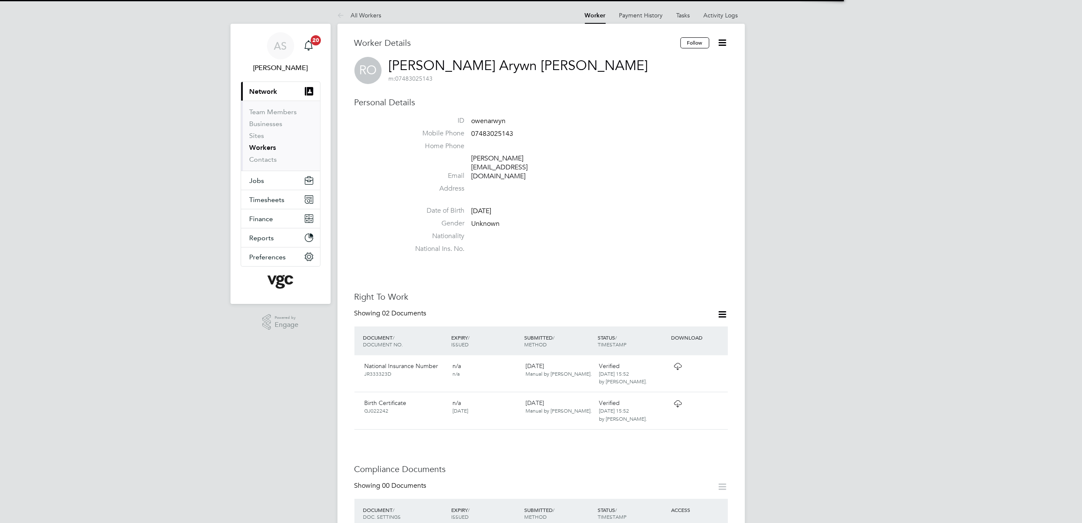
click at [612, 219] on li "Gender Unknown" at bounding box center [566, 225] width 323 height 13
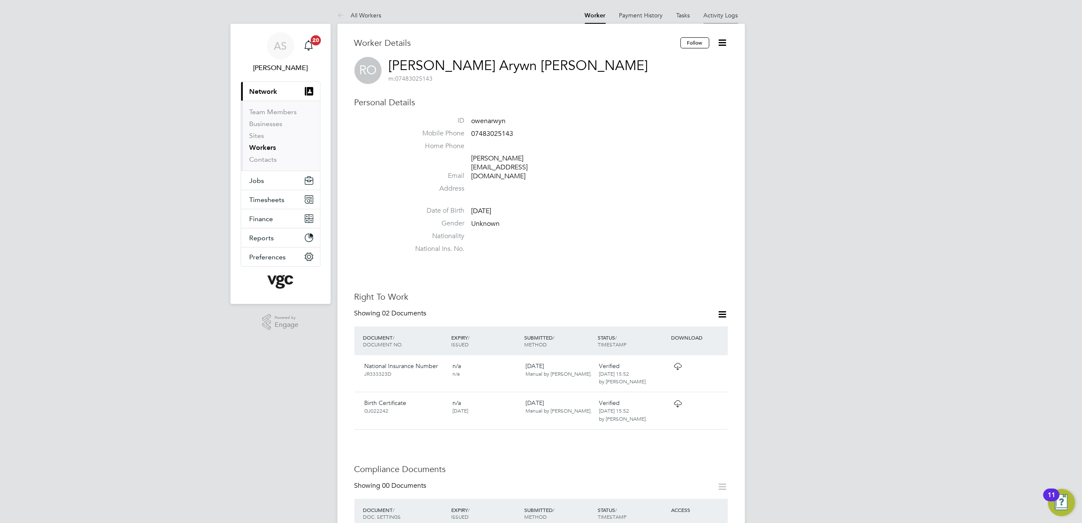
click at [714, 12] on link "Activity Logs" at bounding box center [721, 15] width 34 height 8
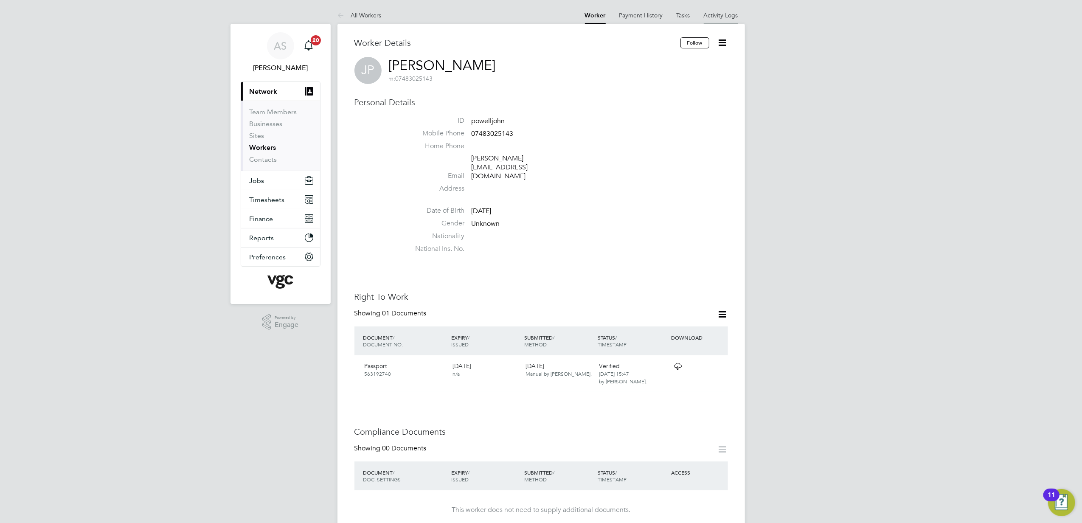
click at [722, 18] on link "Activity Logs" at bounding box center [721, 15] width 34 height 8
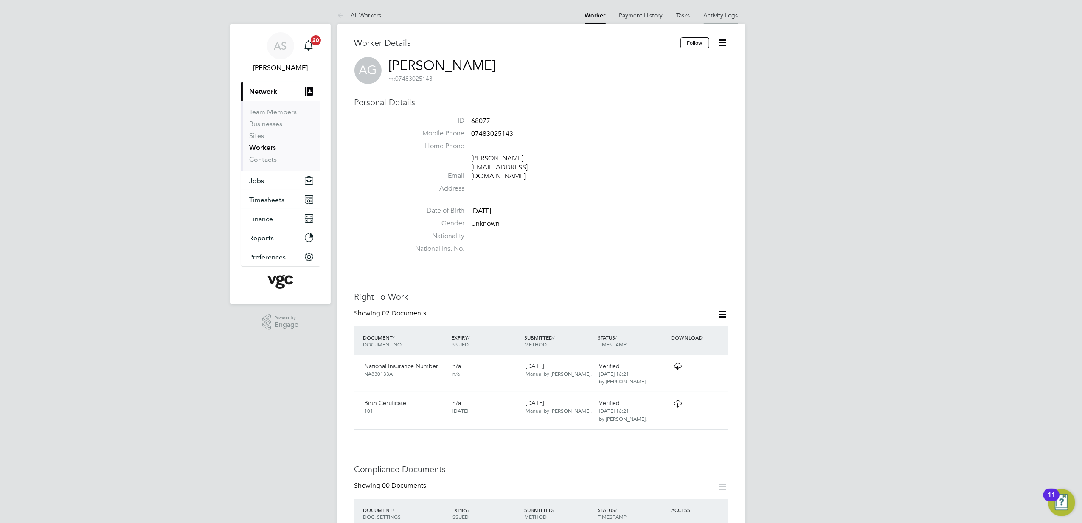
click at [715, 15] on link "Activity Logs" at bounding box center [721, 15] width 34 height 8
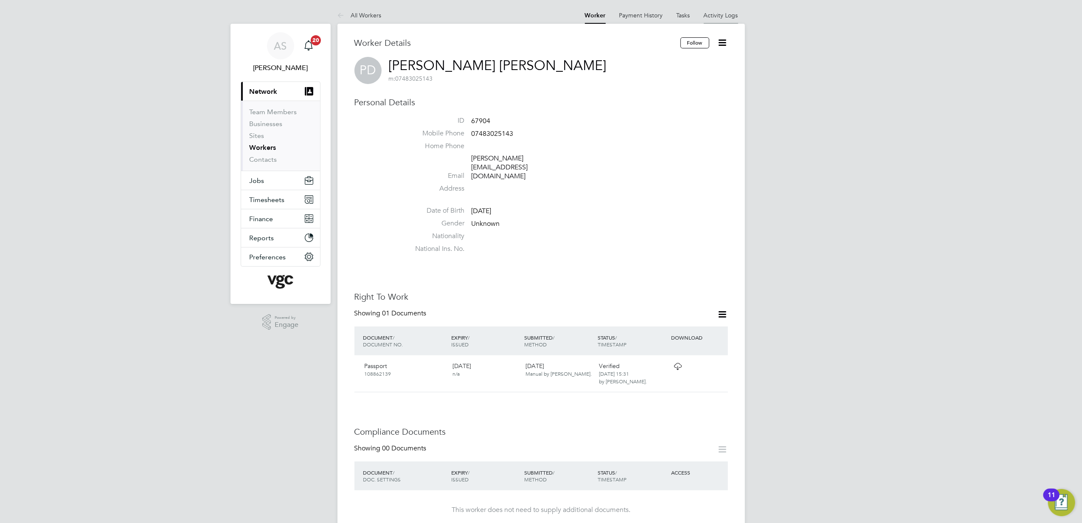
click at [719, 17] on link "Activity Logs" at bounding box center [721, 15] width 34 height 8
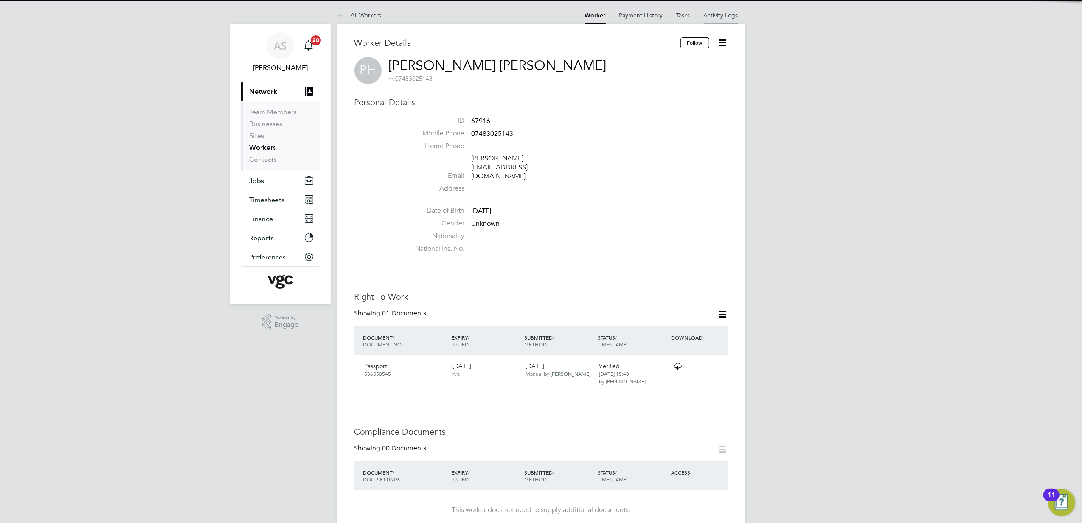
click at [720, 14] on link "Activity Logs" at bounding box center [721, 15] width 34 height 8
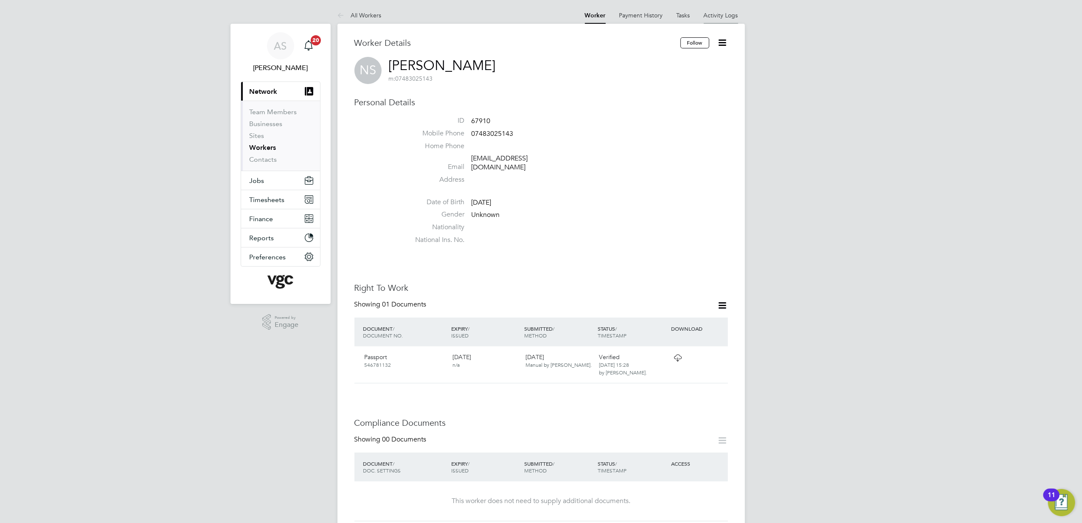
click at [723, 19] on li "Activity Logs" at bounding box center [721, 15] width 34 height 17
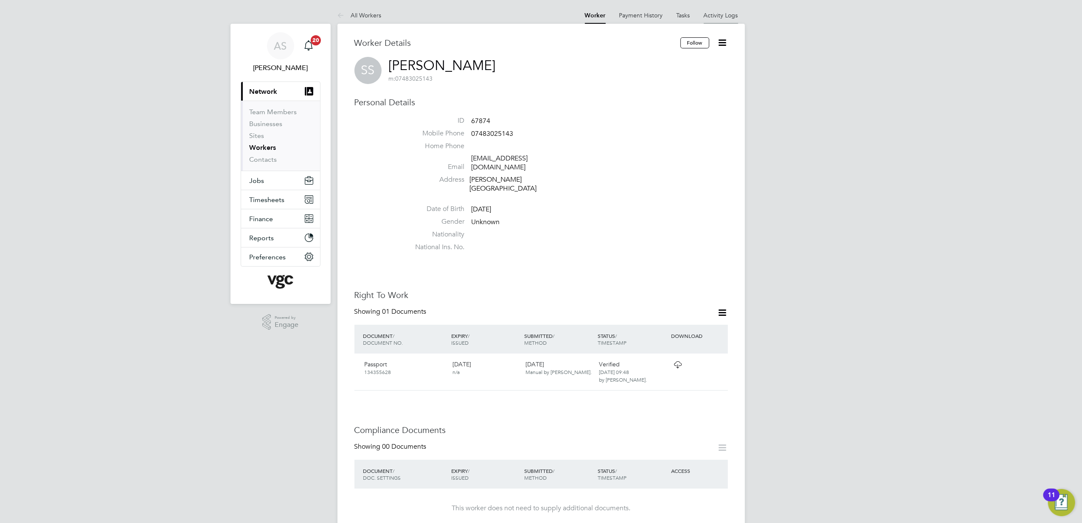
click at [716, 19] on li "Activity Logs" at bounding box center [721, 15] width 34 height 17
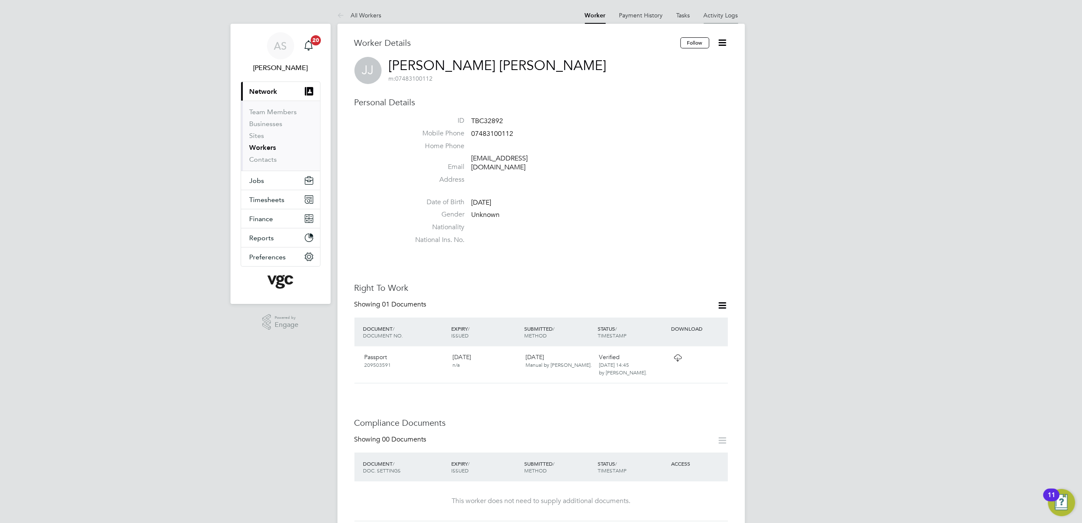
click at [728, 8] on li "Activity Logs" at bounding box center [721, 15] width 34 height 17
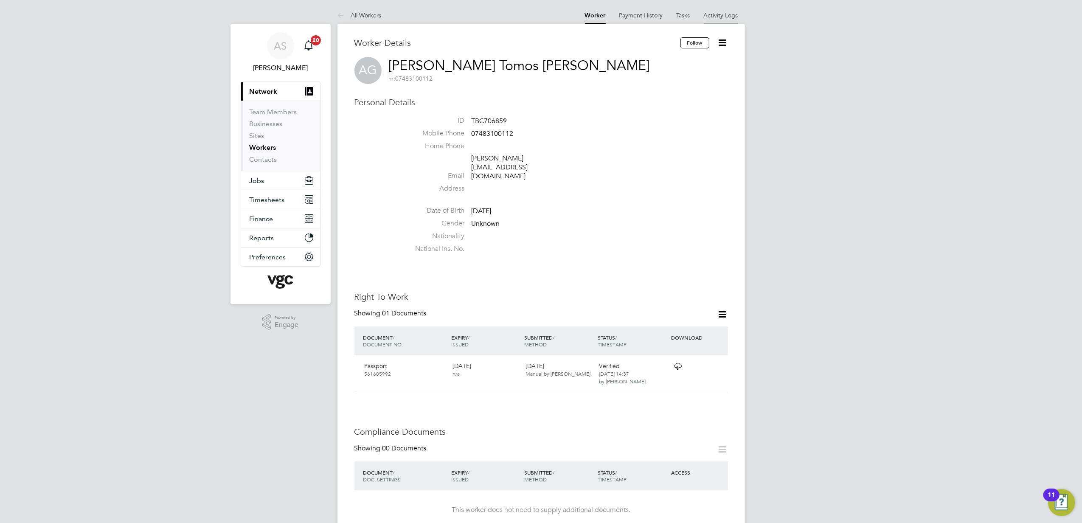
click at [717, 9] on li "Activity Logs" at bounding box center [721, 15] width 34 height 17
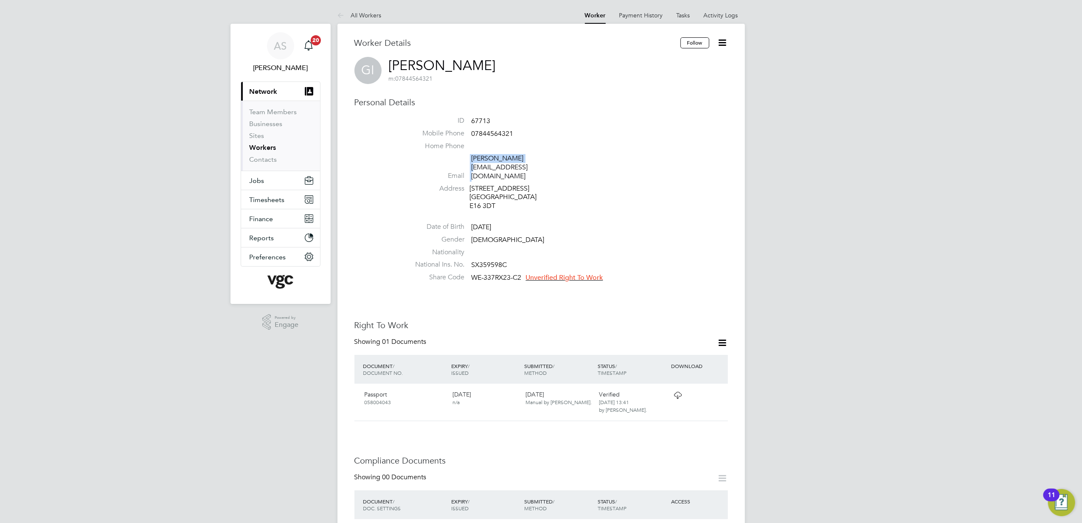
drag, startPoint x: 495, startPoint y: 160, endPoint x: 467, endPoint y: 160, distance: 27.6
click at [467, 160] on li "Email george@vgc.com" at bounding box center [566, 169] width 323 height 30
drag, startPoint x: 467, startPoint y: 160, endPoint x: 551, endPoint y: 148, distance: 84.1
click at [615, 149] on li "Home Phone" at bounding box center [566, 148] width 323 height 13
drag, startPoint x: 520, startPoint y: 134, endPoint x: 471, endPoint y: 135, distance: 49.2
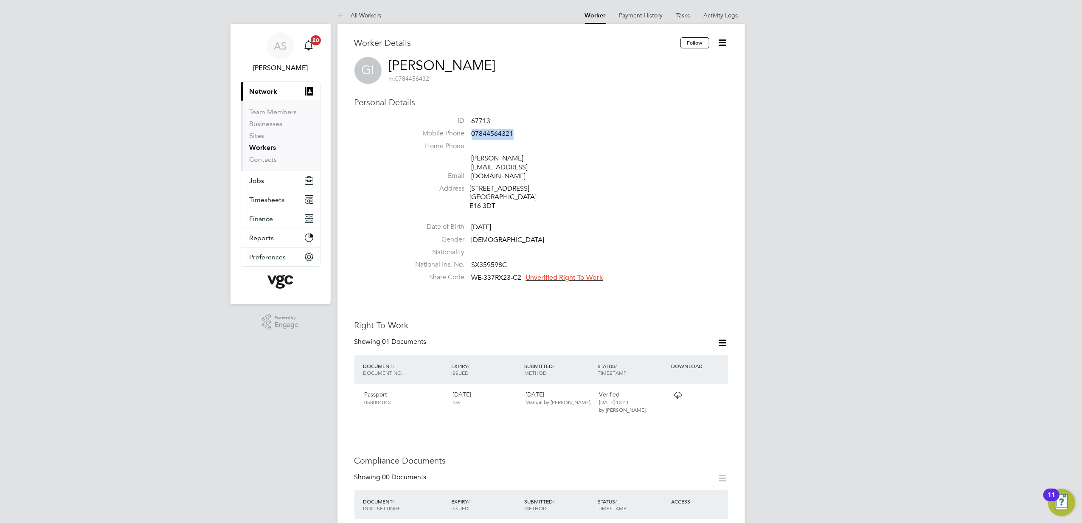
click at [471, 135] on li "Mobile Phone 07844564321" at bounding box center [566, 135] width 323 height 13
copy span "07844564321"
click at [587, 204] on ul "ID 67713 Mobile Phone 07844564321 Home Phone Email george@vgc.com Address 59 Sh…" at bounding box center [566, 200] width 323 height 169
drag, startPoint x: 496, startPoint y: 190, endPoint x: 467, endPoint y: 188, distance: 29.0
click at [467, 188] on li "Address 59 Shipmen Road London E16 3DT" at bounding box center [566, 198] width 323 height 28
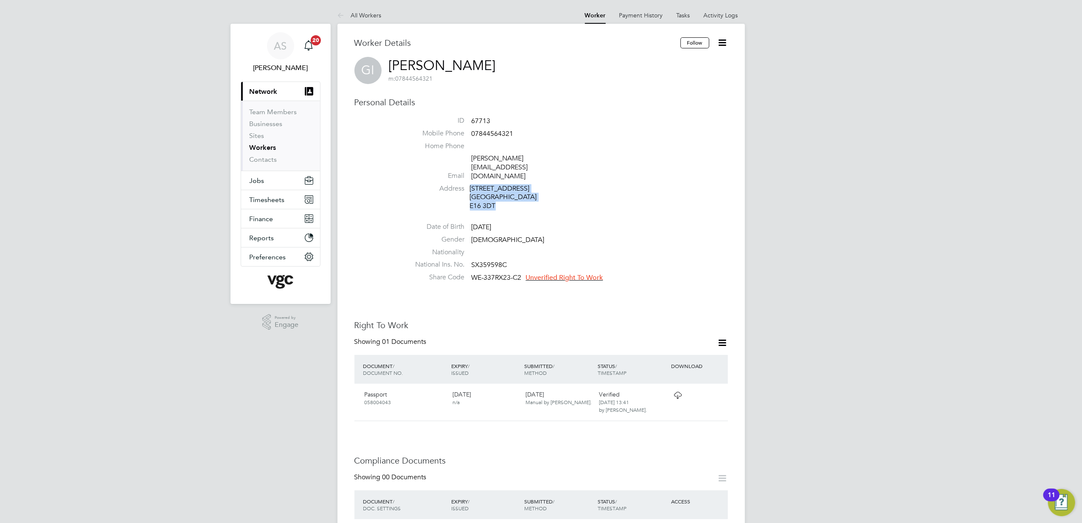
drag, startPoint x: 467, startPoint y: 188, endPoint x: 535, endPoint y: 189, distance: 67.9
click at [535, 189] on div "59 Shipmen Road London E16 3DT" at bounding box center [510, 197] width 81 height 26
click at [547, 248] on li "Nationality" at bounding box center [566, 254] width 323 height 13
drag, startPoint x: 511, startPoint y: 243, endPoint x: 469, endPoint y: 244, distance: 42.5
click at [469, 260] on li "National Ins. No. SX359598C" at bounding box center [566, 266] width 323 height 13
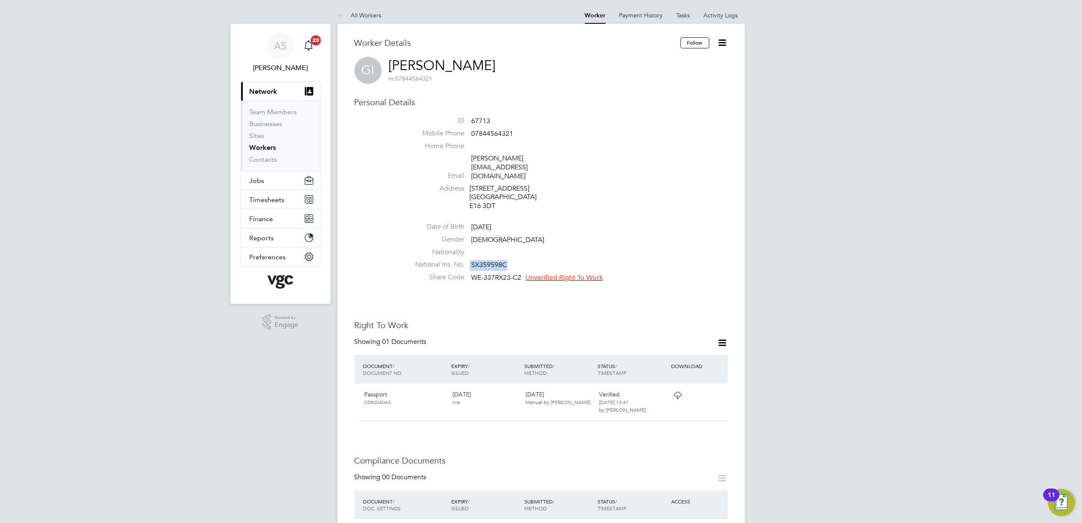
copy li "SX359598C"
click at [722, 39] on icon at bounding box center [722, 42] width 11 height 11
click at [635, 98] on li "Edit Personal Details e" at bounding box center [674, 99] width 106 height 12
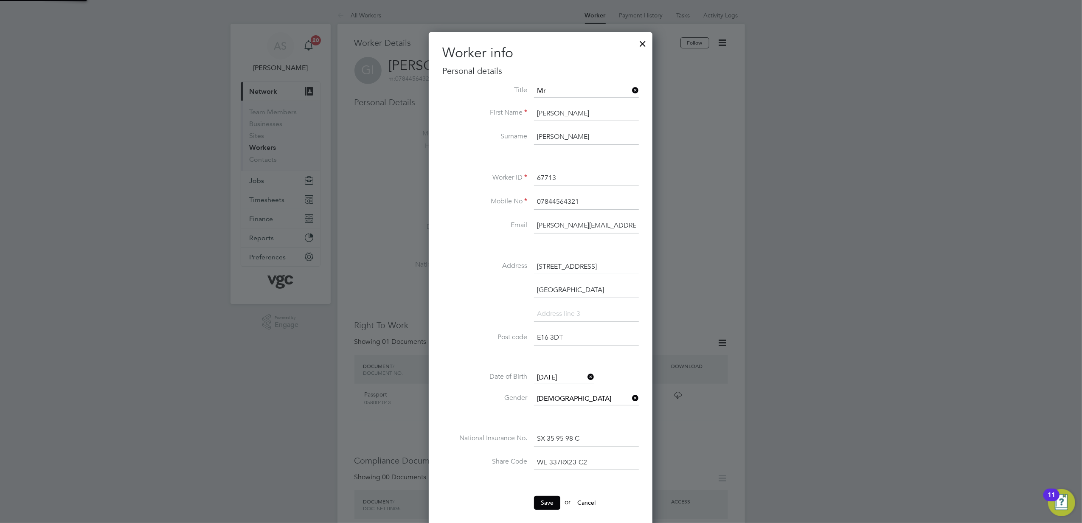
scroll to position [503, 225]
click at [489, 158] on li at bounding box center [540, 157] width 197 height 9
click at [565, 136] on input "Iulian Mihroi" at bounding box center [586, 136] width 105 height 15
type input "Iulian Mitroi"
click at [549, 501] on button "Save" at bounding box center [547, 503] width 26 height 14
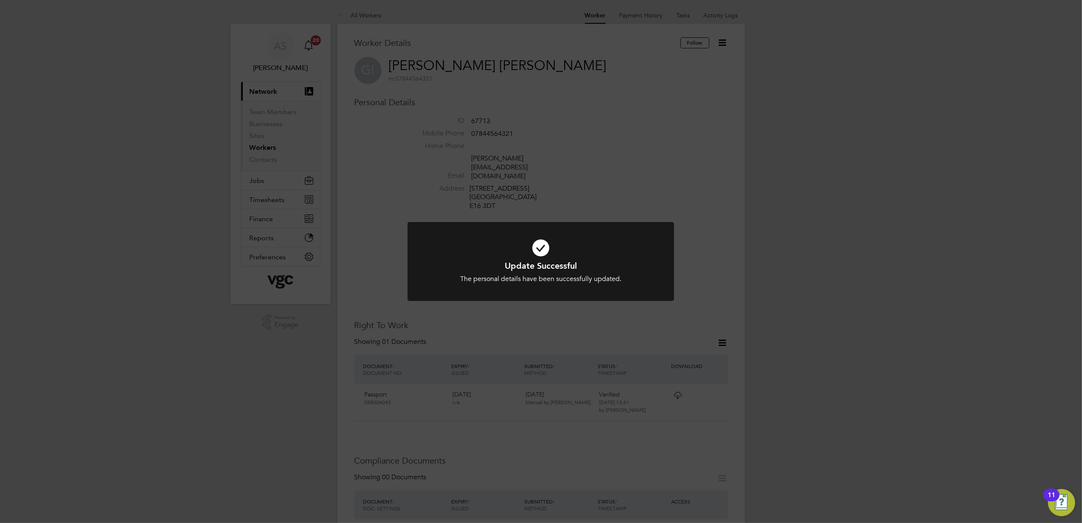
click at [933, 309] on div "Update Successful The personal details have been successfully updated. Cancel O…" at bounding box center [541, 261] width 1082 height 523
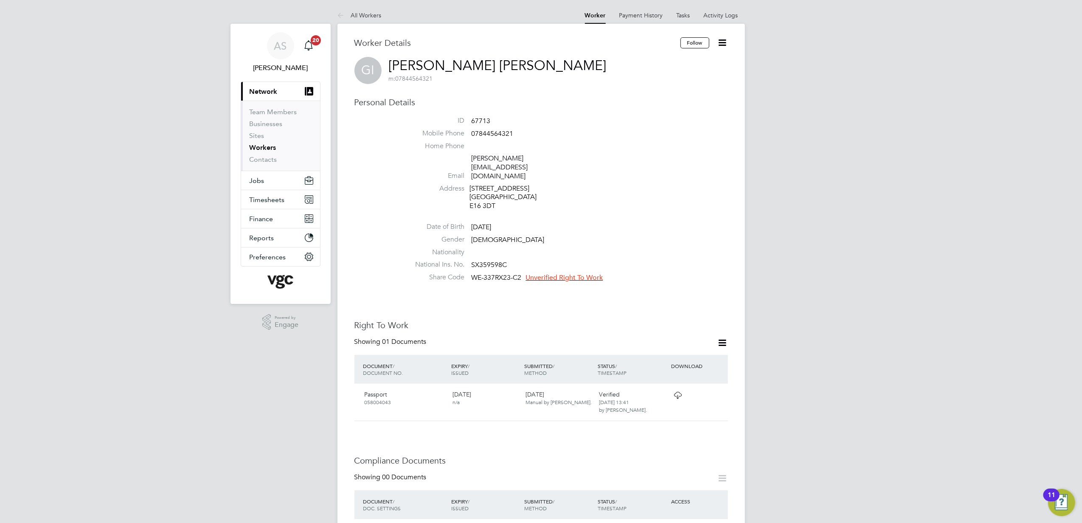
click at [562, 273] on span "Unverified Right To Work" at bounding box center [564, 277] width 77 height 8
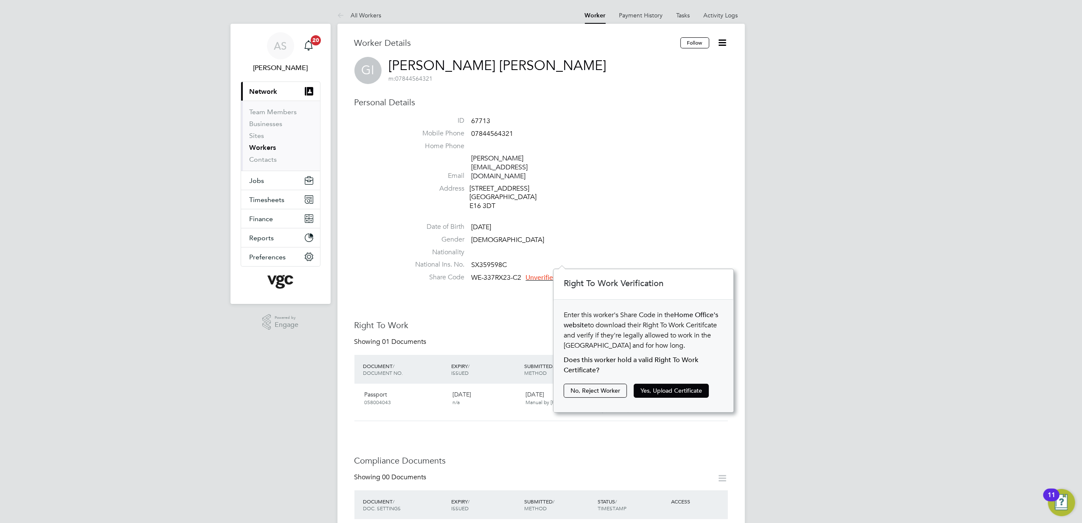
scroll to position [8, 77]
click at [669, 393] on button "Yes, Upload Certificate" at bounding box center [671, 391] width 75 height 14
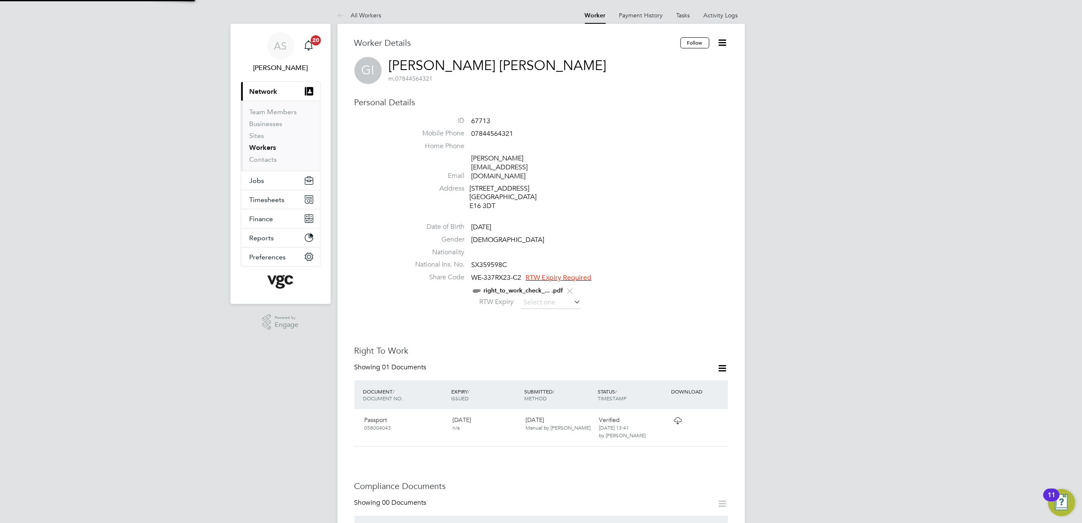
scroll to position [0, 0]
click at [542, 287] on link "right_to_work_check_... .pdf" at bounding box center [523, 290] width 79 height 7
click at [542, 296] on input at bounding box center [551, 302] width 60 height 13
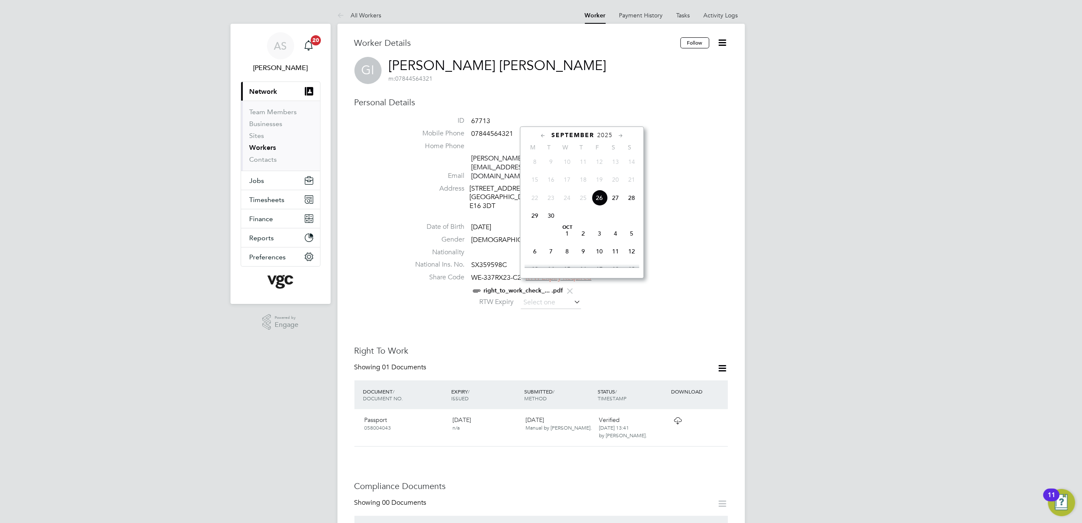
click at [680, 296] on div "RTW Expiry" at bounding box center [566, 302] width 323 height 13
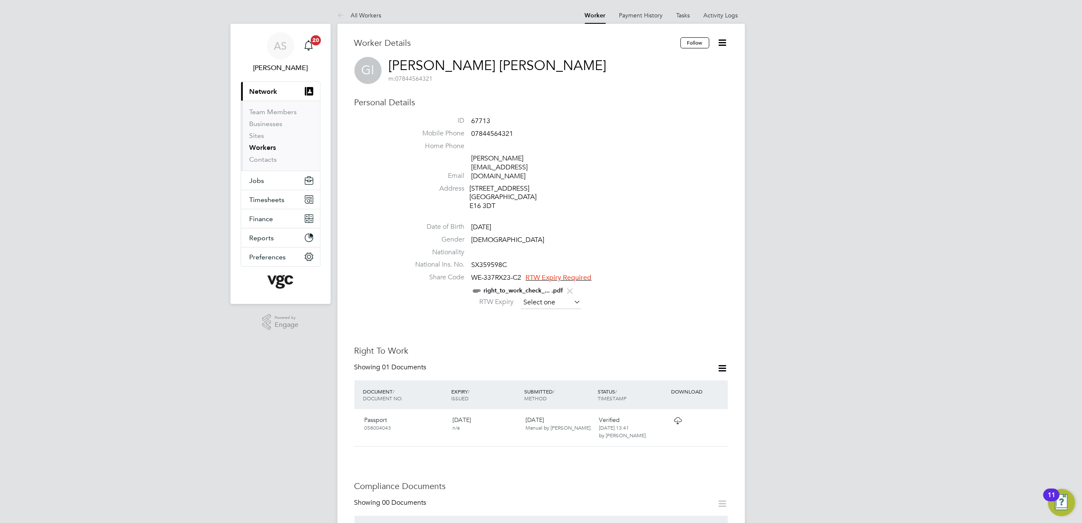
click at [562, 296] on input at bounding box center [551, 302] width 60 height 13
click at [554, 296] on input at bounding box center [551, 302] width 60 height 13
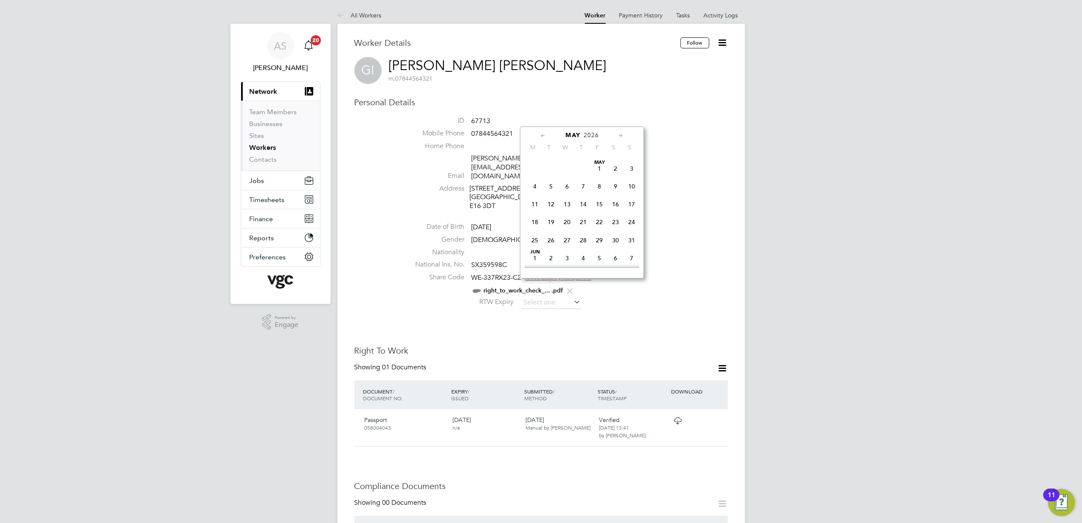
click at [593, 212] on span "15" at bounding box center [599, 204] width 16 height 16
type input "15 May 2026"
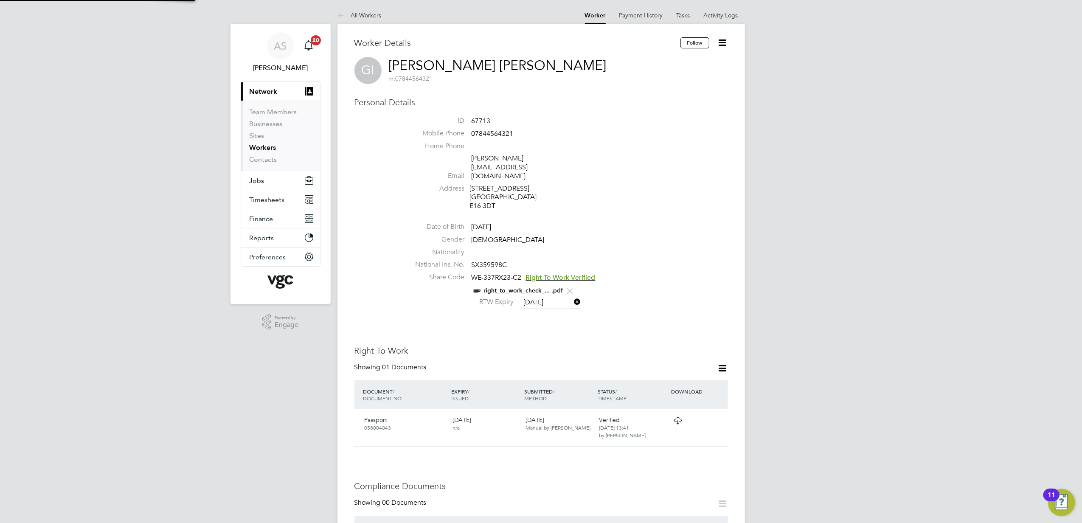
scroll to position [8, 69]
click at [717, 260] on li "National Ins. No. SX359598C" at bounding box center [566, 266] width 323 height 13
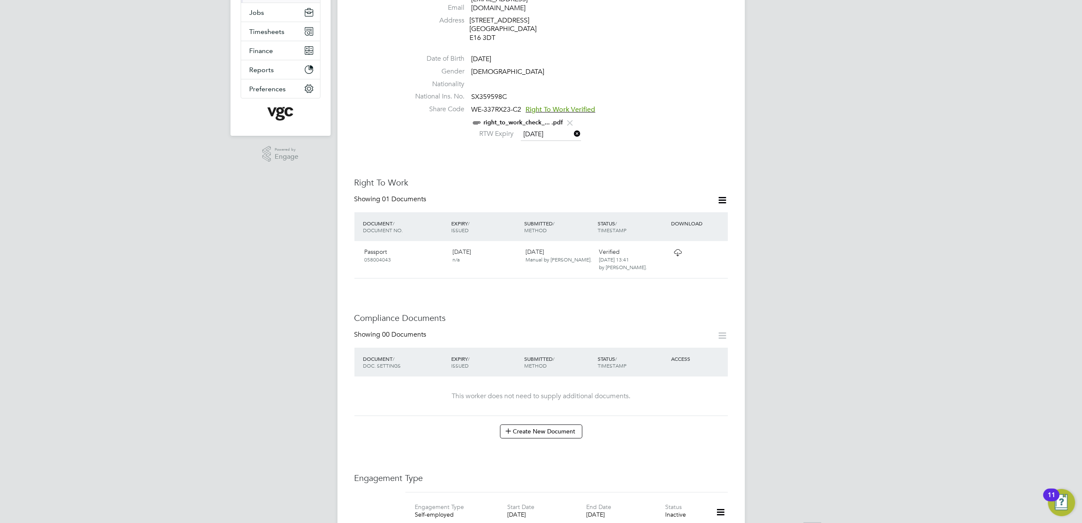
scroll to position [170, 0]
click at [593, 311] on h3 "Compliance Documents" at bounding box center [541, 316] width 374 height 11
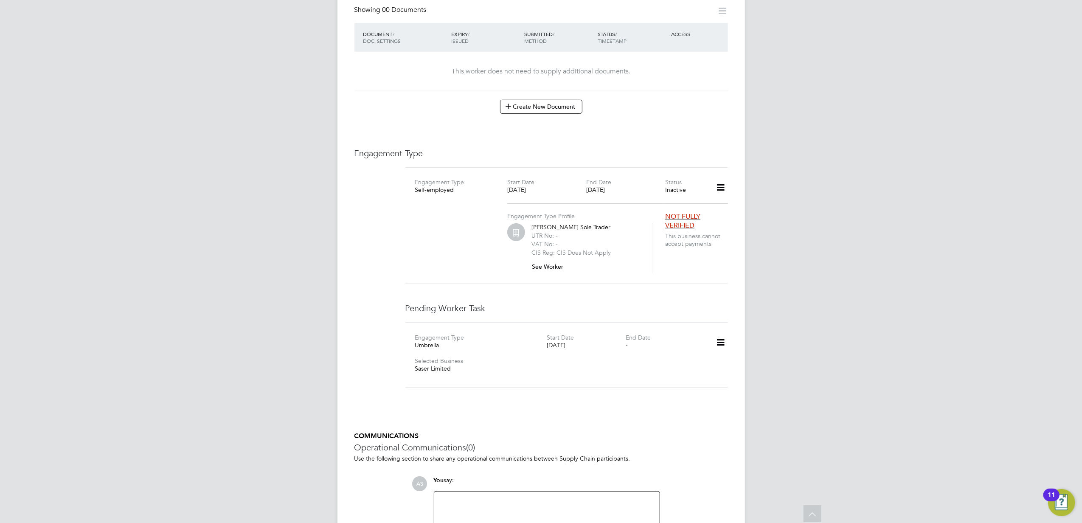
scroll to position [509, 0]
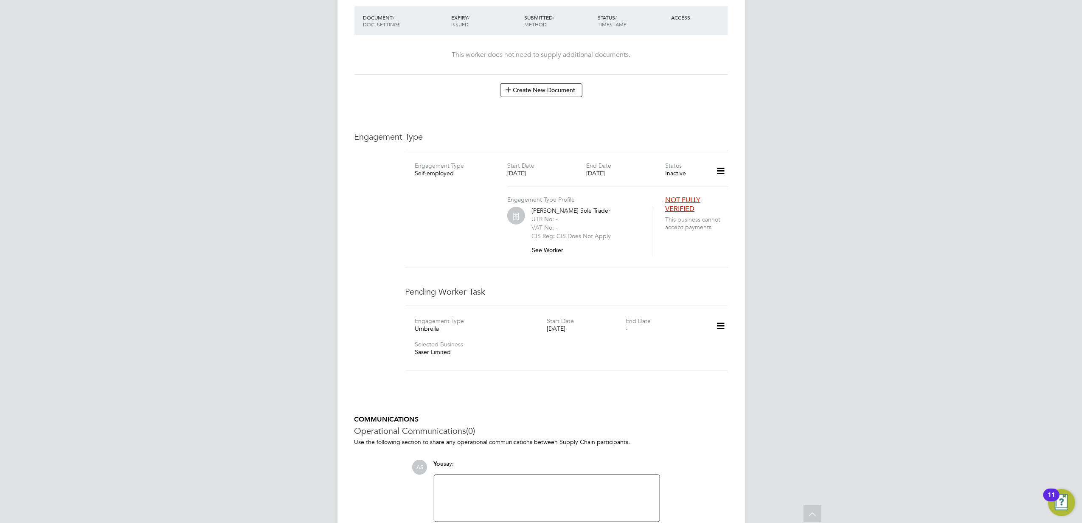
click at [682, 286] on h3 "Pending Worker Task" at bounding box center [566, 291] width 323 height 11
click at [724, 161] on icon at bounding box center [720, 171] width 15 height 20
click at [622, 253] on div "Engagement Type Self-employed Start Date 15 Jun 2023 End Date 09 Jun 2024 Statu…" at bounding box center [566, 214] width 323 height 127
click at [720, 316] on icon at bounding box center [720, 326] width 15 height 20
click at [705, 358] on li "Confirm" at bounding box center [708, 357] width 32 height 12
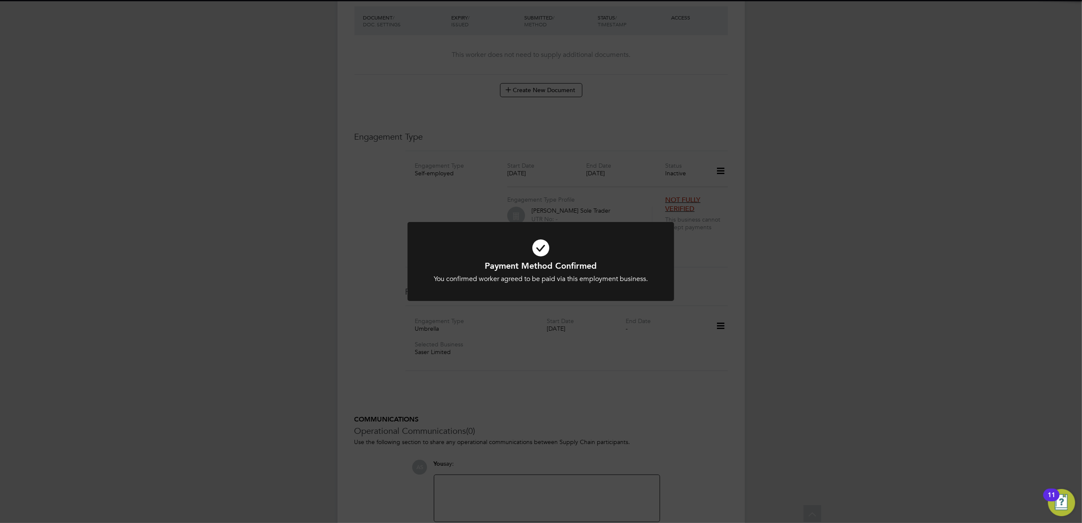
click at [638, 337] on div "Payment Method Confirmed You confirmed worker agreed to be paid via this employ…" at bounding box center [541, 261] width 1082 height 523
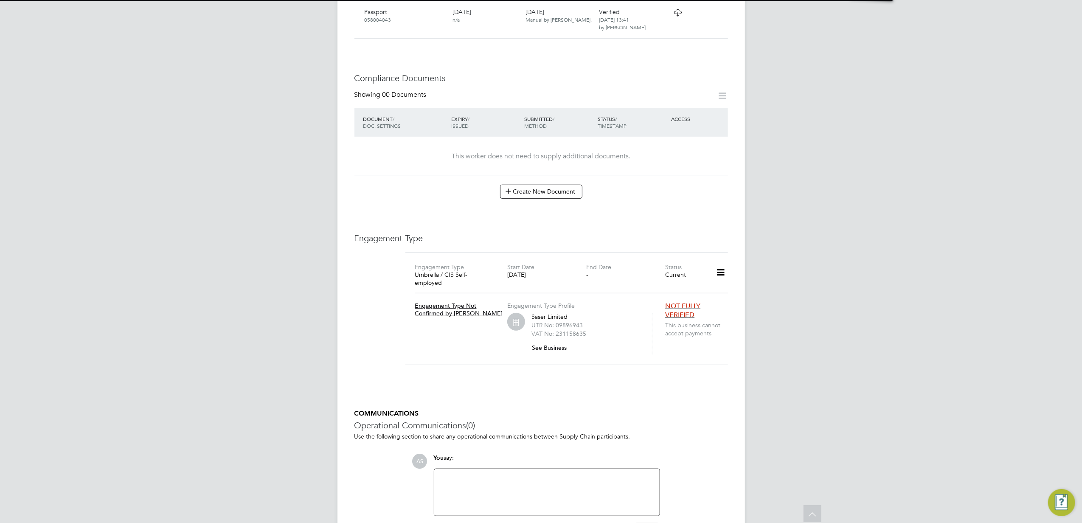
scroll to position [444, 0]
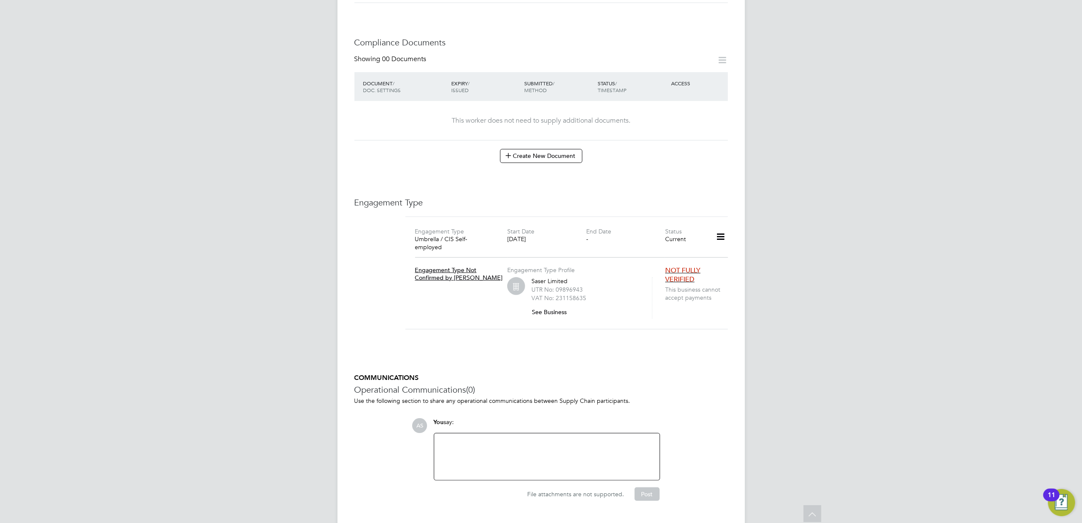
click at [715, 227] on icon at bounding box center [720, 237] width 15 height 20
click at [679, 242] on li "Edit Engagement Type" at bounding box center [675, 245] width 97 height 12
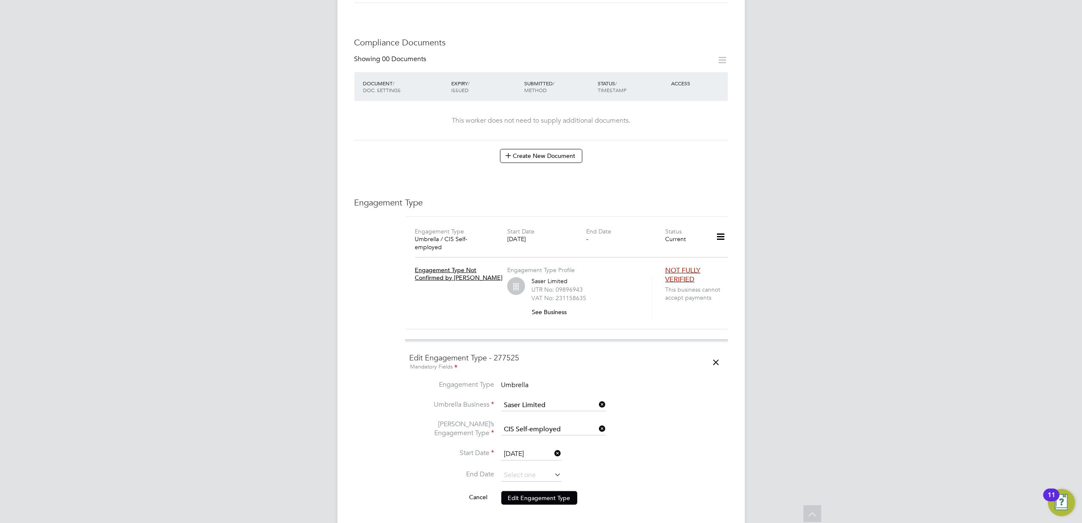
click at [717, 286] on span "This business cannot accept payments" at bounding box center [698, 293] width 66 height 15
click at [722, 227] on icon at bounding box center [720, 237] width 15 height 20
click at [809, 316] on div "AS [PERSON_NAME] Notifications 20 Applications: Current page: Network Team Memb…" at bounding box center [541, 148] width 1082 height 1184
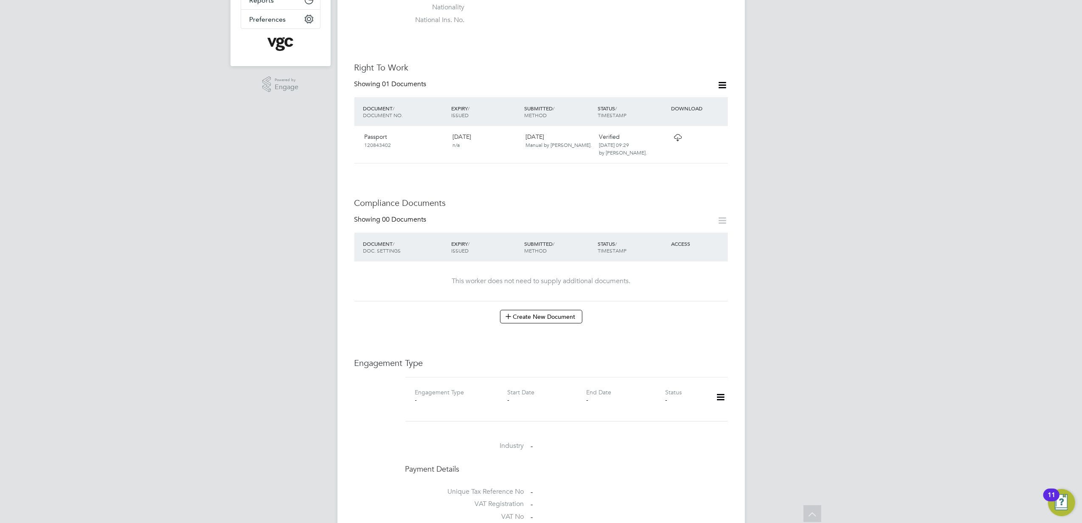
scroll to position [186, 0]
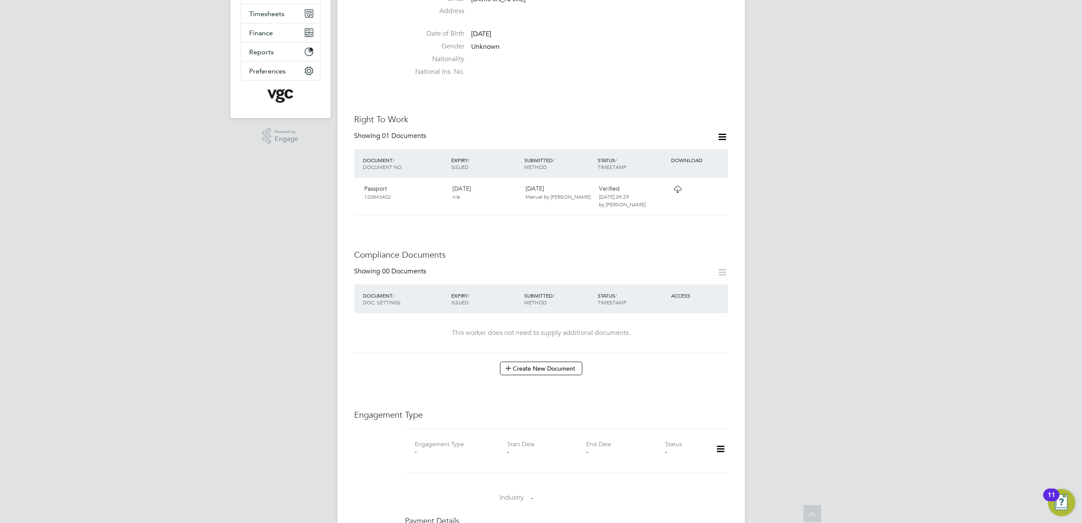
click at [638, 211] on div "Worker Details Follow [PERSON_NAME] [PERSON_NAME] m: 07826919028 Personal Detai…" at bounding box center [541, 347] width 374 height 993
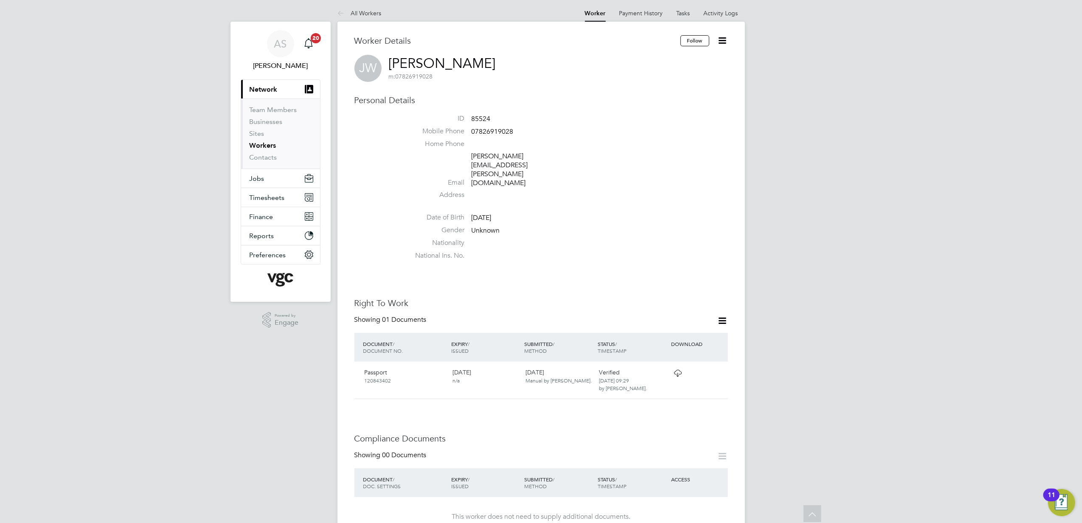
scroll to position [0, 0]
drag, startPoint x: 520, startPoint y: 133, endPoint x: 472, endPoint y: 132, distance: 47.1
click at [472, 132] on li "Mobile Phone [PHONE_NUMBER]" at bounding box center [566, 135] width 323 height 13
copy span "07826919028"
click at [515, 367] on div "[DATE] n/a" at bounding box center [485, 378] width 73 height 22
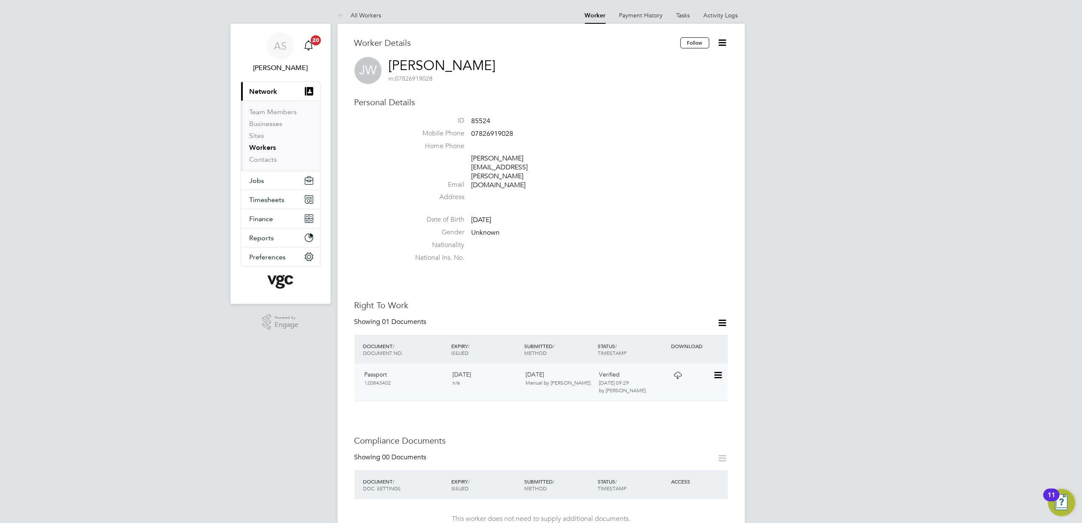
click at [715, 370] on icon at bounding box center [717, 375] width 8 height 10
click at [666, 409] on li "View Details" at bounding box center [690, 410] width 62 height 12
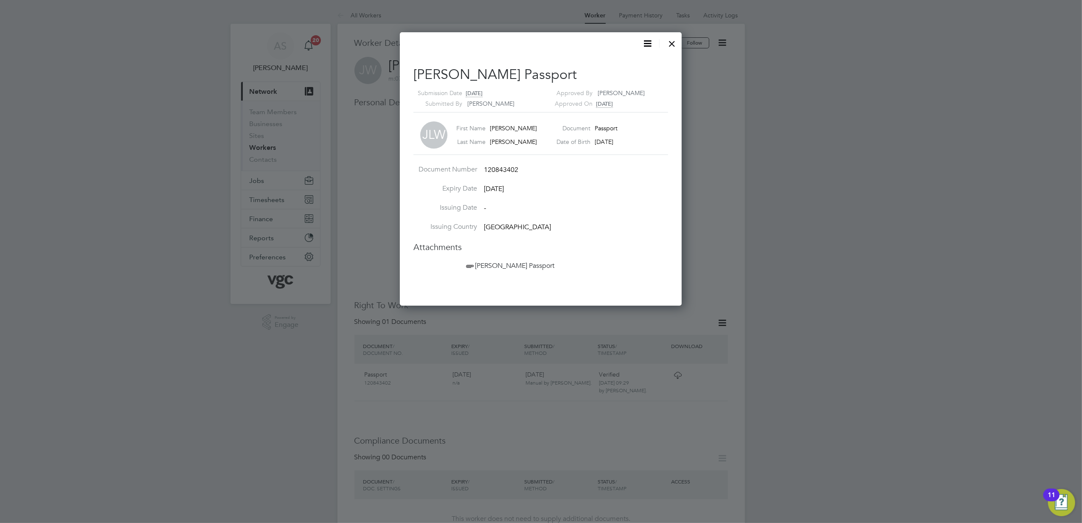
scroll to position [8, 104]
click at [515, 269] on span "[PERSON_NAME] Passport" at bounding box center [509, 265] width 90 height 8
click at [511, 169] on span "120843402" at bounding box center [501, 170] width 34 height 8
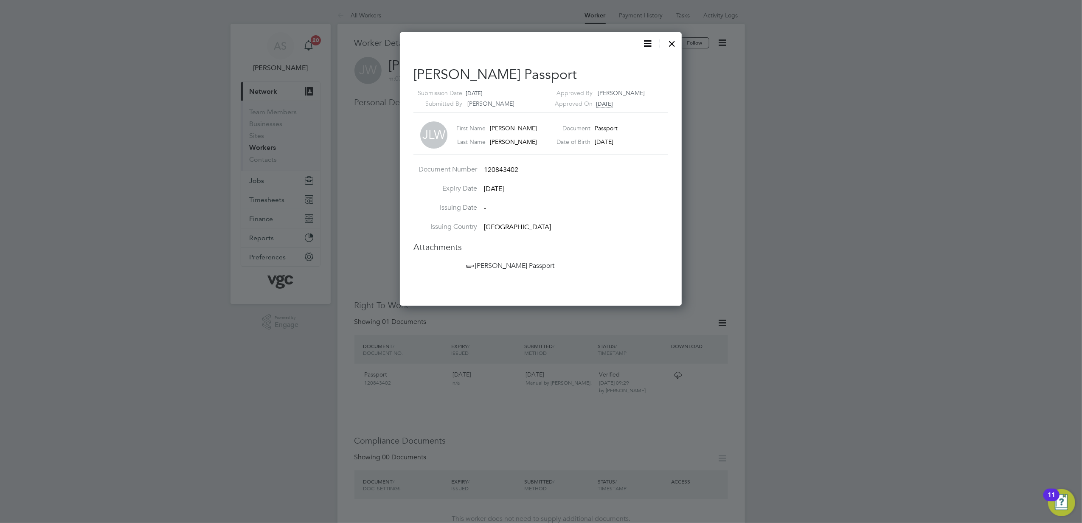
drag, startPoint x: 511, startPoint y: 169, endPoint x: 618, endPoint y: 186, distance: 108.3
click at [622, 196] on li "Expiry Date [DATE]" at bounding box center [540, 193] width 255 height 19
click at [675, 44] on div at bounding box center [671, 41] width 15 height 15
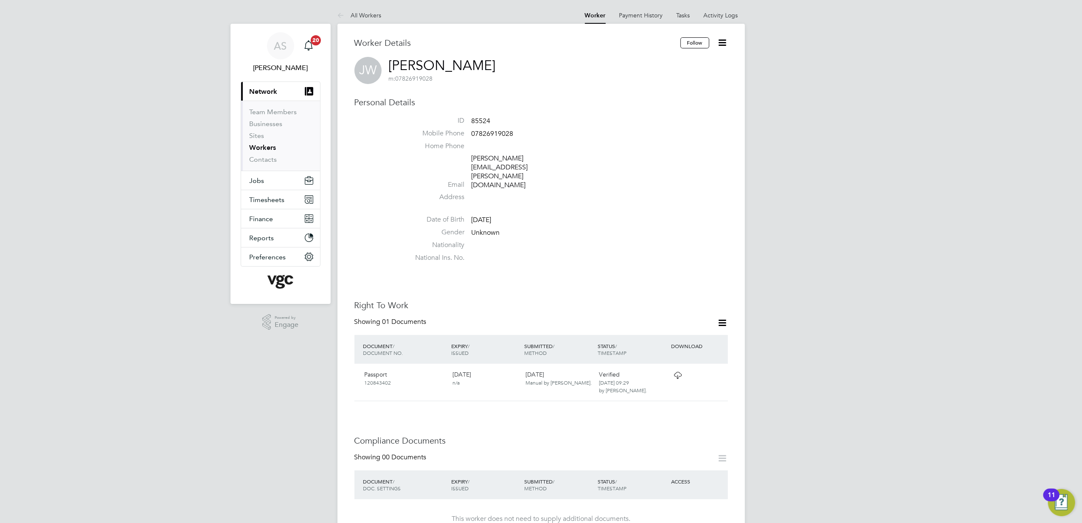
click at [686, 228] on li "Gender Unknown" at bounding box center [566, 234] width 323 height 13
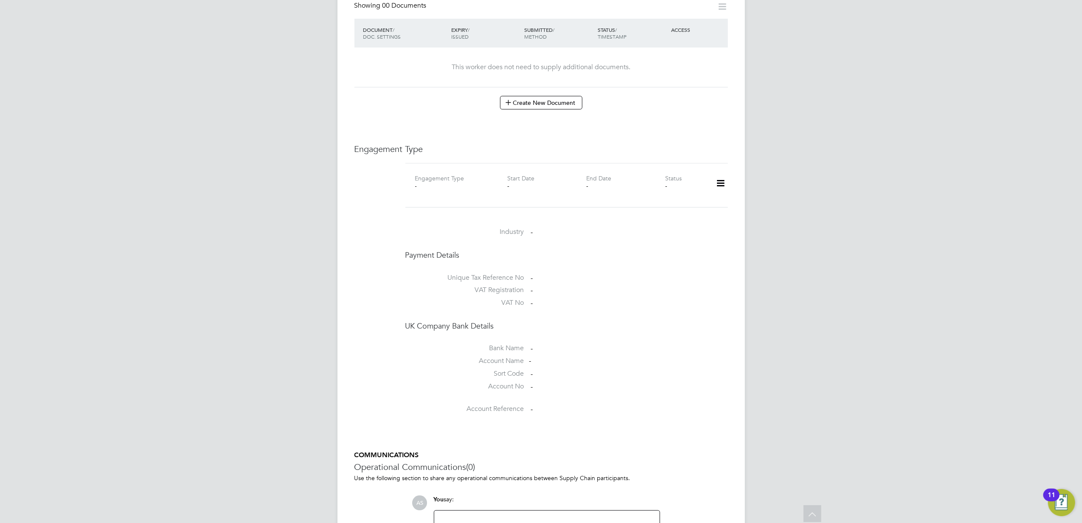
scroll to position [525, 0]
